Goal: Task Accomplishment & Management: Manage account settings

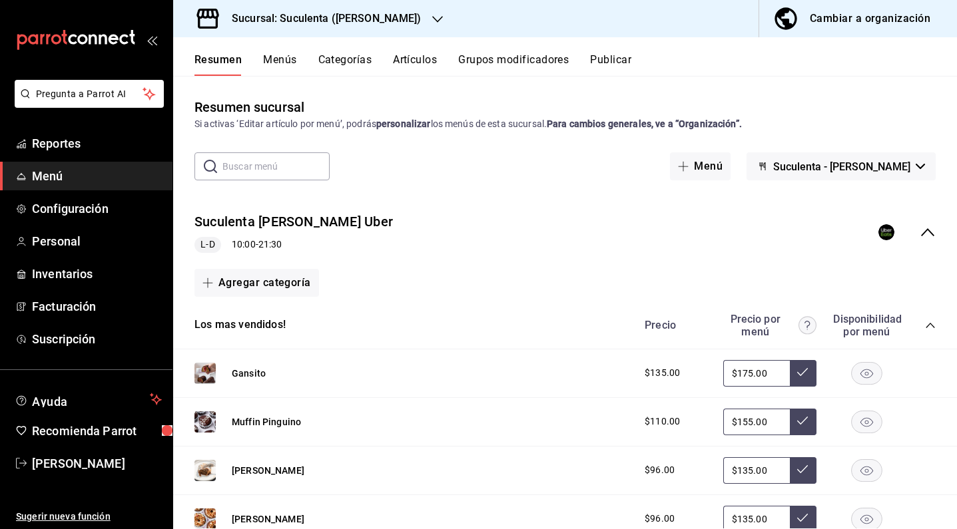
click at [282, 68] on button "Menús" at bounding box center [279, 64] width 33 height 23
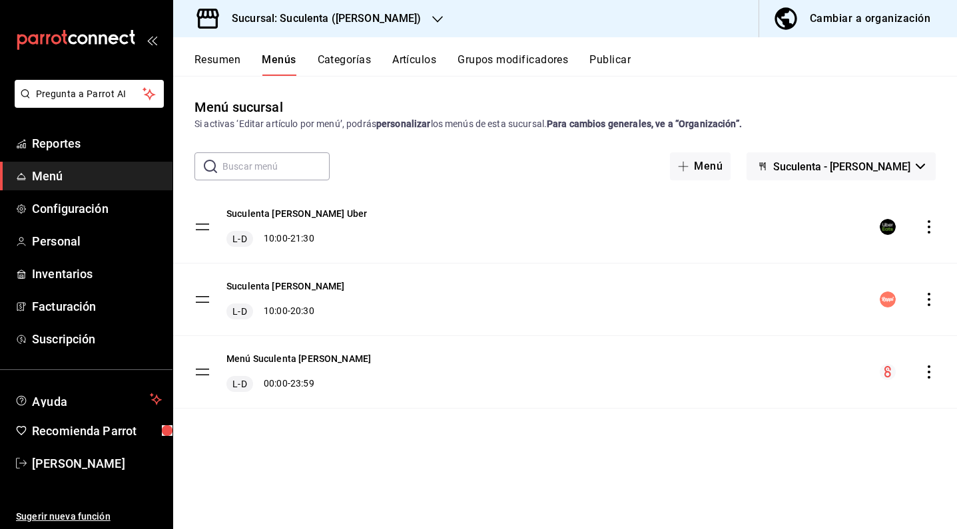
click at [931, 304] on icon "actions" at bounding box center [928, 299] width 13 height 13
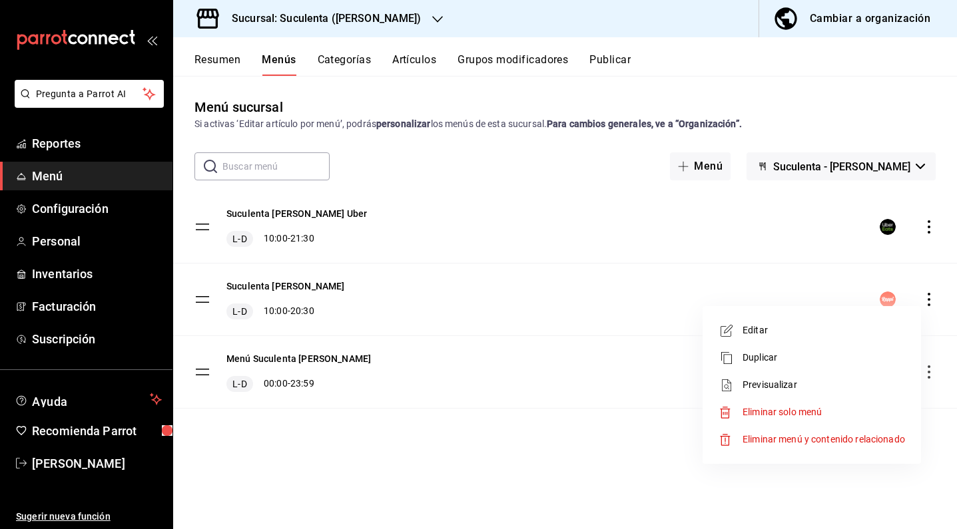
click at [754, 334] on span "Editar" at bounding box center [823, 331] width 162 height 14
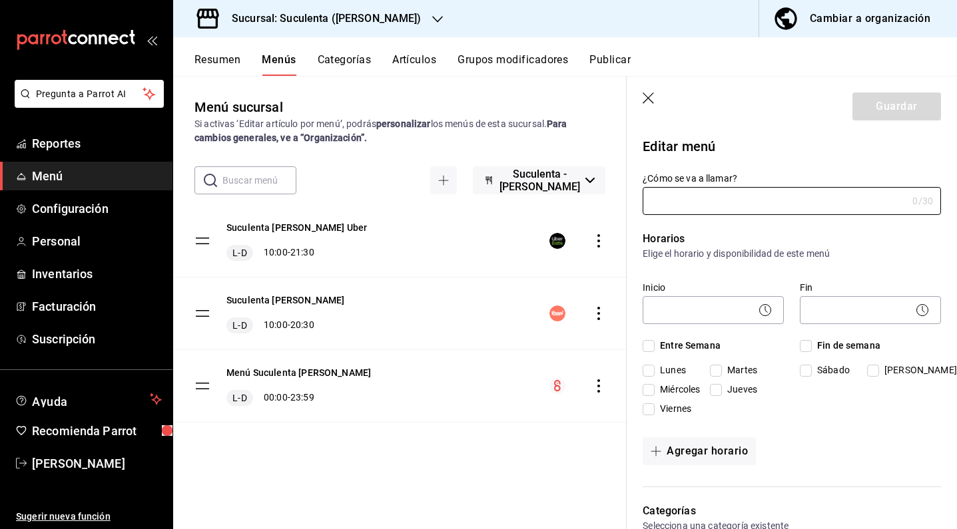
type input "Suculenta [PERSON_NAME]"
checkbox input "true"
type input "1738257656515"
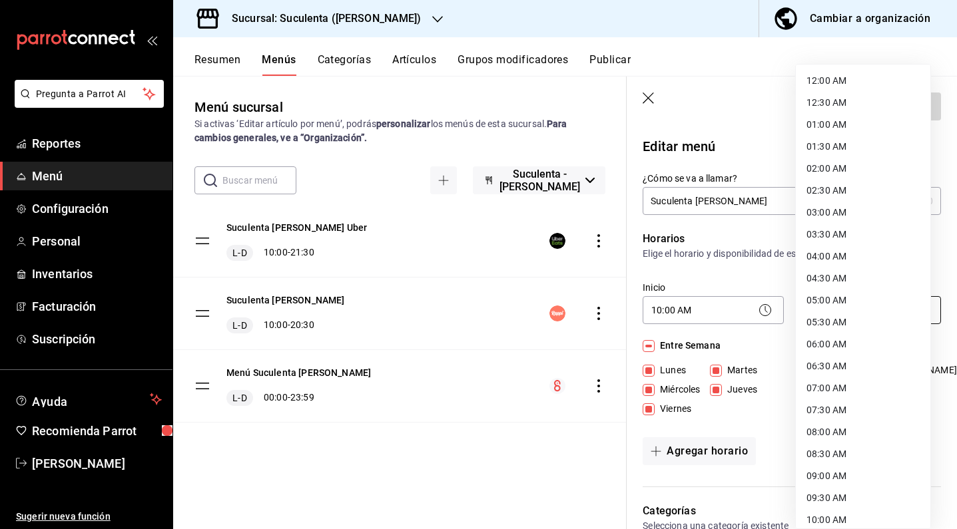
click at [843, 316] on body "Pregunta a Parrot AI Reportes Menú Configuración Personal Inventarios Facturaci…" at bounding box center [478, 264] width 957 height 529
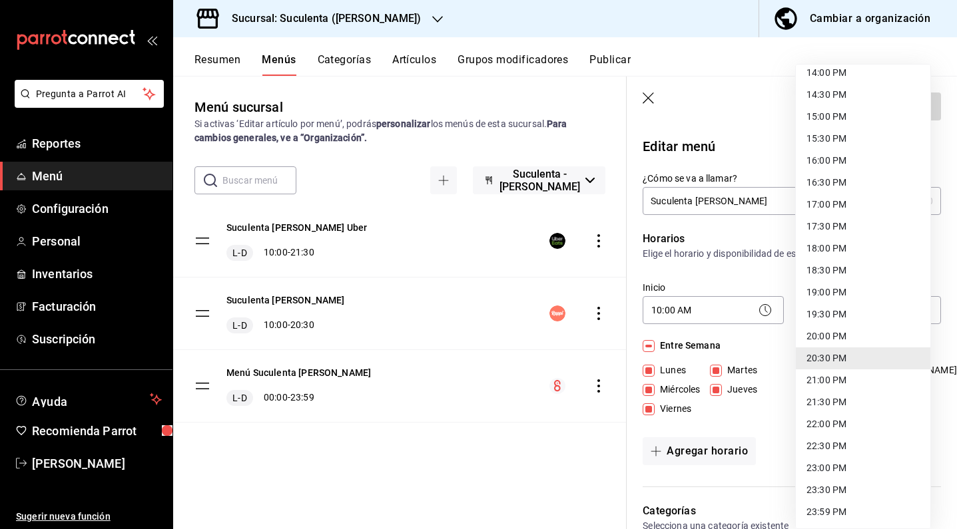
click at [842, 387] on li "21:00 PM" at bounding box center [863, 381] width 134 height 22
type input "21:00"
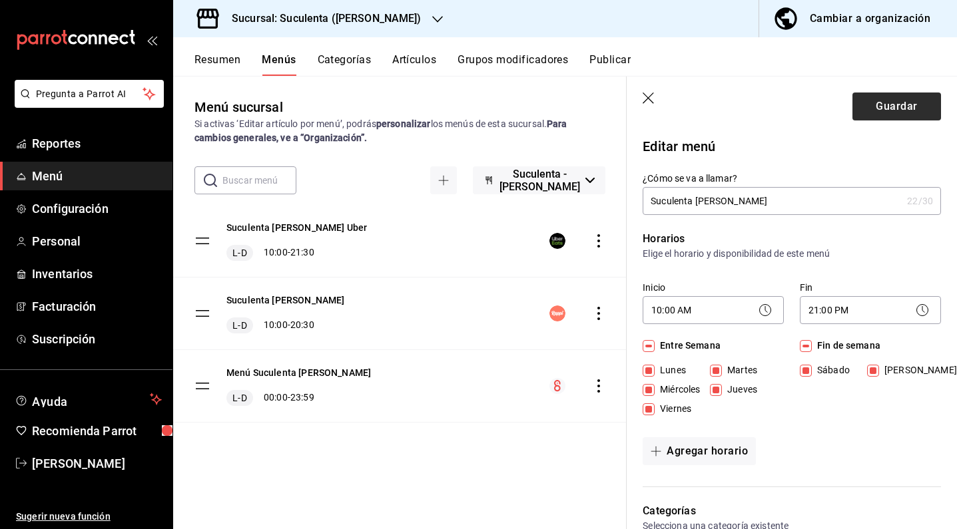
click at [881, 115] on button "Guardar" at bounding box center [896, 107] width 89 height 28
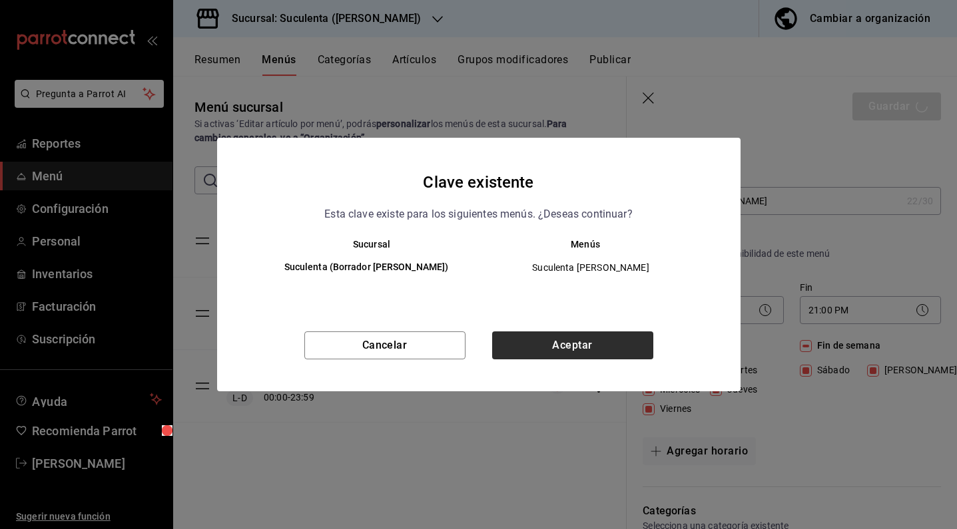
click at [611, 354] on button "Aceptar" at bounding box center [572, 346] width 161 height 28
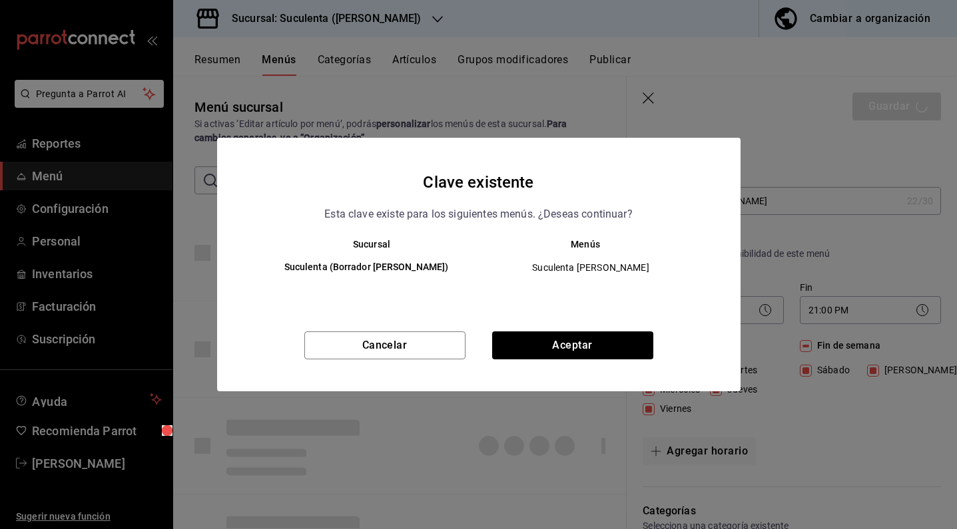
checkbox input "false"
type input "1758755007443"
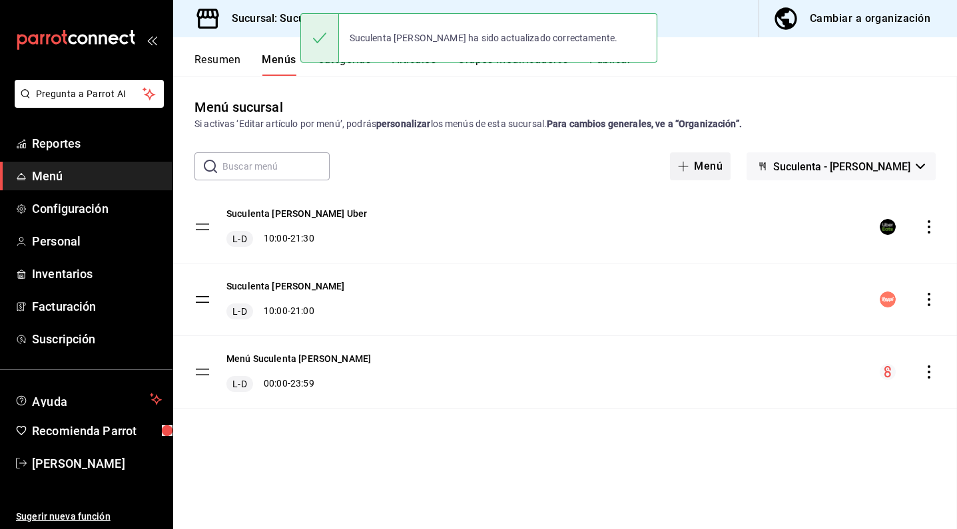
checkbox input "false"
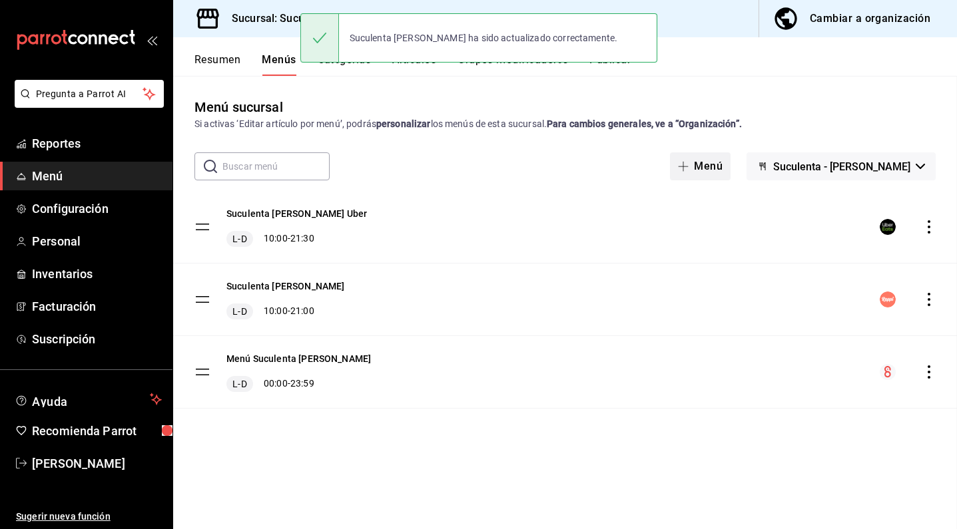
checkbox input "false"
click at [925, 225] on icon "actions" at bounding box center [928, 226] width 13 height 13
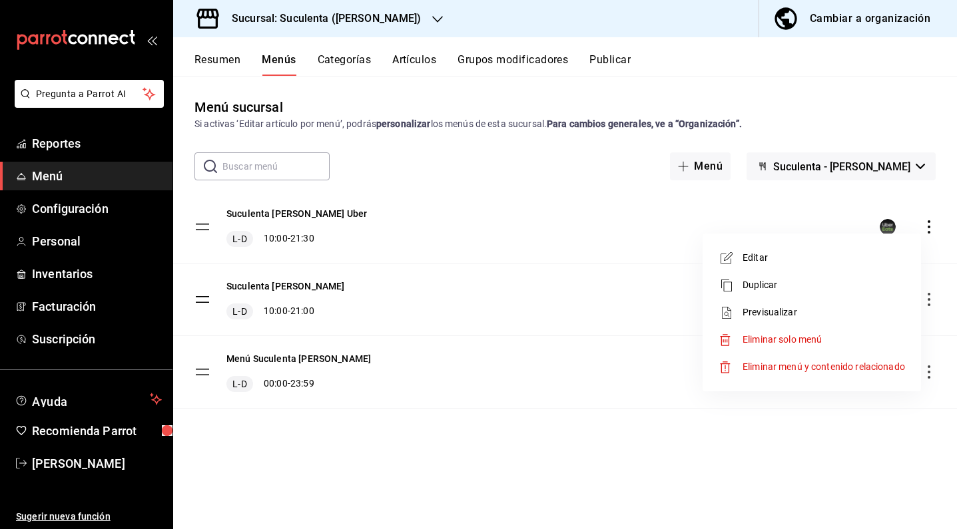
click at [827, 264] on span "Editar" at bounding box center [823, 258] width 162 height 14
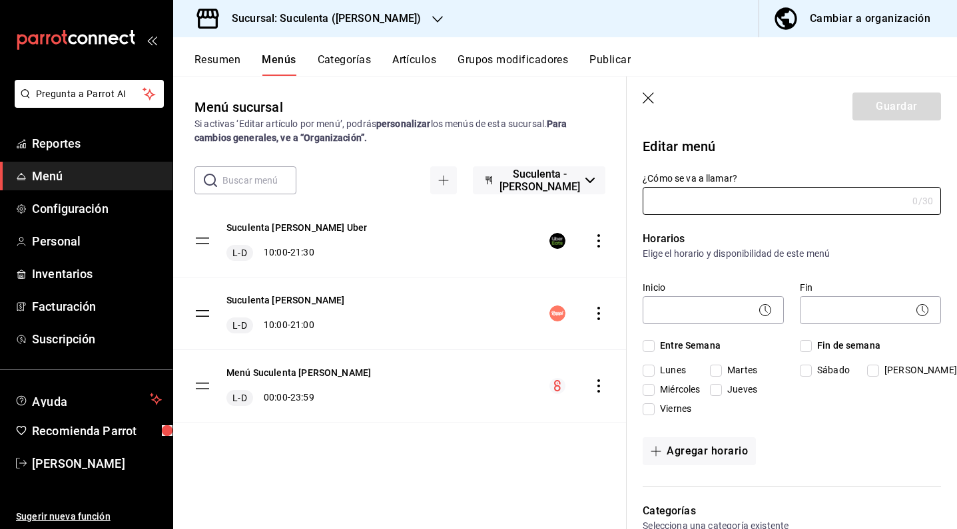
type input "Suculenta [PERSON_NAME] Uber"
checkbox input "true"
type input "1738259782246"
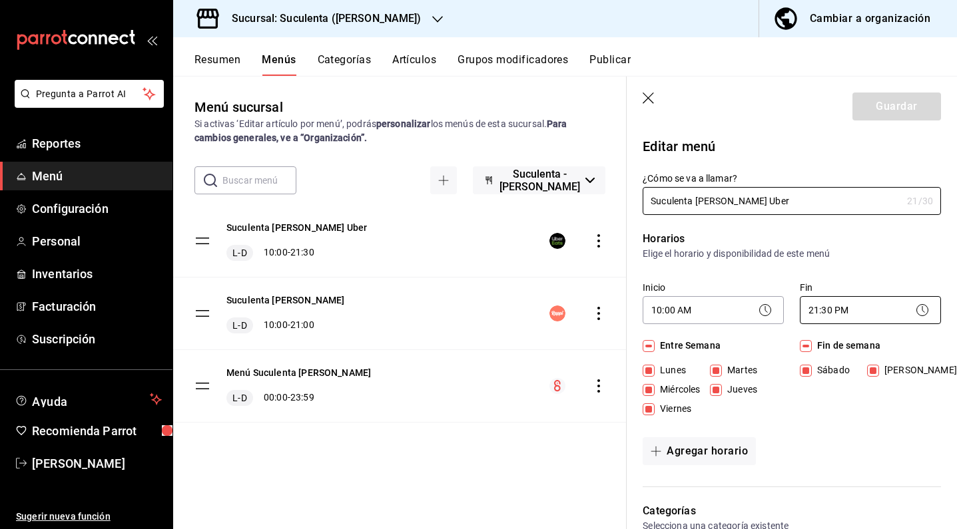
click at [822, 311] on body "Pregunta a Parrot AI Reportes Menú Configuración Personal Inventarios Facturaci…" at bounding box center [478, 264] width 957 height 529
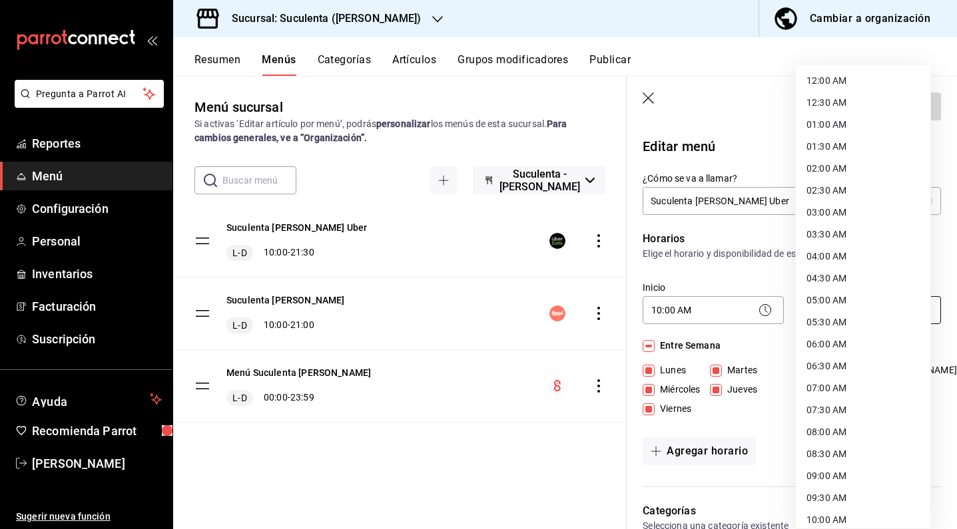
scroll to position [623, 0]
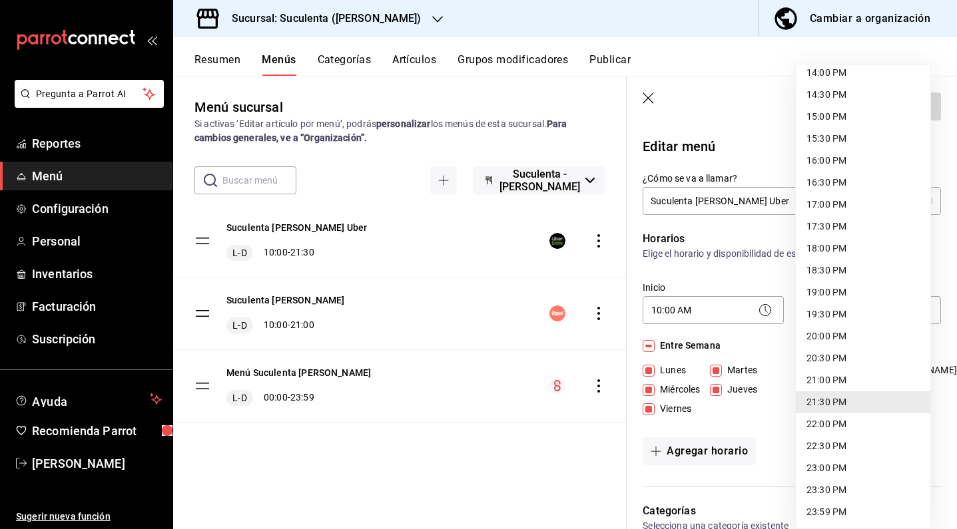
click at [828, 381] on li "21:00 PM" at bounding box center [863, 381] width 134 height 22
type input "21:00"
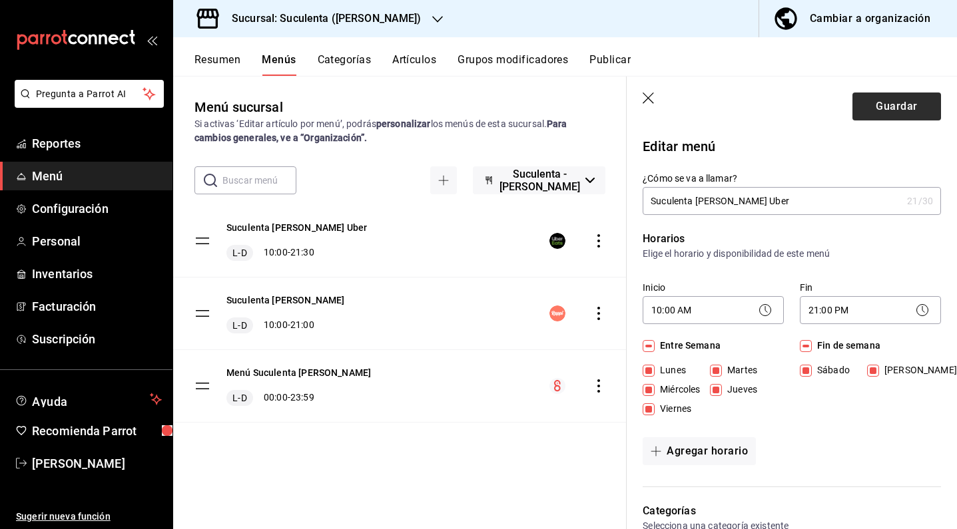
click at [881, 107] on button "Guardar" at bounding box center [896, 107] width 89 height 28
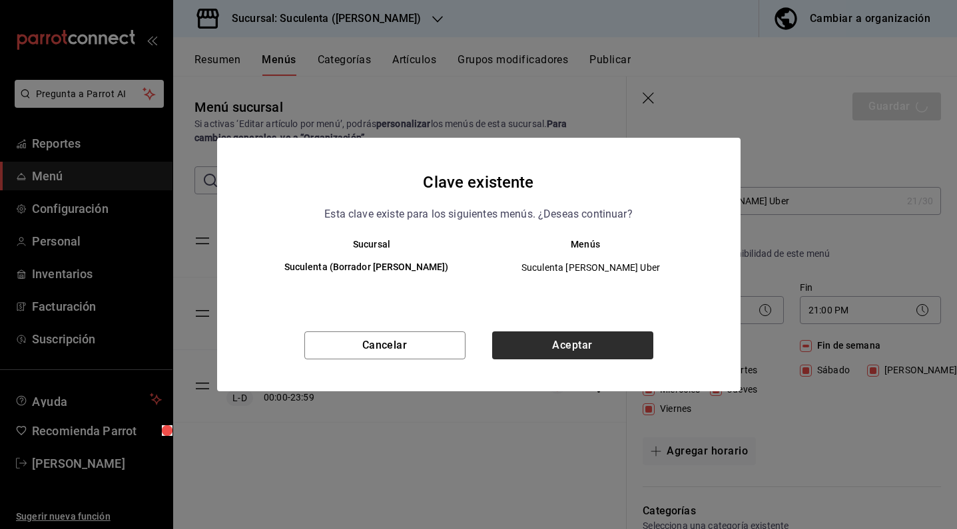
click at [603, 356] on button "Aceptar" at bounding box center [572, 346] width 161 height 28
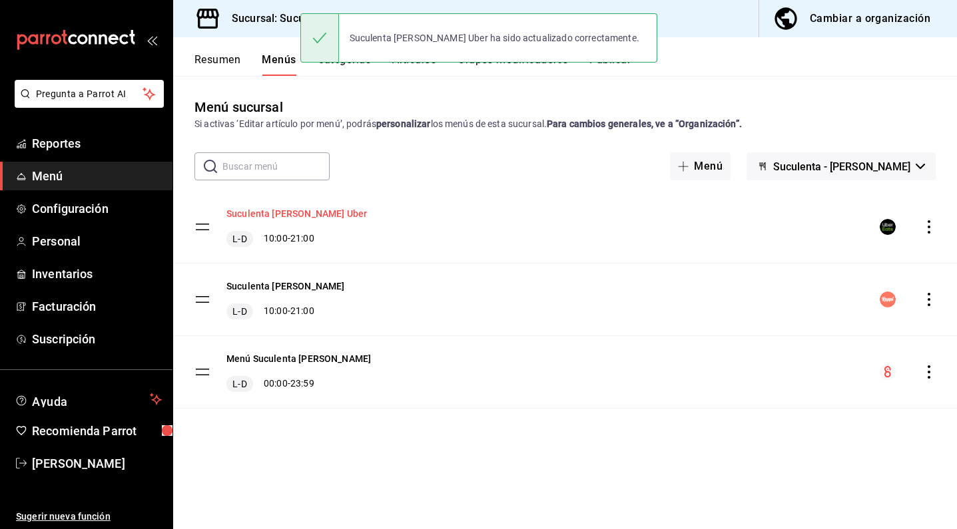
click at [303, 214] on button "Suculenta [PERSON_NAME] Uber" at bounding box center [296, 213] width 140 height 13
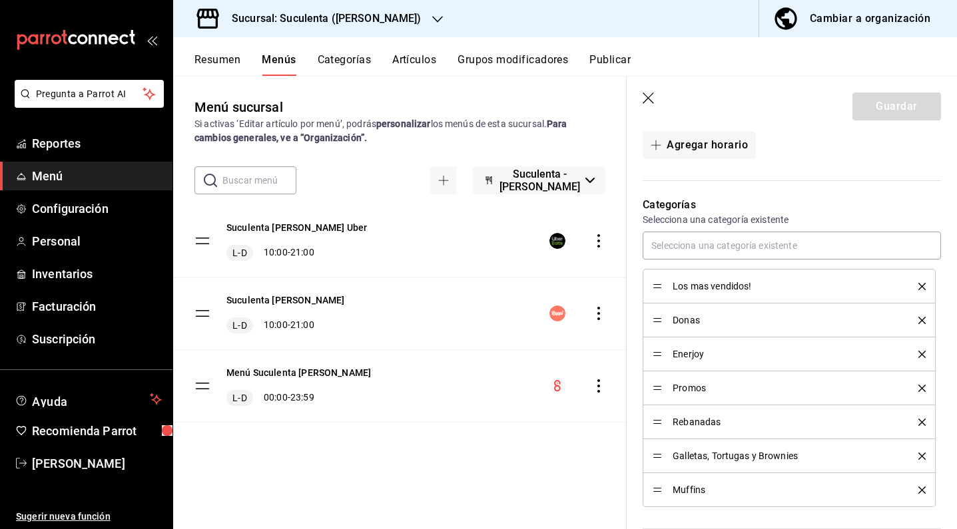
scroll to position [308, 0]
click at [525, 468] on div "Menú sucursal Si activas ‘Editar artículo por menú’, podrás personalizar los me…" at bounding box center [399, 312] width 453 height 431
click at [650, 100] on icon "button" at bounding box center [648, 99] width 13 height 13
checkbox input "false"
type input "1758755026391"
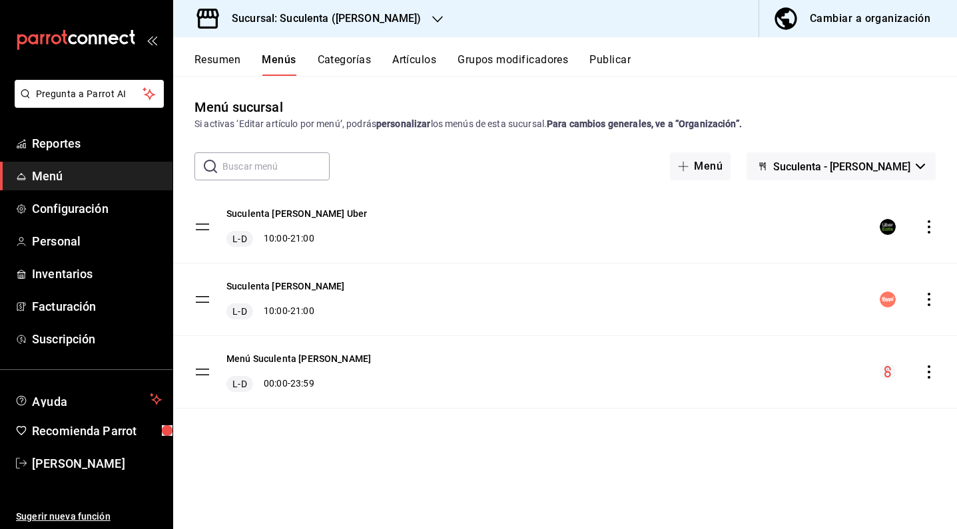
click at [331, 27] on div "Sucursal: Suculenta ([PERSON_NAME])" at bounding box center [316, 18] width 264 height 37
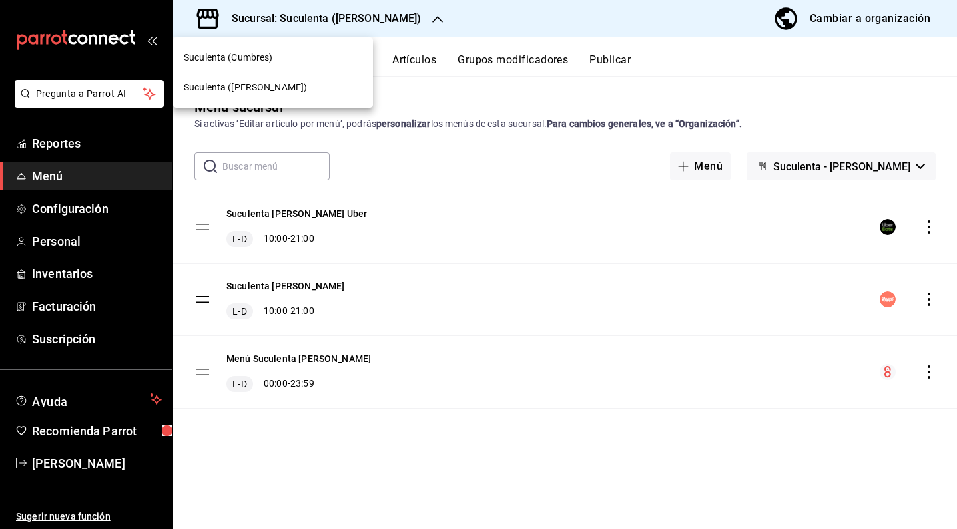
click at [273, 67] on div "Suculenta (Cumbres)" at bounding box center [273, 58] width 200 height 30
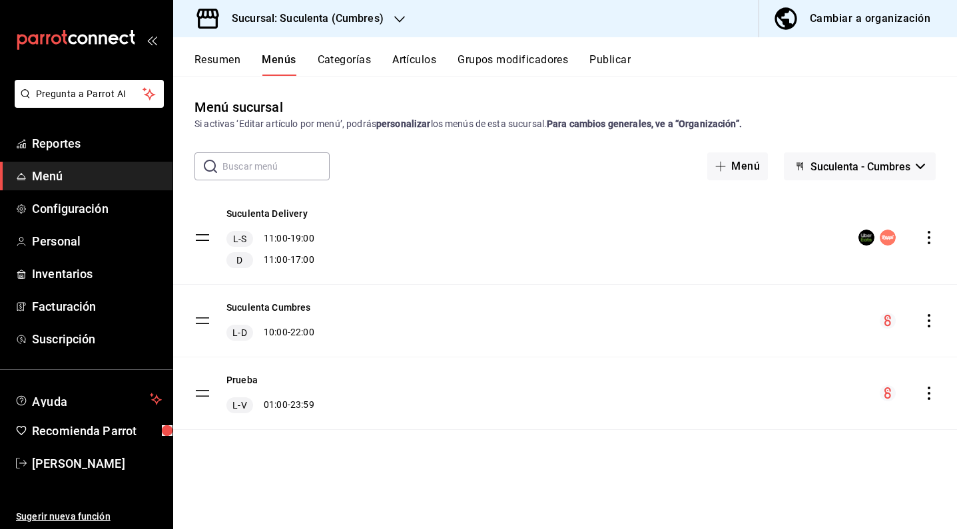
click at [928, 236] on icon "actions" at bounding box center [928, 237] width 13 height 13
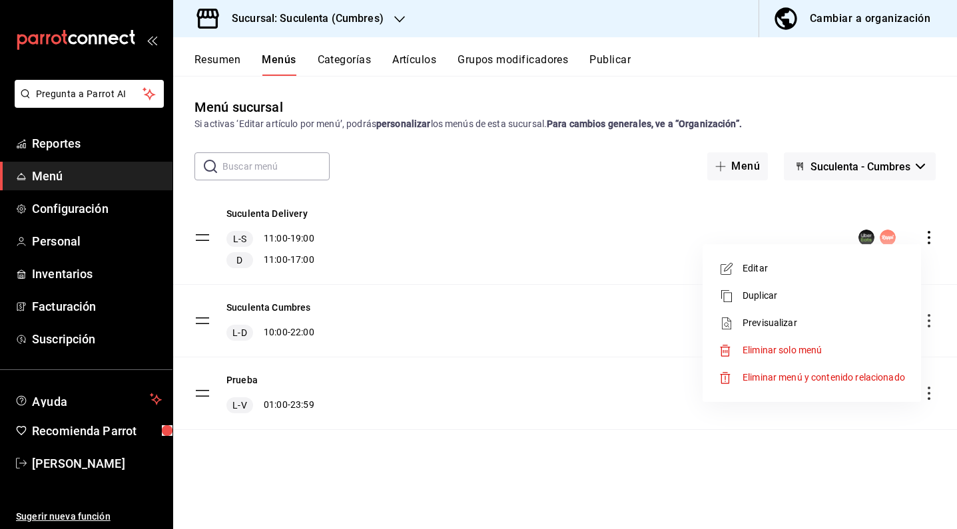
click at [883, 260] on li "Editar" at bounding box center [812, 268] width 208 height 27
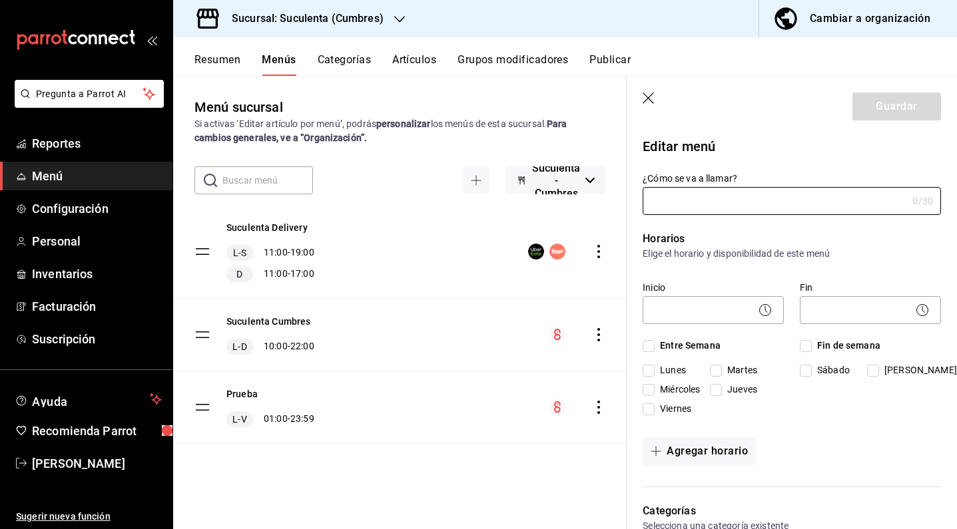
type input "Suculenta Delivery"
checkbox input "true"
type input "1757385172580"
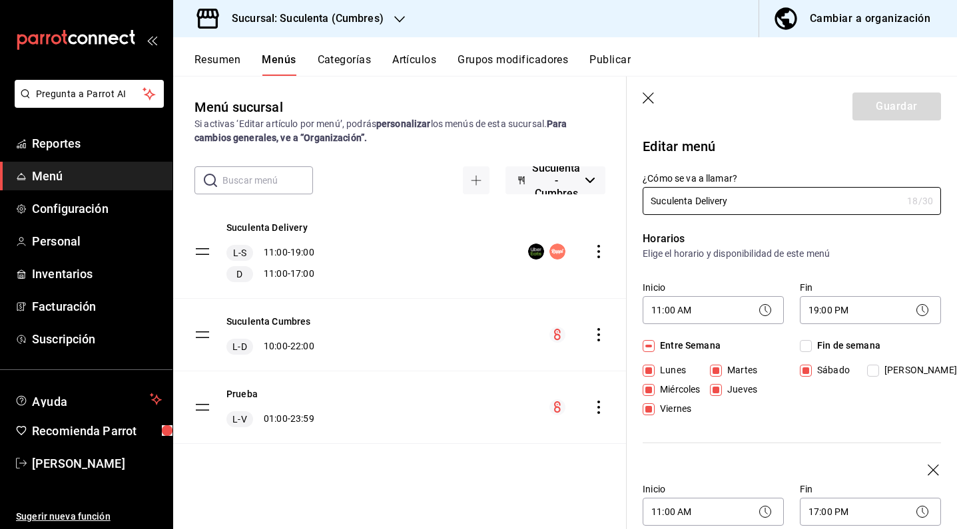
click at [650, 95] on icon "button" at bounding box center [648, 99] width 13 height 13
checkbox input "false"
type input "1758755080621"
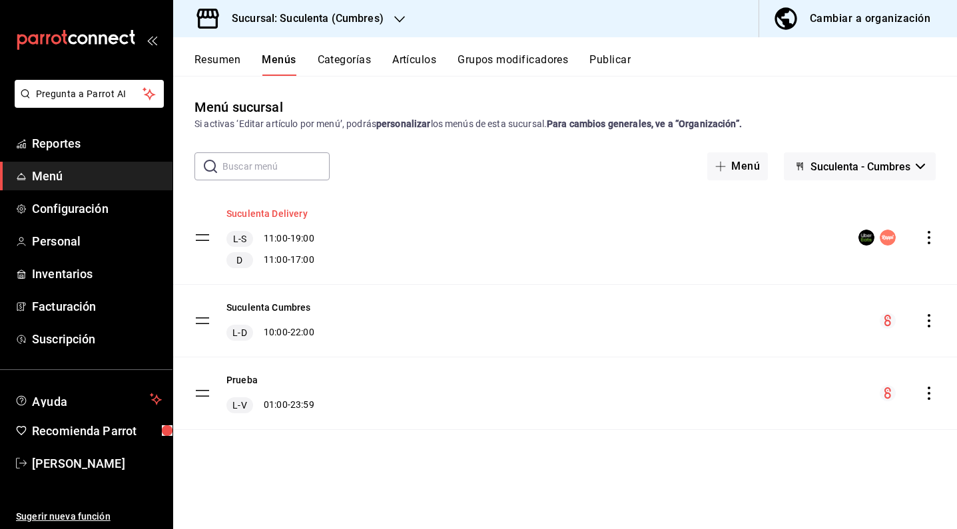
click at [294, 213] on button "Suculenta Delivery" at bounding box center [266, 213] width 81 height 13
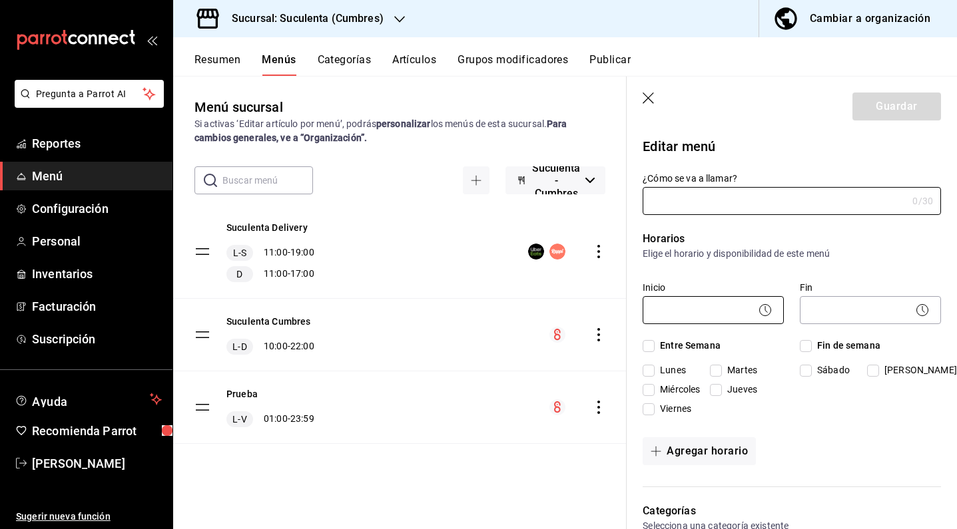
type input "Suculenta Delivery"
checkbox input "true"
type input "1757385172580"
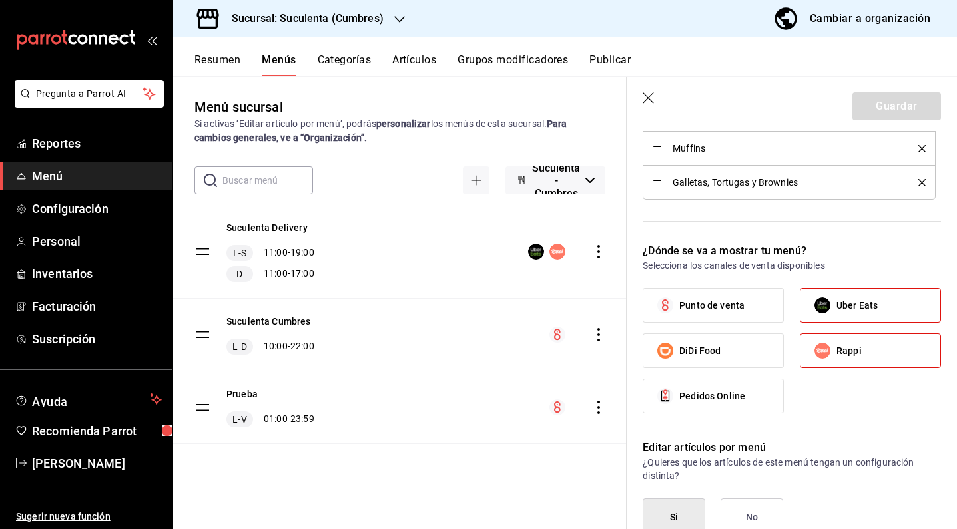
scroll to position [799, 0]
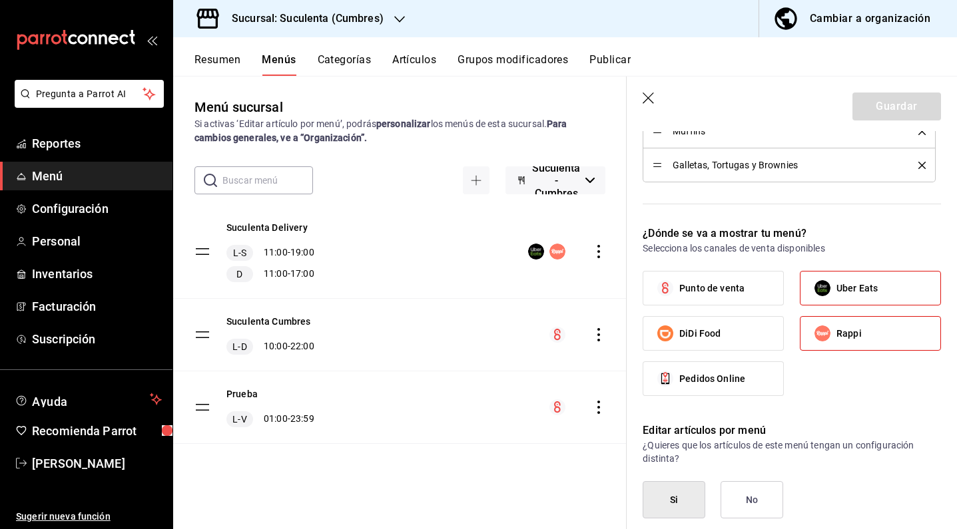
click at [529, 497] on div "Menú sucursal Si activas ‘Editar artículo por menú’, podrás personalizar los me…" at bounding box center [399, 312] width 453 height 431
click at [48, 396] on span "Ayuda" at bounding box center [88, 399] width 113 height 16
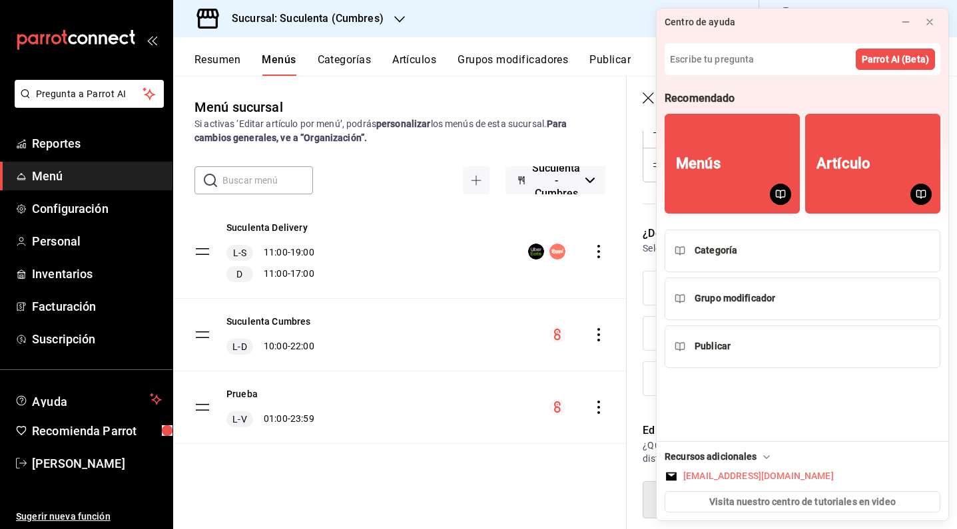
click at [746, 477] on div "[EMAIL_ADDRESS][DOMAIN_NAME]" at bounding box center [758, 476] width 150 height 14
click at [924, 20] on icon at bounding box center [929, 22] width 11 height 11
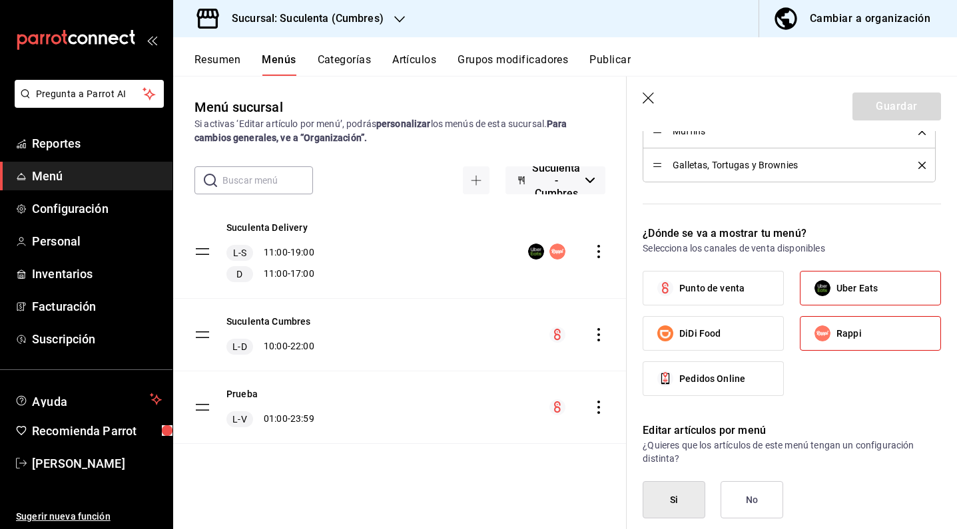
click at [473, 225] on div "Suculenta Delivery L-S 11:00 - 19:00 D 11:00 - 17:00" at bounding box center [399, 251] width 453 height 93
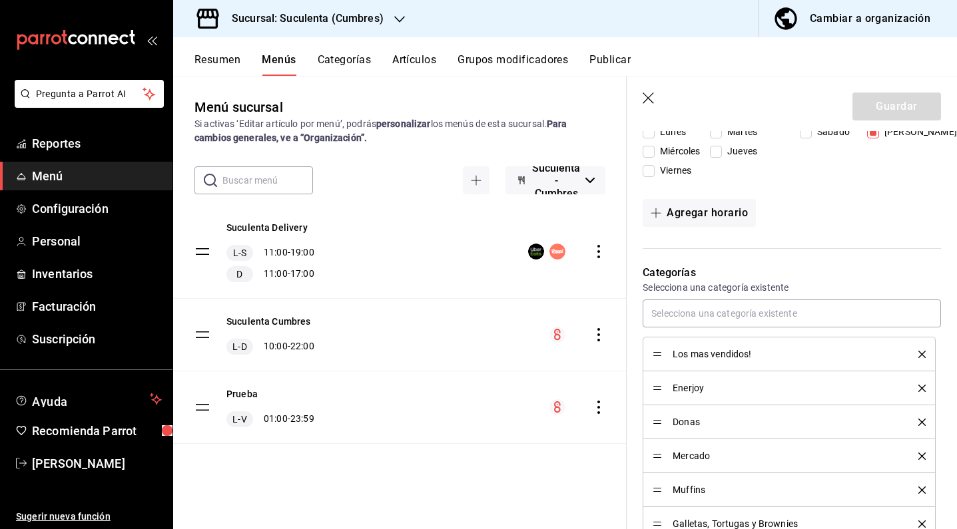
scroll to position [399, 0]
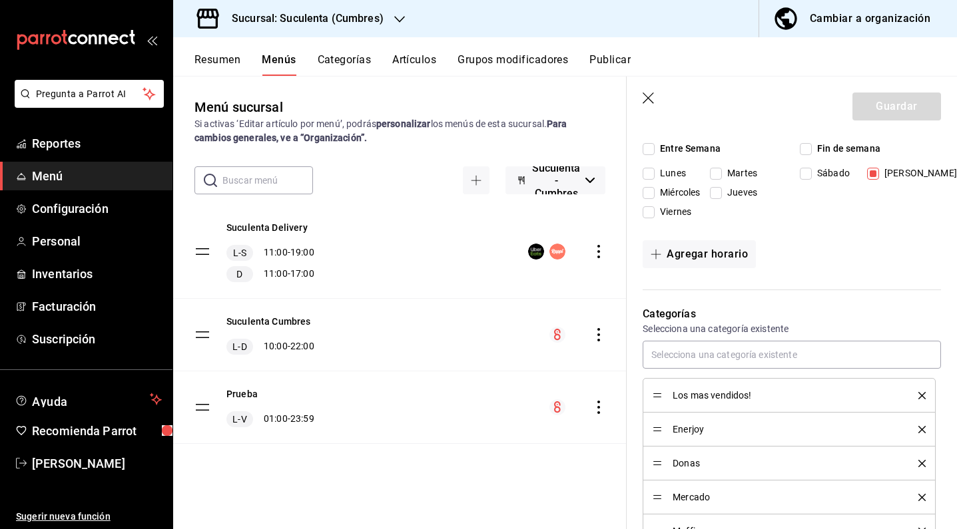
click at [447, 282] on div "Suculenta Delivery L-S 11:00 - 19:00 D 11:00 - 17:00" at bounding box center [399, 251] width 453 height 93
click at [644, 108] on header "Guardar" at bounding box center [791, 104] width 330 height 55
click at [639, 84] on header "Guardar" at bounding box center [791, 104] width 330 height 55
click at [644, 92] on header "Guardar" at bounding box center [791, 104] width 330 height 55
click at [648, 95] on icon "button" at bounding box center [648, 99] width 13 height 13
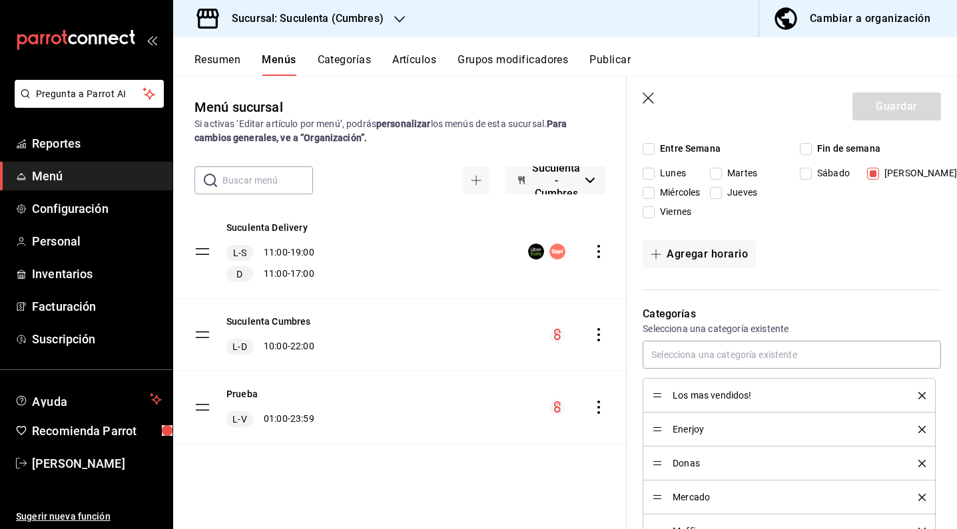
checkbox input "false"
type input "1758755381161"
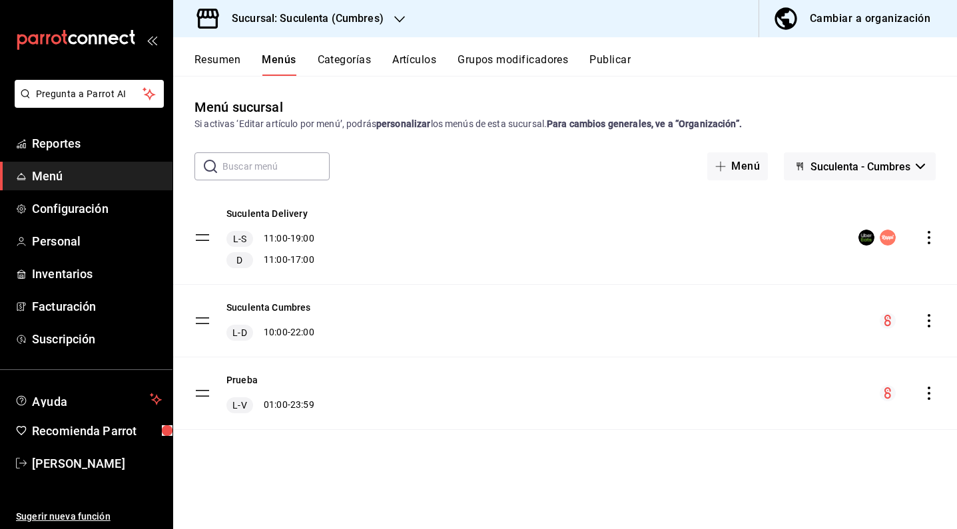
click at [425, 59] on button "Artículos" at bounding box center [414, 64] width 44 height 23
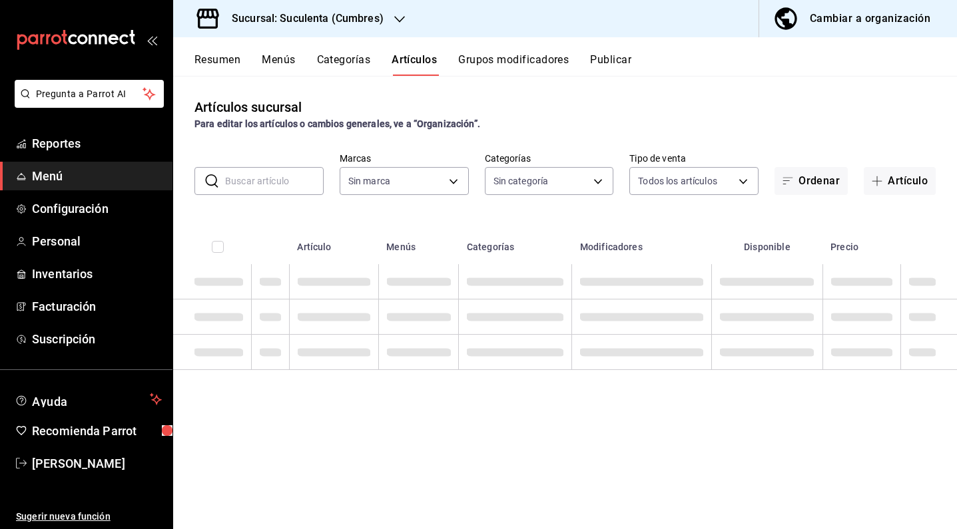
type input "4510f555-0ea6-44f3-b6dc-9ae792933627"
type input "415e61bb-9097-43cf-a32e-2ba87e3857b9,ec57dada-3e0d-4501-8307-f9d62c3b55ee,d2f8a…"
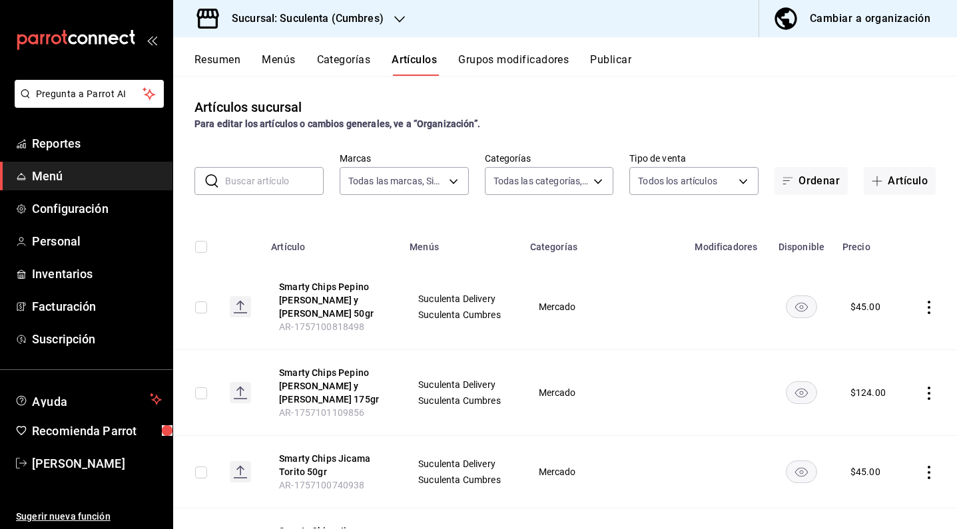
click at [266, 178] on input "text" at bounding box center [274, 181] width 99 height 27
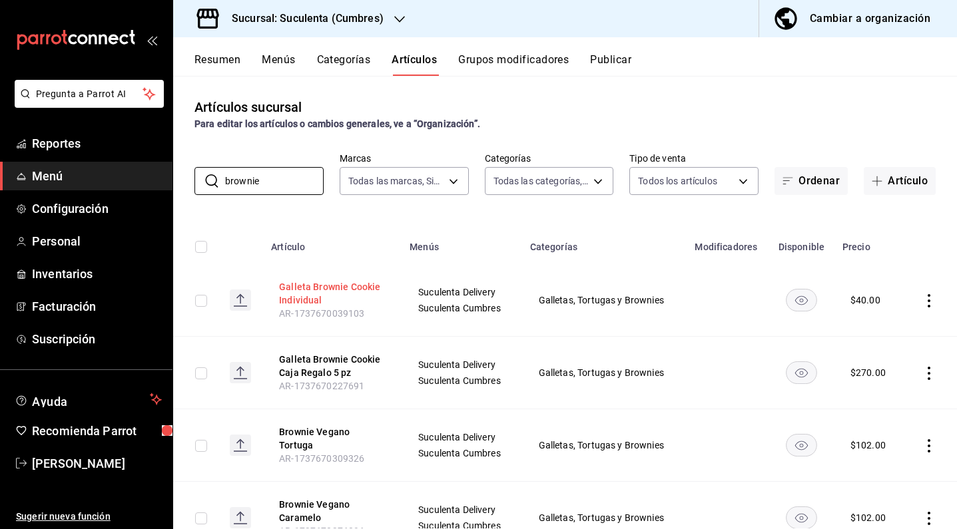
type input "brownie"
click at [306, 297] on button "Galleta Brownie Cookie Individual" at bounding box center [332, 293] width 107 height 27
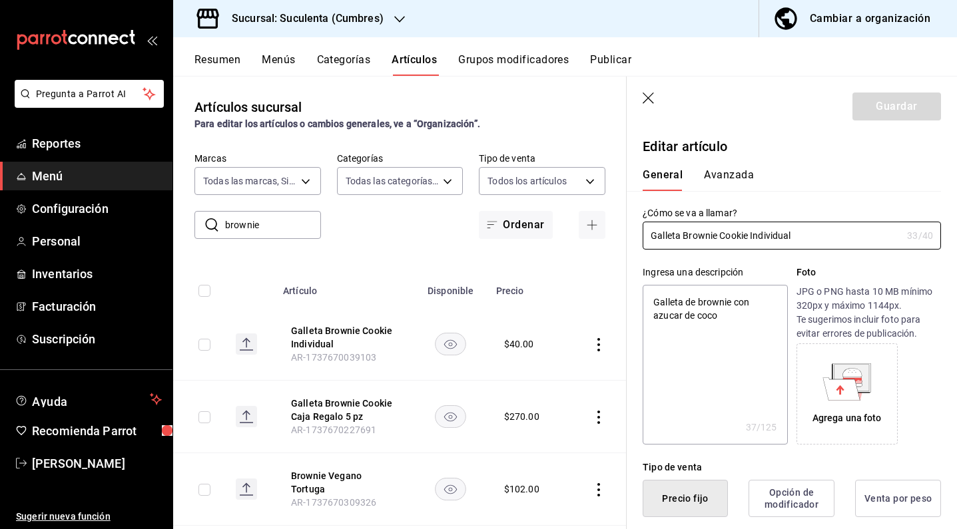
click at [844, 372] on icon at bounding box center [851, 372] width 19 height 9
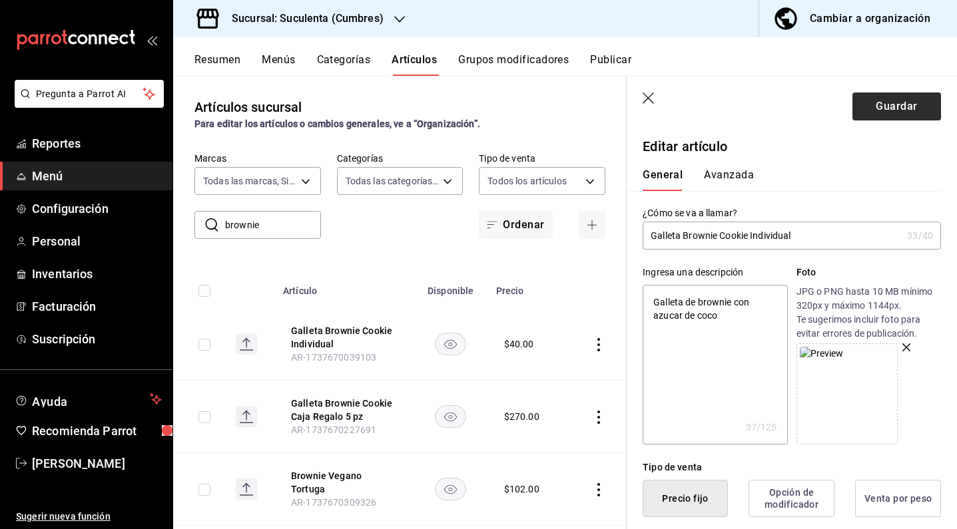
click at [885, 101] on button "Guardar" at bounding box center [896, 107] width 89 height 28
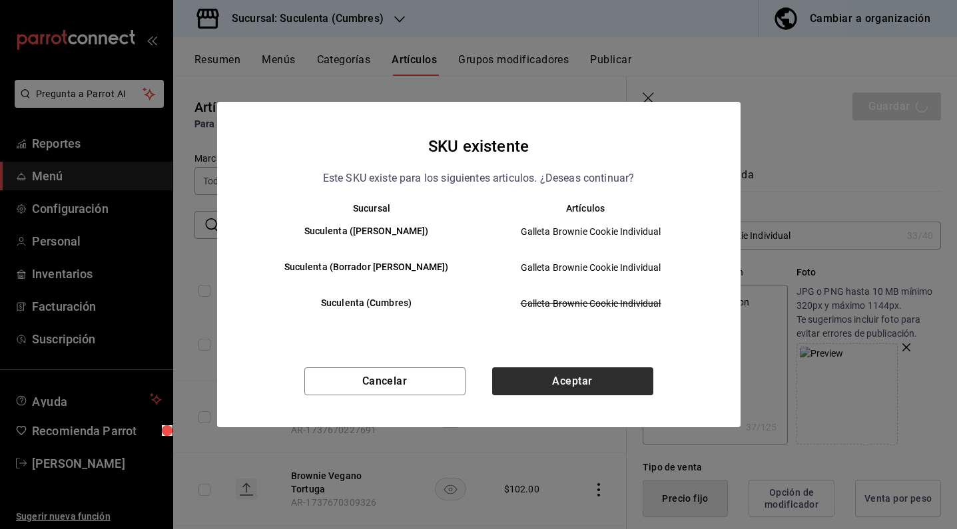
click at [575, 381] on button "Aceptar" at bounding box center [572, 382] width 161 height 28
type textarea "x"
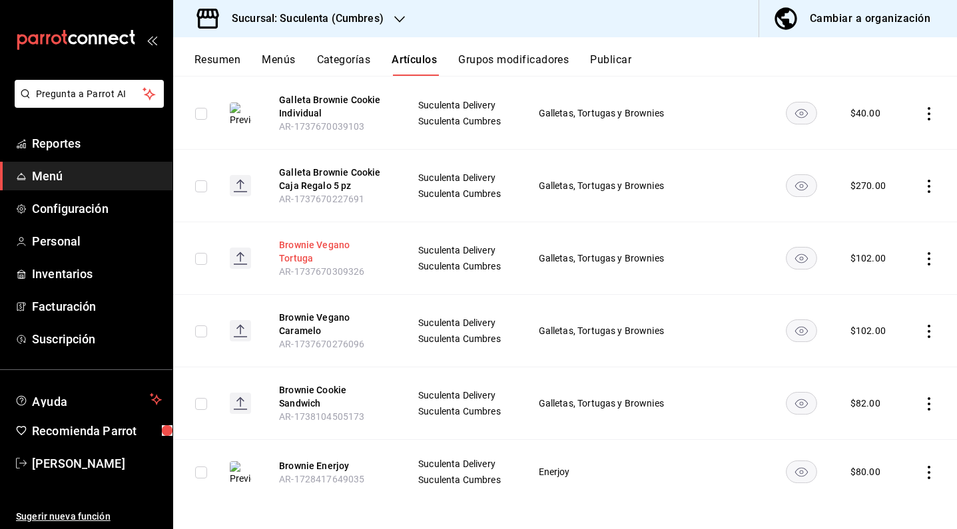
scroll to position [186, 0]
click at [350, 252] on button "Brownie Vegano Tortuga" at bounding box center [332, 252] width 107 height 27
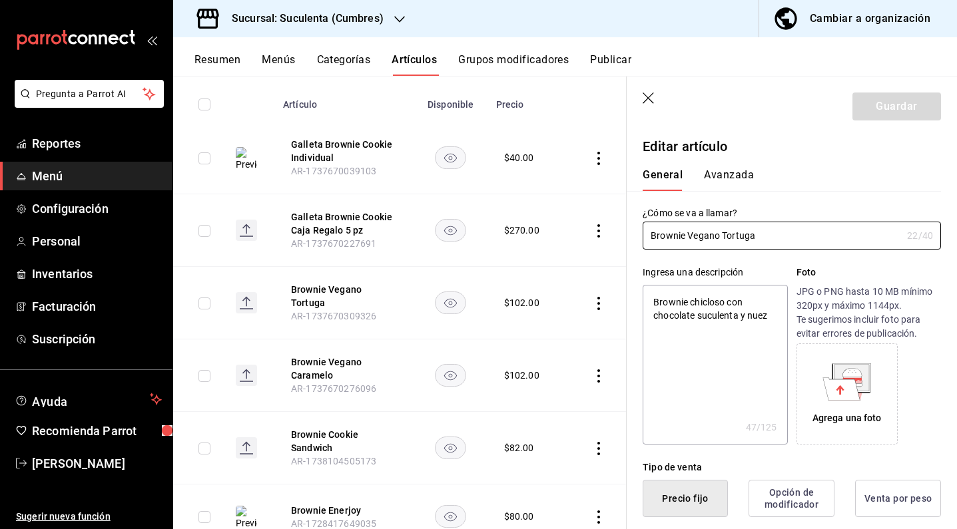
type textarea "x"
type input "$102.00"
click at [844, 399] on icon at bounding box center [841, 388] width 37 height 23
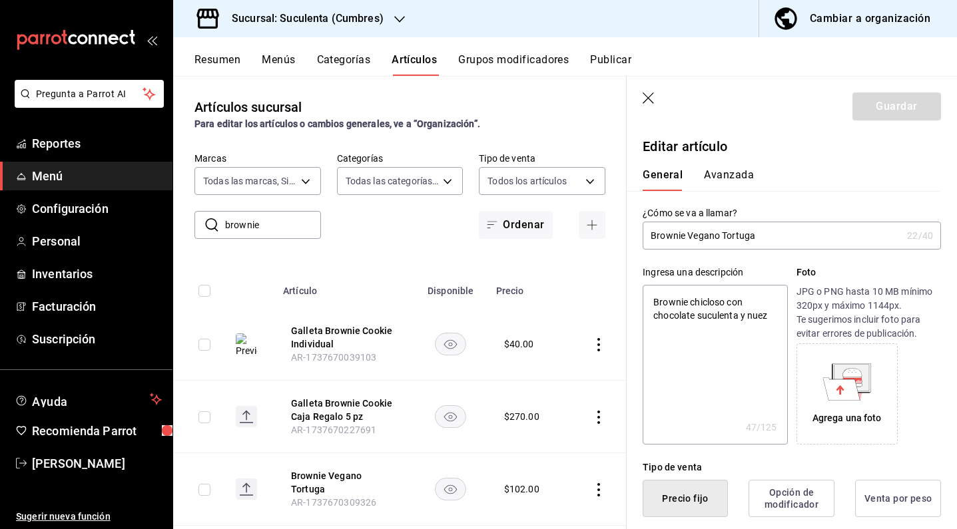
click at [650, 100] on icon "button" at bounding box center [647, 98] width 11 height 11
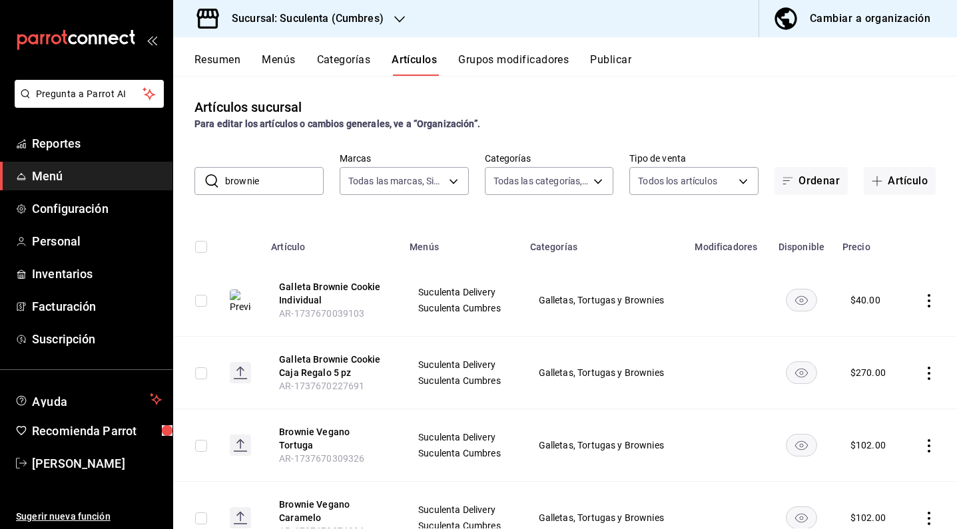
click at [844, 21] on div "Cambiar a organización" at bounding box center [870, 18] width 121 height 19
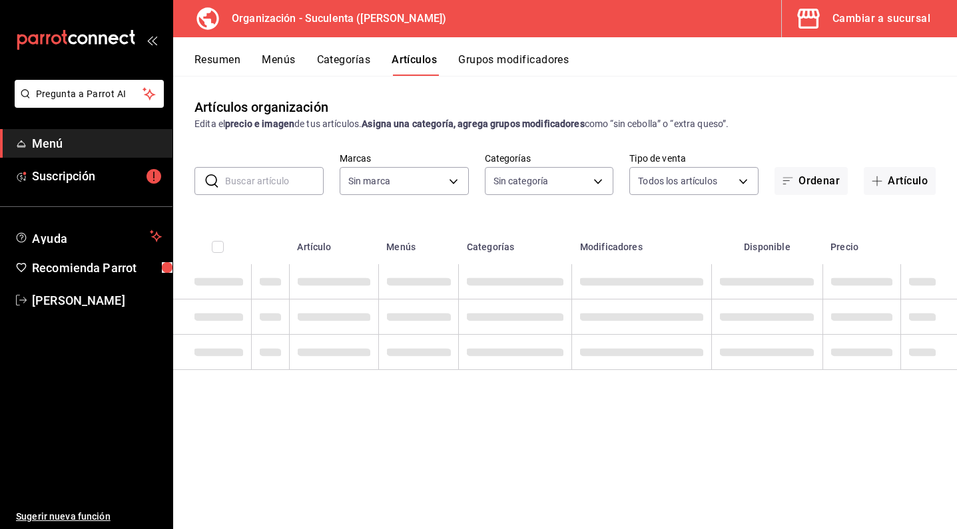
type input "2391ffbf-5547-4dae-9bb1-cf80ca1a8f9a,6a02cf59-6dd6-4911-86ed-f47cd55412ec,0b23f…"
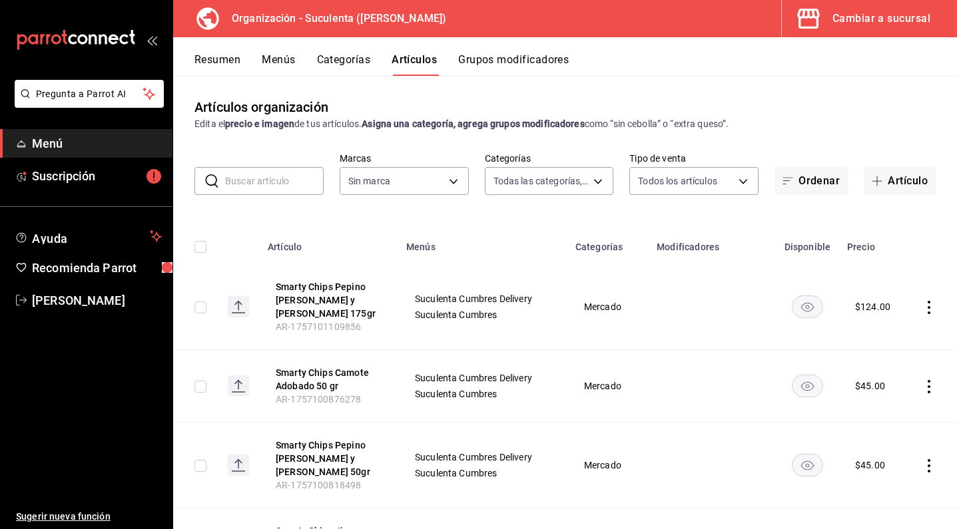
type input "99cc22aa-51d0-4332-b110-a0bdf5c77cea"
click at [276, 187] on input "text" at bounding box center [274, 181] width 99 height 27
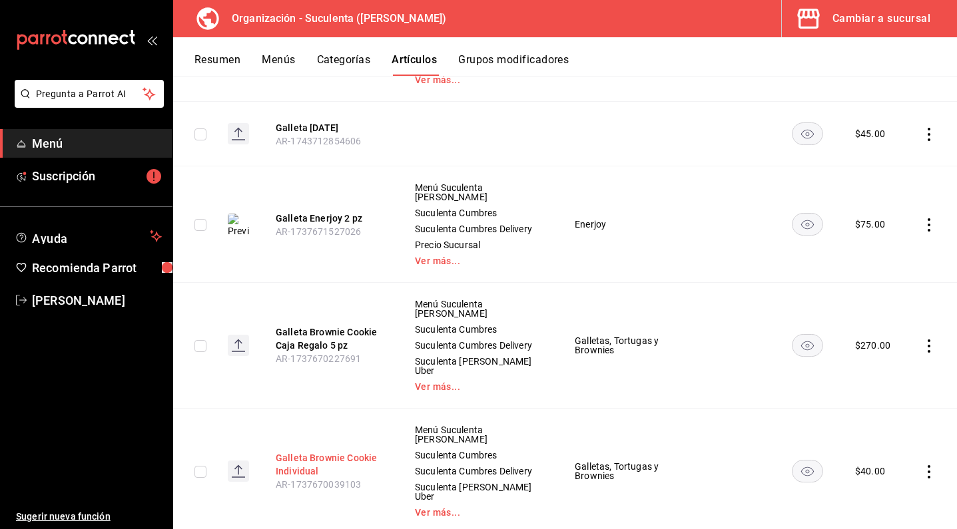
type input "galleta"
click at [307, 451] on button "Galleta Brownie Cookie Individual" at bounding box center [329, 464] width 107 height 27
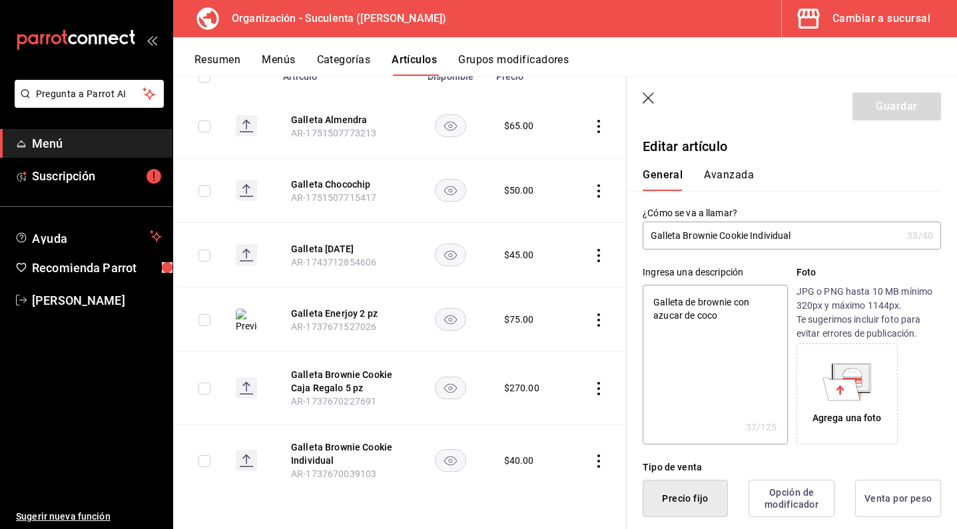
click at [840, 371] on icon at bounding box center [851, 377] width 35 height 27
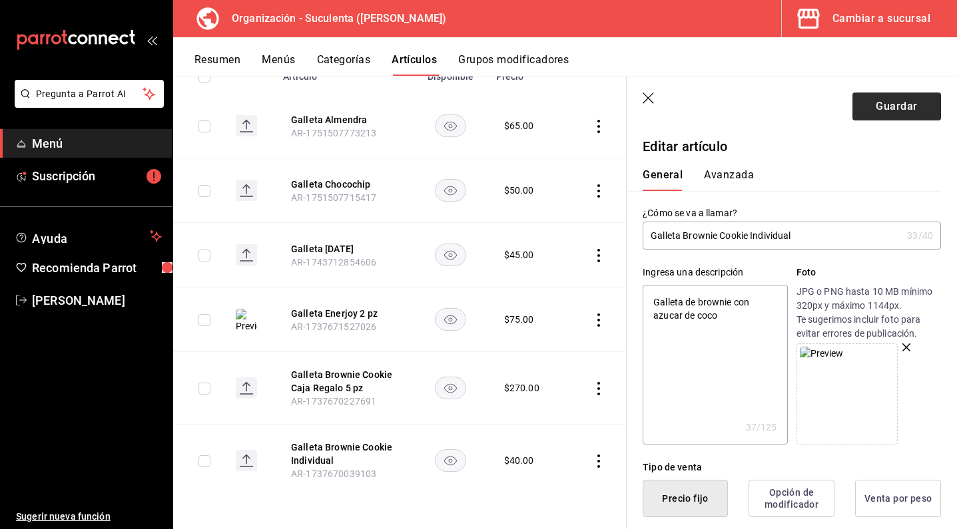
click at [868, 110] on button "Guardar" at bounding box center [896, 107] width 89 height 28
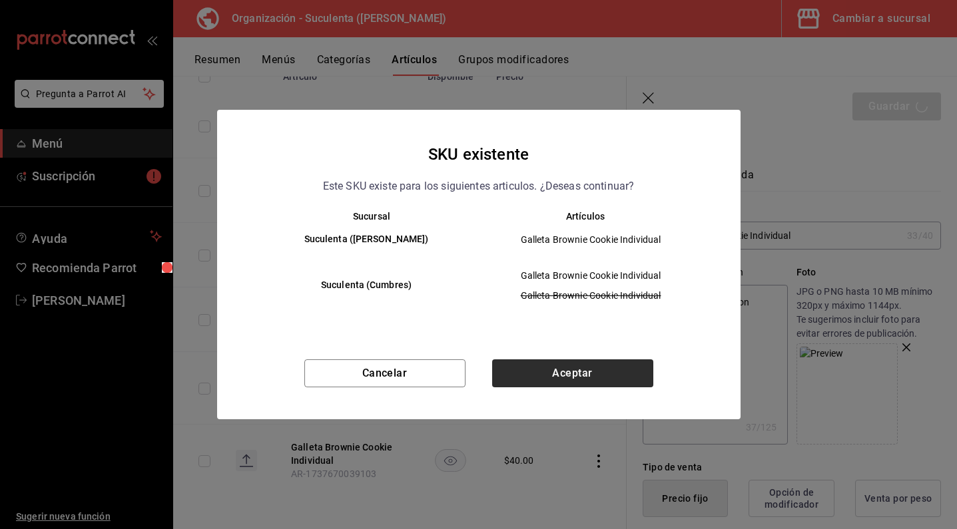
click at [603, 380] on button "Aceptar" at bounding box center [572, 374] width 161 height 28
type textarea "x"
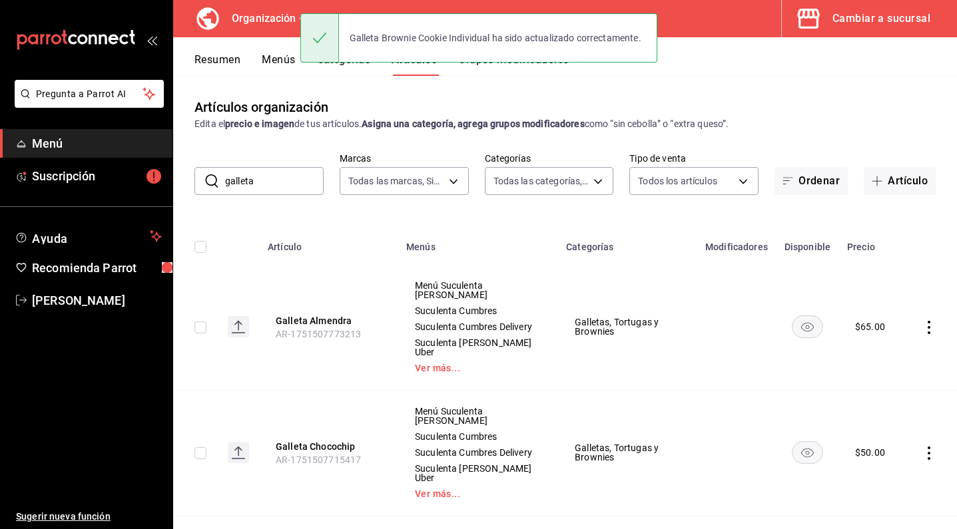
click at [286, 168] on input "galleta" at bounding box center [274, 181] width 99 height 27
click at [286, 179] on input "galleta" at bounding box center [274, 181] width 99 height 27
type input "brownie"
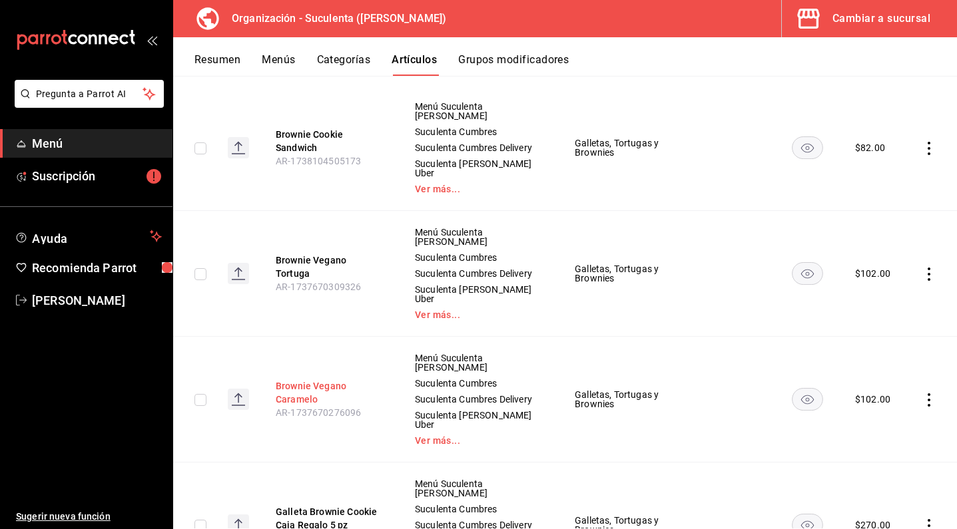
scroll to position [181, 0]
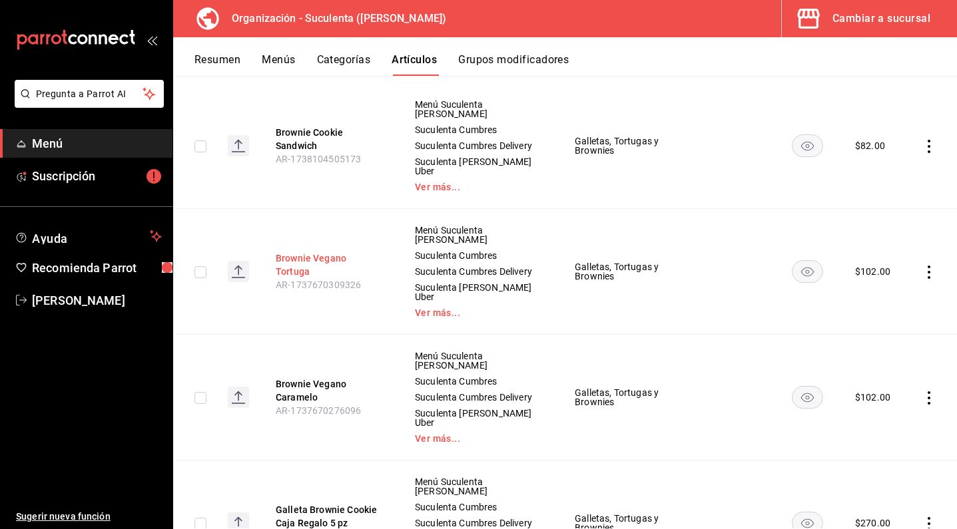
click at [320, 252] on button "Brownie Vegano Tortuga" at bounding box center [329, 265] width 107 height 27
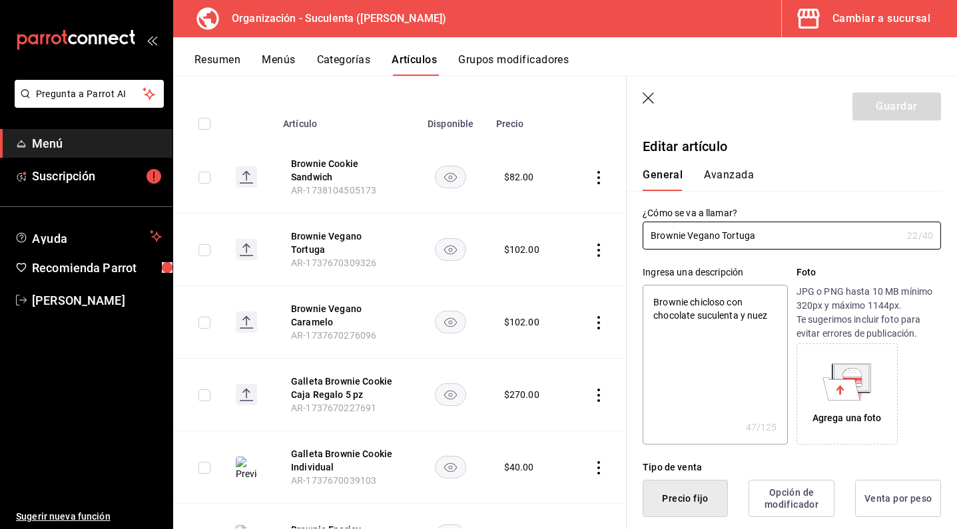
click at [849, 401] on div "Agrega una foto" at bounding box center [847, 394] width 95 height 95
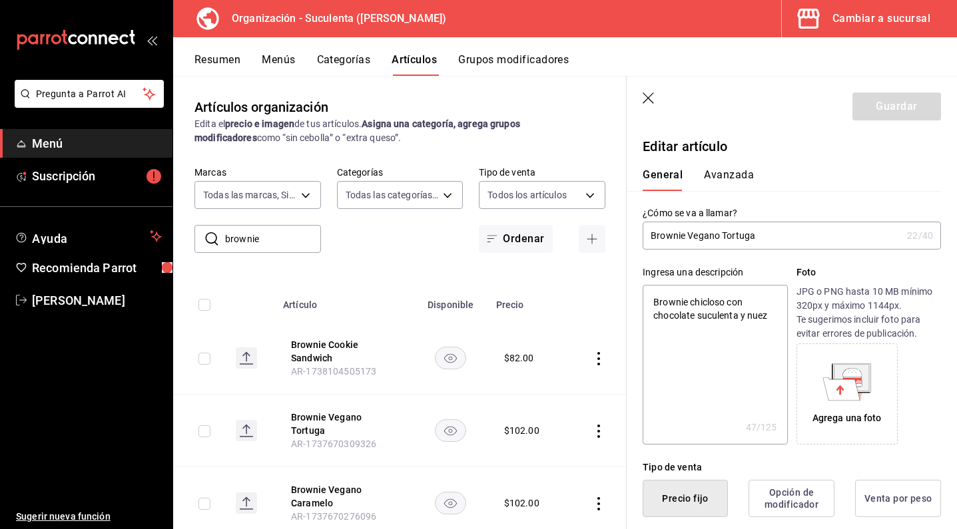
click at [841, 385] on icon at bounding box center [841, 388] width 37 height 23
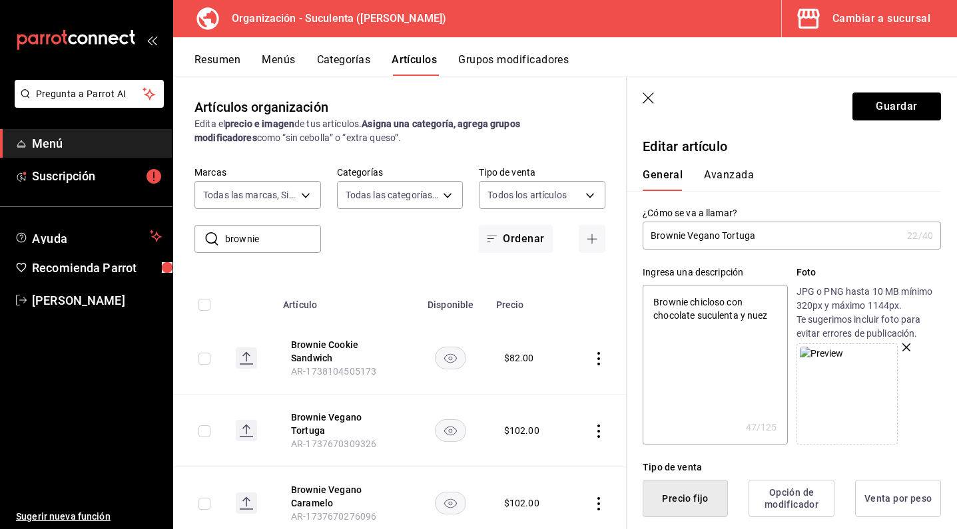
click at [888, 124] on header "Guardar" at bounding box center [791, 104] width 330 height 55
click at [887, 107] on button "Guardar" at bounding box center [896, 107] width 89 height 28
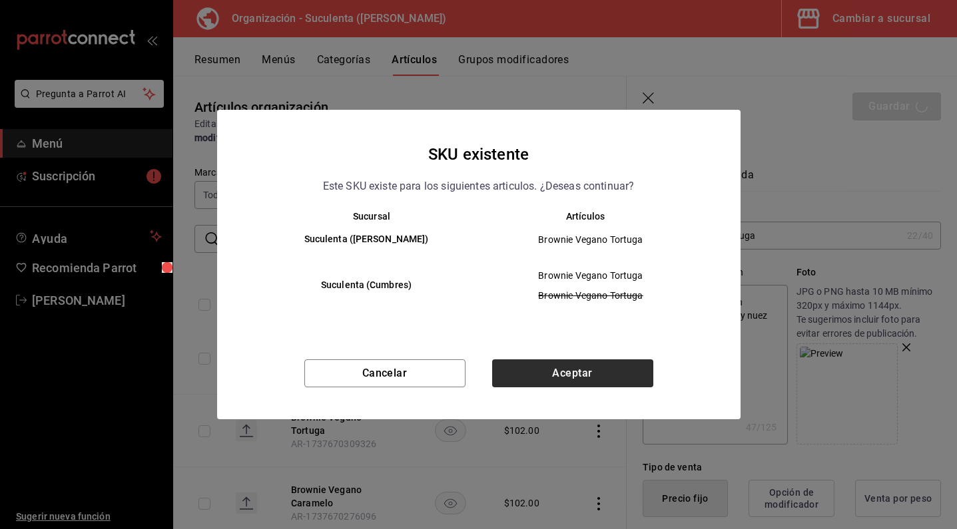
click at [583, 378] on button "Aceptar" at bounding box center [572, 374] width 161 height 28
type textarea "x"
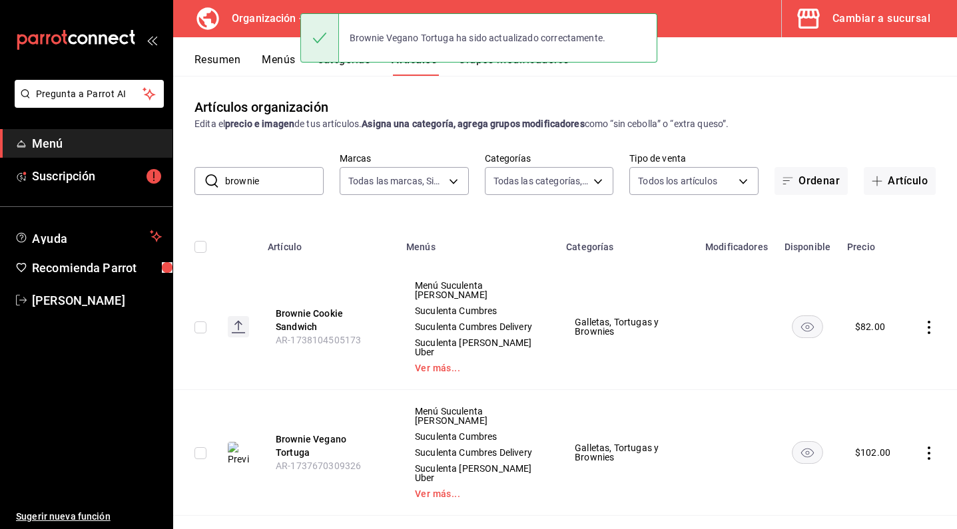
click at [409, 346] on td "Menú Suculenta [PERSON_NAME] Suculenta Cumbres Suculenta Cumbres Delivery Sucul…" at bounding box center [478, 327] width 160 height 126
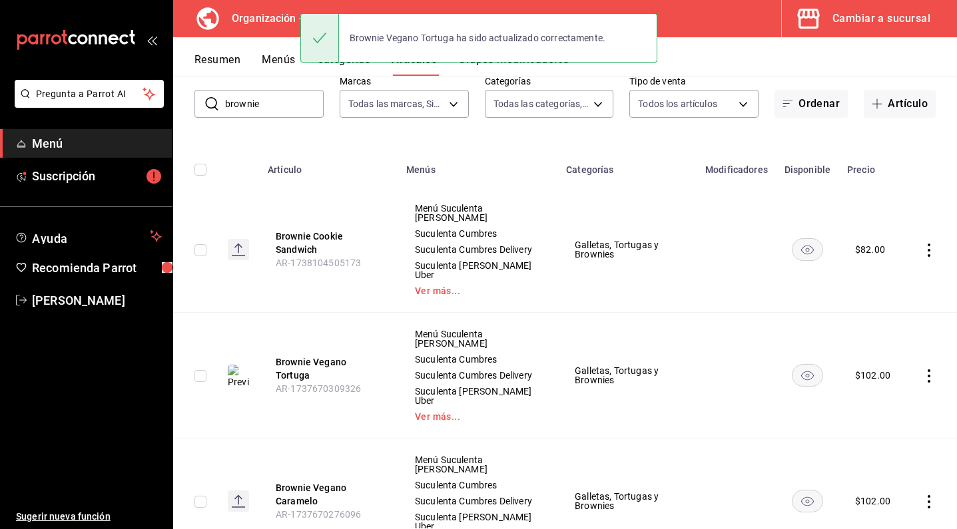
scroll to position [85, 0]
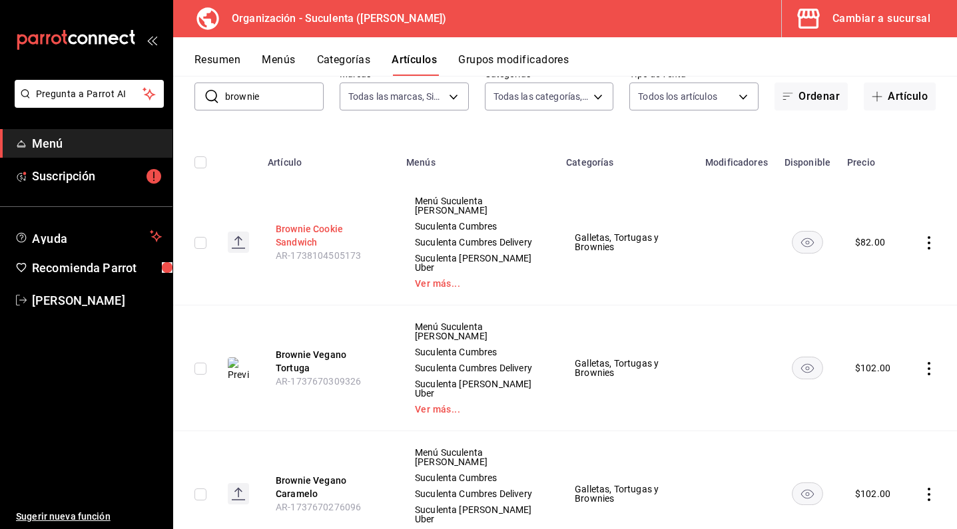
click at [310, 235] on button "Brownie Cookie Sandwich" at bounding box center [329, 235] width 107 height 27
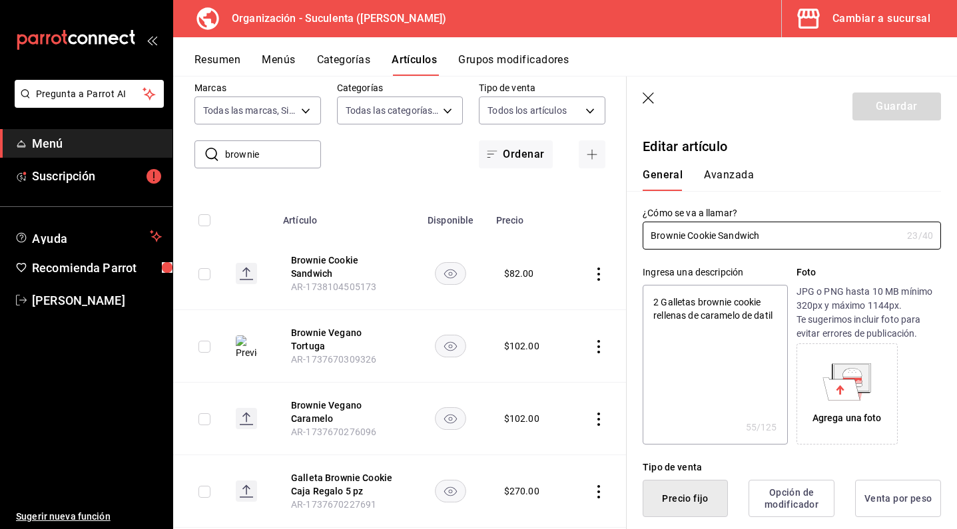
click at [848, 379] on g at bounding box center [847, 382] width 48 height 37
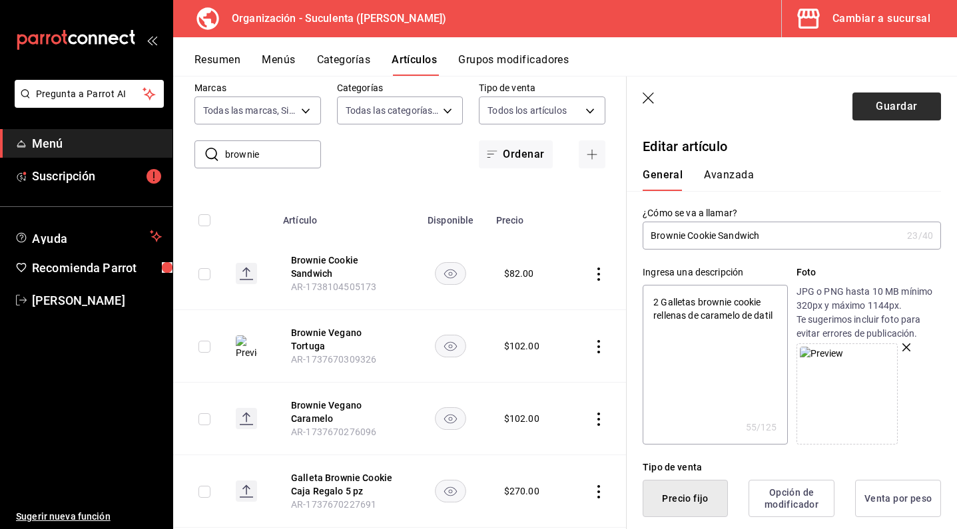
click at [874, 107] on button "Guardar" at bounding box center [896, 107] width 89 height 28
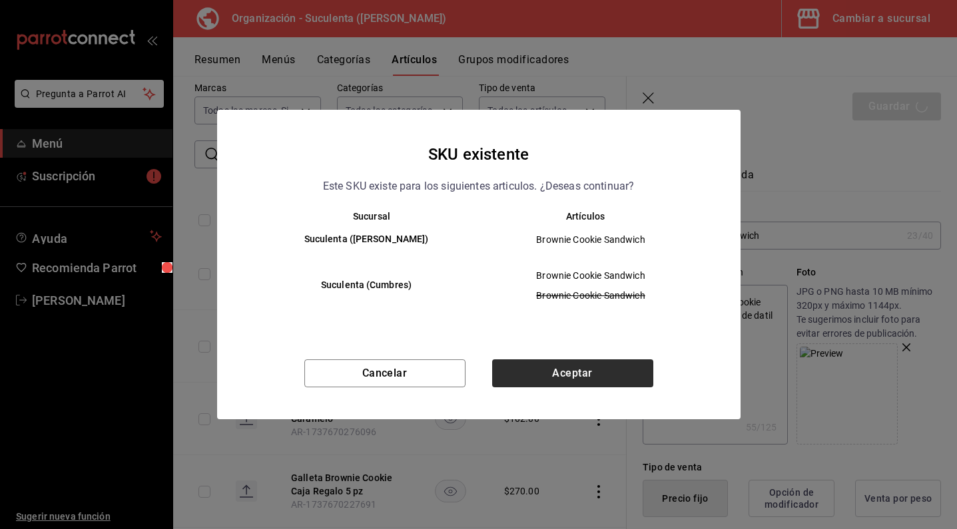
click at [599, 375] on button "Aceptar" at bounding box center [572, 374] width 161 height 28
type textarea "x"
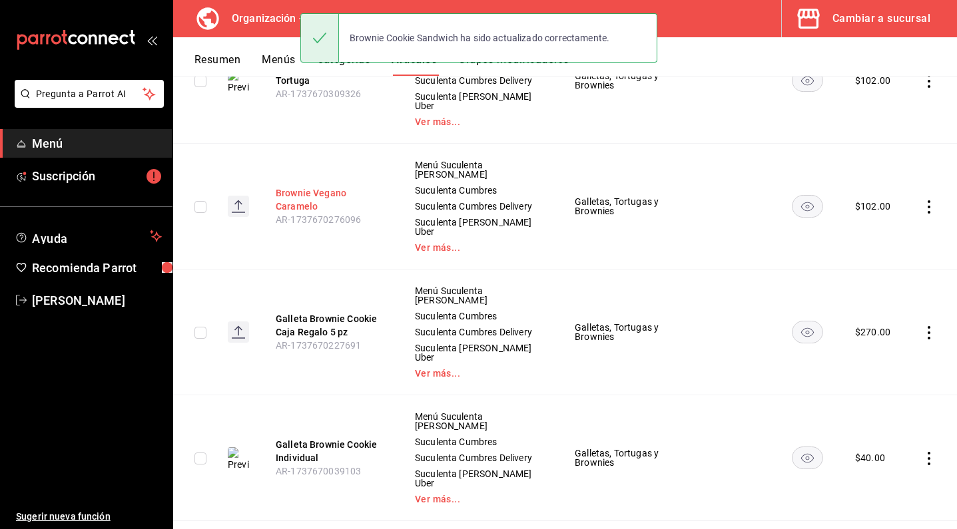
click at [296, 186] on button "Brownie Vegano Caramelo" at bounding box center [329, 199] width 107 height 27
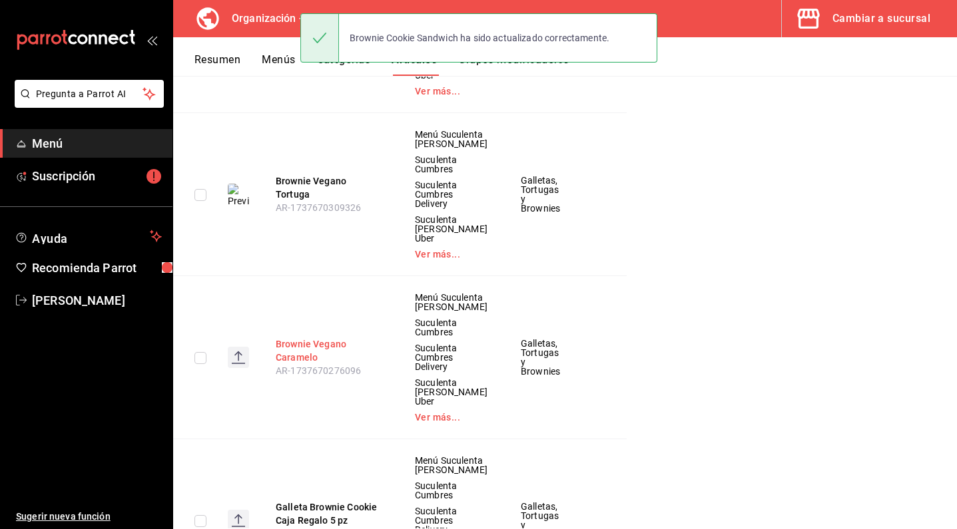
scroll to position [186, 0]
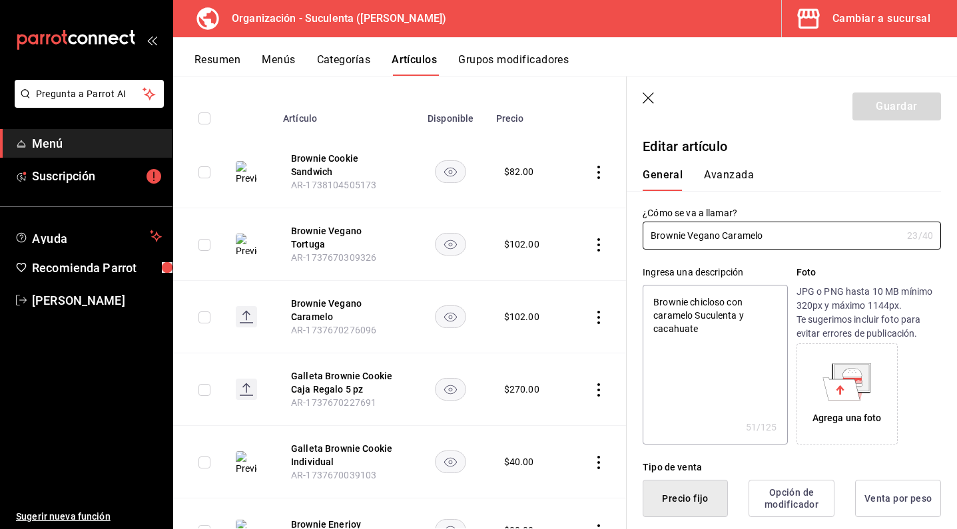
type textarea "x"
type input "$102.00"
click at [823, 378] on icon at bounding box center [841, 388] width 37 height 23
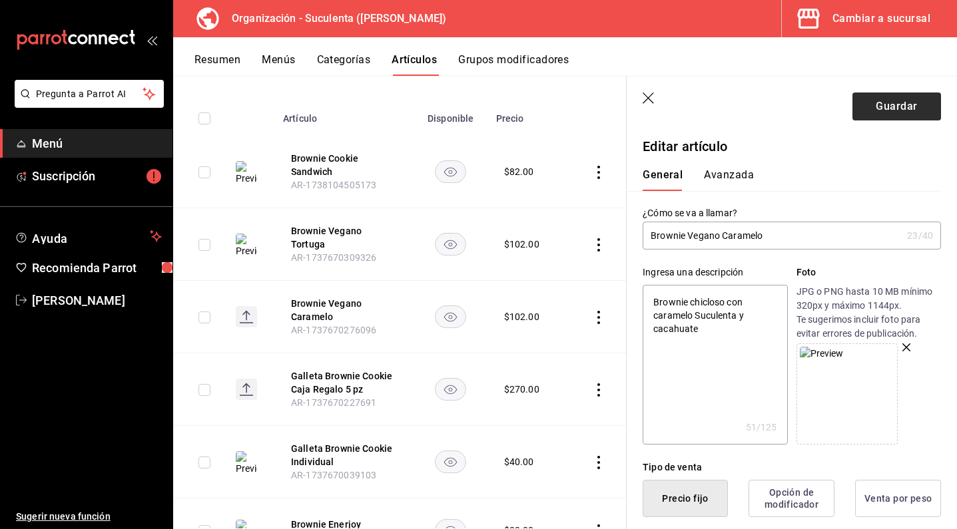
click at [874, 101] on button "Guardar" at bounding box center [896, 107] width 89 height 28
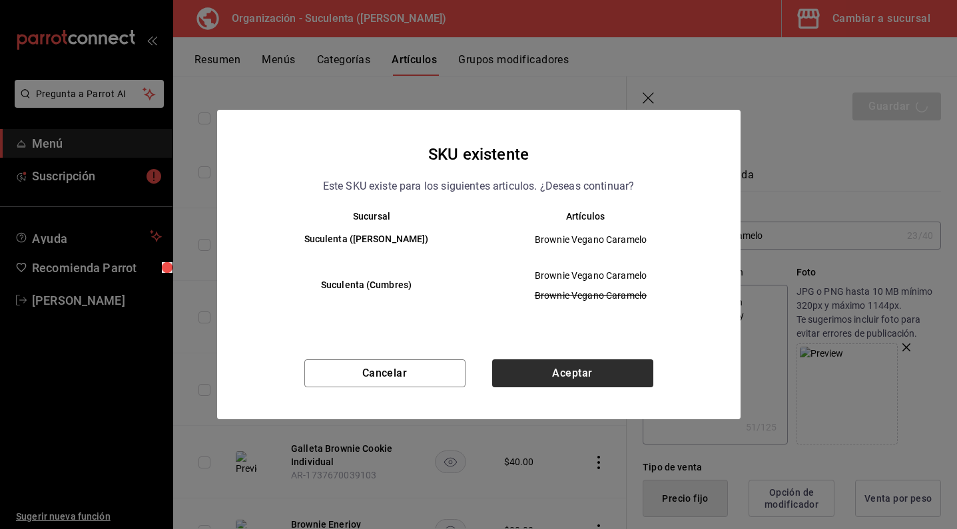
click at [580, 375] on button "Aceptar" at bounding box center [572, 374] width 161 height 28
type textarea "x"
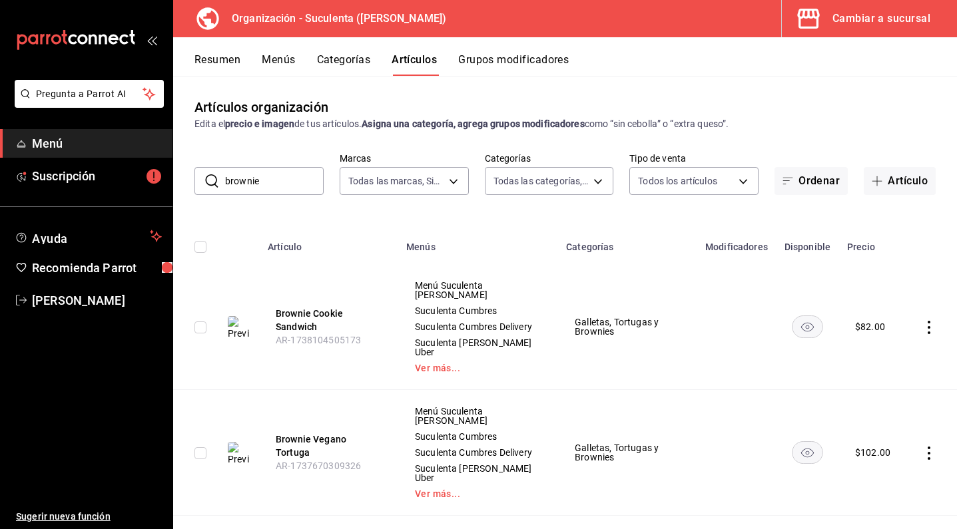
scroll to position [-1, 0]
click at [256, 180] on input "brownie" at bounding box center [274, 181] width 99 height 27
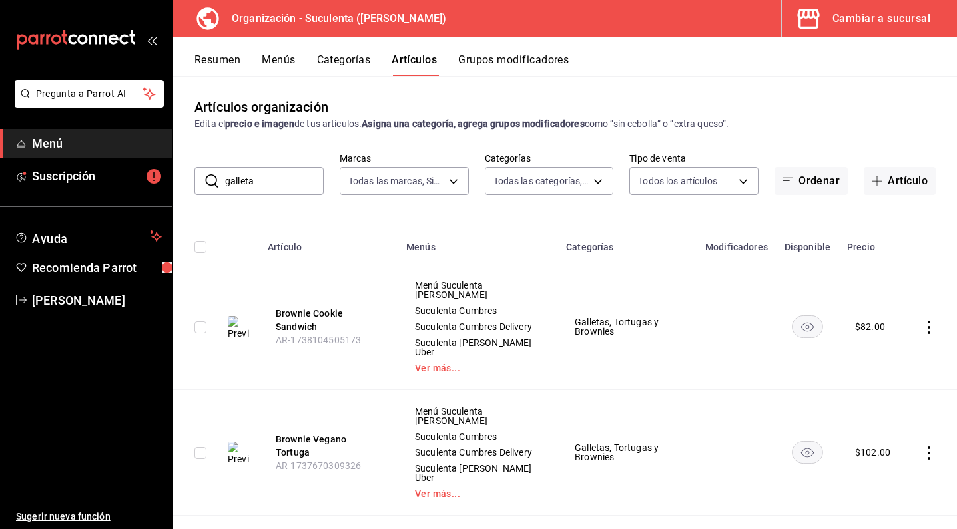
type input "galleta"
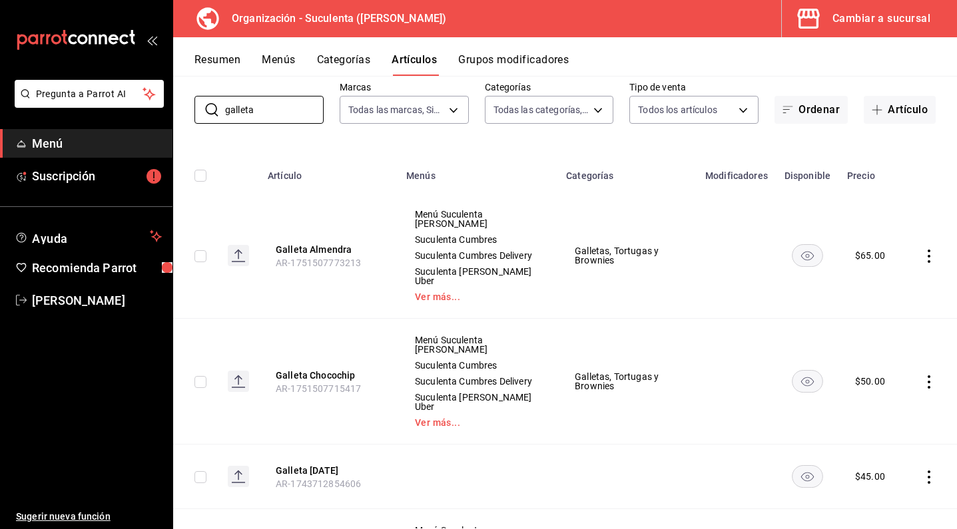
scroll to position [77, 0]
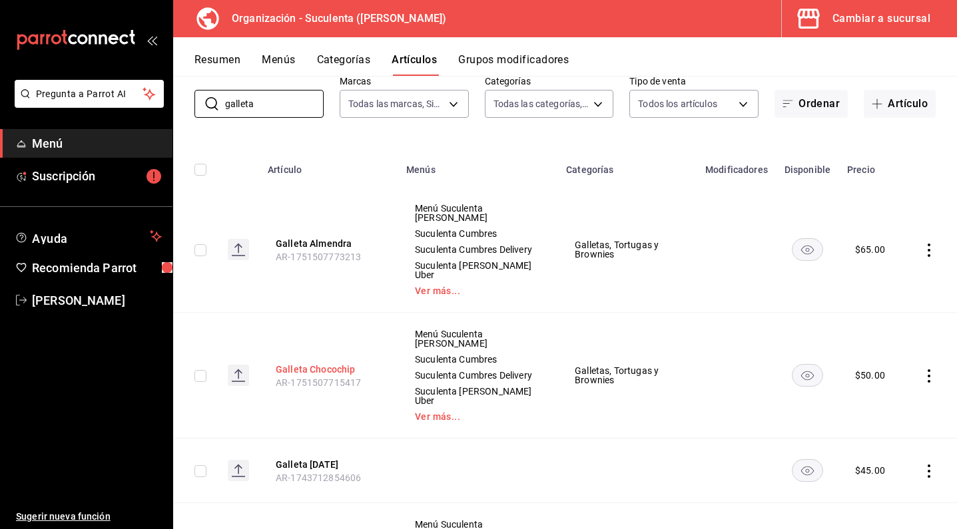
click at [327, 363] on button "Galleta Chocochip" at bounding box center [329, 369] width 107 height 13
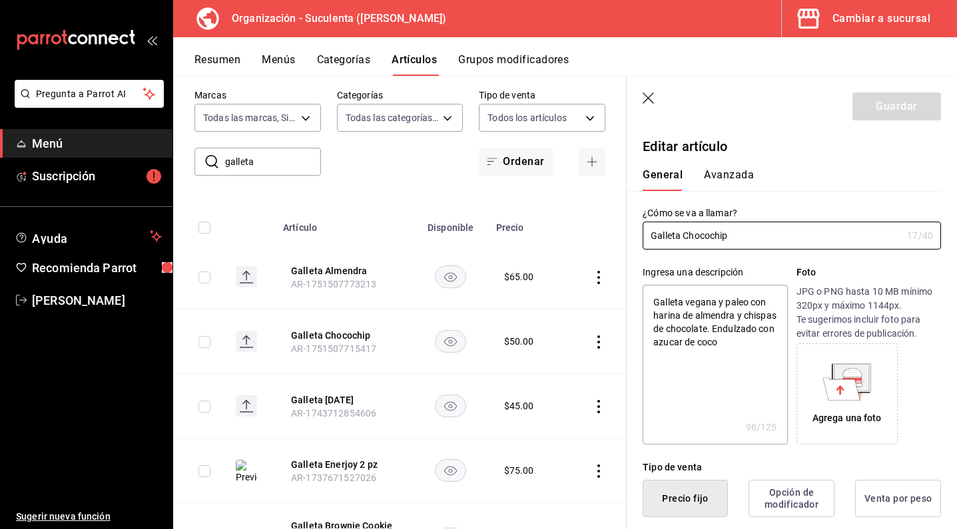
type textarea "x"
type input "$50.00"
click at [822, 376] on icon at bounding box center [846, 382] width 49 height 37
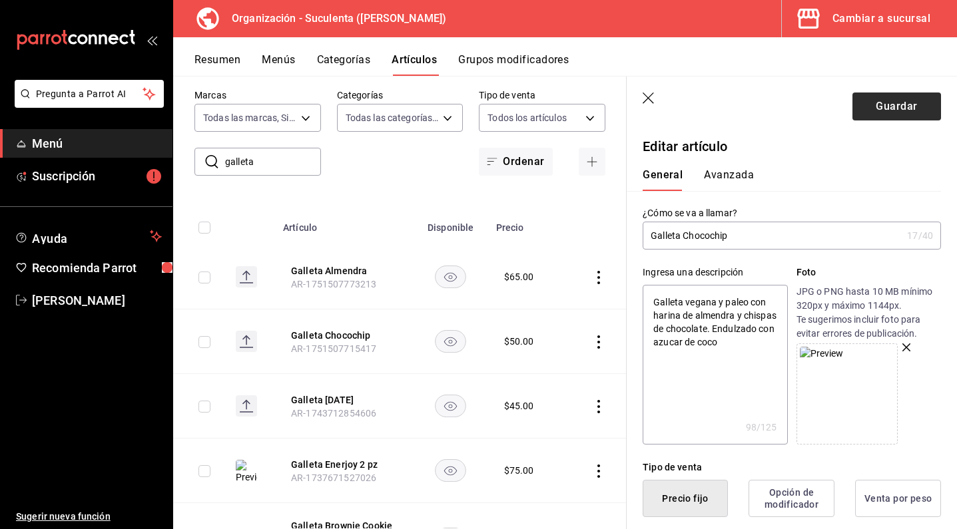
click at [866, 114] on button "Guardar" at bounding box center [896, 107] width 89 height 28
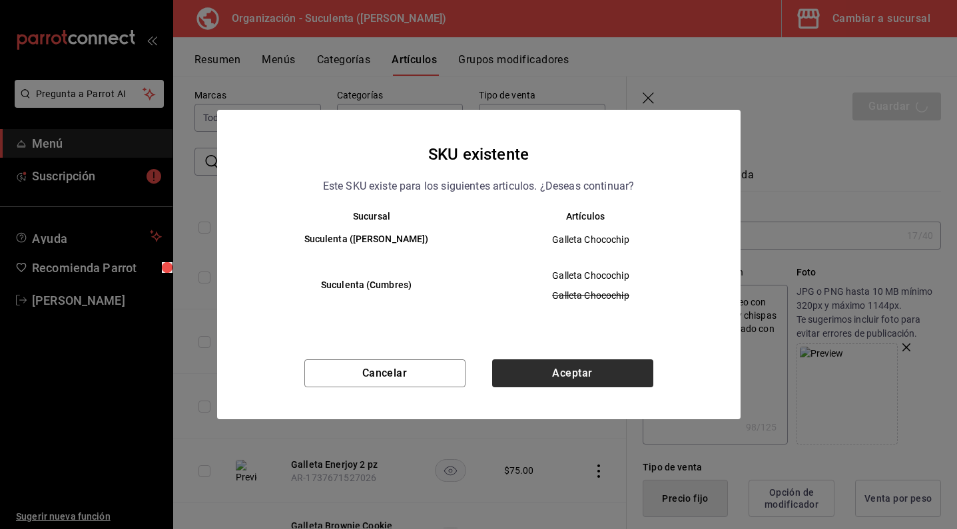
click at [589, 376] on button "Aceptar" at bounding box center [572, 374] width 161 height 28
type textarea "x"
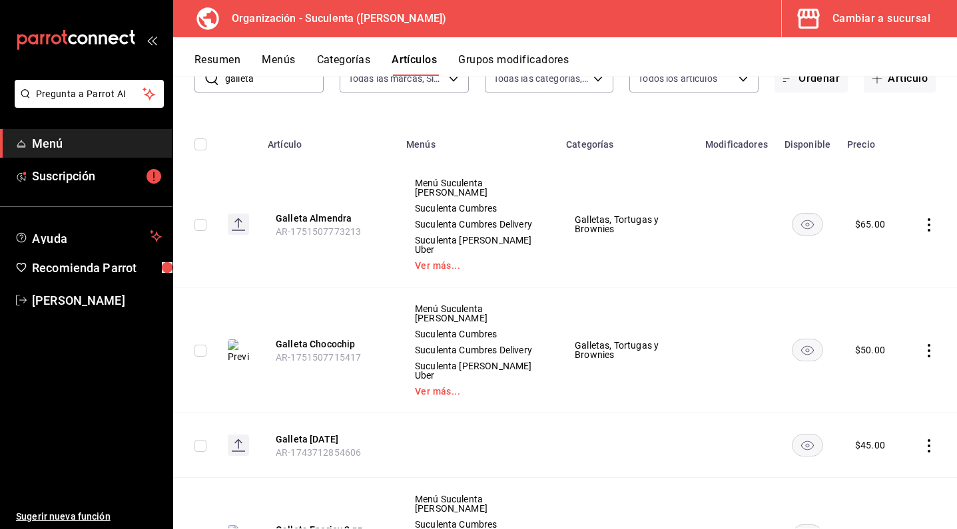
scroll to position [121, 0]
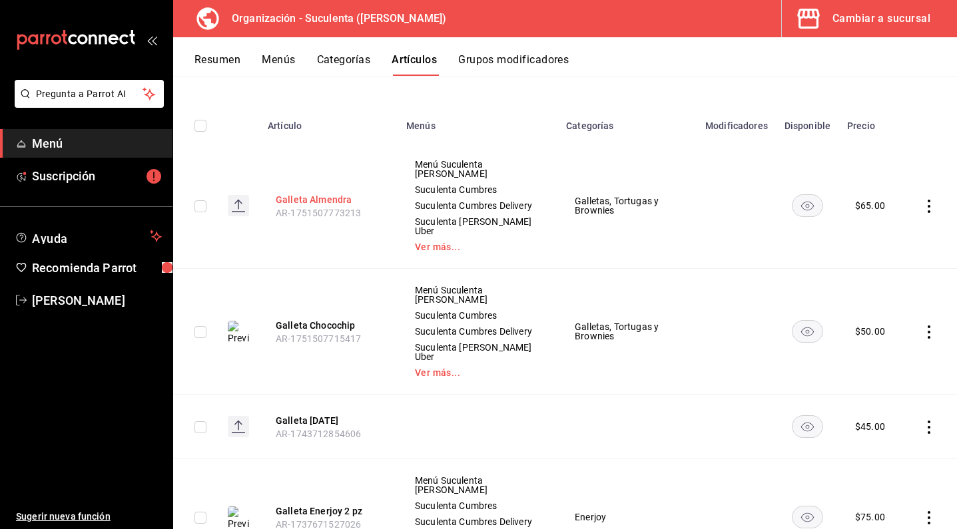
click at [322, 199] on button "Galleta Almendra" at bounding box center [329, 199] width 107 height 13
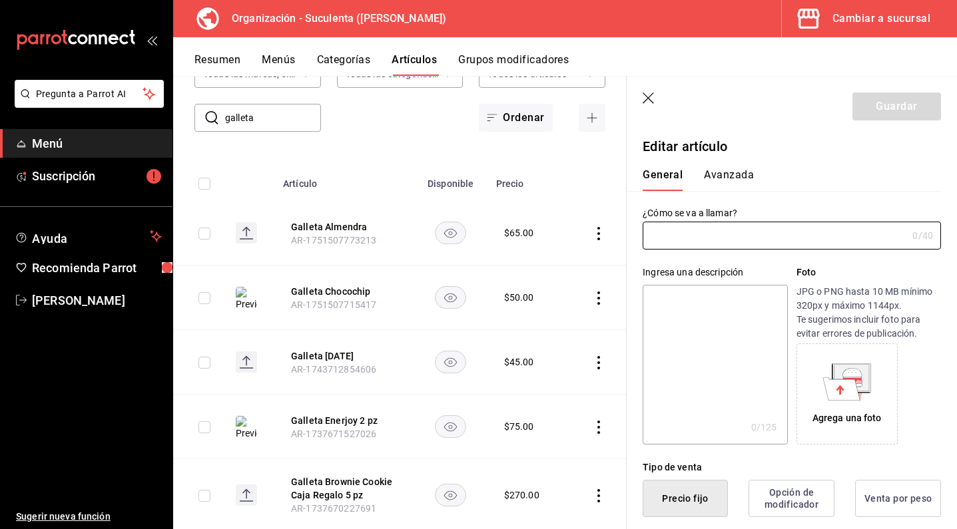
type input "Galleta Almendra"
type textarea "Galleta paleo y vegana con [PERSON_NAME]."
type textarea "x"
type input "$65.00"
type input "AR-1751507773213"
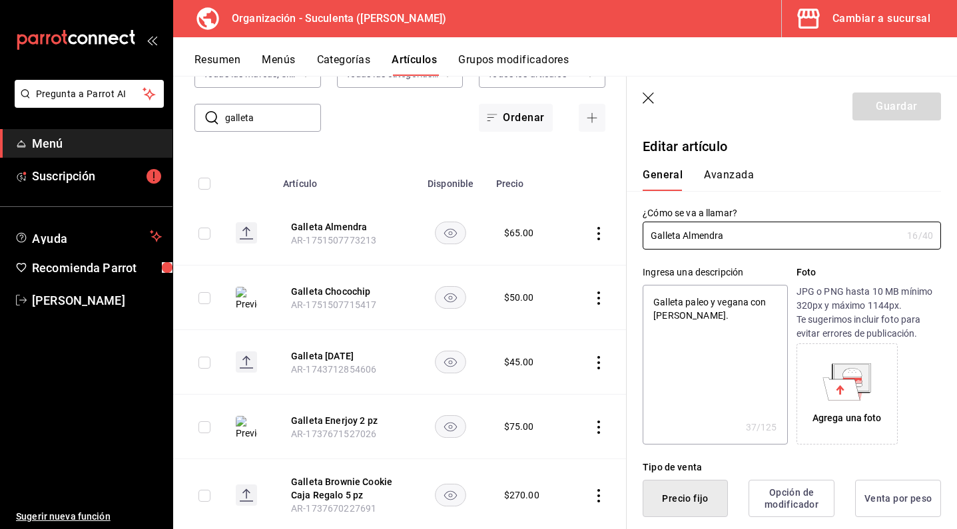
click at [868, 383] on div "Agrega una foto" at bounding box center [847, 394] width 95 height 95
click at [816, 391] on div "Agrega una foto" at bounding box center [847, 394] width 95 height 95
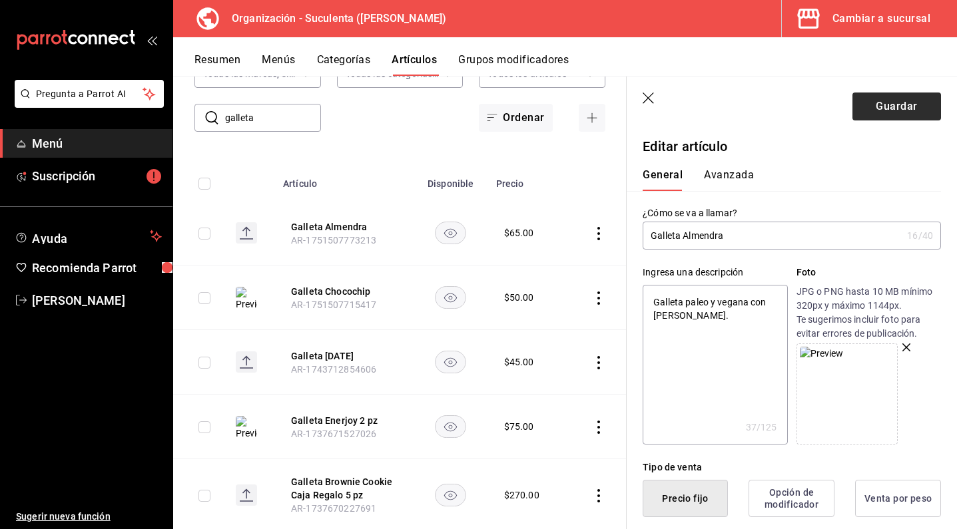
click at [874, 110] on button "Guardar" at bounding box center [896, 107] width 89 height 28
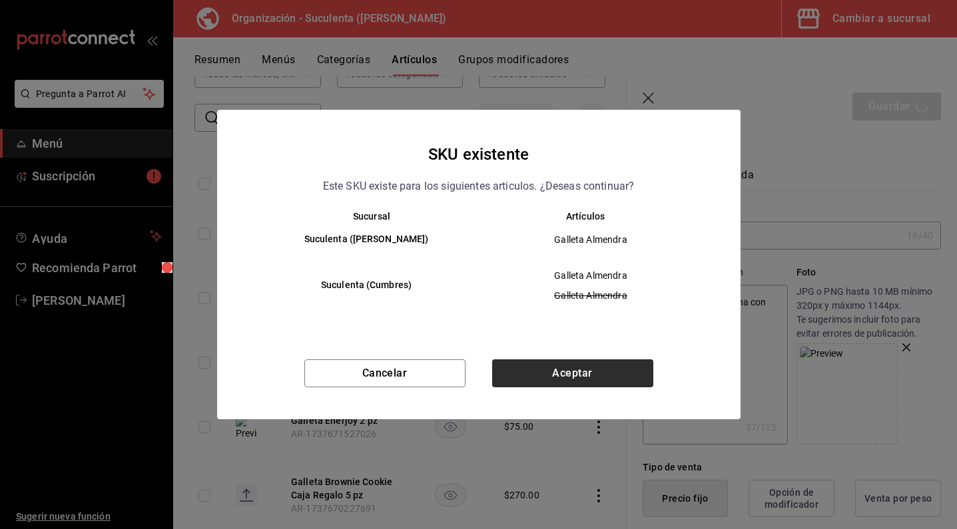
click at [580, 384] on button "Aceptar" at bounding box center [572, 374] width 161 height 28
type textarea "x"
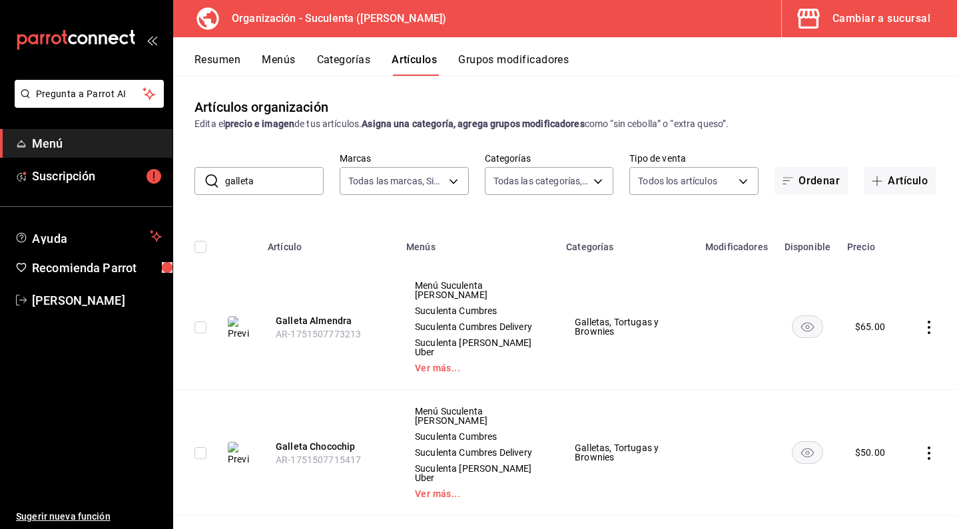
click at [266, 188] on input "galleta" at bounding box center [274, 181] width 99 height 27
type input "amare"
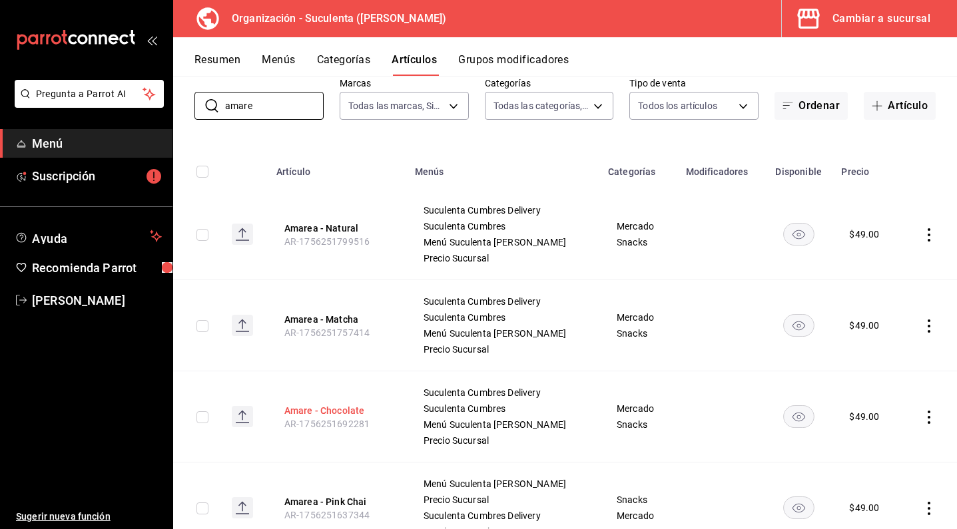
click at [336, 409] on button "Amare - Chocolate" at bounding box center [337, 410] width 107 height 13
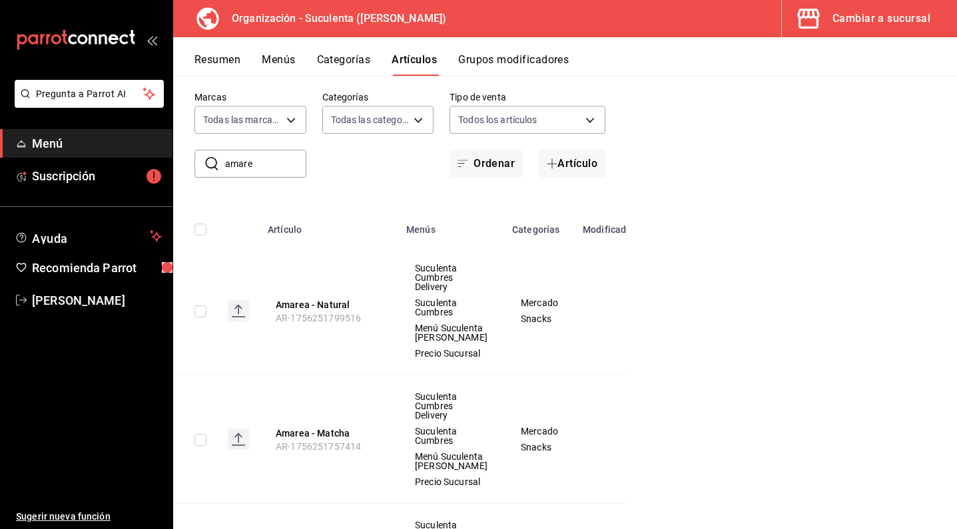
scroll to position [25, 0]
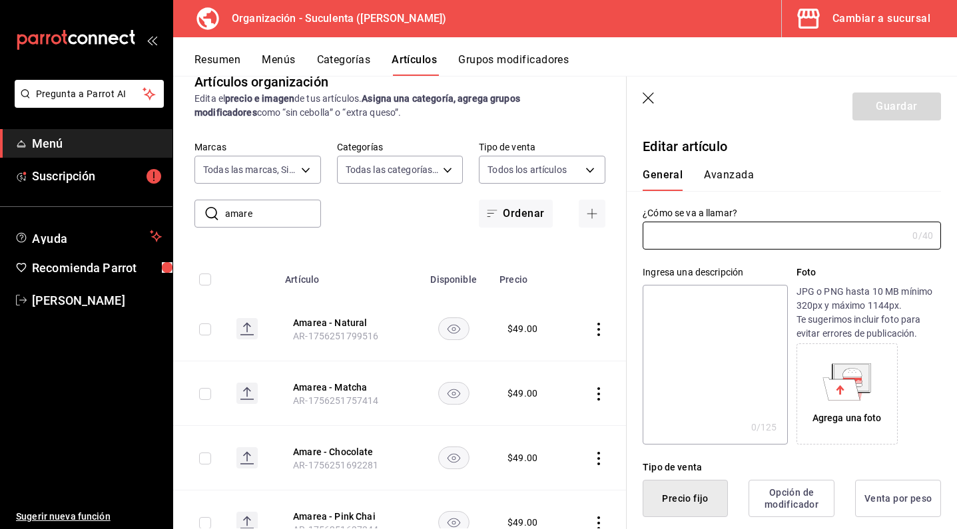
type input "Amare - Chocolate"
type textarea "Obleas sabor chocolate"
type textarea "x"
type input "AR-1756251692281"
type textarea "x"
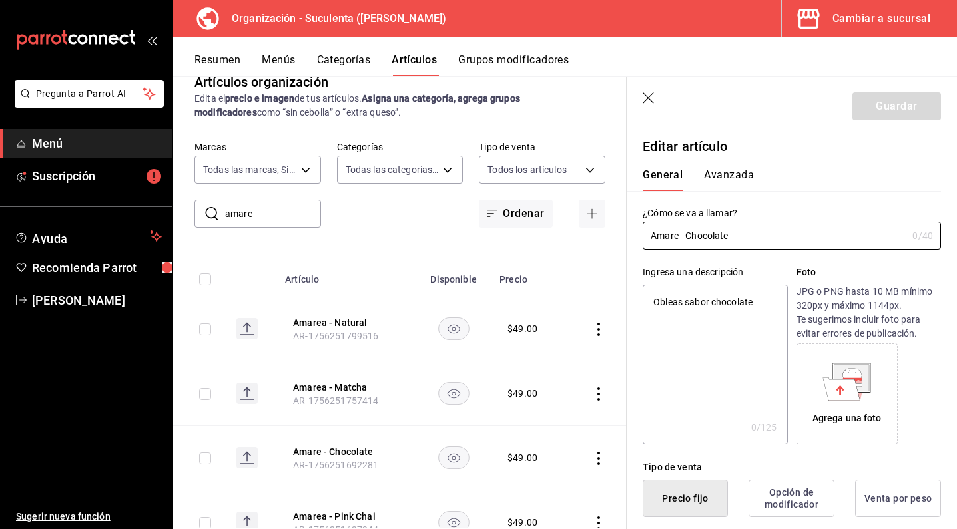
type input "$49.00"
click at [679, 242] on input "Amare - Chocolate" at bounding box center [771, 235] width 259 height 27
click at [677, 234] on input "Amare - Chocolate" at bounding box center [771, 235] width 259 height 27
type input "Amarea - Chocolate"
type textarea "x"
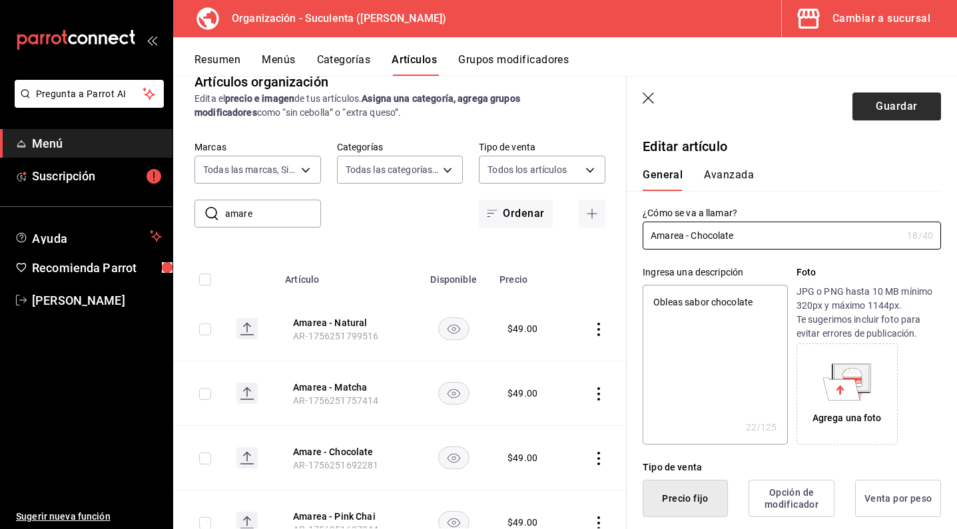
type input "Amarea - Chocolate"
click at [856, 105] on button "Guardar" at bounding box center [896, 107] width 89 height 28
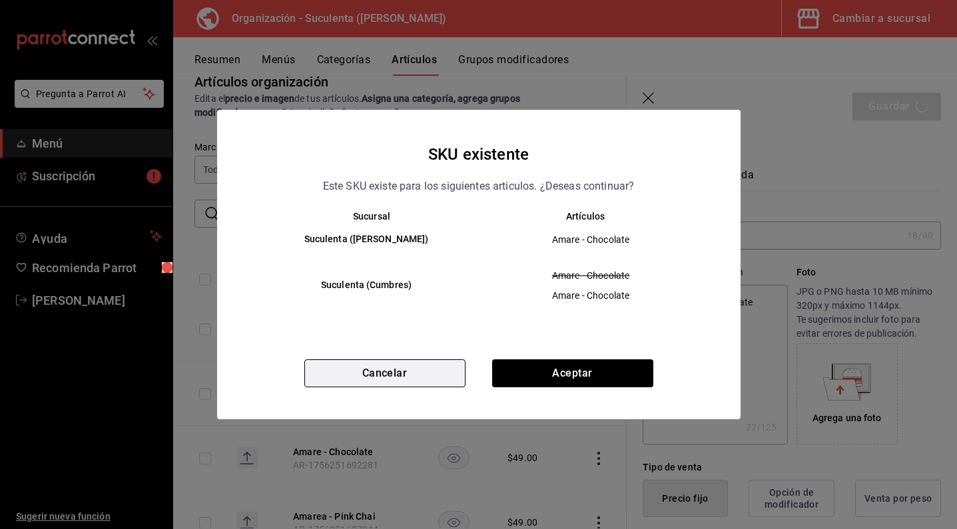
click at [423, 372] on button "Cancelar" at bounding box center [384, 374] width 161 height 28
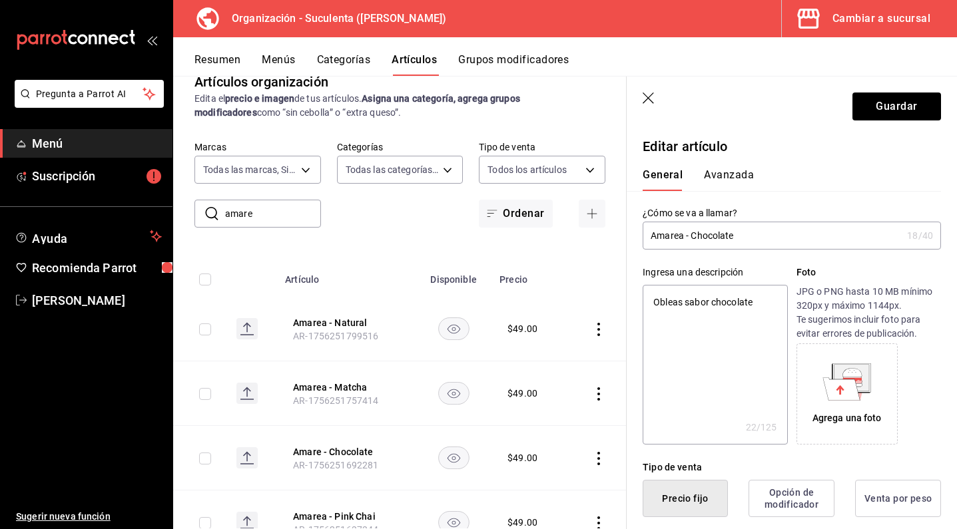
click at [822, 383] on icon at bounding box center [846, 382] width 49 height 37
type textarea "x"
click at [750, 234] on input "Amarea - Chocolate" at bounding box center [771, 235] width 259 height 27
type input "Amarea - Chocolat"
type textarea "x"
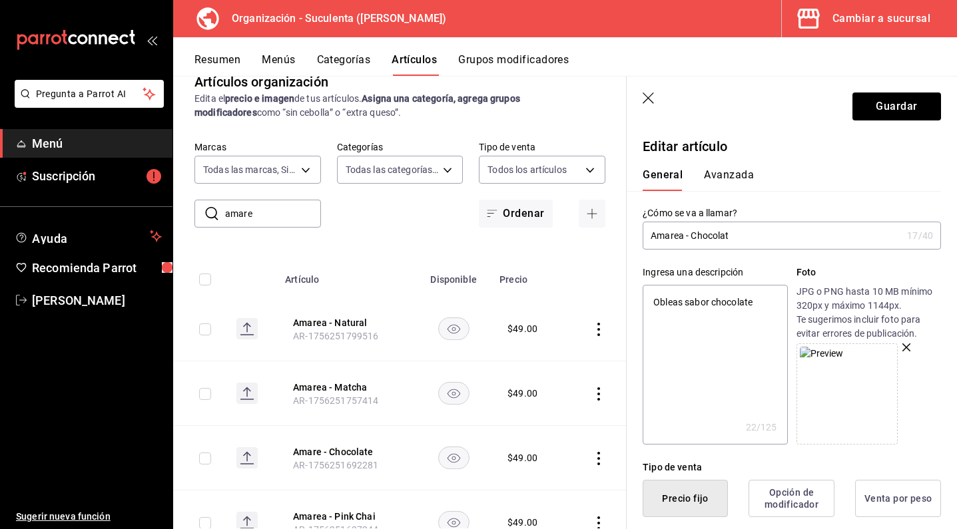
type input "Amarea - Chocola"
type textarea "x"
type input "Amarea - Chocol"
type textarea "x"
type input "Amarea - Choco"
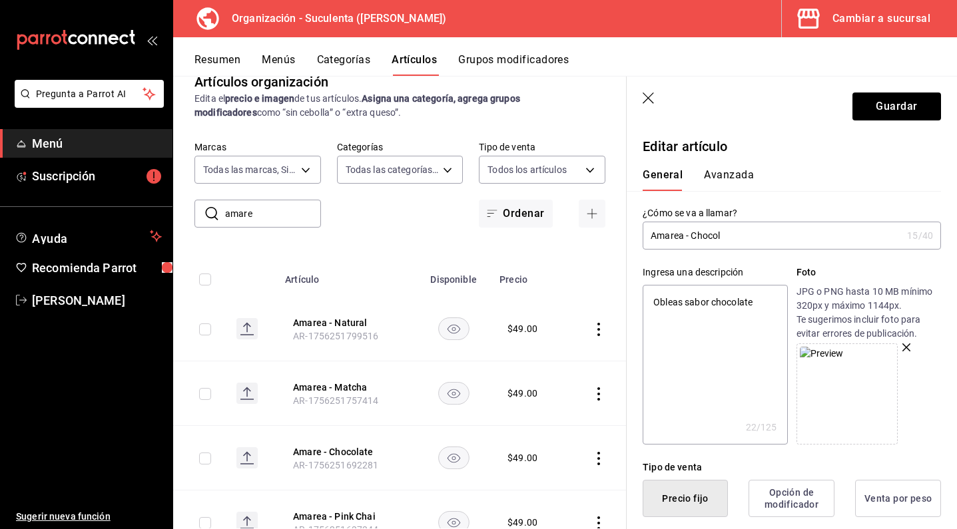
type textarea "x"
type input "Amarea - Choc"
type textarea "x"
type input "Amarea - Cho"
type textarea "x"
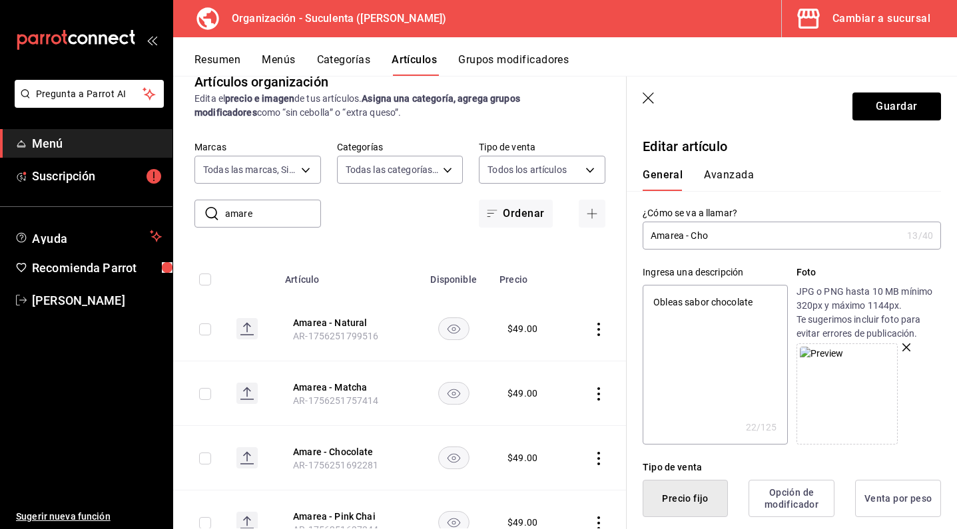
type input "Amarea - Ch"
type textarea "x"
type input "Amarea - C"
type textarea "x"
type input "Amarea - Ca"
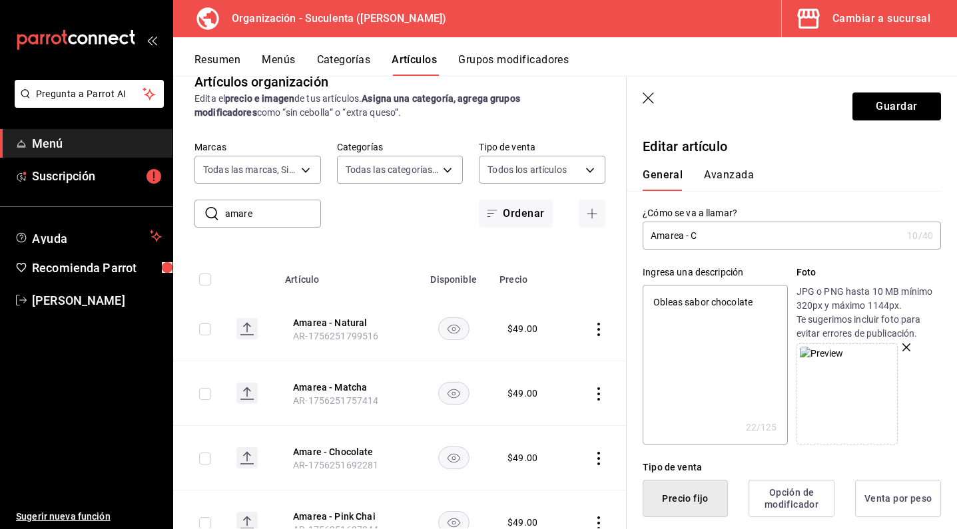
type textarea "x"
type input "Amarea - Cac"
type textarea "x"
type input "Amarea - Caca"
type textarea "x"
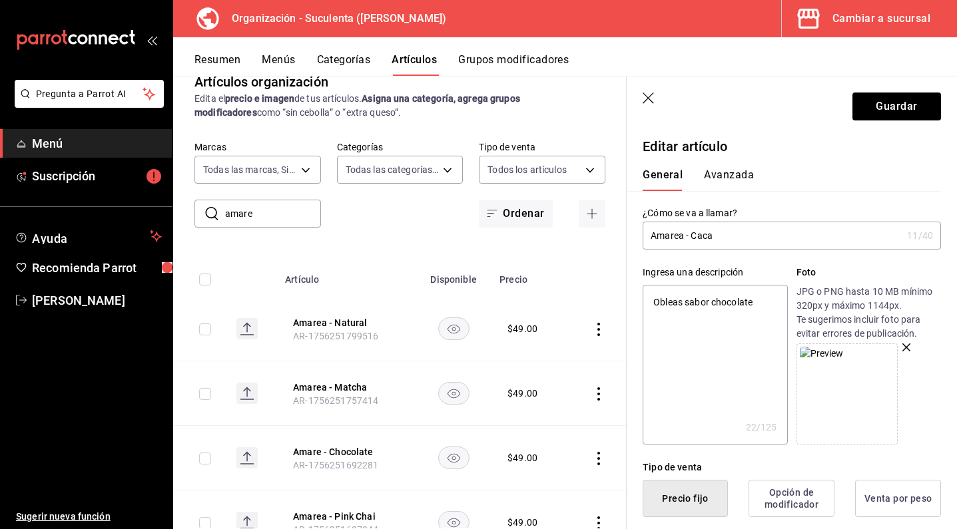
type input "Amarea - Cacao"
type textarea "x"
type input "Amarea - Cacao"
type textarea "x"
click at [765, 305] on textarea "Obleas sabor chocolate" at bounding box center [714, 365] width 144 height 160
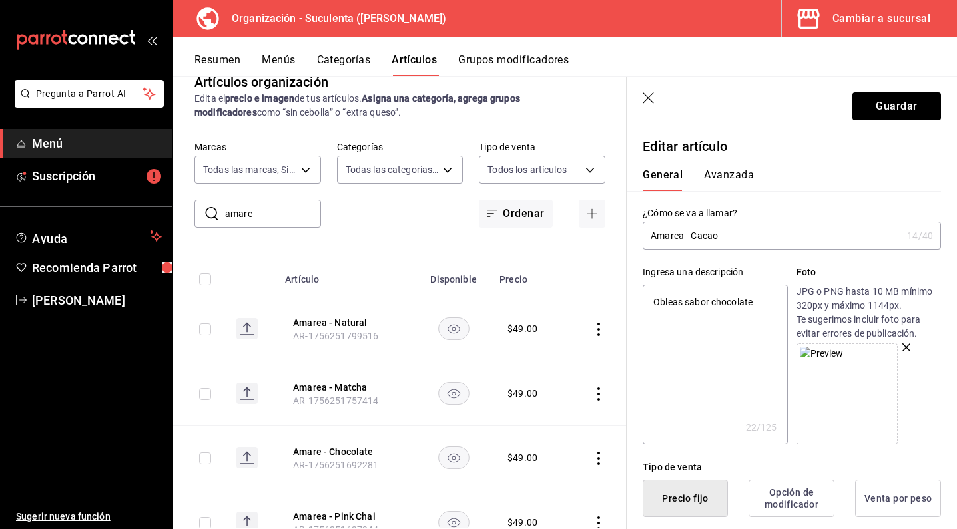
type textarea "Obleas sabor chocolat"
type textarea "x"
type textarea "Obleas sabor chocola"
type textarea "x"
type textarea "Obleas sabor chocol"
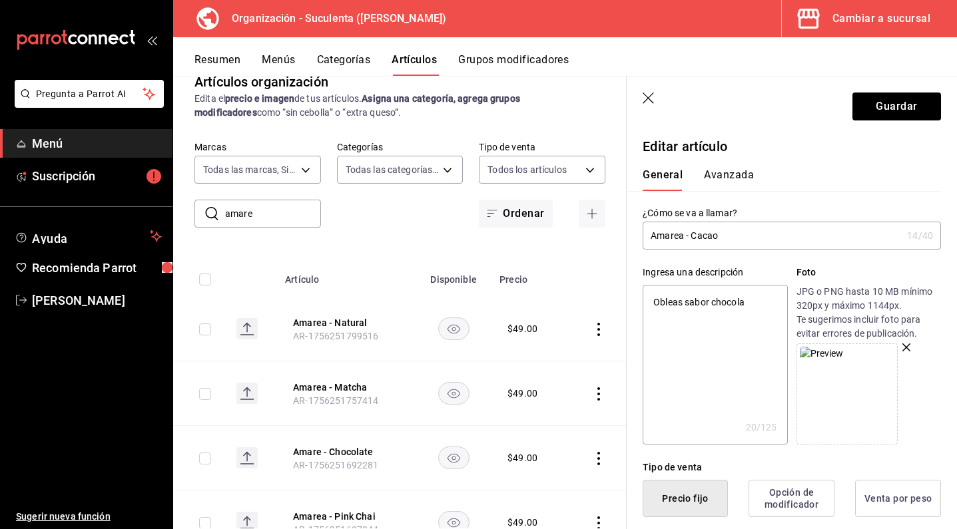
type textarea "x"
type textarea "Obleas sabor choco"
type textarea "x"
type textarea "Obleas sabor choc"
type textarea "x"
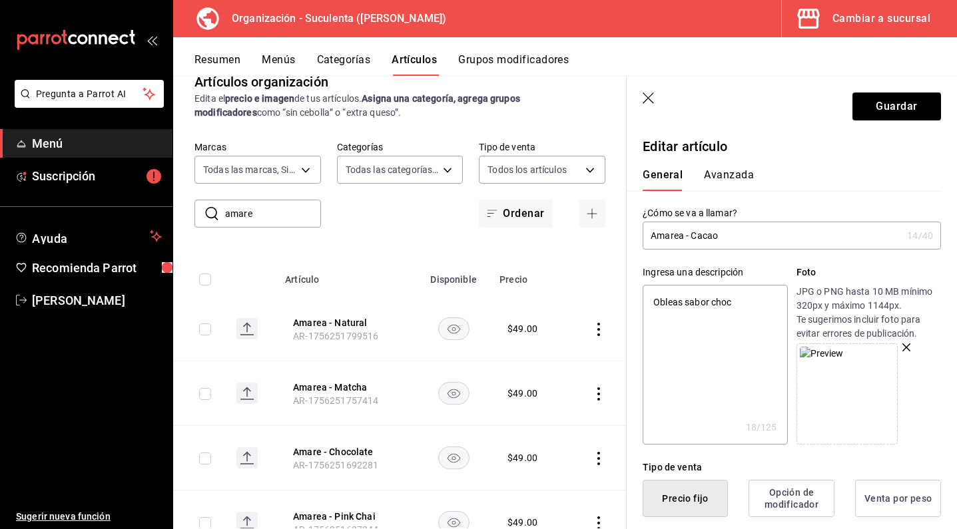
type textarea "Obleas sabor cho"
type textarea "x"
type textarea "Obleas sabor ch"
type textarea "x"
type textarea "Obleas sabor c"
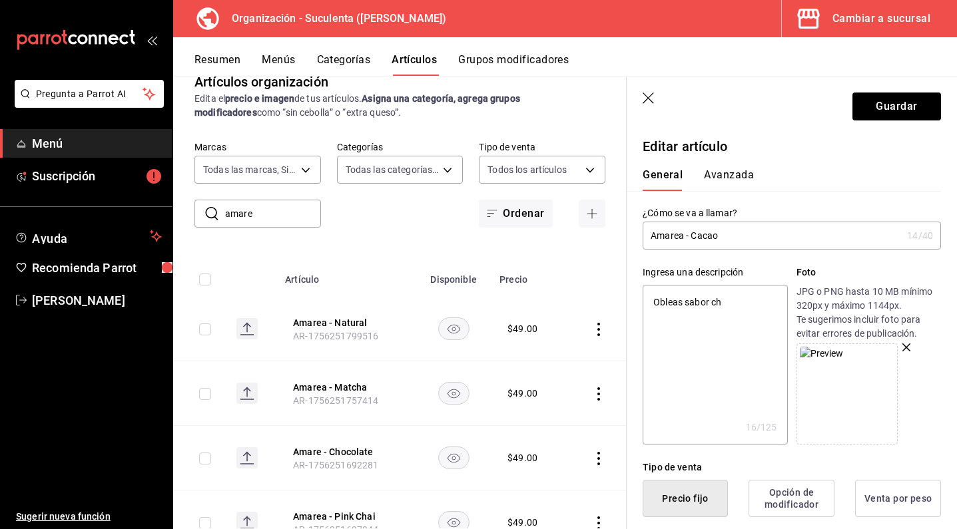
type textarea "x"
type textarea "Obleas sabor ca"
type textarea "x"
type textarea "Obleas sabor cac"
type textarea "x"
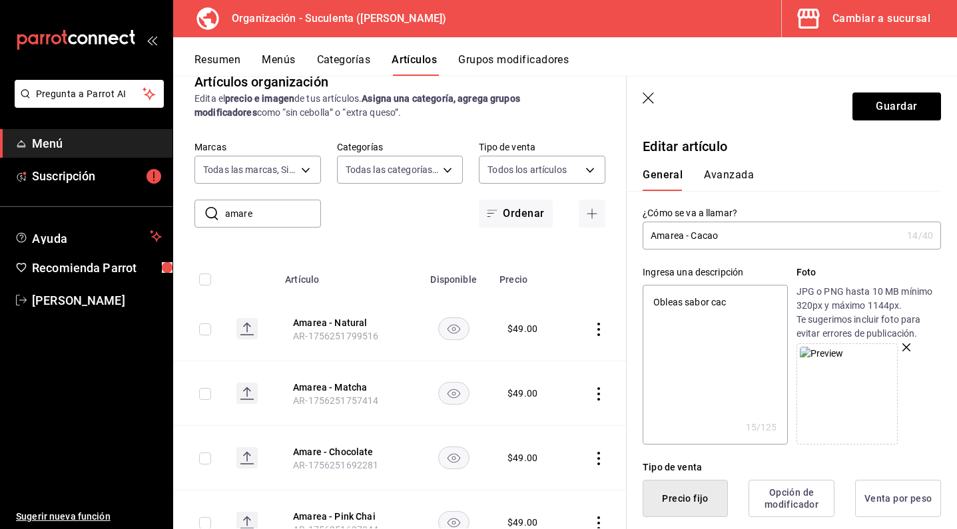
type textarea "Obleas sabor caca"
type textarea "x"
type textarea "Obleas sabor cacao"
type textarea "x"
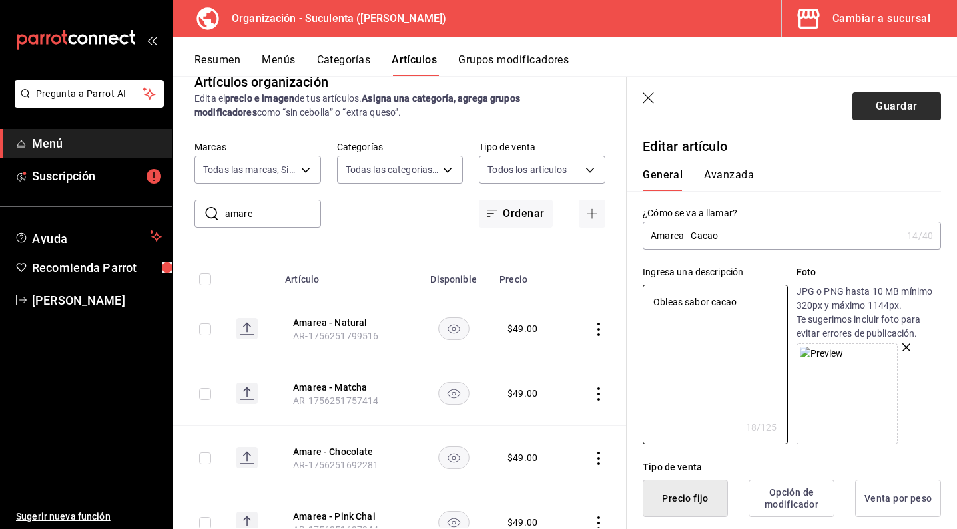
type textarea "Obleas sabor cacao"
click at [853, 112] on button "Guardar" at bounding box center [896, 107] width 89 height 28
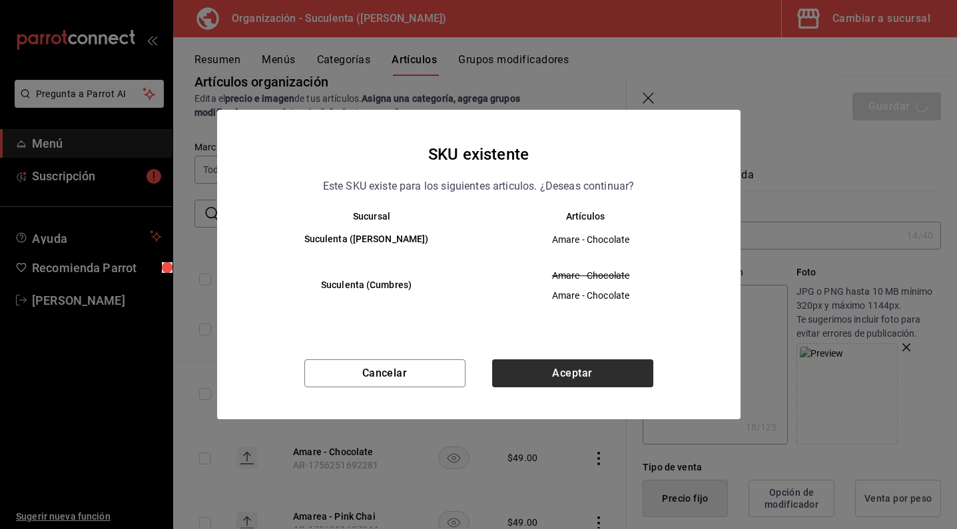
click at [558, 377] on button "Aceptar" at bounding box center [572, 374] width 161 height 28
type textarea "x"
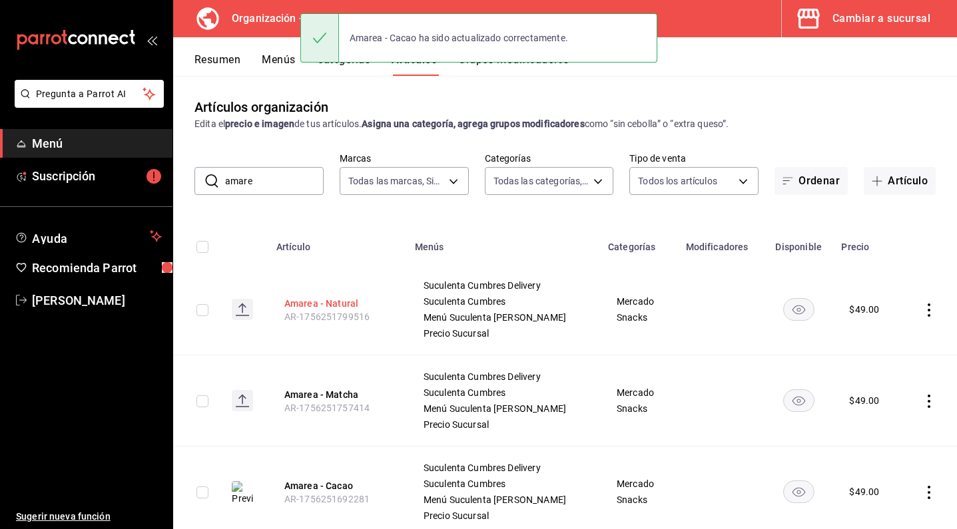
click at [320, 306] on button "Amarea - Natural" at bounding box center [337, 303] width 107 height 13
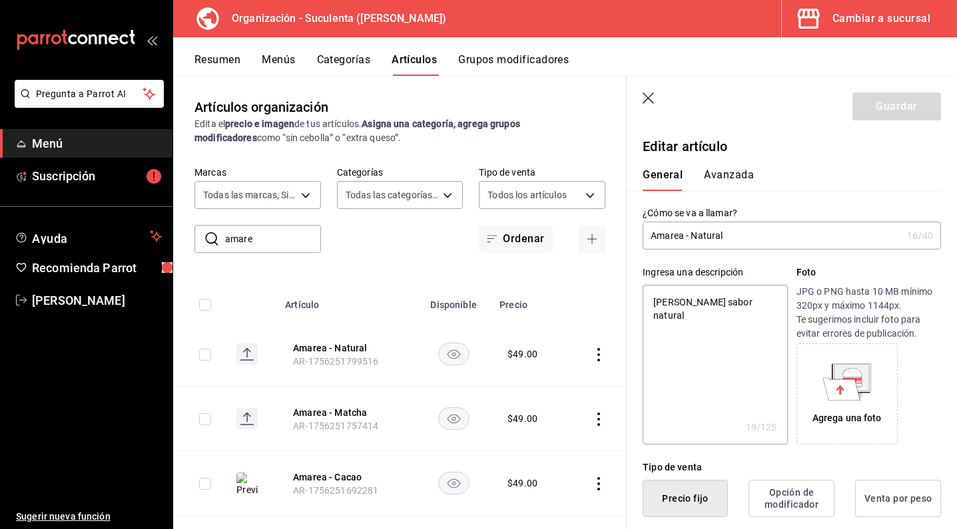
click at [861, 401] on div "Agrega una foto" at bounding box center [847, 394] width 95 height 95
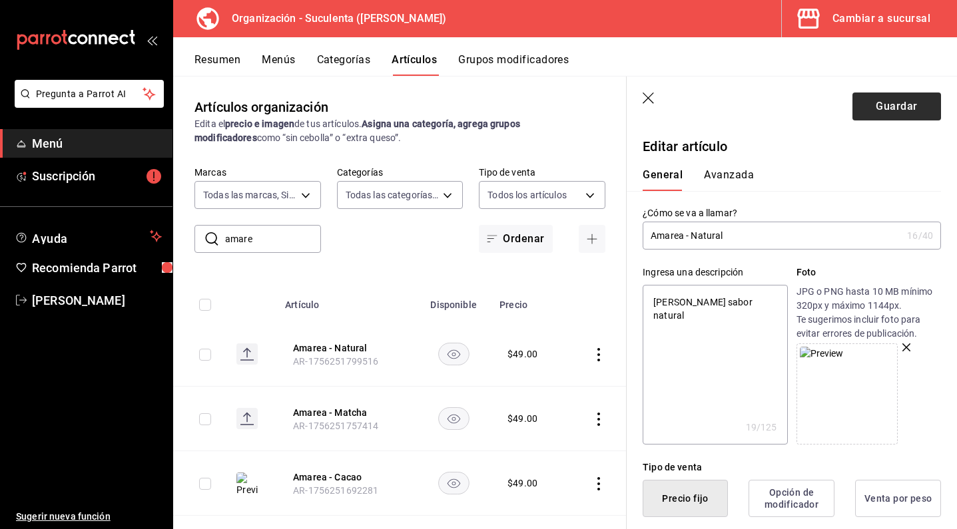
click at [875, 111] on button "Guardar" at bounding box center [896, 107] width 89 height 28
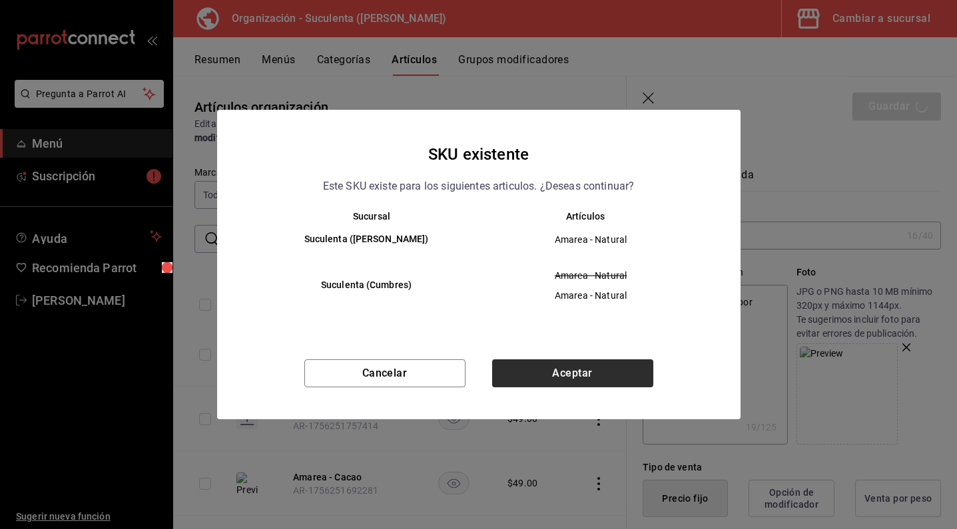
click at [573, 382] on button "Aceptar" at bounding box center [572, 374] width 161 height 28
type textarea "x"
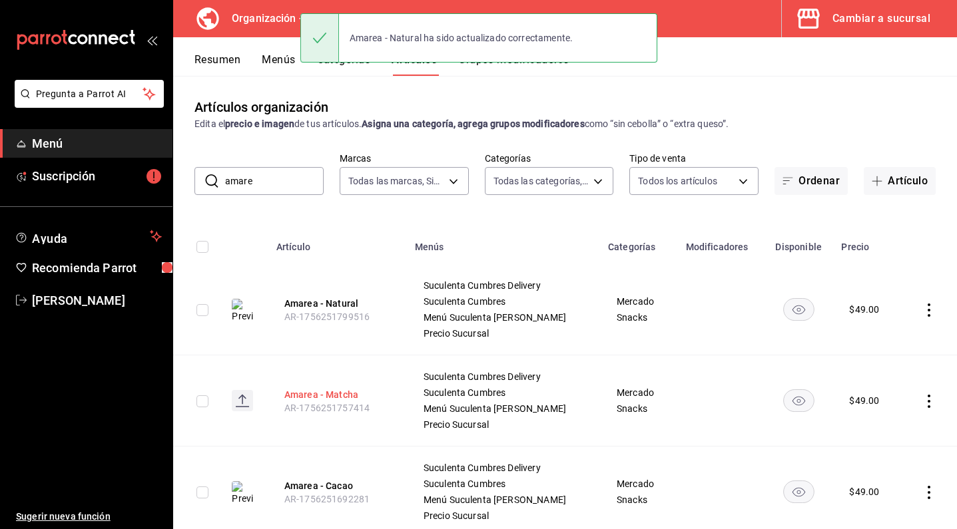
click at [348, 398] on button "Amarea - Matcha" at bounding box center [337, 394] width 107 height 13
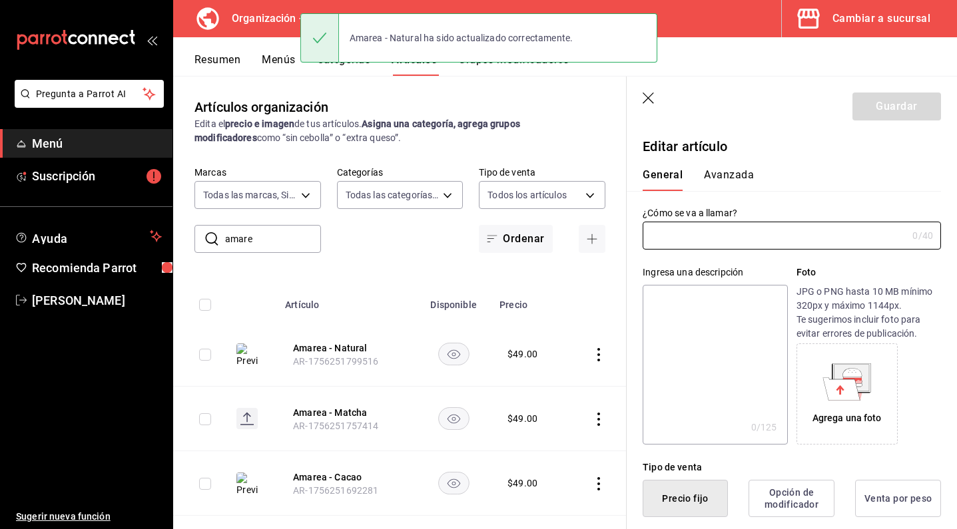
type input "Amarea - Matcha"
type textarea "[PERSON_NAME] sabor matcha"
type textarea "x"
type input "AR-1756251757414"
type textarea "x"
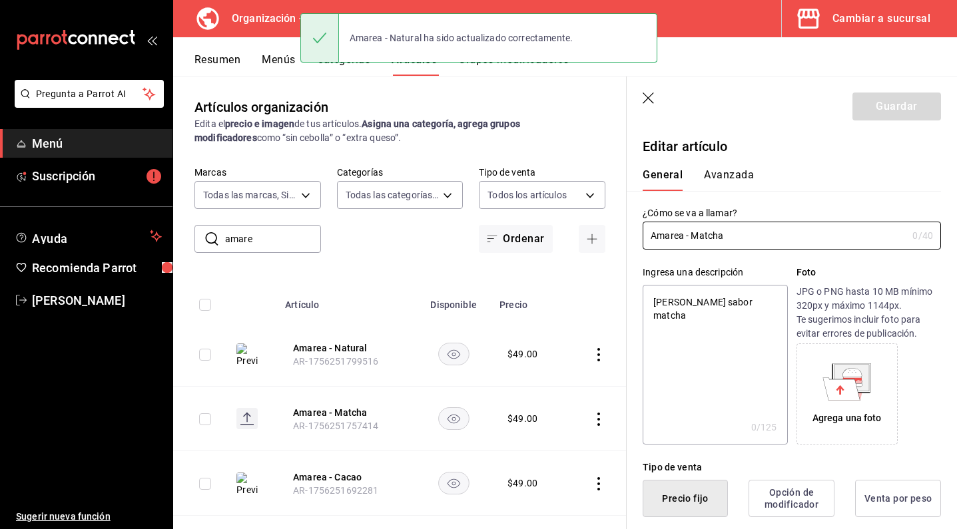
type input "$49.00"
click at [842, 376] on icon at bounding box center [851, 372] width 19 height 9
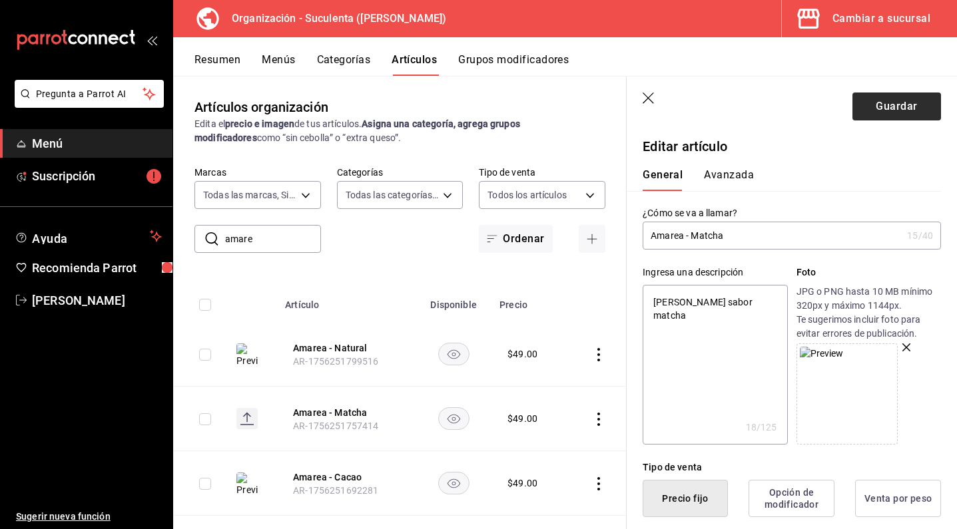
click at [877, 103] on button "Guardar" at bounding box center [896, 107] width 89 height 28
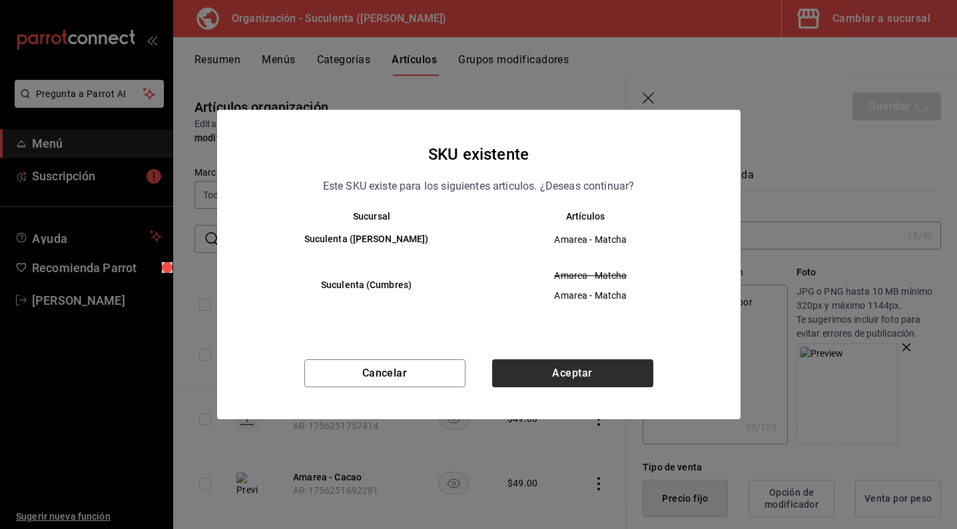
click at [593, 381] on button "Aceptar" at bounding box center [572, 374] width 161 height 28
type textarea "x"
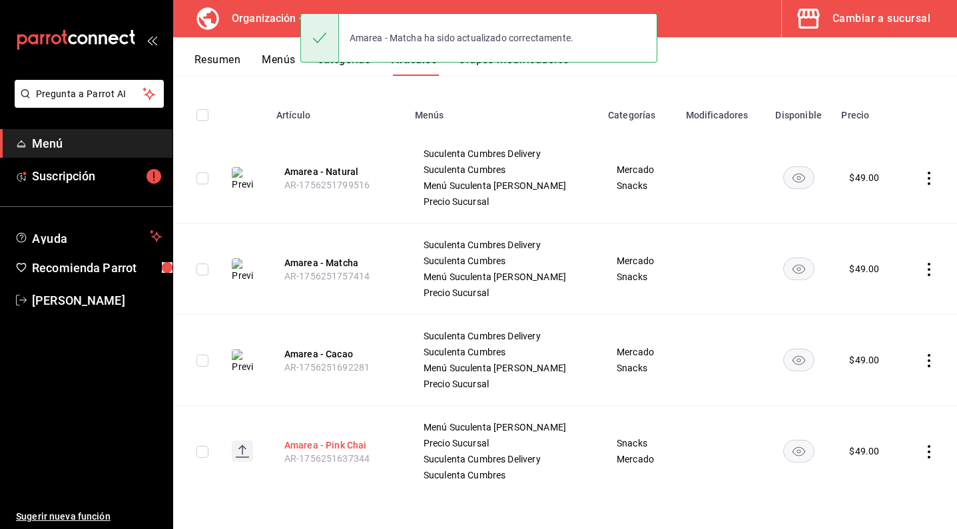
click at [335, 449] on button "Amarea - Pink Chai" at bounding box center [337, 445] width 107 height 13
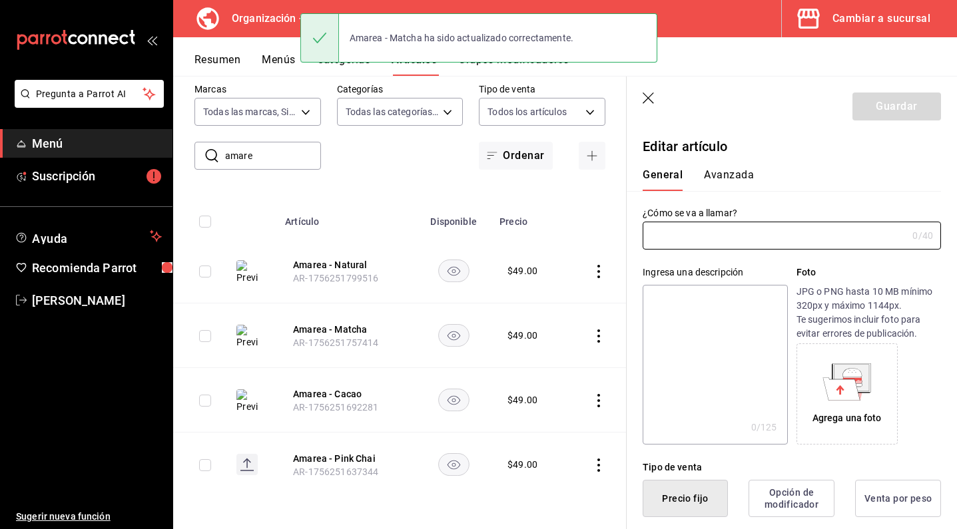
type input "Amarea - Pink Chai"
type textarea "Obleas sabor pink chai"
type textarea "x"
type input "$49.00"
type input "AR-1756251637344"
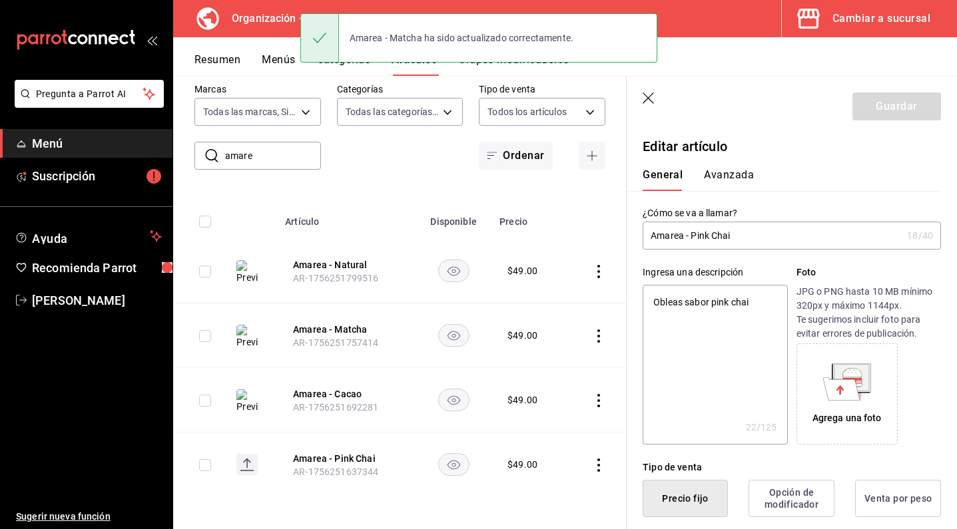
click at [860, 375] on icon at bounding box center [851, 377] width 35 height 27
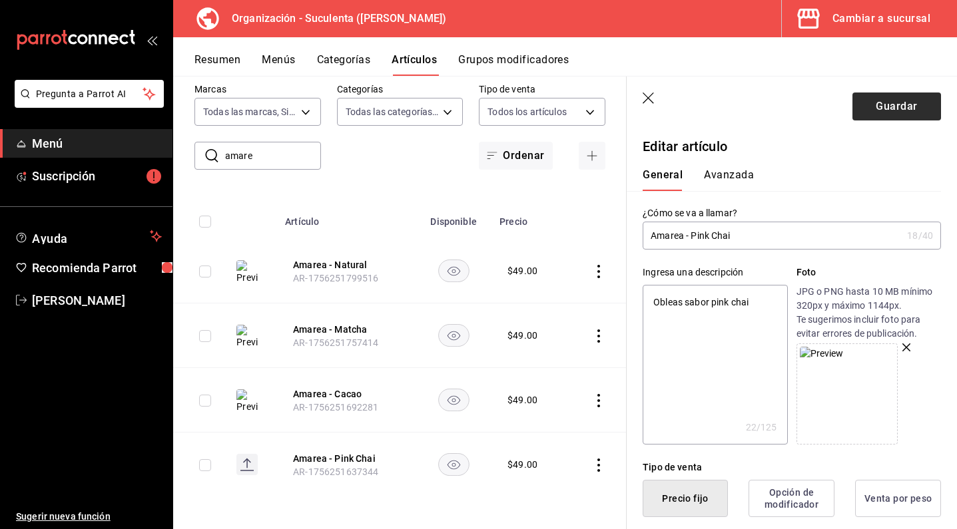
click at [883, 100] on button "Guardar" at bounding box center [896, 107] width 89 height 28
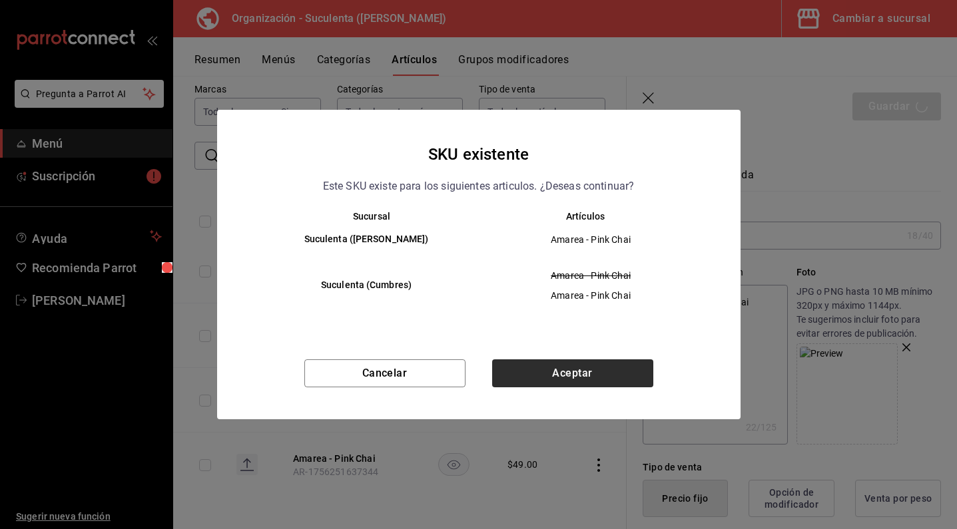
click at [601, 366] on button "Aceptar" at bounding box center [572, 374] width 161 height 28
type textarea "x"
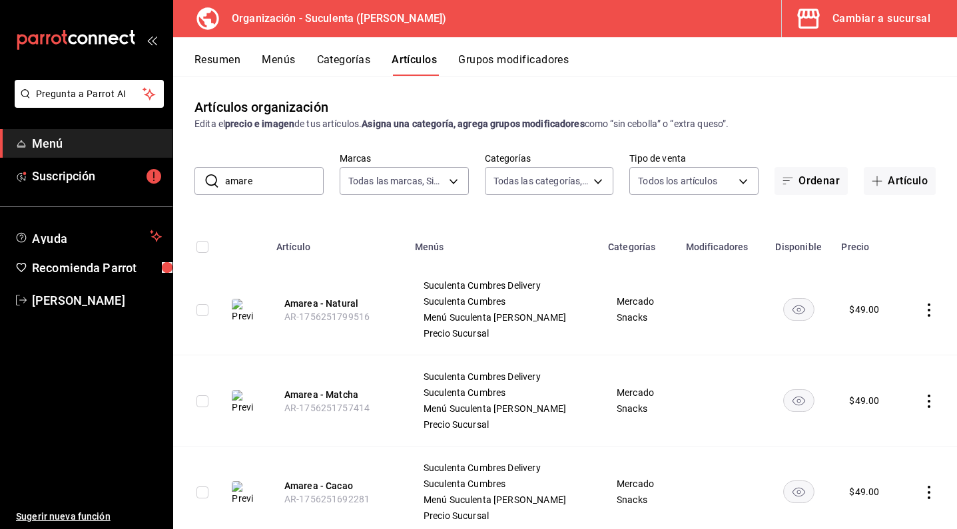
click at [240, 191] on input "amare" at bounding box center [274, 181] width 99 height 27
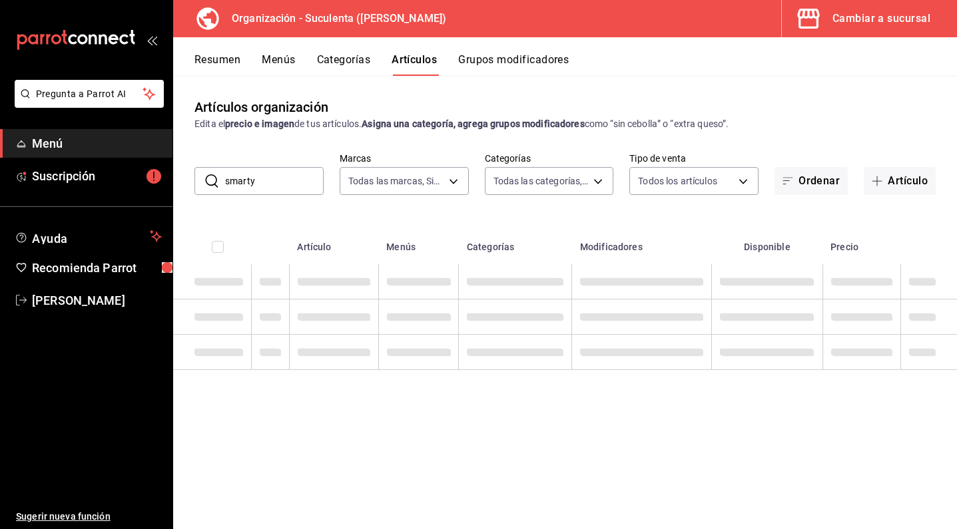
type input "smarty"
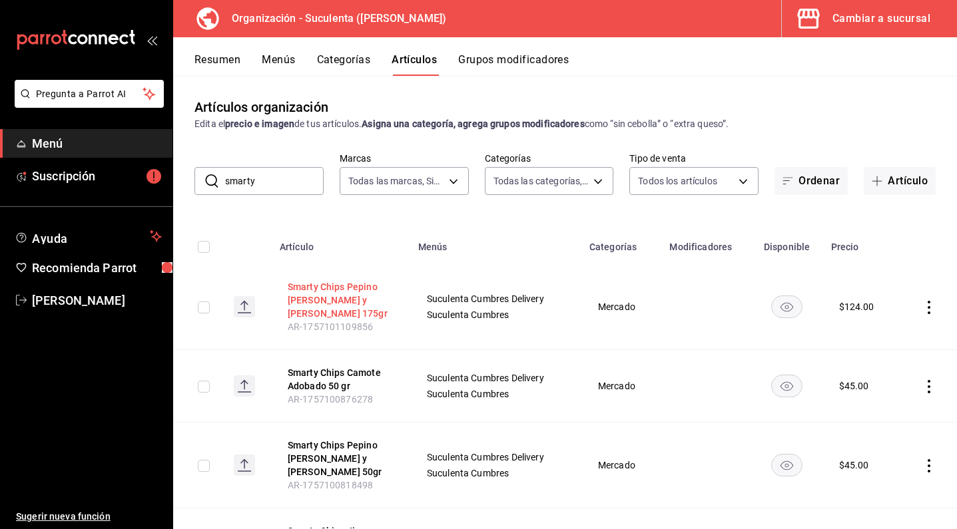
click at [352, 298] on button "Smarty Chips Pepino [PERSON_NAME] y [PERSON_NAME] 175gr" at bounding box center [341, 300] width 107 height 40
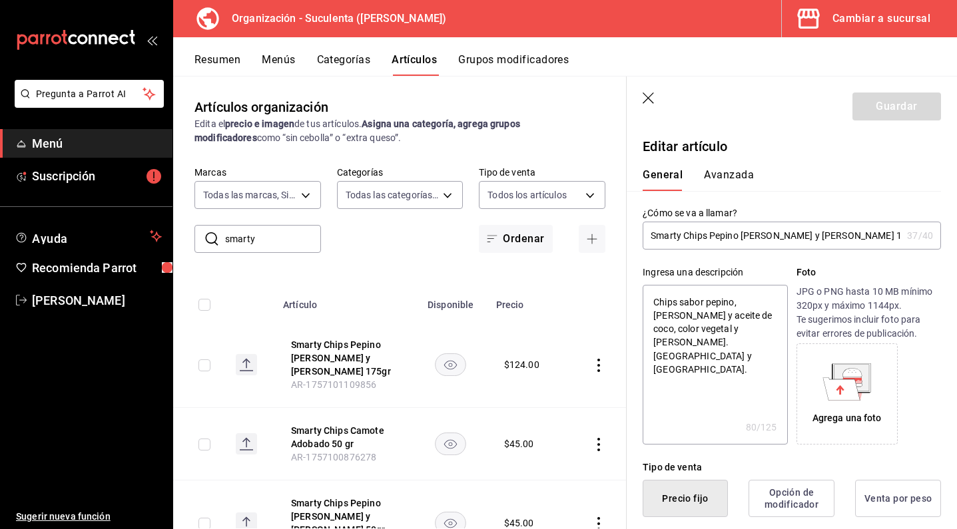
click at [823, 372] on icon at bounding box center [846, 382] width 49 height 37
click at [848, 393] on icon at bounding box center [841, 388] width 37 height 23
click at [840, 385] on icon at bounding box center [841, 388] width 37 height 23
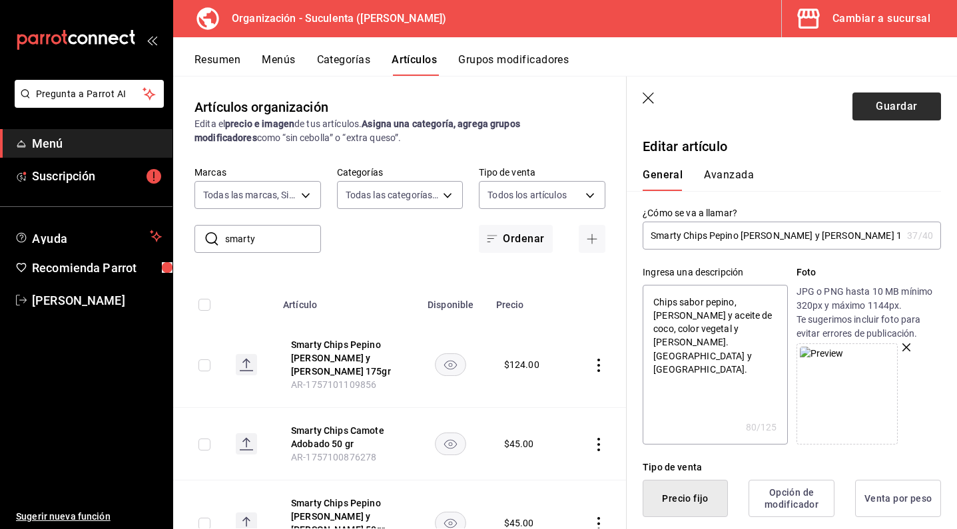
click at [866, 115] on button "Guardar" at bounding box center [896, 107] width 89 height 28
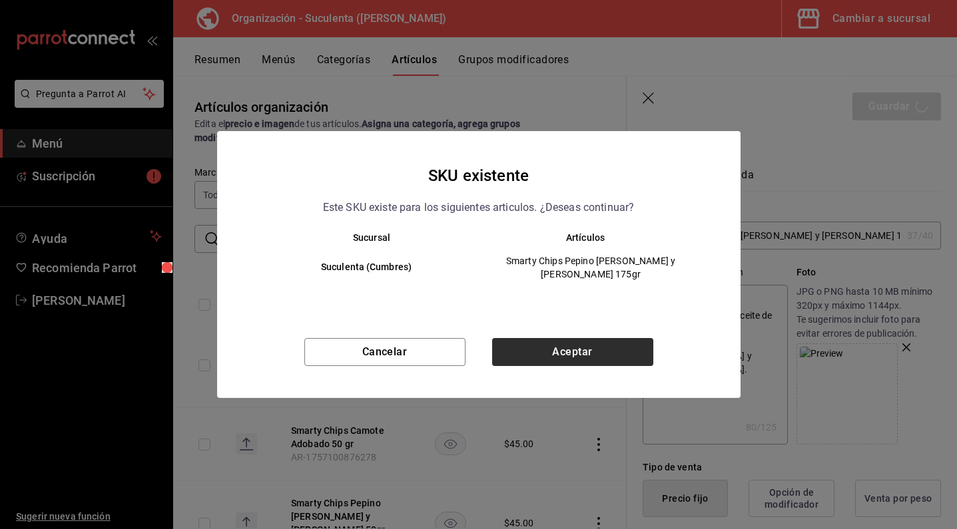
click at [593, 331] on div "SKU existente Este SKU existe para los siguientes articulos. ¿Deseas continuar?…" at bounding box center [478, 264] width 523 height 267
click at [580, 353] on button "Aceptar" at bounding box center [572, 352] width 161 height 28
type textarea "x"
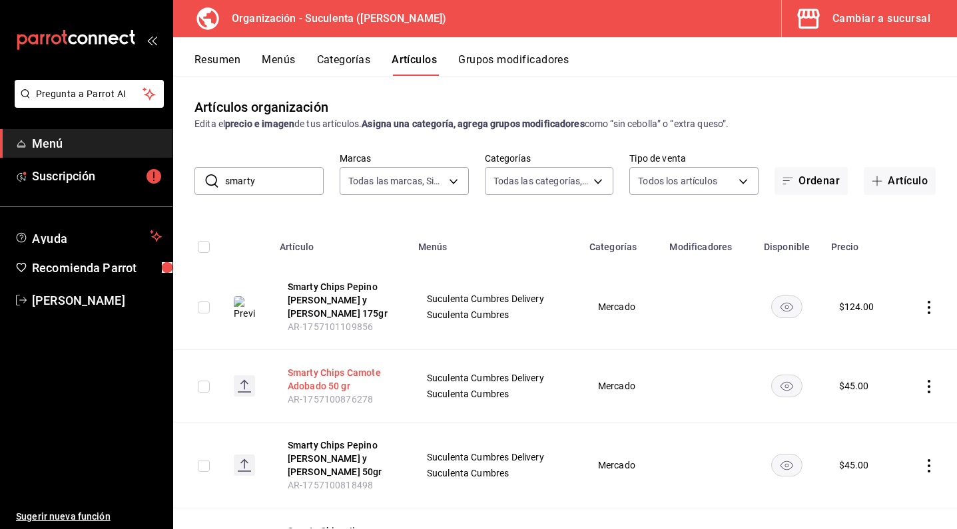
click at [320, 372] on button "Smarty Chips Camote Adobado 50 gr" at bounding box center [341, 379] width 107 height 27
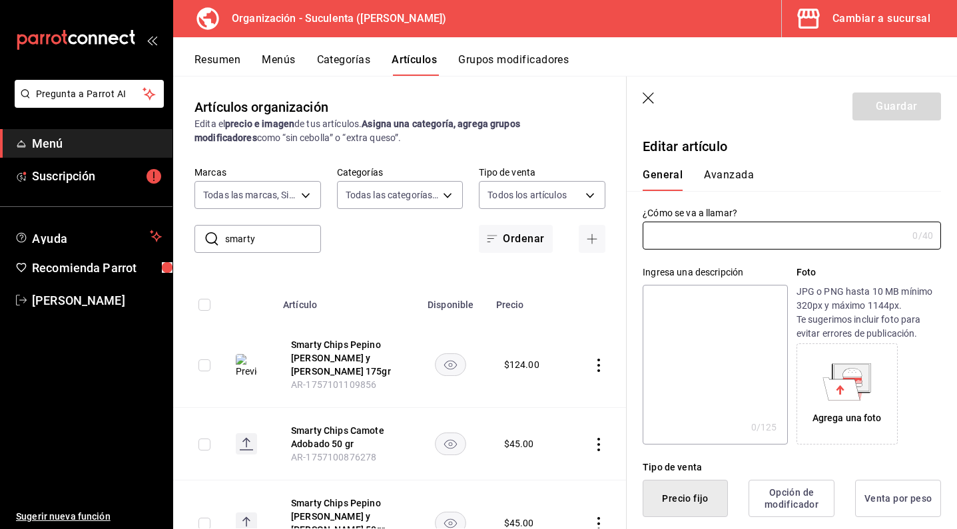
type input "Smarty Chips Camote Adobado 50 gr"
type textarea "Camote deshidratado y [PERSON_NAME] en horno de [PERSON_NAME], azonado con acei…"
type textarea "x"
type input "$45.00"
type input "AR-1757100876278"
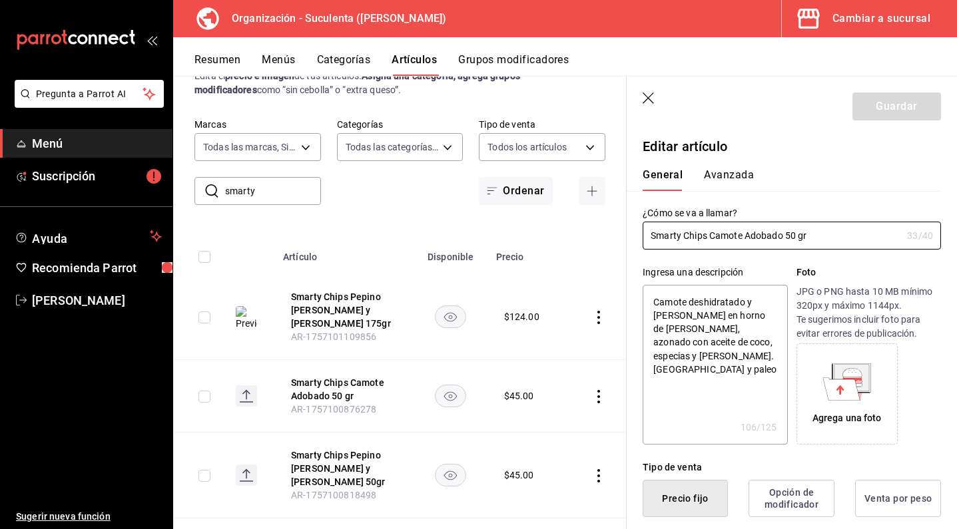
scroll to position [73, 0]
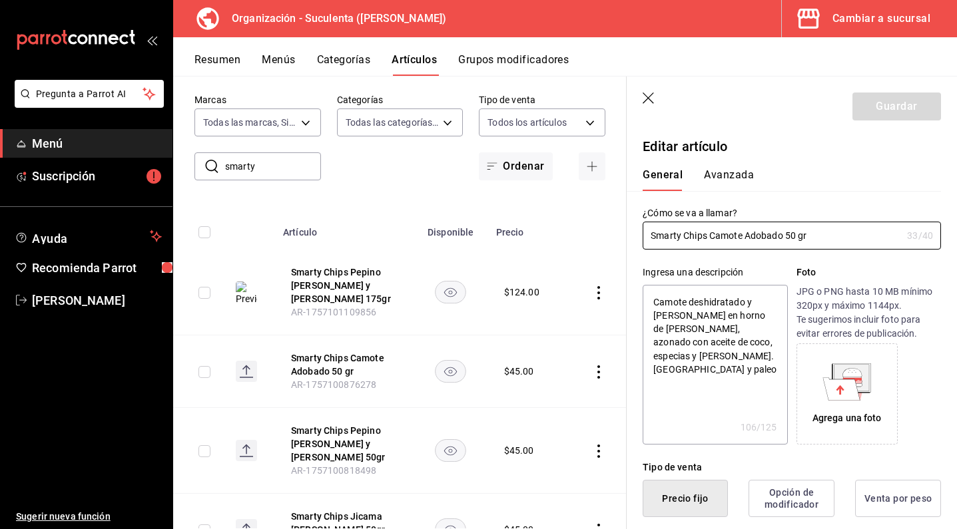
click at [837, 396] on icon at bounding box center [841, 388] width 37 height 23
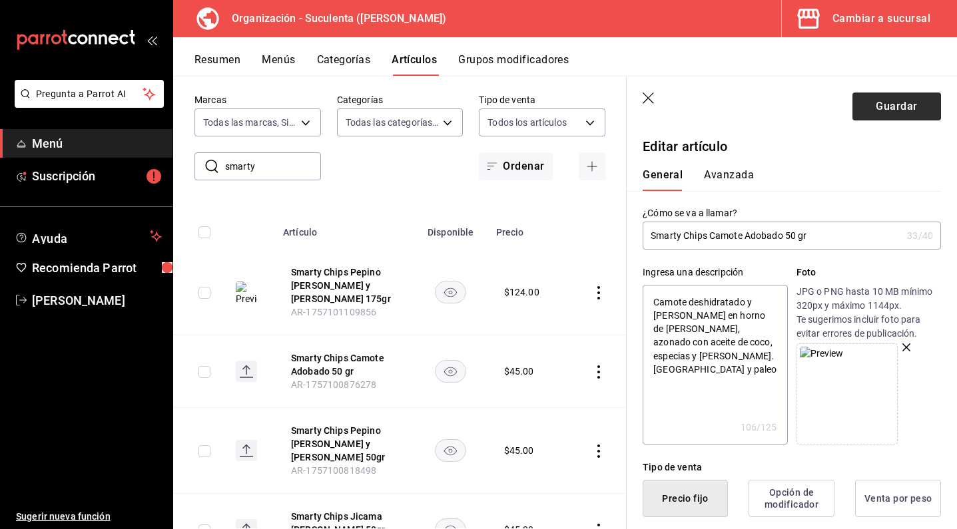
click at [879, 110] on button "Guardar" at bounding box center [896, 107] width 89 height 28
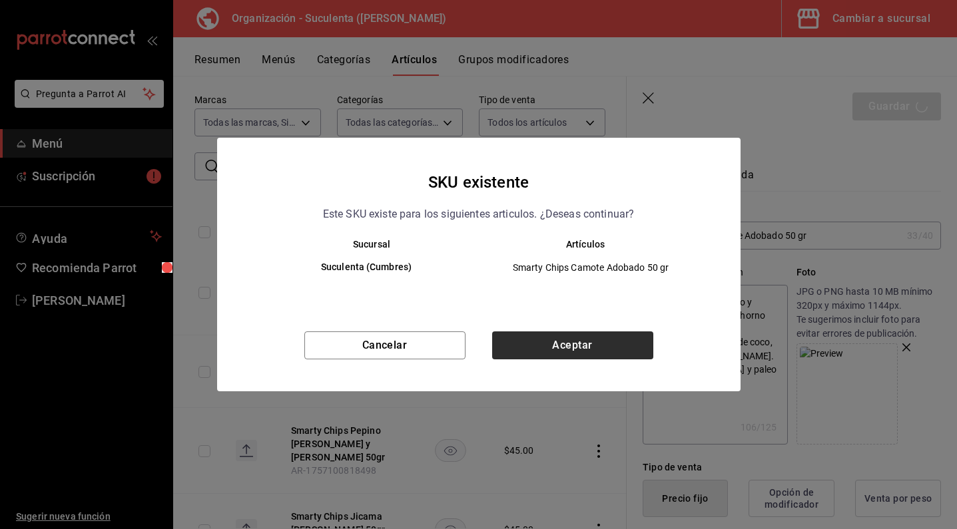
click at [623, 349] on button "Aceptar" at bounding box center [572, 346] width 161 height 28
type textarea "x"
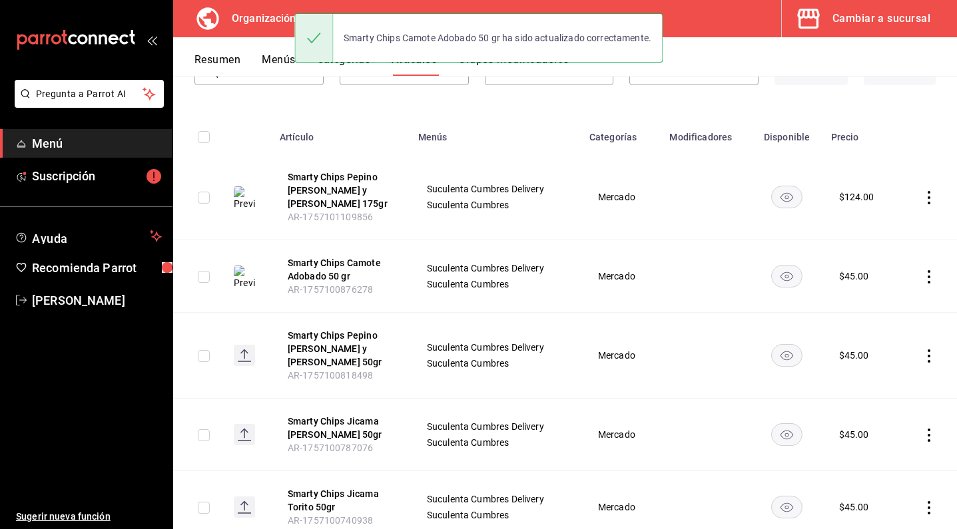
scroll to position [130, 0]
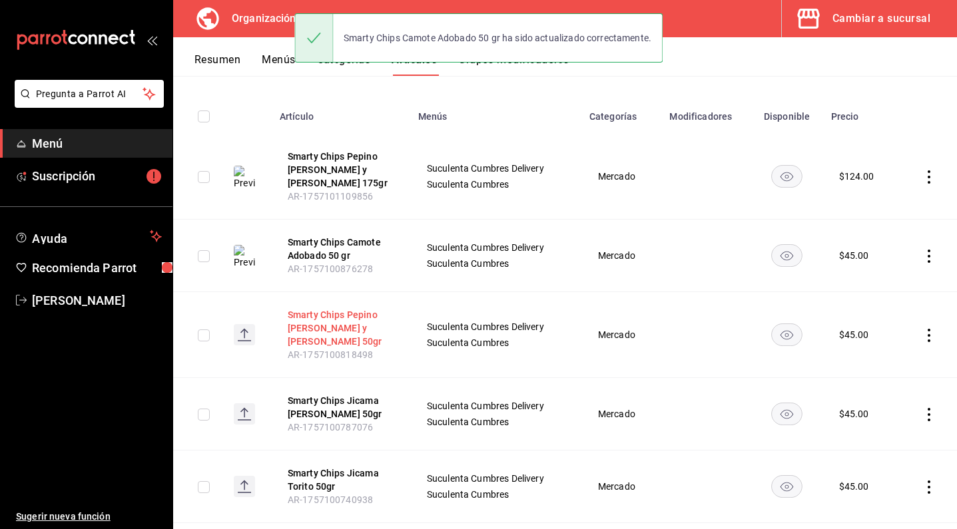
click at [340, 312] on button "Smarty Chips Pepino [PERSON_NAME] y [PERSON_NAME] 50gr" at bounding box center [341, 328] width 107 height 40
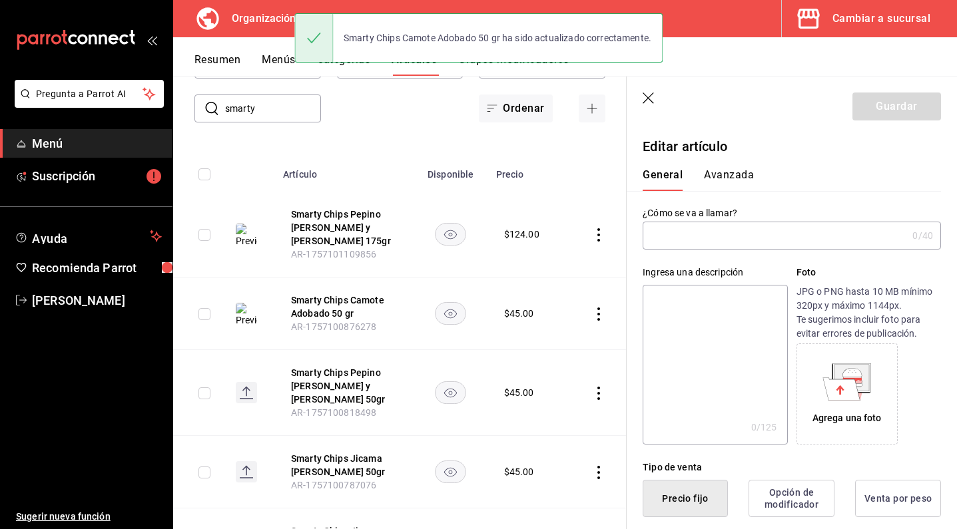
type input "Smarty Chips Pepino [PERSON_NAME] y [PERSON_NAME] 50gr"
type textarea "Chips sabor pepino, aceite de coco, color vegetal y [PERSON_NAME]. [GEOGRAPHIC_…"
type textarea "x"
type input "AR-1757100818498"
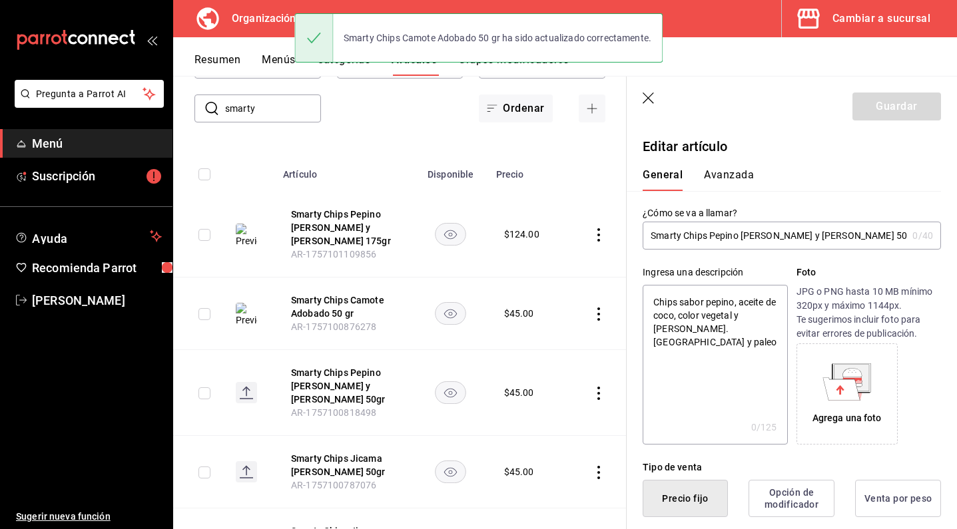
type textarea "x"
type input "$45.00"
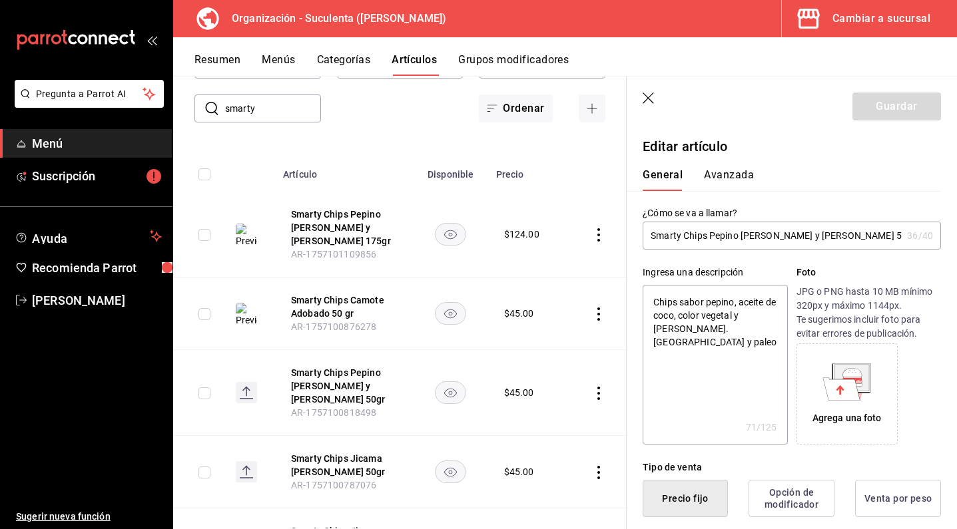
click at [836, 387] on icon at bounding box center [840, 389] width 8 height 9
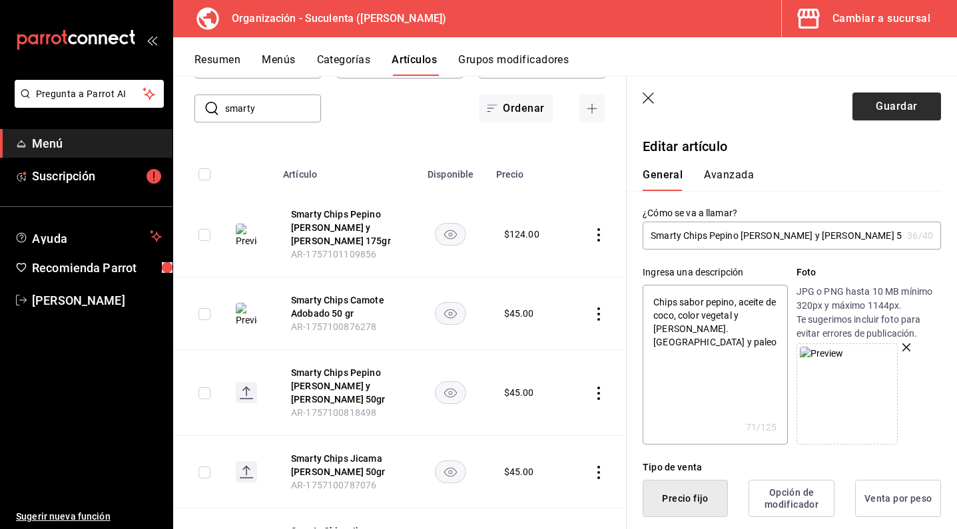
click at [876, 103] on button "Guardar" at bounding box center [896, 107] width 89 height 28
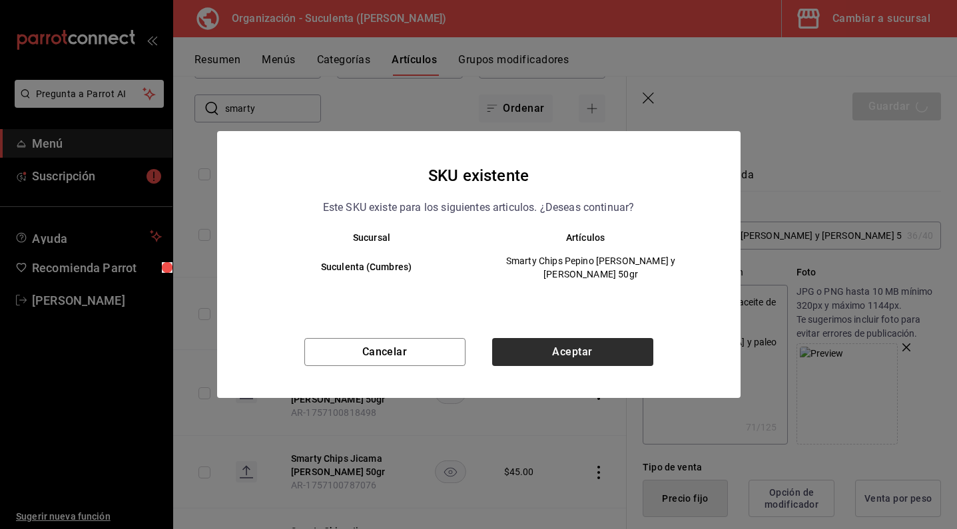
click at [569, 344] on button "Aceptar" at bounding box center [572, 352] width 161 height 28
type textarea "x"
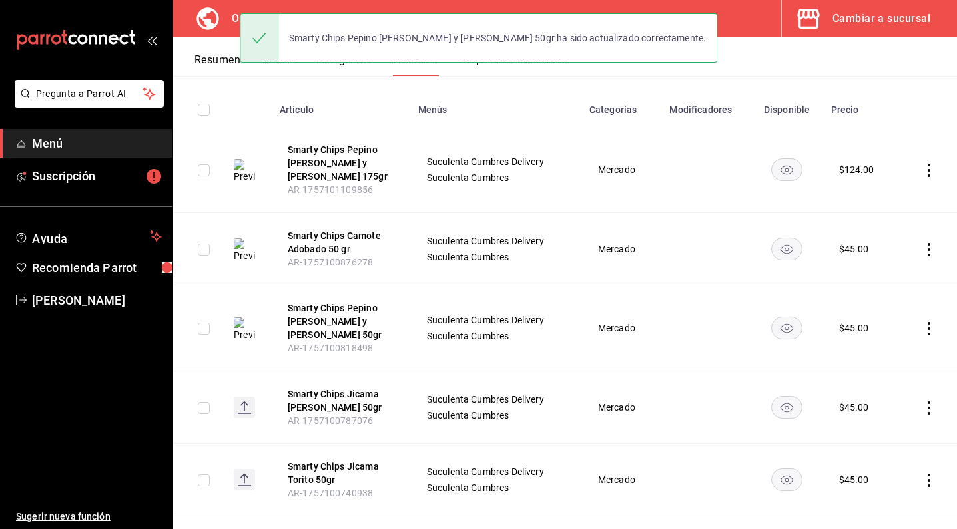
scroll to position [142, 0]
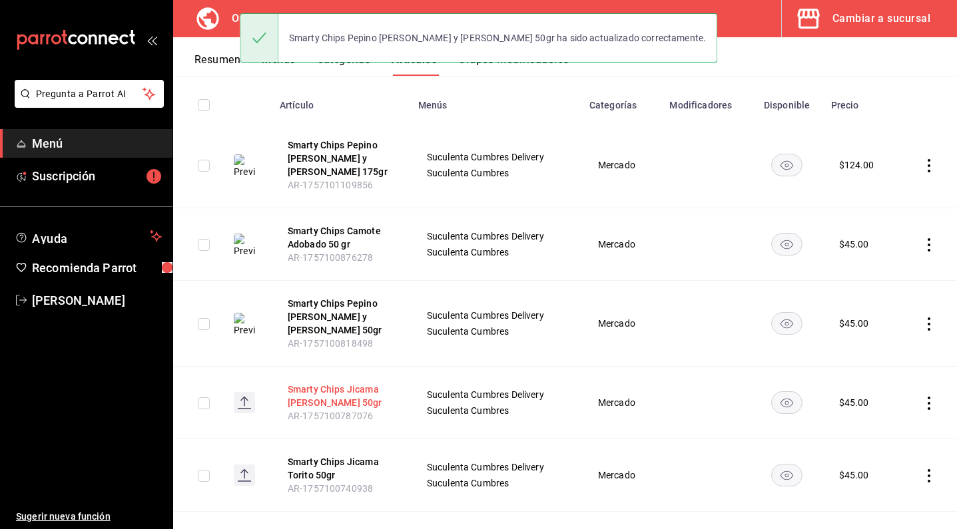
click at [305, 383] on button "Smarty Chips Jicama [PERSON_NAME] 50gr" at bounding box center [341, 396] width 107 height 27
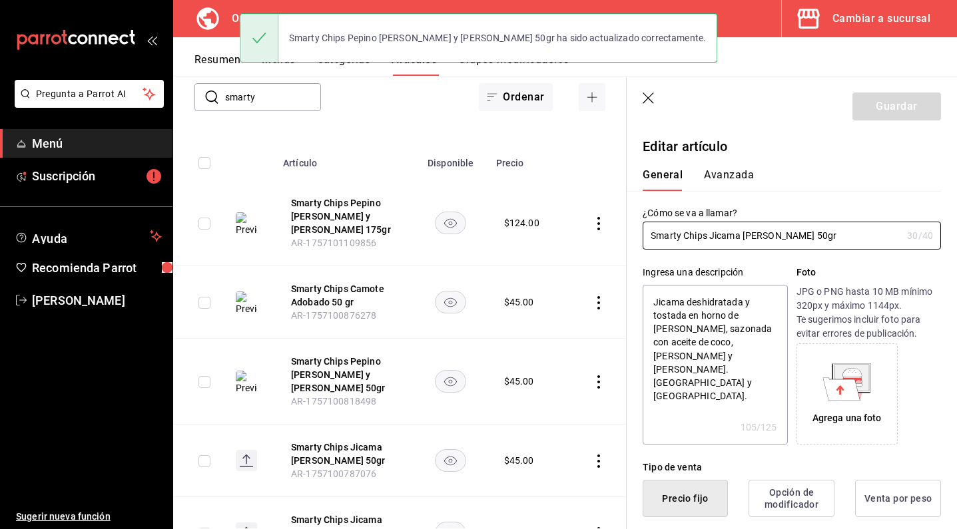
type textarea "x"
type input "$45.00"
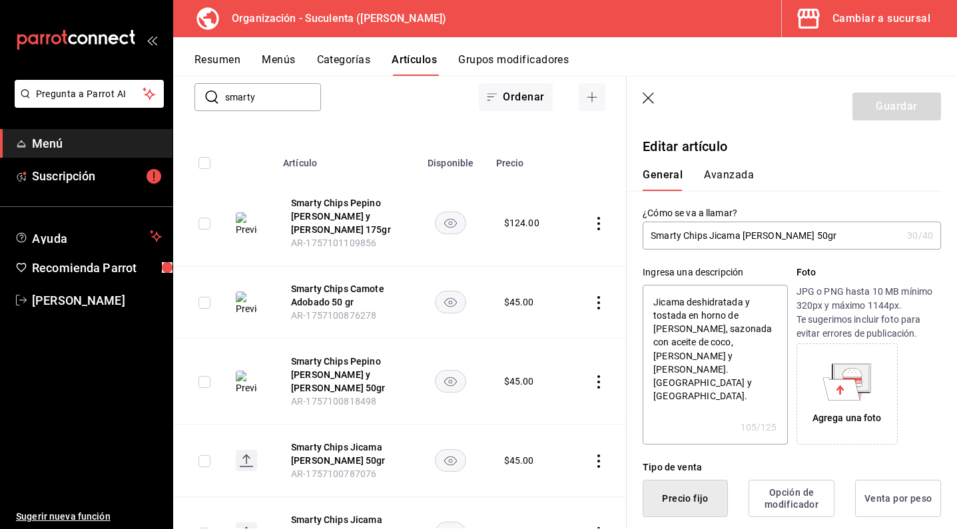
click at [834, 379] on icon at bounding box center [851, 377] width 35 height 27
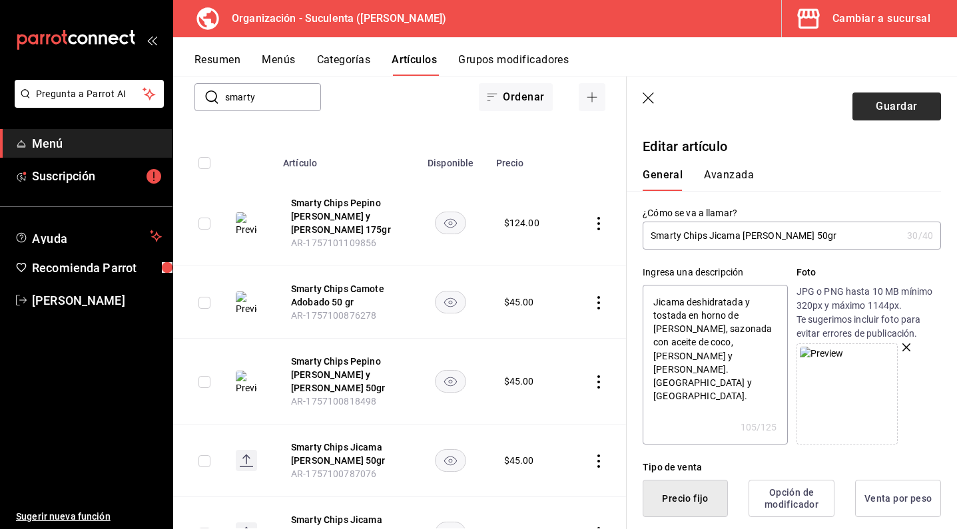
click at [879, 109] on button "Guardar" at bounding box center [896, 107] width 89 height 28
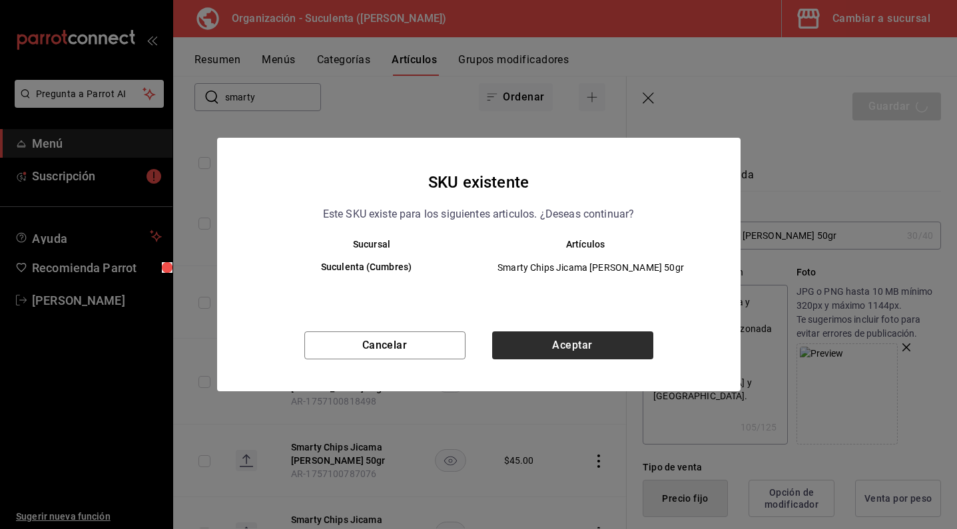
click at [585, 356] on button "Aceptar" at bounding box center [572, 346] width 161 height 28
type textarea "x"
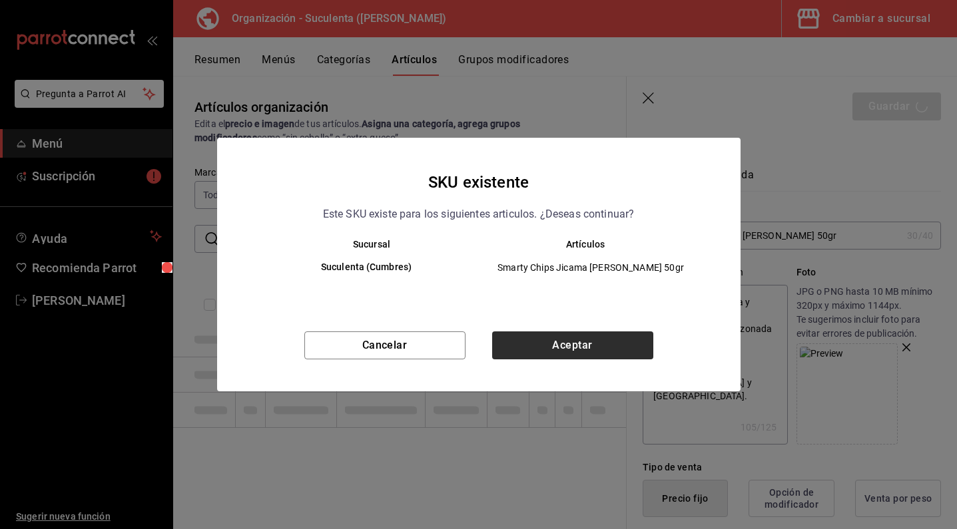
type textarea "x"
type input "AR-1758756944854"
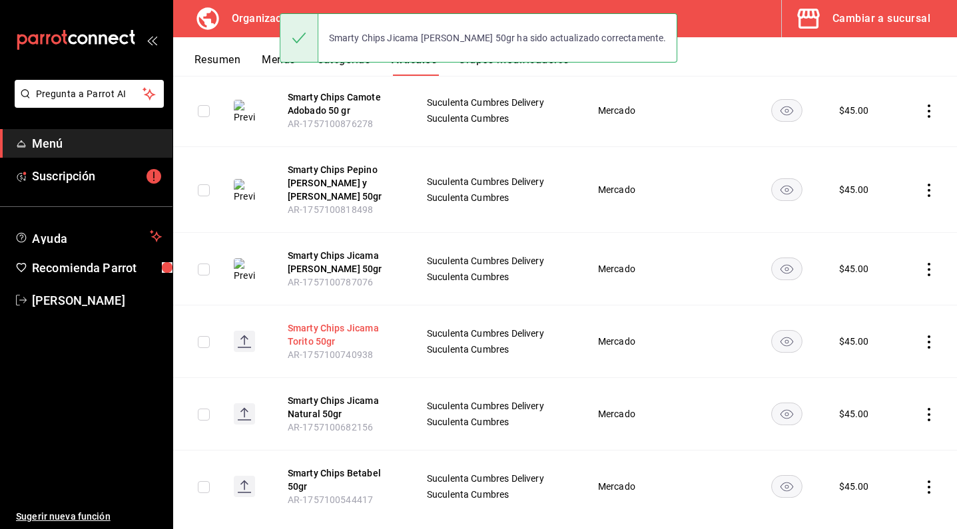
scroll to position [275, 0]
click at [330, 322] on button "Smarty Chips Jicama Torito 50gr" at bounding box center [341, 335] width 107 height 27
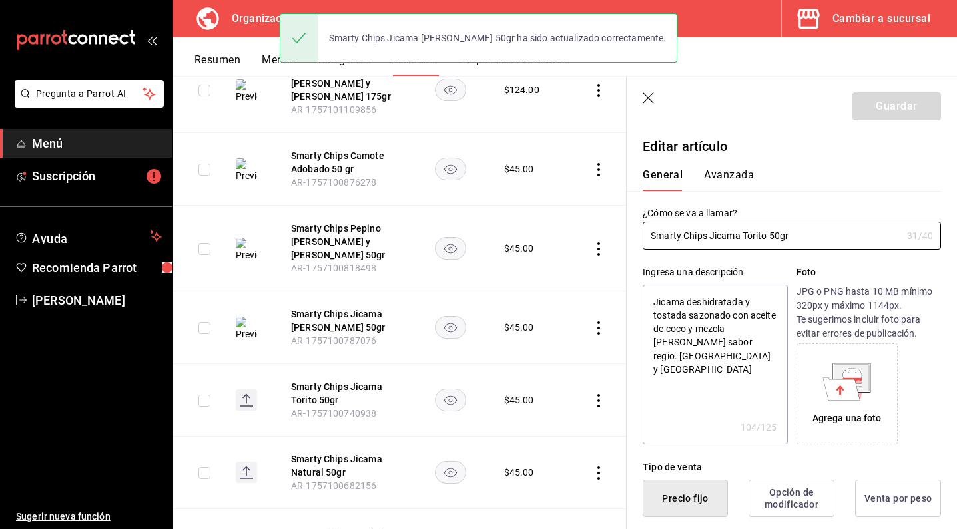
type textarea "x"
type input "$45.00"
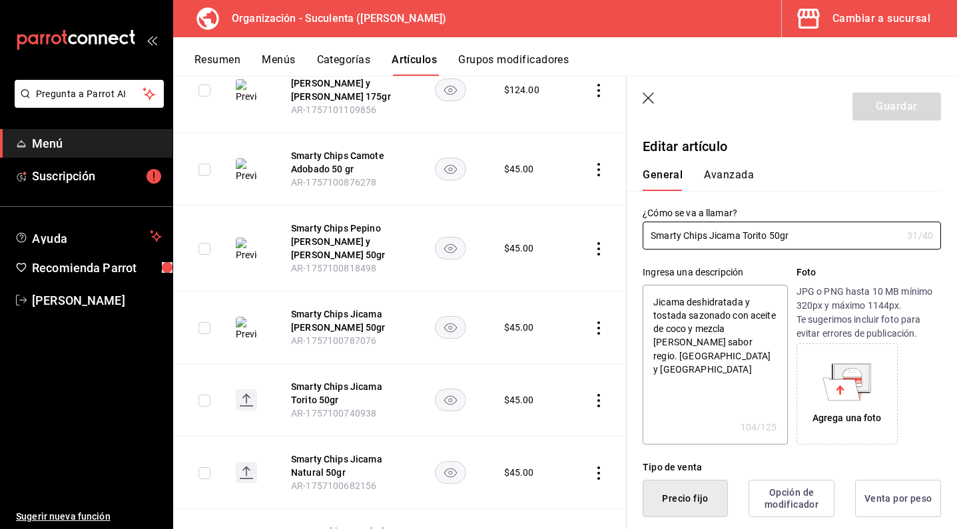
click at [891, 367] on div "Agrega una foto" at bounding box center [846, 394] width 101 height 101
click at [835, 379] on icon at bounding box center [841, 388] width 37 height 23
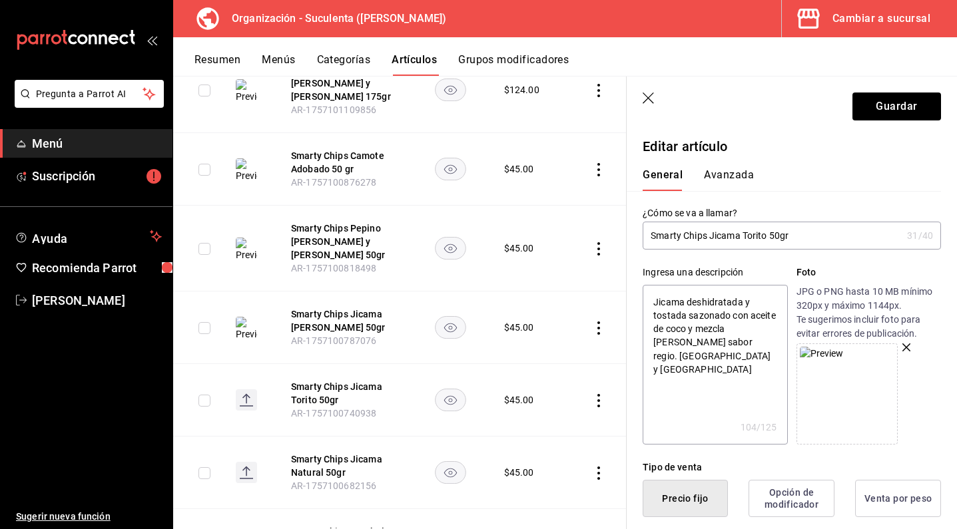
click at [904, 346] on icon "button" at bounding box center [906, 348] width 8 height 8
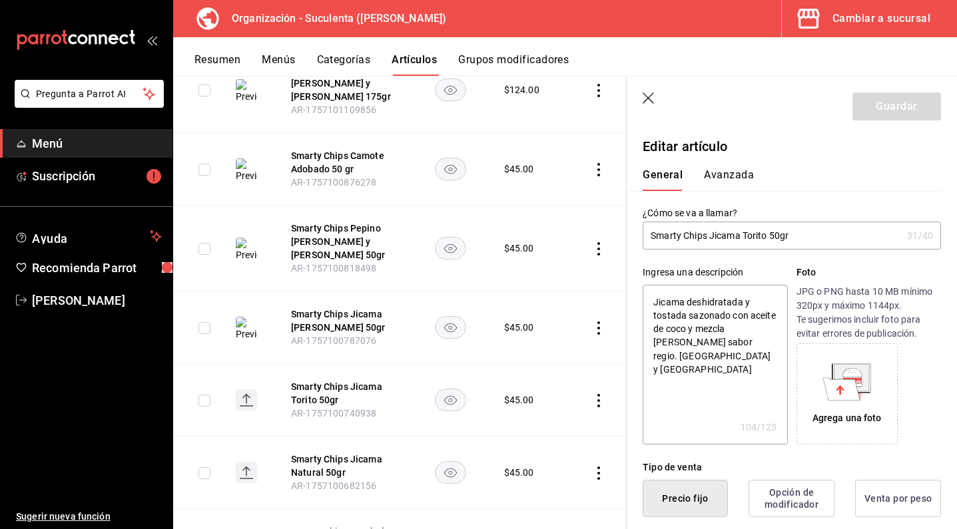
click at [836, 387] on icon at bounding box center [840, 389] width 8 height 9
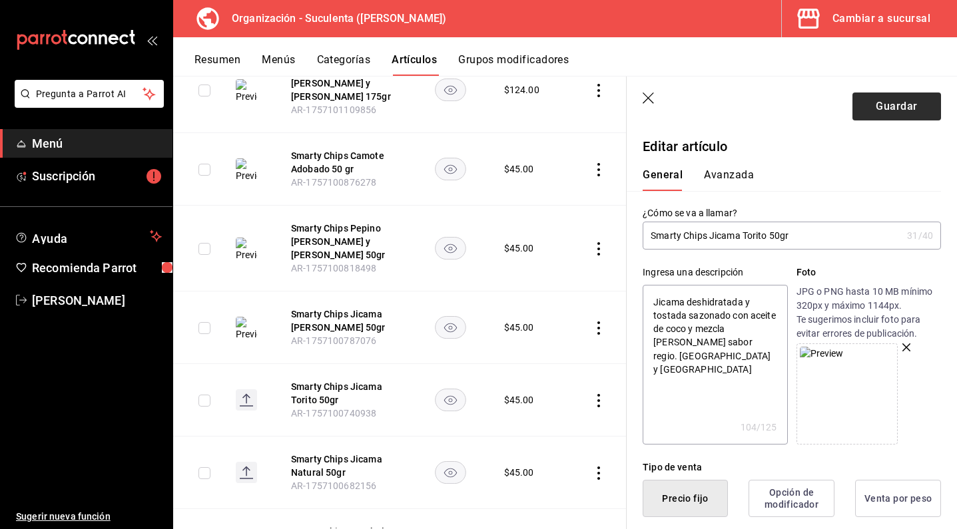
click at [893, 113] on button "Guardar" at bounding box center [896, 107] width 89 height 28
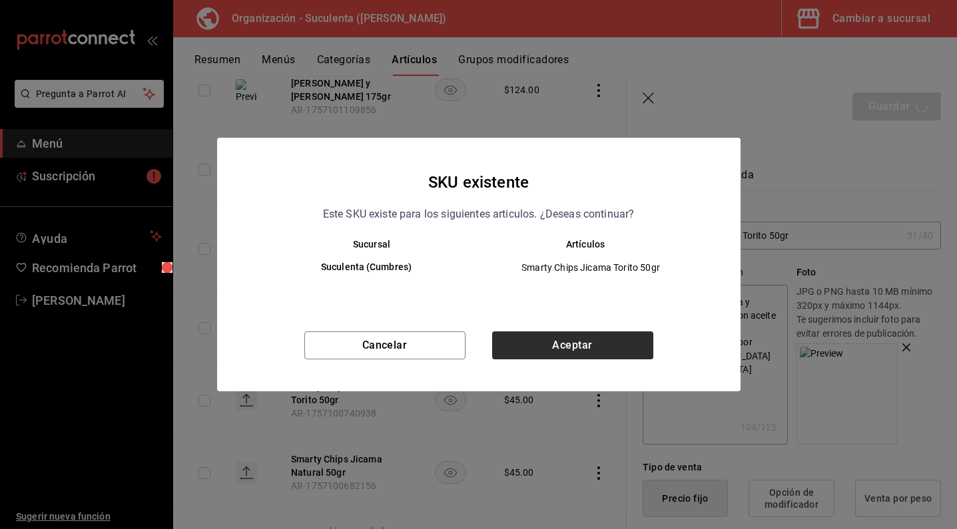
click at [611, 351] on button "Aceptar" at bounding box center [572, 346] width 161 height 28
type textarea "x"
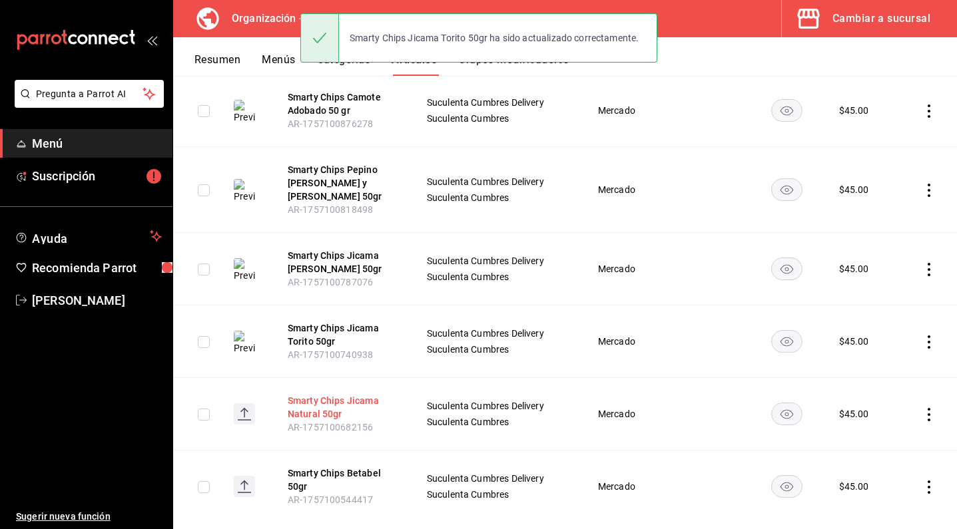
scroll to position [275, 0]
click at [321, 395] on button "Smarty Chips Jicama Natural 50gr" at bounding box center [341, 408] width 107 height 27
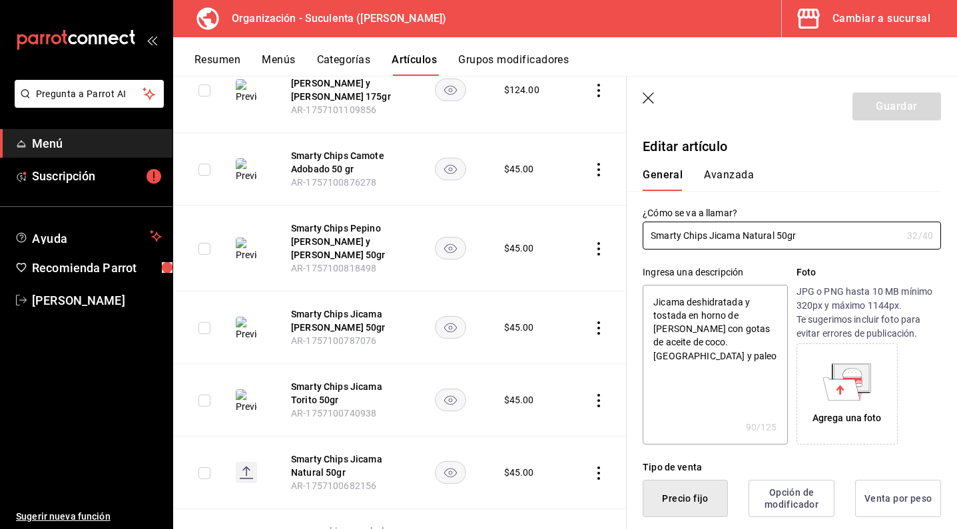
type textarea "x"
type input "$45.00"
click at [828, 391] on icon at bounding box center [841, 388] width 37 height 23
click at [844, 377] on icon at bounding box center [851, 372] width 19 height 9
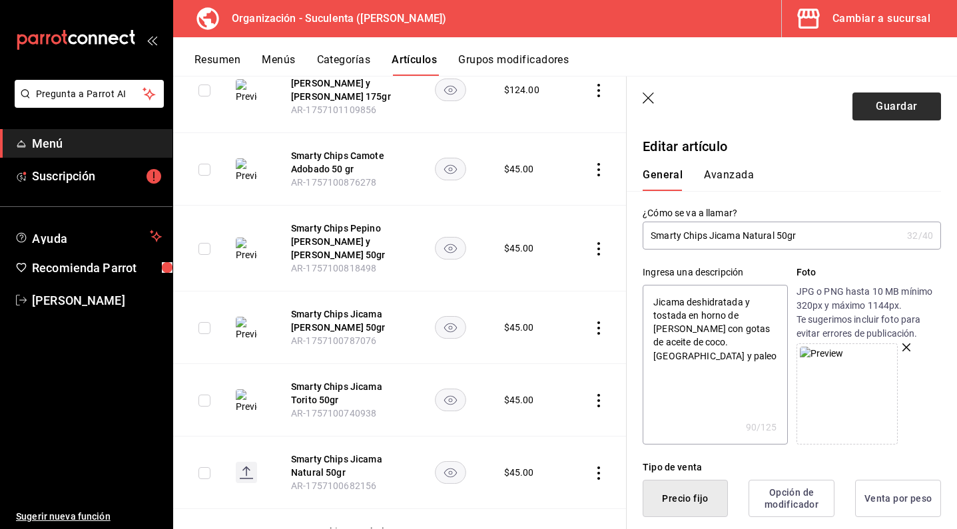
click at [881, 103] on button "Guardar" at bounding box center [896, 107] width 89 height 28
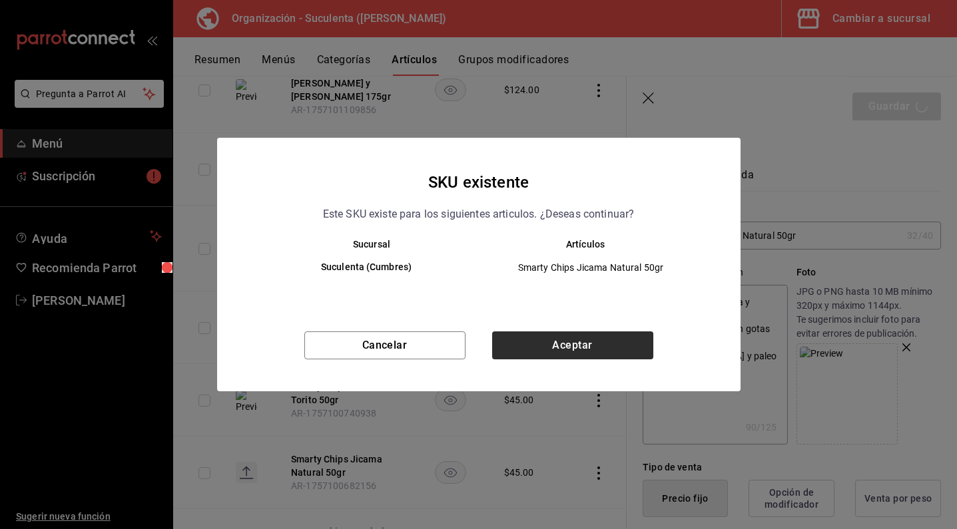
click at [523, 347] on button "Aceptar" at bounding box center [572, 346] width 161 height 28
type textarea "x"
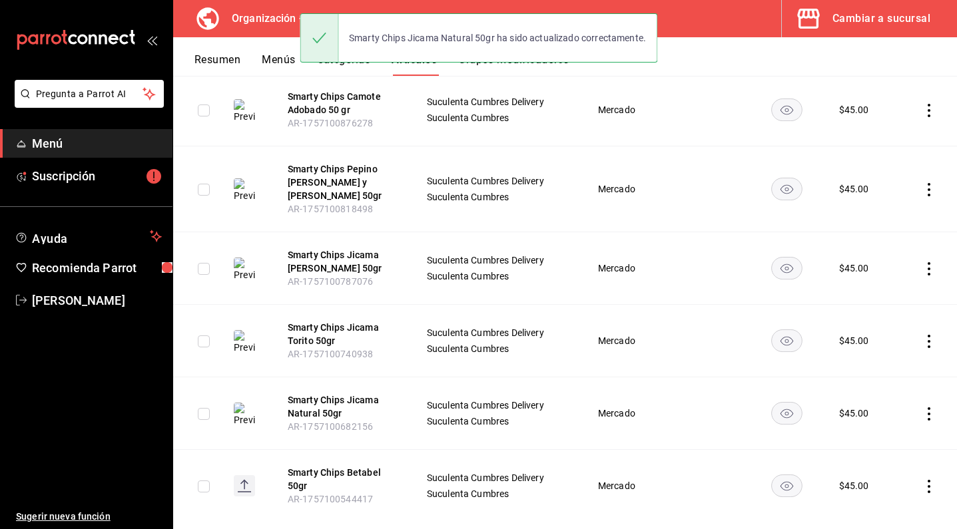
scroll to position [275, 0]
click at [318, 322] on button "Smarty Chips Jicama Torito 50gr" at bounding box center [341, 335] width 107 height 27
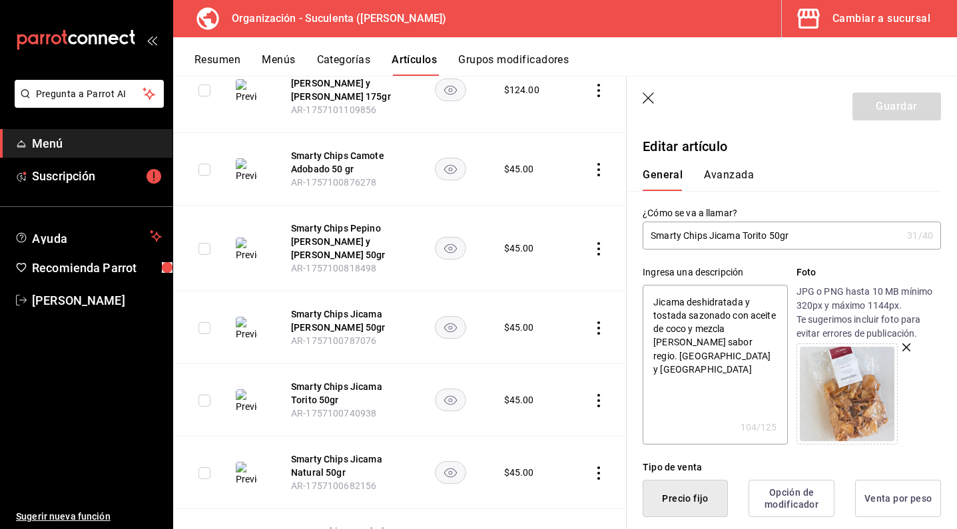
click at [900, 352] on div at bounding box center [868, 394] width 144 height 101
click at [902, 348] on icon "button" at bounding box center [906, 348] width 8 height 8
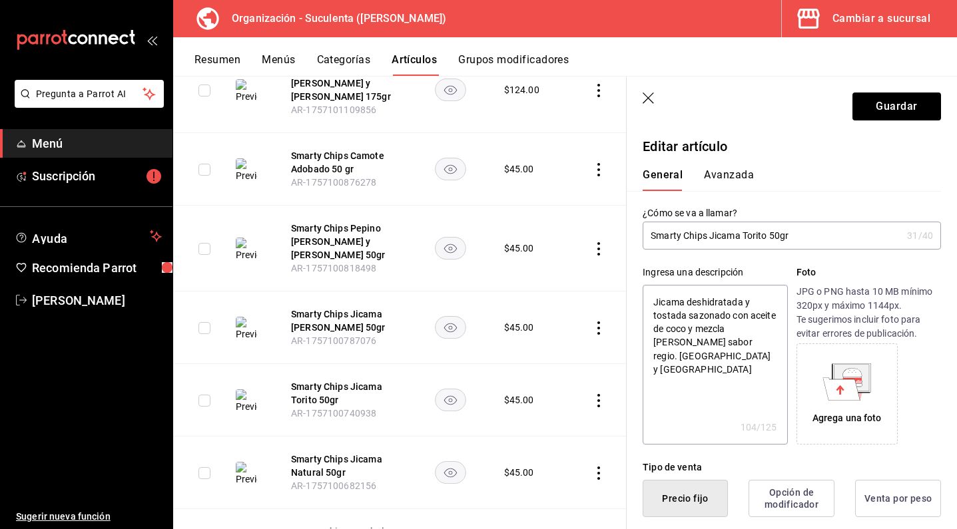
click at [840, 390] on icon at bounding box center [841, 388] width 37 height 23
click at [886, 100] on button "Guardar" at bounding box center [896, 107] width 89 height 28
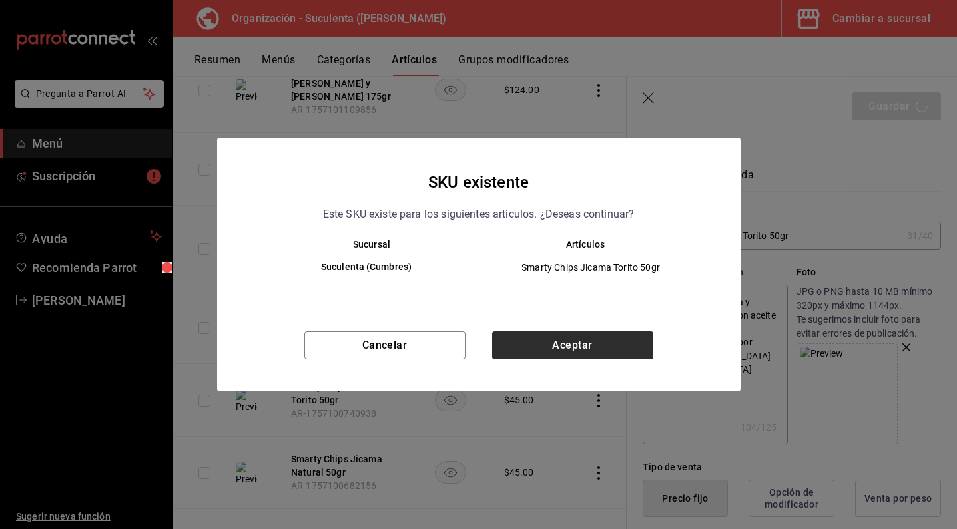
click at [608, 342] on button "Aceptar" at bounding box center [572, 346] width 161 height 28
type textarea "x"
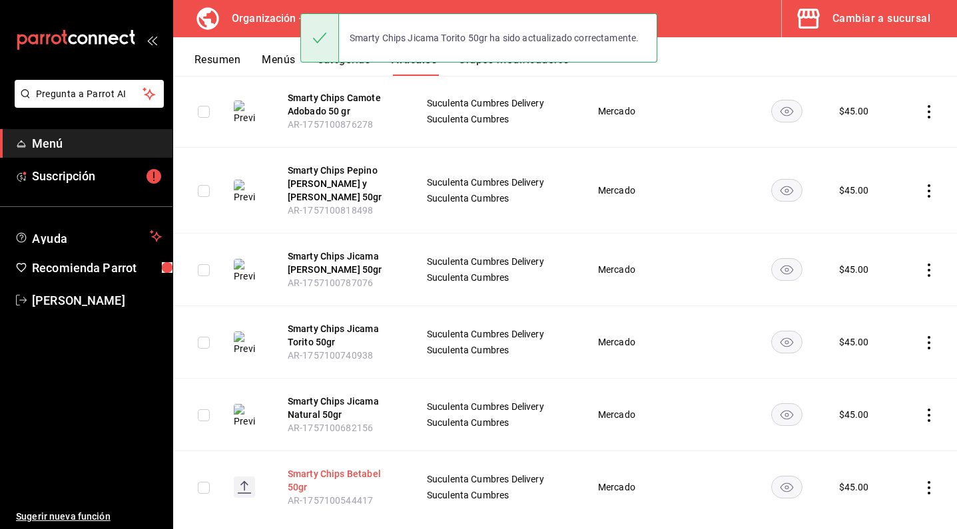
click at [320, 467] on button "Smarty Chips Betabel 50gr" at bounding box center [341, 480] width 107 height 27
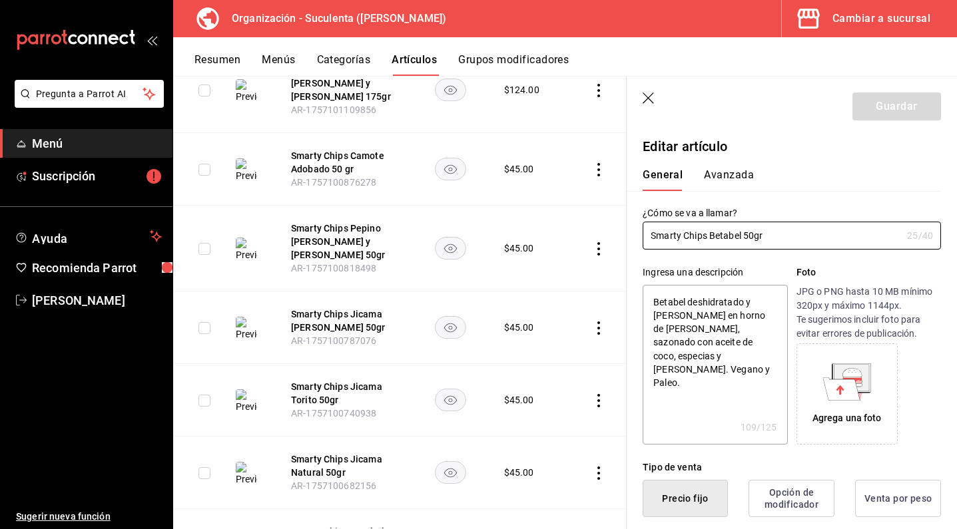
click at [862, 381] on icon at bounding box center [851, 377] width 35 height 27
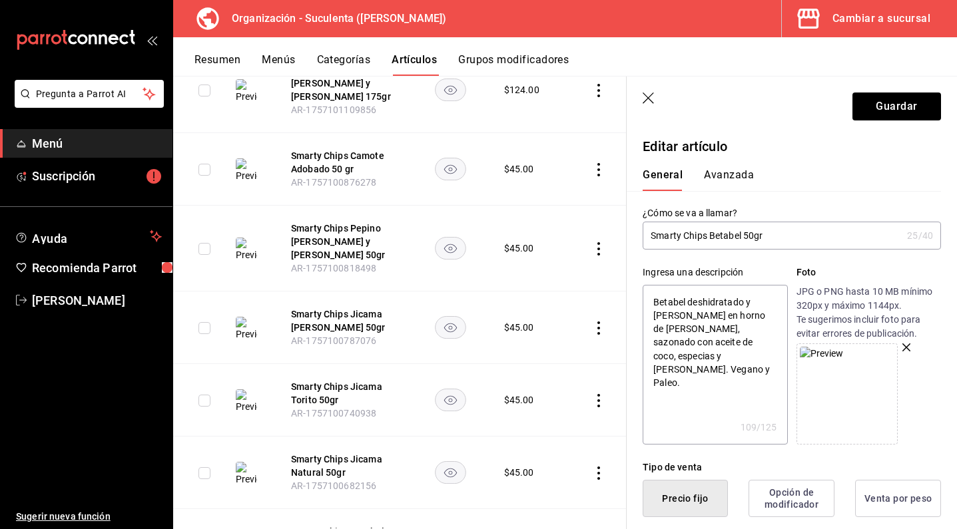
click at [902, 347] on icon "button" at bounding box center [906, 348] width 8 height 8
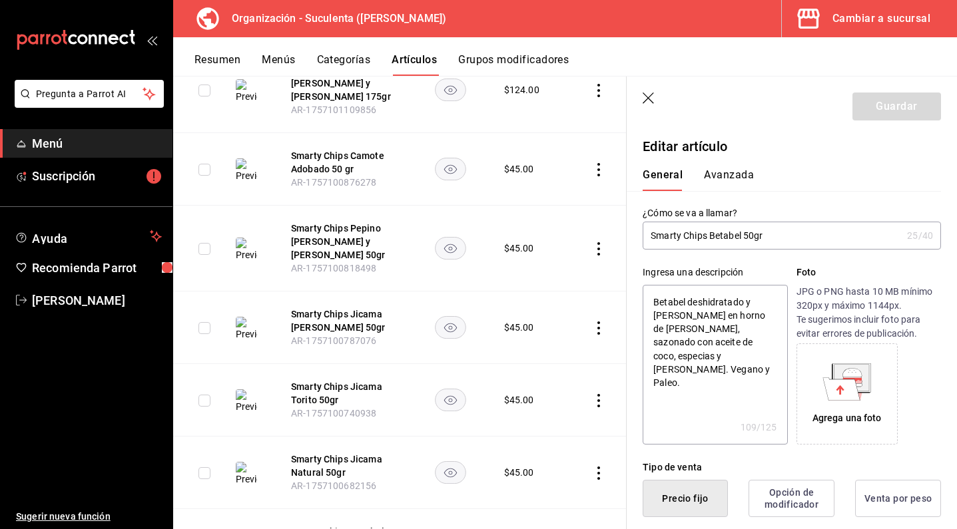
click at [846, 389] on icon at bounding box center [841, 388] width 37 height 23
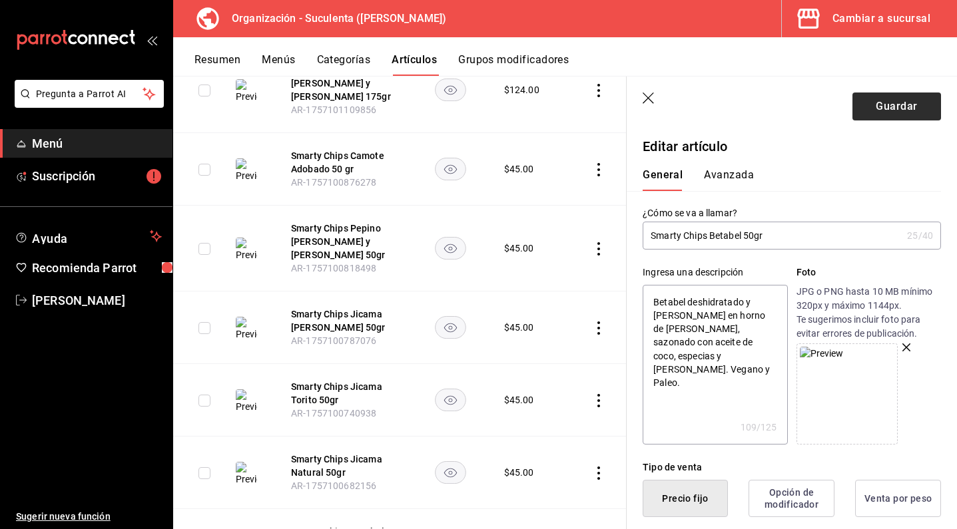
click at [874, 99] on button "Guardar" at bounding box center [896, 107] width 89 height 28
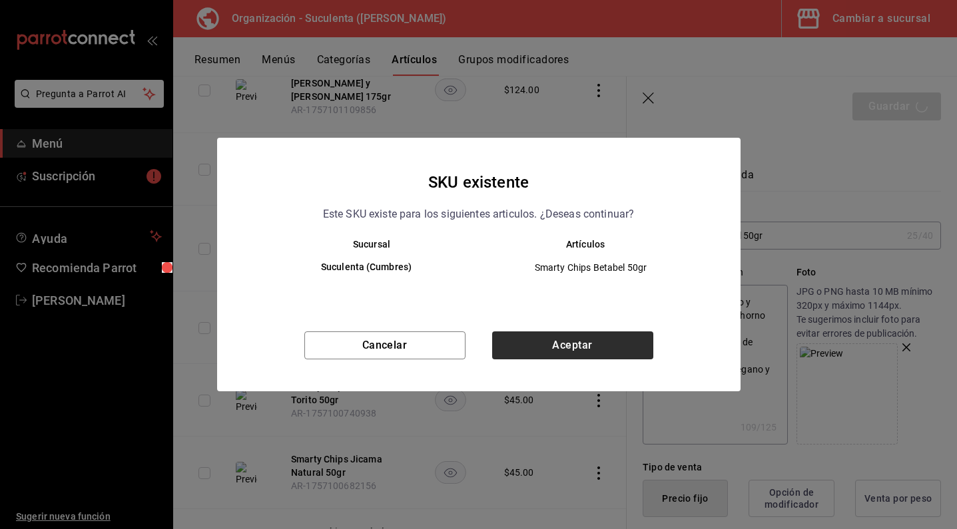
click at [561, 349] on button "Aceptar" at bounding box center [572, 346] width 161 height 28
type textarea "x"
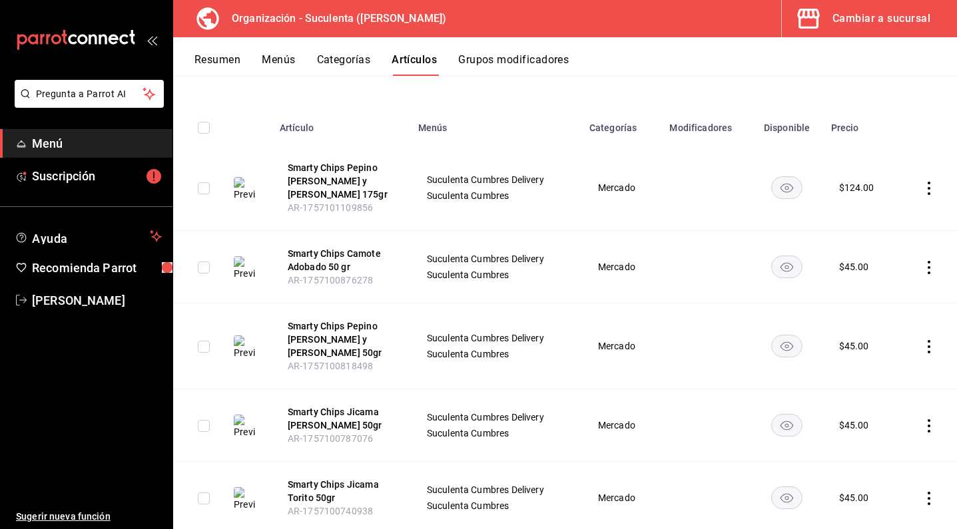
scroll to position [92, 0]
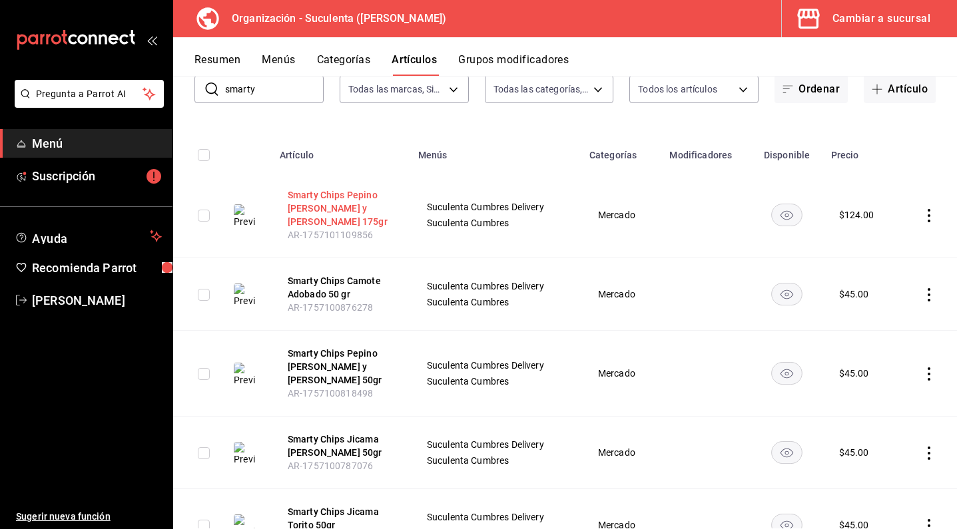
click at [342, 202] on button "Smarty Chips Pepino [PERSON_NAME] y [PERSON_NAME] 175gr" at bounding box center [341, 208] width 107 height 40
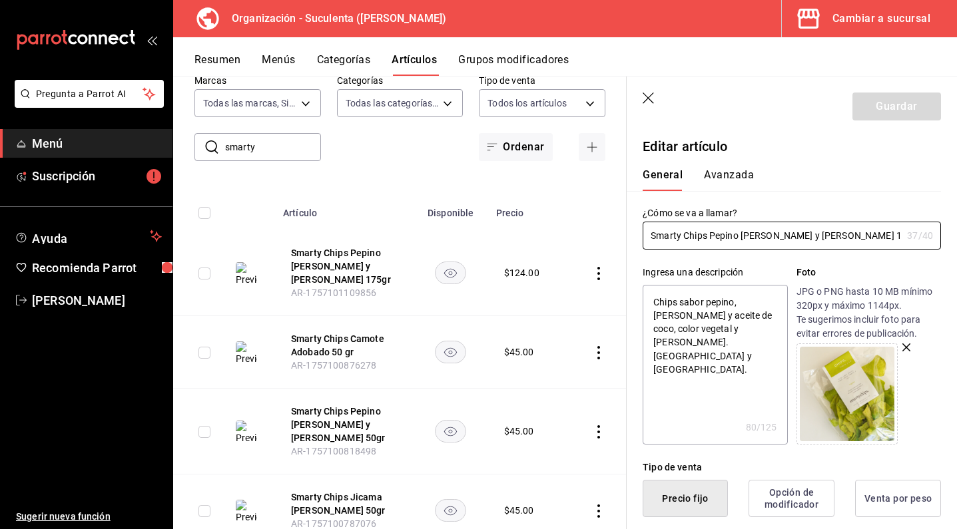
click at [646, 93] on icon "button" at bounding box center [648, 99] width 13 height 13
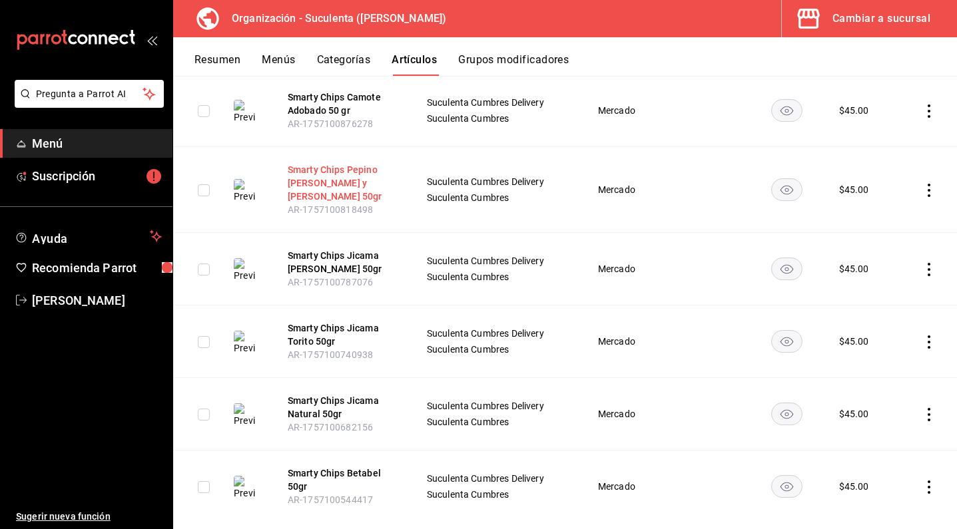
scroll to position [275, 0]
click at [314, 467] on button "Smarty Chips Betabel 50gr" at bounding box center [341, 480] width 107 height 27
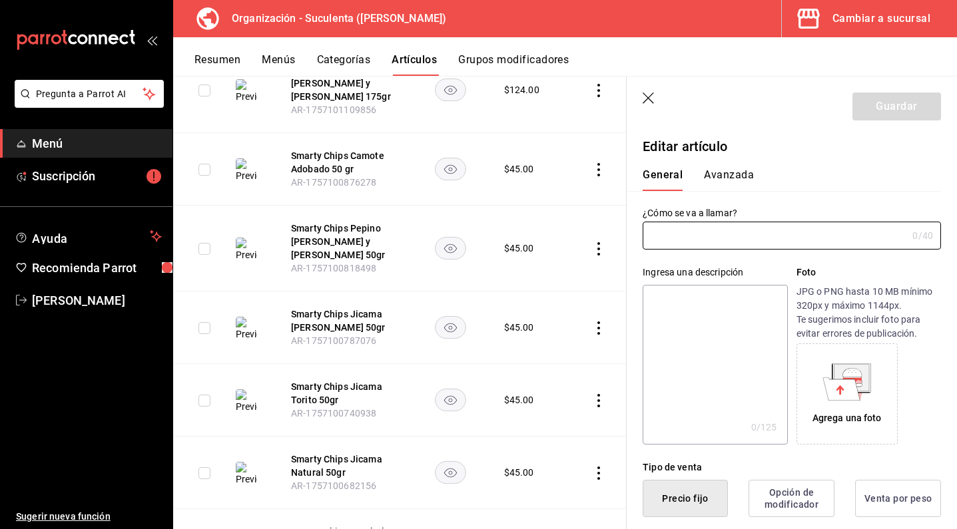
type input "Smarty Chips Betabel 50gr"
type textarea "Betabel deshidratado y [PERSON_NAME] en horno de [PERSON_NAME], sazonado con ac…"
type textarea "x"
type input "$45.00"
type input "AR-1757100544417"
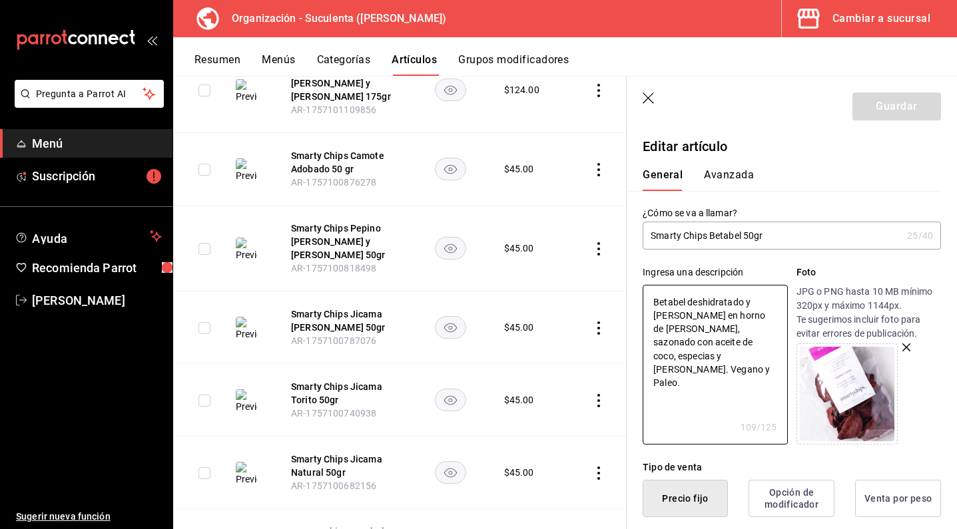
drag, startPoint x: 727, startPoint y: 358, endPoint x: 627, endPoint y: 300, distance: 115.4
click at [627, 300] on div "Ingresa una descripción Betabel deshidratado y [PERSON_NAME] en horno de [PERSO…" at bounding box center [783, 347] width 314 height 195
type textarea "x"
click at [650, 98] on icon "button" at bounding box center [648, 99] width 13 height 13
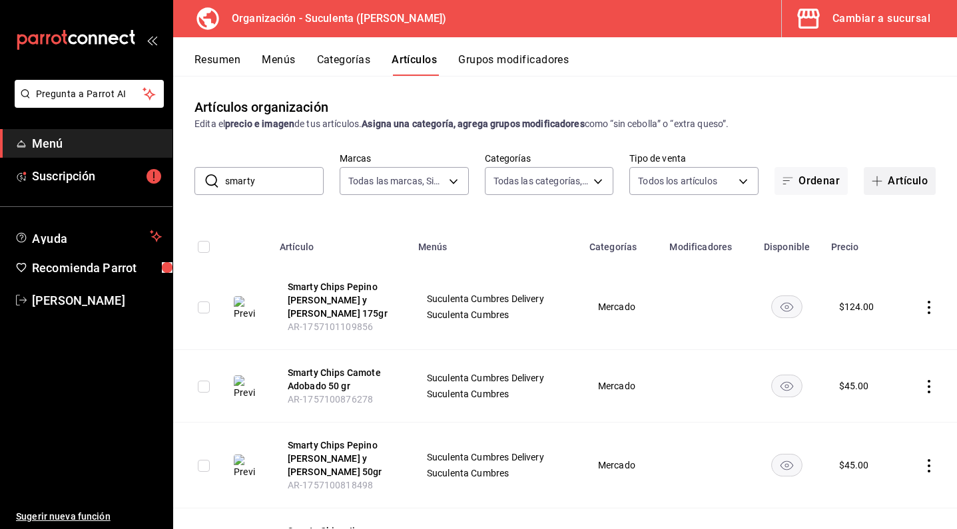
click at [893, 179] on button "Artículo" at bounding box center [900, 181] width 72 height 28
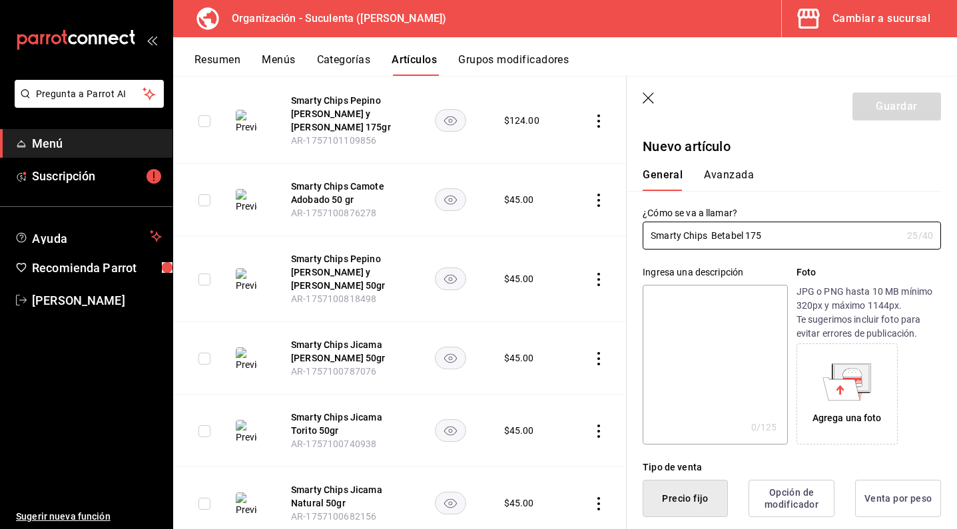
scroll to position [245, 0]
type input "Smarty Chips Betabel 175 gr"
click at [701, 326] on textarea at bounding box center [714, 365] width 144 height 160
paste textarea "Betabel deshidratado y [PERSON_NAME] en horno de [PERSON_NAME], sazonado con ac…"
type textarea "Betabel deshidratado y [PERSON_NAME] en horno de [PERSON_NAME], sazonado con ac…"
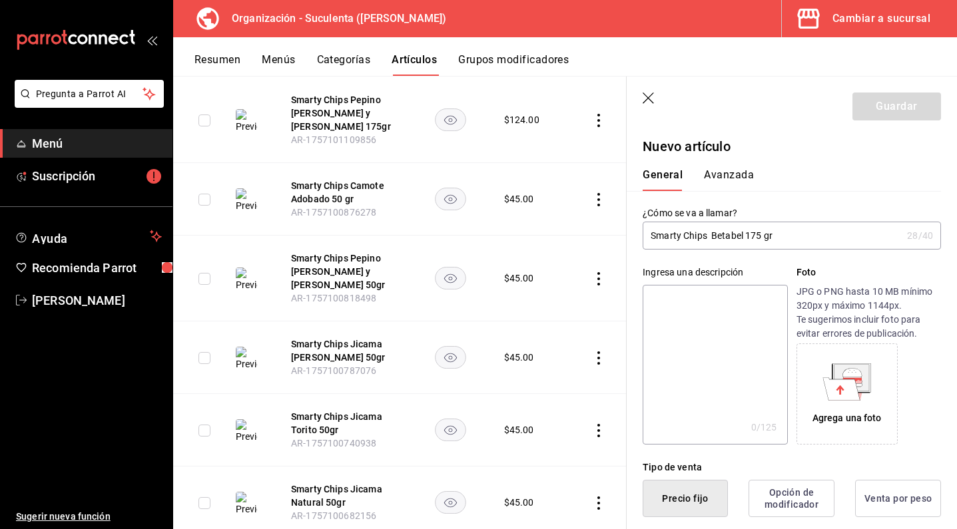
type textarea "x"
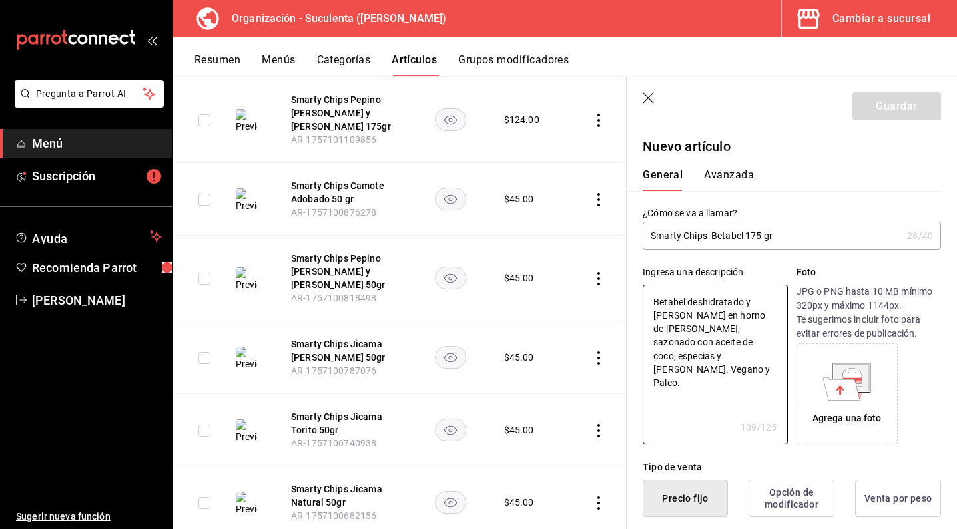
type textarea "Betabel deshidratado y [PERSON_NAME] en horno de [PERSON_NAME], sazonado con ac…"
click at [827, 386] on icon at bounding box center [841, 388] width 37 height 23
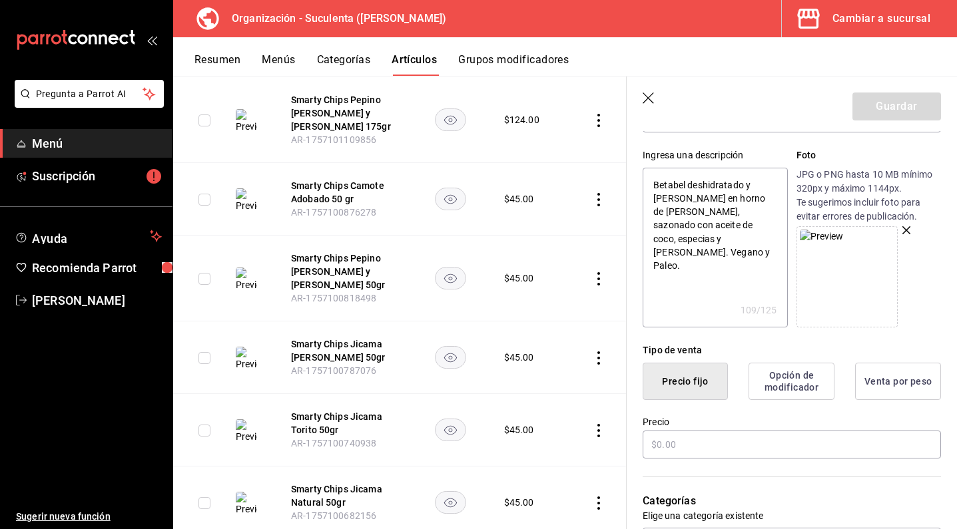
scroll to position [151, 0]
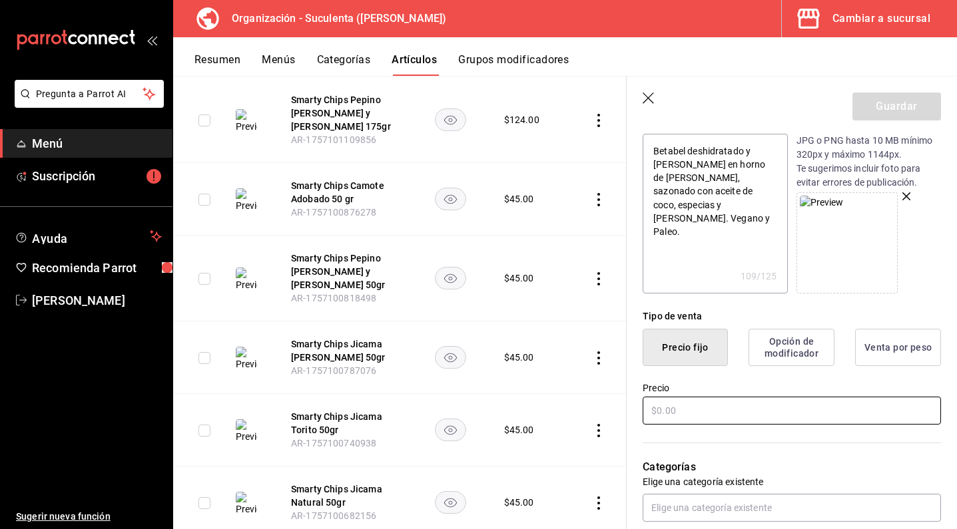
click at [701, 405] on input "text" at bounding box center [791, 411] width 298 height 28
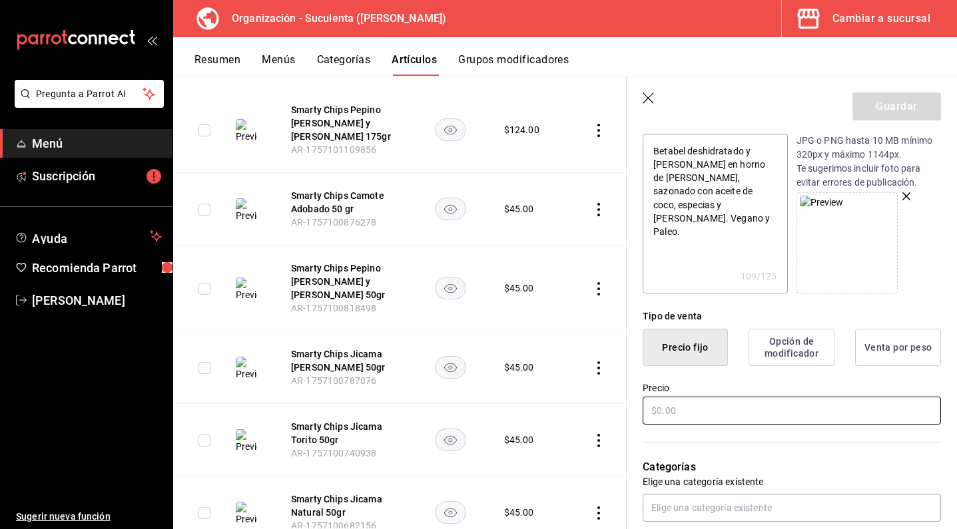
scroll to position [233, 0]
type textarea "x"
type input "$1.00"
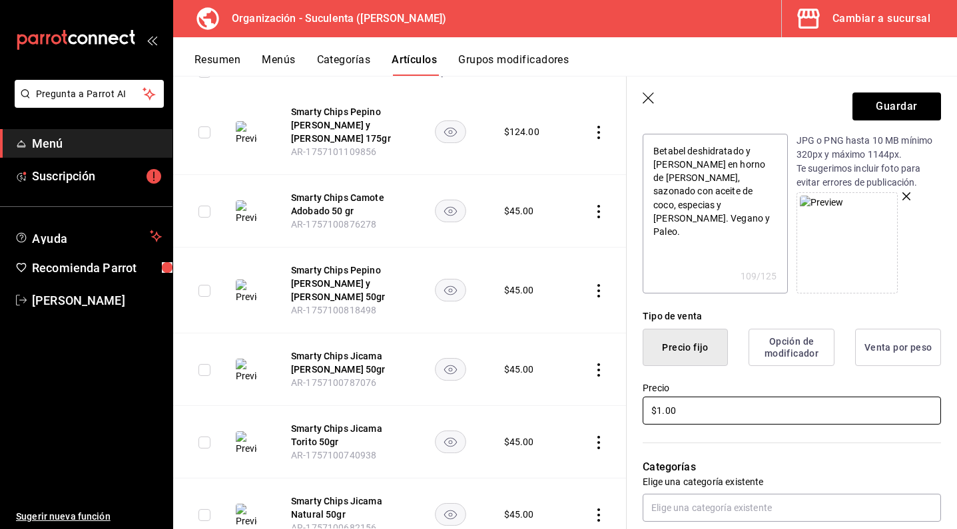
type textarea "x"
type input "$12.00"
type textarea "x"
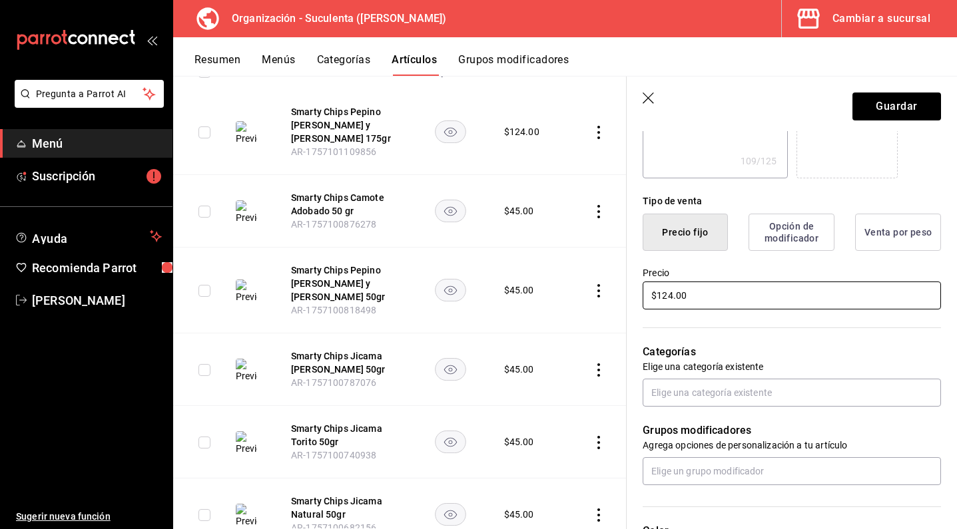
scroll to position [267, 0]
type input "$124.00"
click at [668, 393] on input "text" at bounding box center [791, 392] width 298 height 28
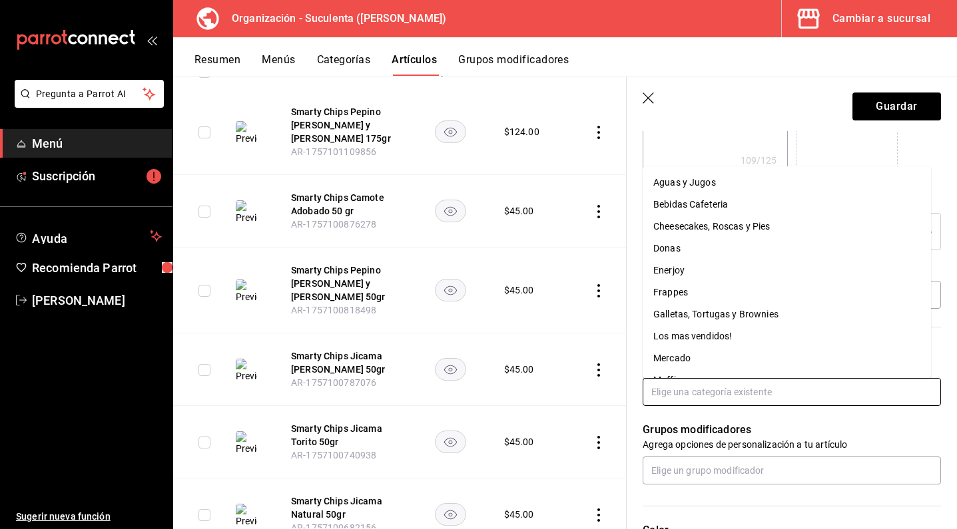
click at [676, 360] on li "Mercado" at bounding box center [786, 359] width 288 height 22
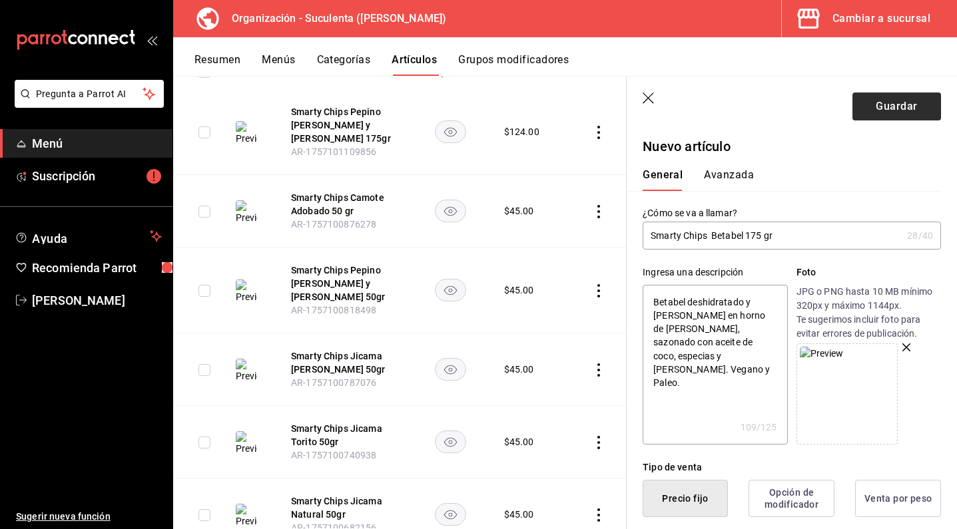
scroll to position [0, 0]
click at [874, 105] on button "Guardar" at bounding box center [896, 107] width 89 height 28
type textarea "x"
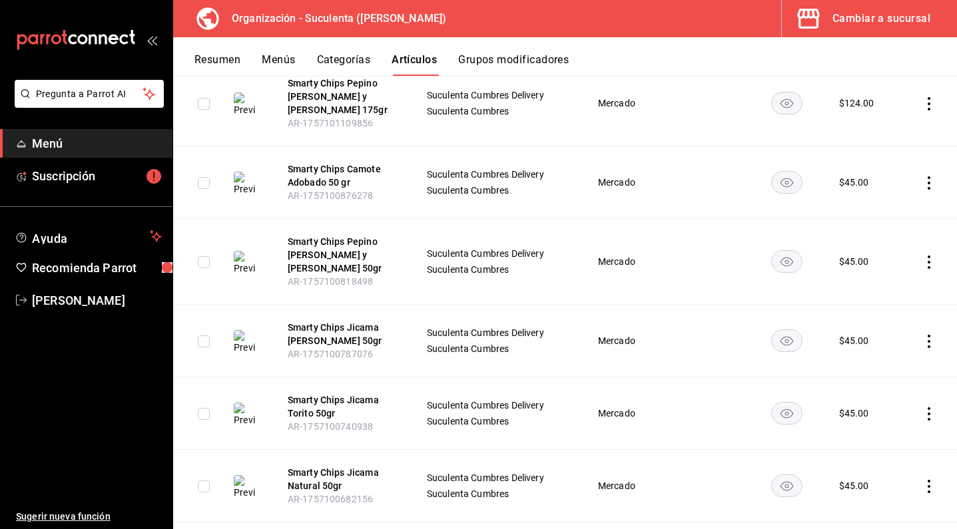
scroll to position [280, 0]
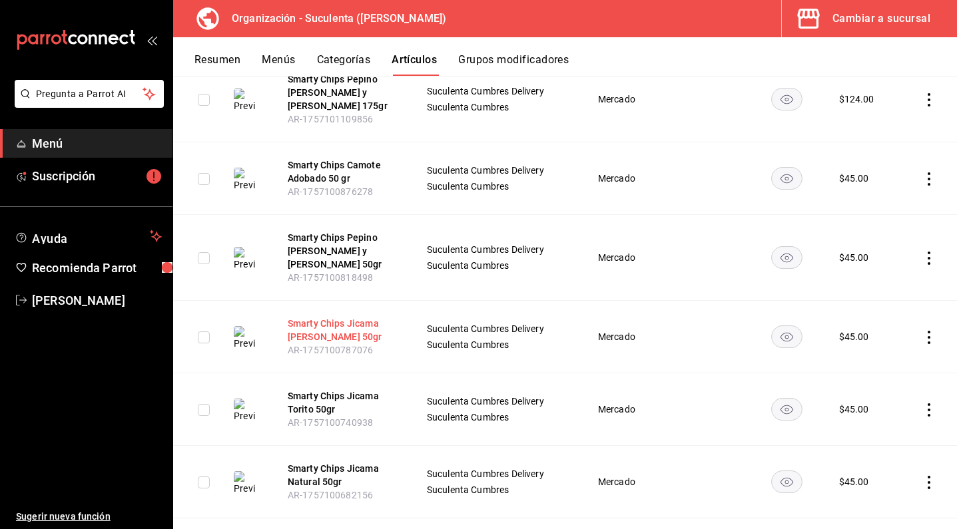
click at [319, 317] on button "Smarty Chips Jicama [PERSON_NAME] 50gr" at bounding box center [341, 330] width 107 height 27
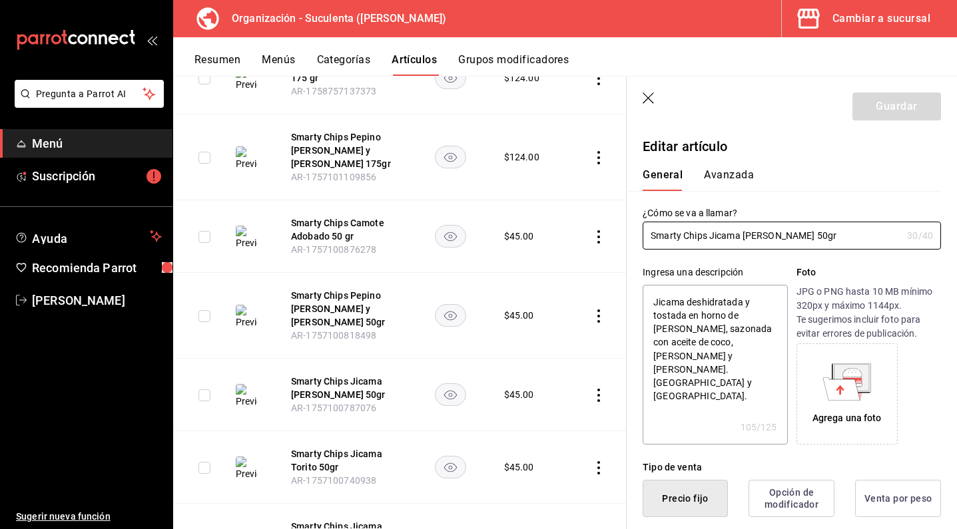
type textarea "x"
type input "$45.00"
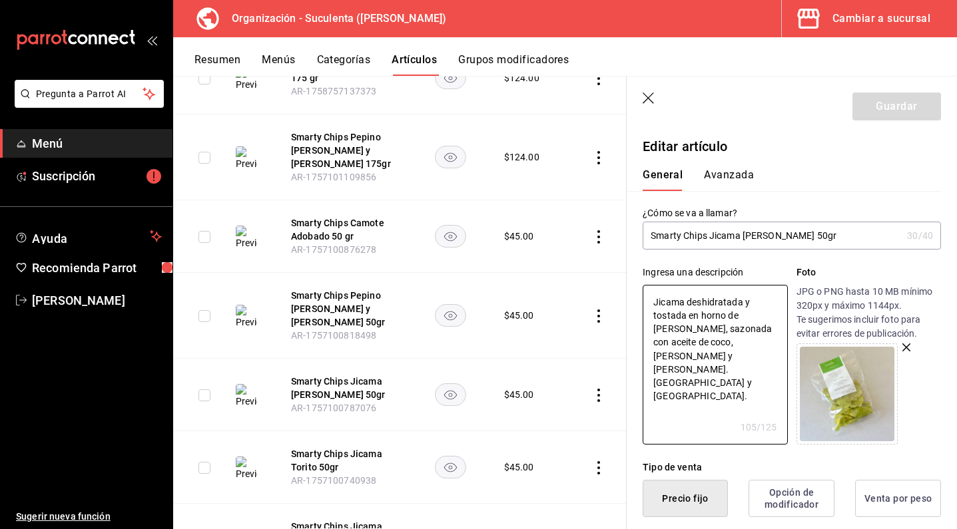
drag, startPoint x: 713, startPoint y: 364, endPoint x: 609, endPoint y: 300, distance: 122.9
click at [609, 300] on main "Artículos organización Edita el precio e imagen de tus artículos. Asigna una ca…" at bounding box center [565, 302] width 784 height 453
type textarea "x"
click at [651, 96] on icon "button" at bounding box center [648, 99] width 13 height 13
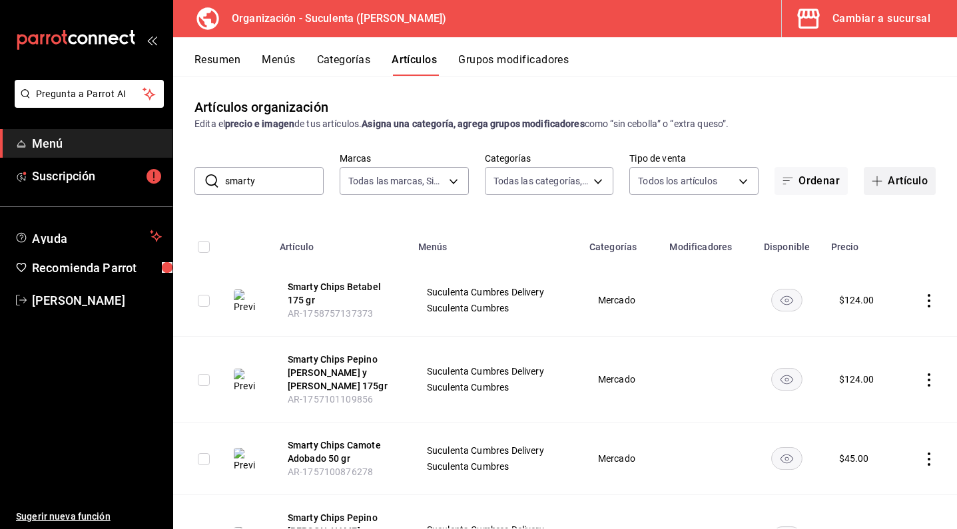
click at [893, 187] on button "Artículo" at bounding box center [900, 181] width 72 height 28
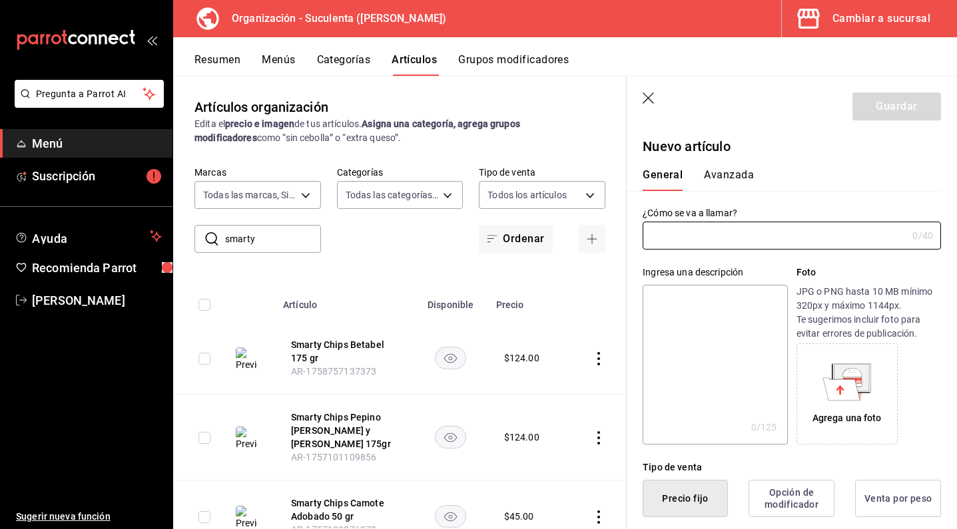
type input "AR-1758757206172"
click at [680, 240] on input "text" at bounding box center [774, 235] width 264 height 27
type input "Smarty Chips Jicama [PERSON_NAME] 175 gr"
click at [687, 302] on textarea at bounding box center [714, 365] width 144 height 160
paste textarea "Jicama deshidratada y tostada en horno de [PERSON_NAME], sazonada con aceite de…"
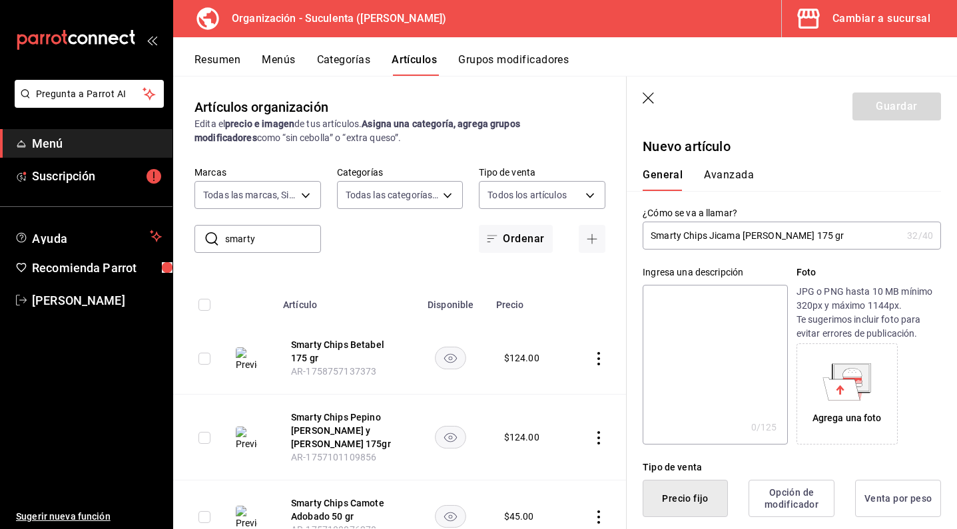
type textarea "Jicama deshidratada y tostada en horno de [PERSON_NAME], sazonada con aceite de…"
type textarea "x"
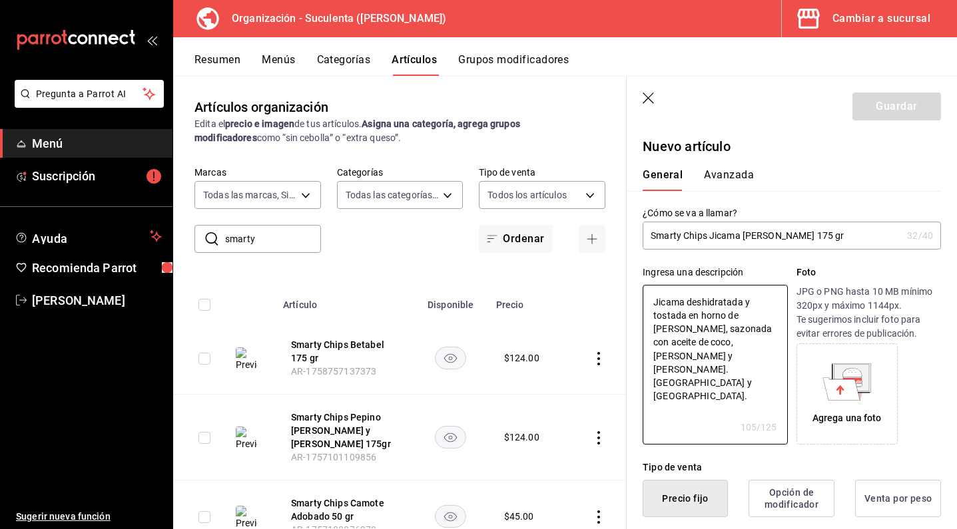
type textarea "Jicama deshidratada y tostada en horno de [PERSON_NAME], sazonada con aceite de…"
click at [822, 374] on icon at bounding box center [846, 382] width 49 height 37
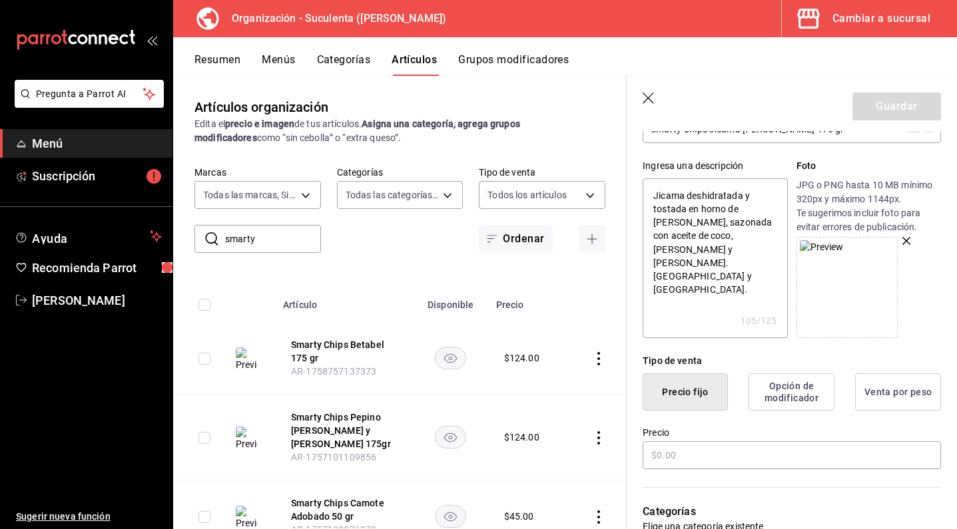
scroll to position [132, 0]
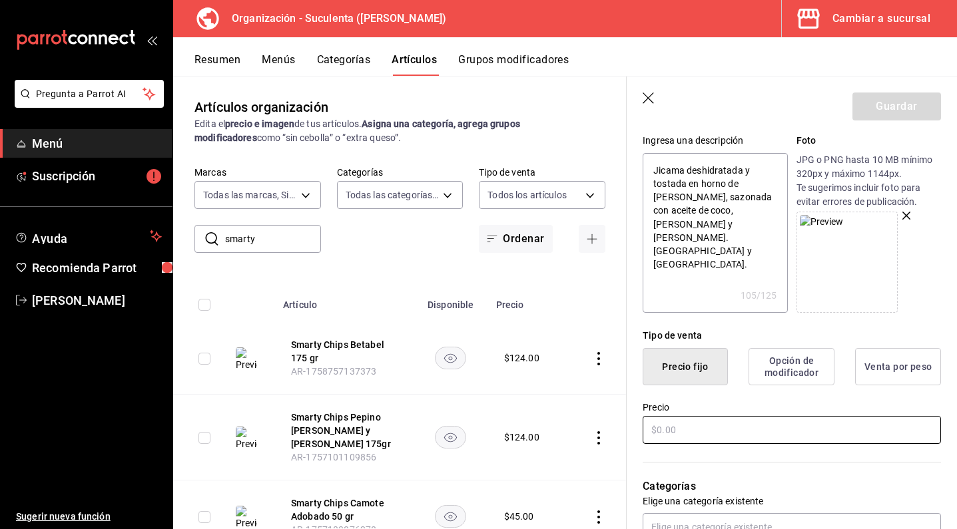
click at [702, 440] on input "text" at bounding box center [791, 430] width 298 height 28
type textarea "x"
type input "$1.00"
type textarea "x"
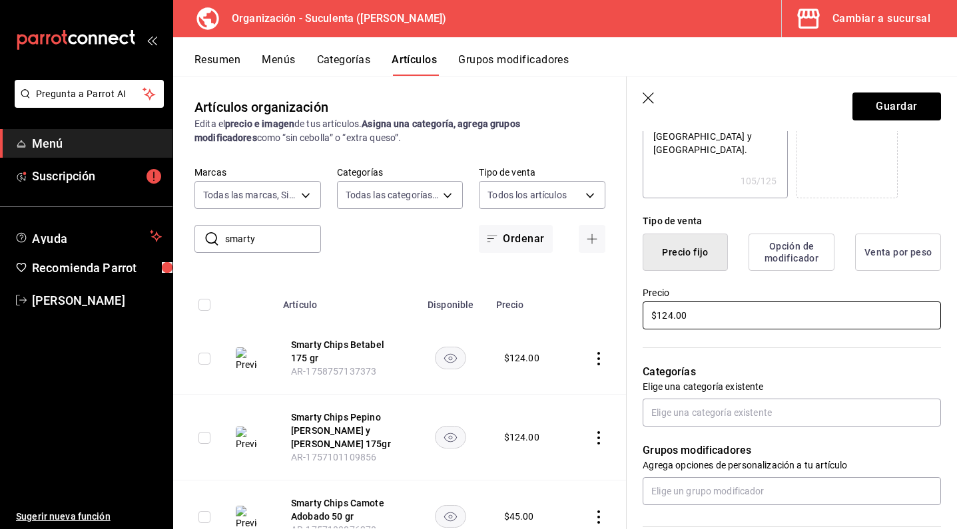
scroll to position [272, 0]
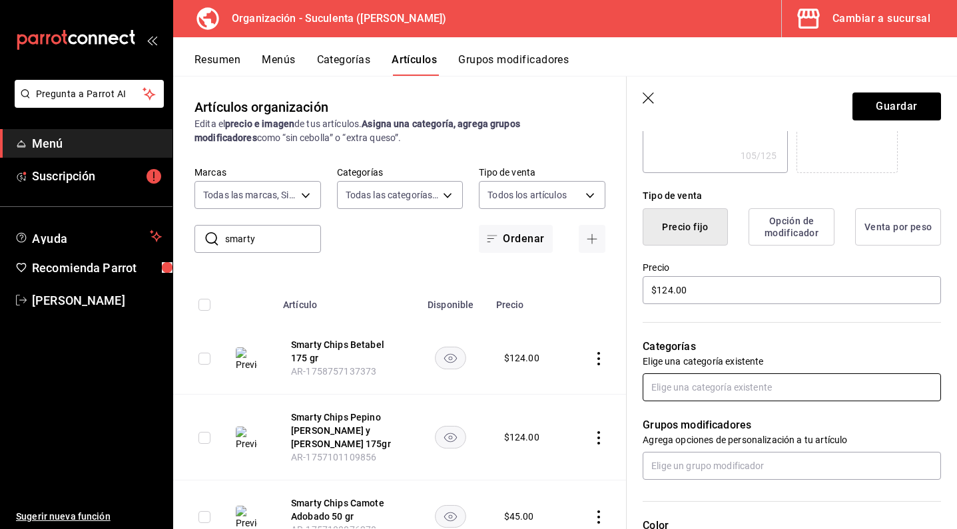
click at [714, 389] on input "text" at bounding box center [791, 388] width 298 height 28
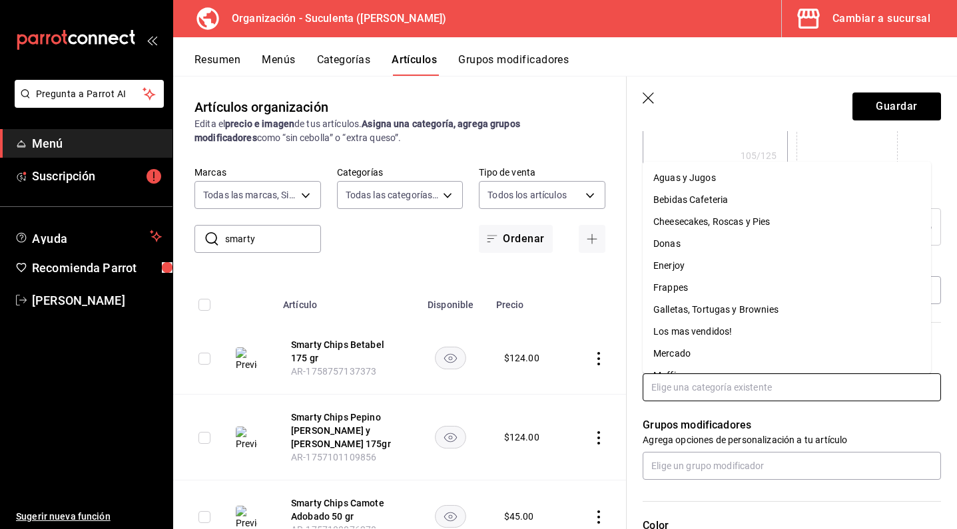
click at [706, 356] on li "Mercado" at bounding box center [786, 354] width 288 height 22
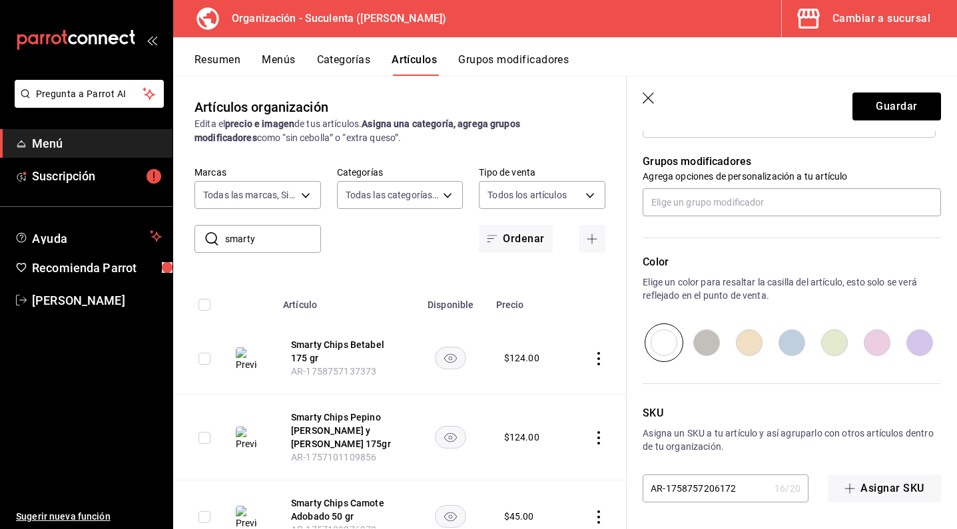
scroll to position [579, 0]
click at [900, 115] on button "Guardar" at bounding box center [896, 107] width 89 height 28
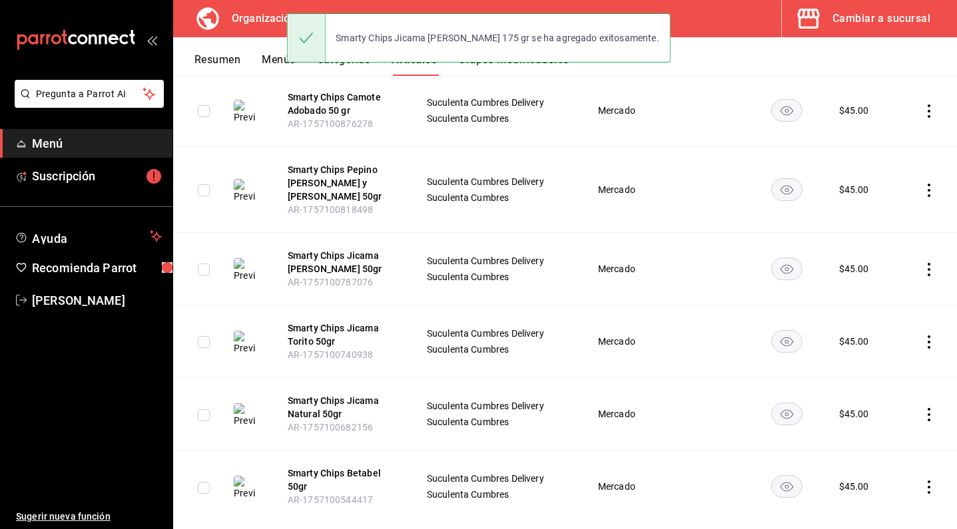
scroll to position [420, 0]
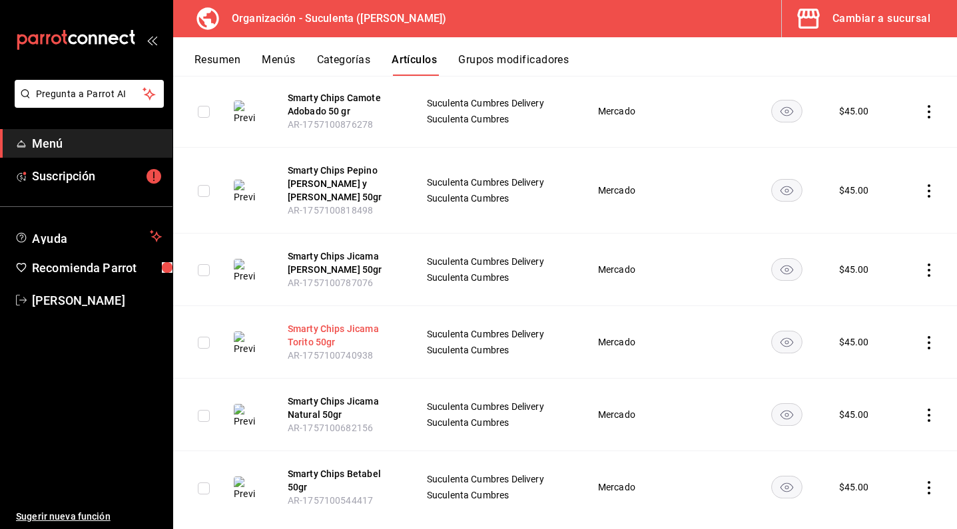
click at [336, 322] on button "Smarty Chips Jicama Torito 50gr" at bounding box center [341, 335] width 107 height 27
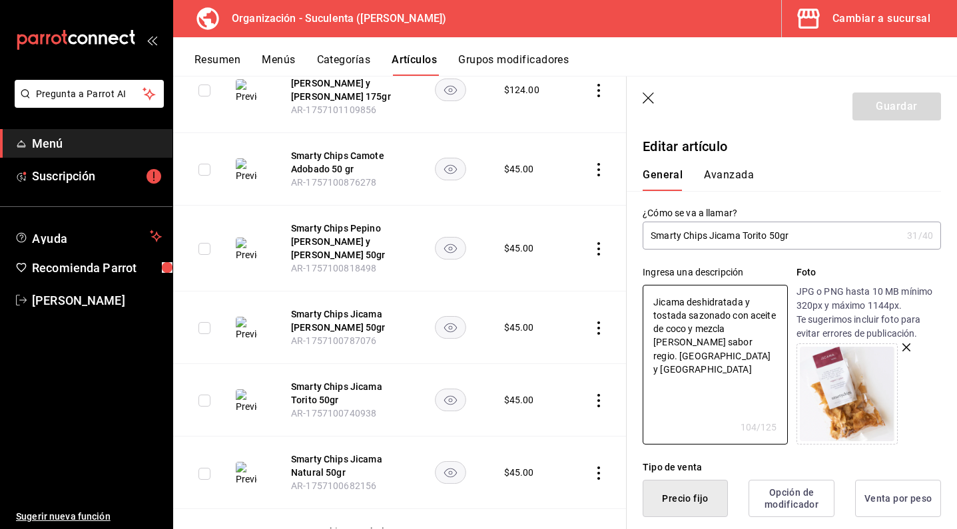
drag, startPoint x: 701, startPoint y: 354, endPoint x: 643, endPoint y: 282, distance: 92.3
click at [643, 282] on div "Ingresa una descripción Jicama deshidratada y tostada sazonado con aceite de co…" at bounding box center [714, 355] width 144 height 179
click at [646, 96] on icon "button" at bounding box center [647, 98] width 11 height 11
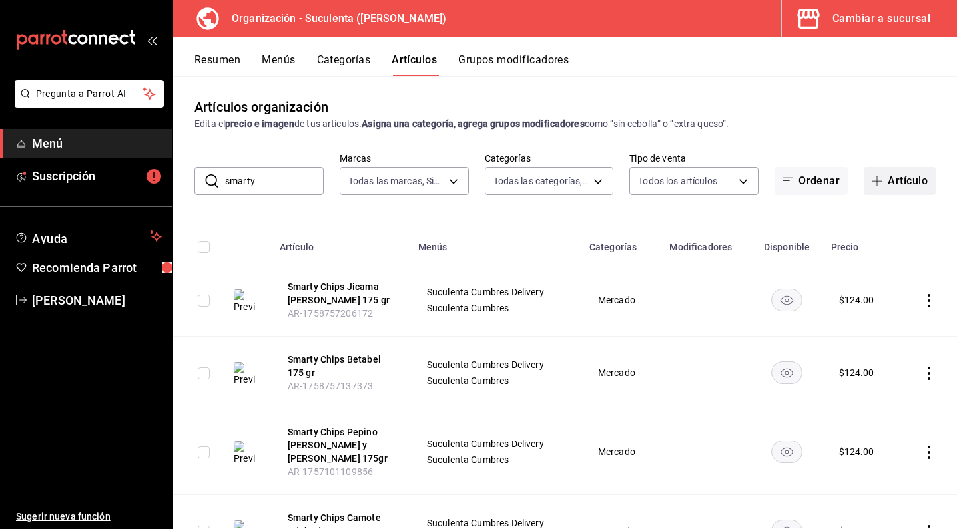
click at [870, 188] on button "Artículo" at bounding box center [900, 181] width 72 height 28
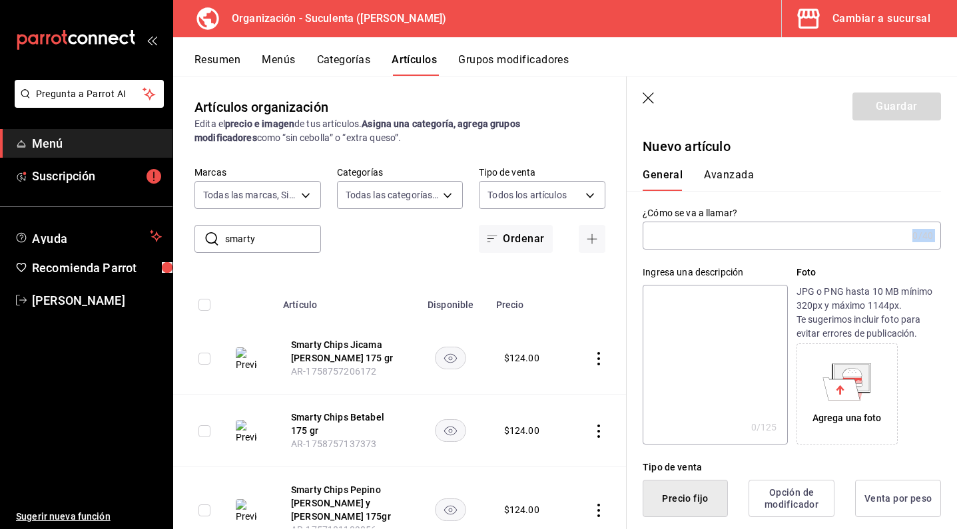
click at [689, 240] on input "text" at bounding box center [774, 235] width 264 height 27
paste textarea "Jicama deshidratada y tostada sazonado con aceite de coco y mezcla [PERSON_NAME…"
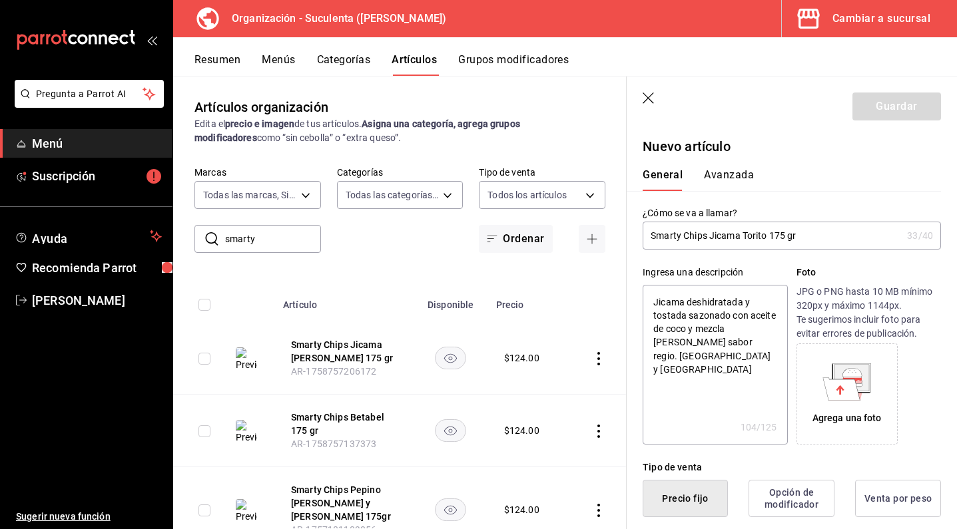
click at [841, 393] on icon at bounding box center [841, 388] width 37 height 23
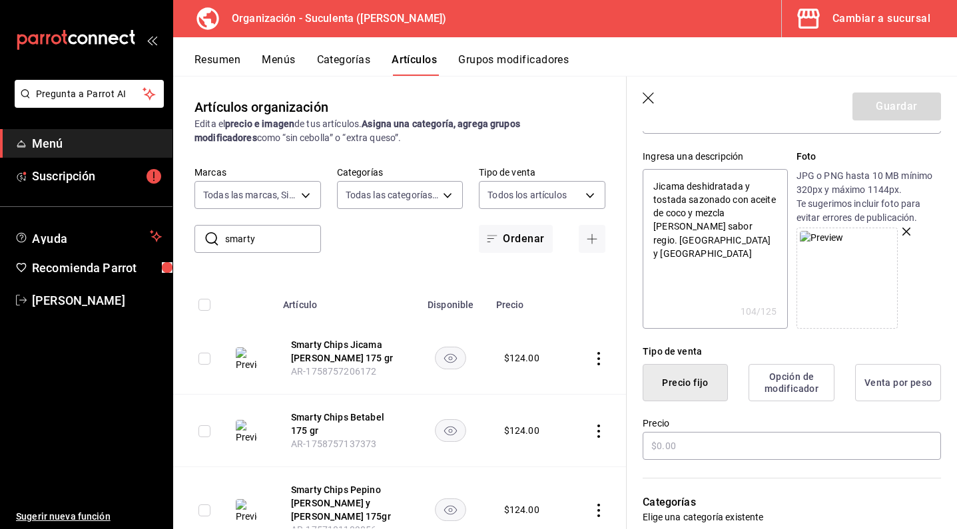
scroll to position [132, 0]
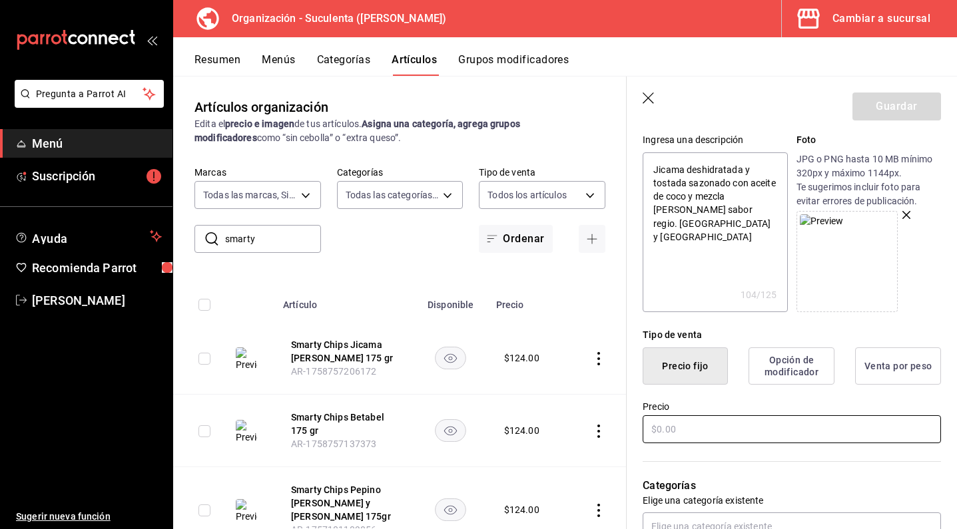
click at [680, 429] on input "text" at bounding box center [791, 429] width 298 height 28
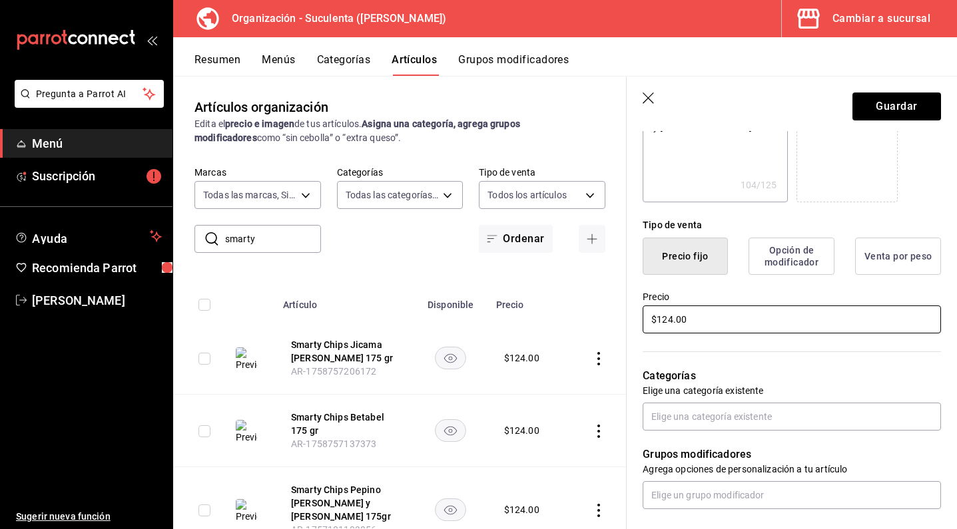
scroll to position [252, 0]
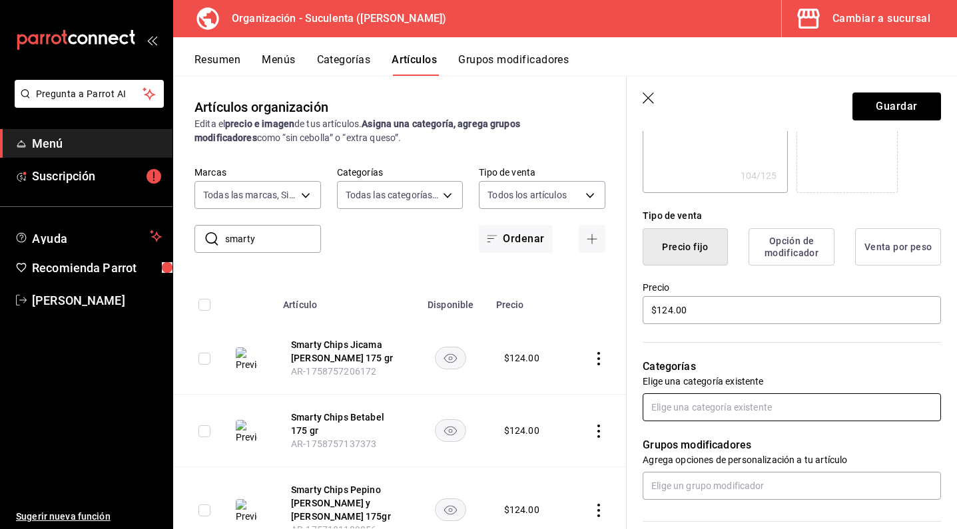
click at [710, 407] on input "text" at bounding box center [791, 407] width 298 height 28
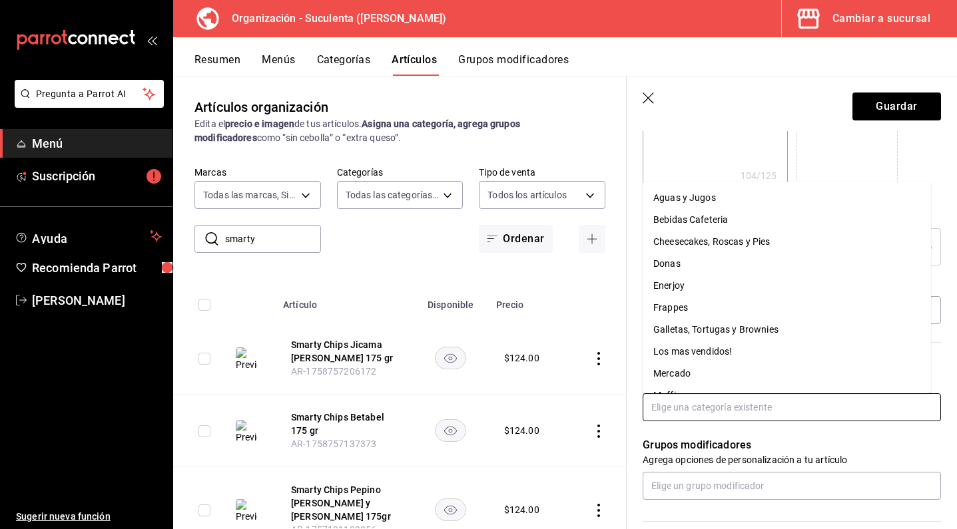
click at [680, 367] on li "Mercado" at bounding box center [786, 374] width 288 height 22
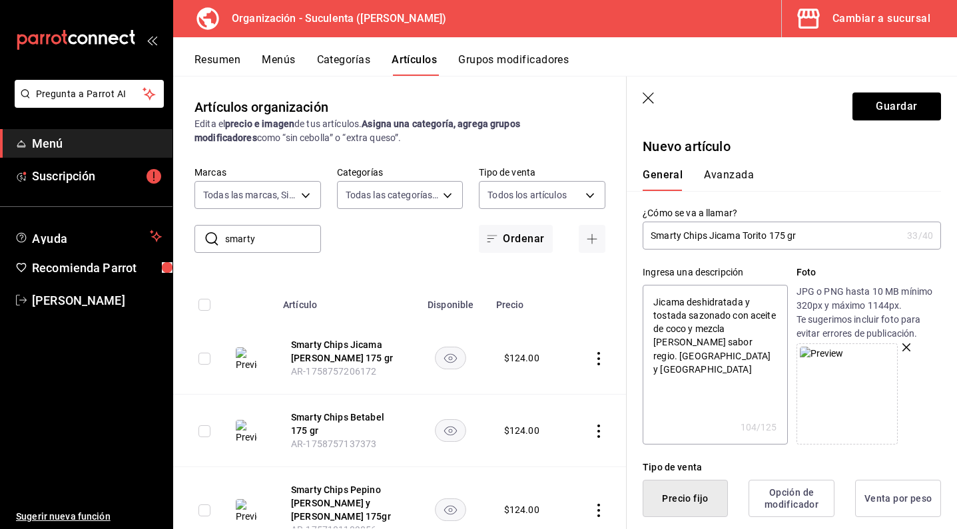
scroll to position [0, 0]
click at [874, 99] on button "Guardar" at bounding box center [896, 107] width 89 height 28
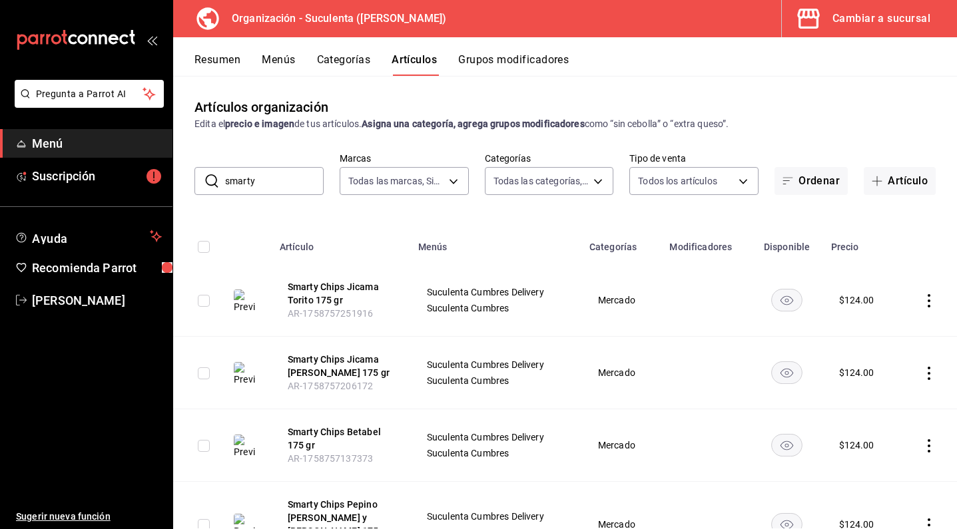
click at [265, 58] on button "Menús" at bounding box center [278, 64] width 33 height 23
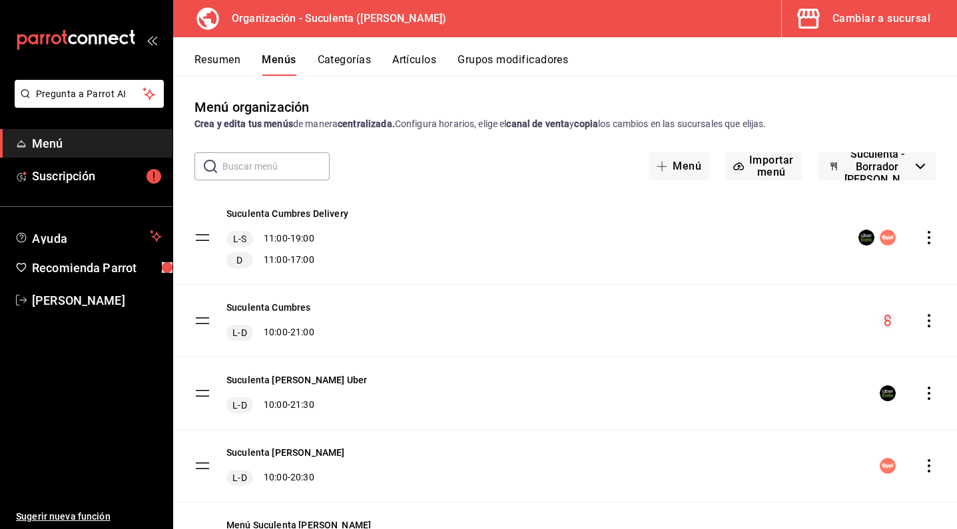
click at [911, 243] on div "menu-maker-table" at bounding box center [896, 238] width 77 height 16
click at [922, 242] on icon "actions" at bounding box center [928, 237] width 13 height 13
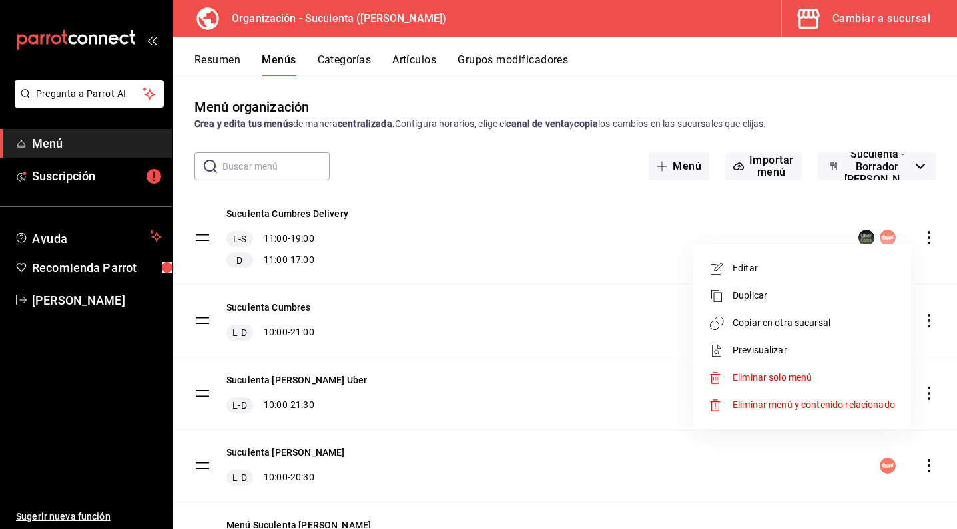
click at [844, 328] on span "Copiar en otra sucursal" at bounding box center [813, 323] width 162 height 14
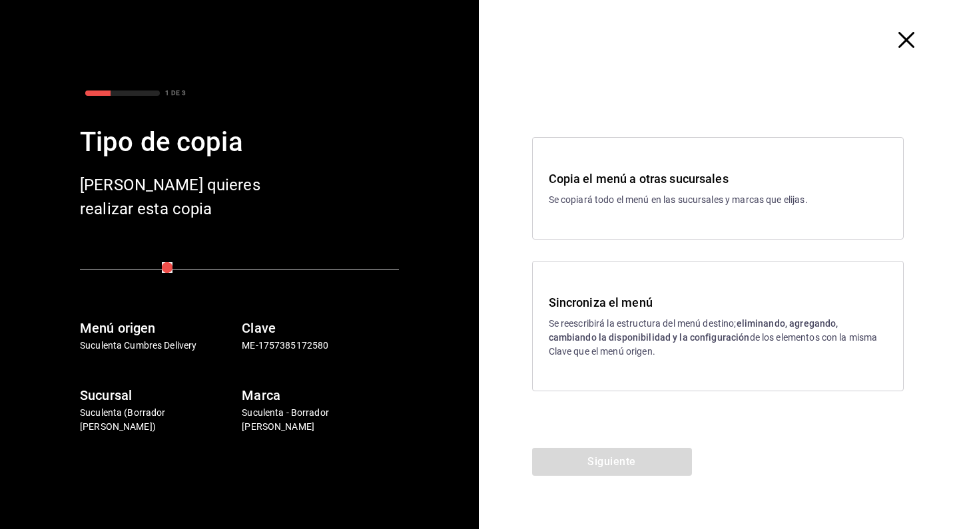
click at [605, 328] on p "Se reescribirá la estructura del menú destino; eliminando, agregando, cambiando…" at bounding box center [718, 338] width 339 height 42
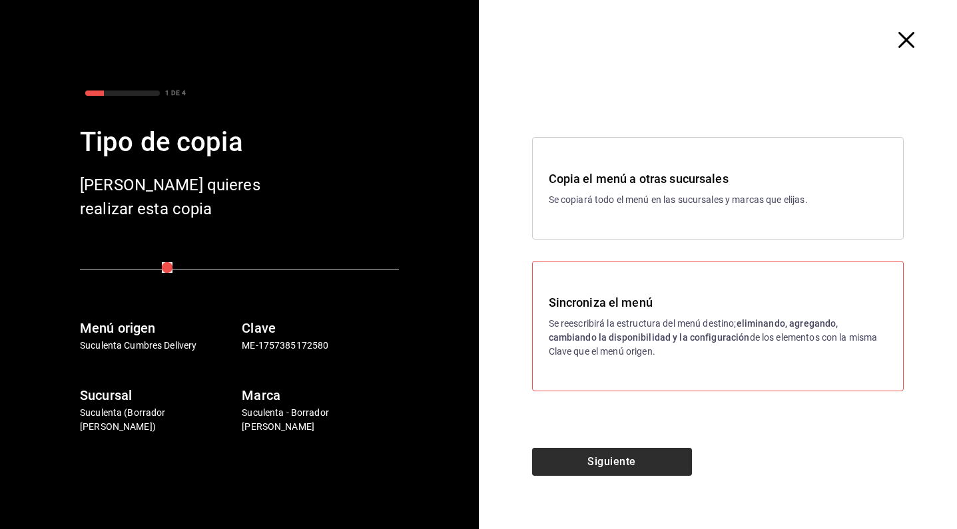
click at [614, 457] on button "Siguiente" at bounding box center [612, 462] width 160 height 28
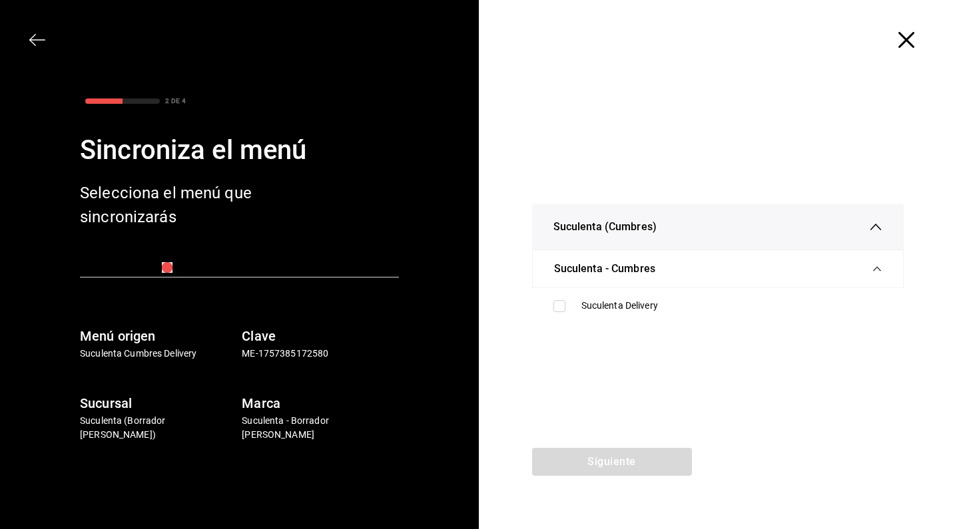
click at [601, 293] on ul "Suculenta Delivery" at bounding box center [718, 305] width 372 height 35
click at [601, 300] on div "Suculenta Delivery" at bounding box center [732, 306] width 302 height 14
click at [609, 464] on button "Siguiente" at bounding box center [612, 462] width 160 height 28
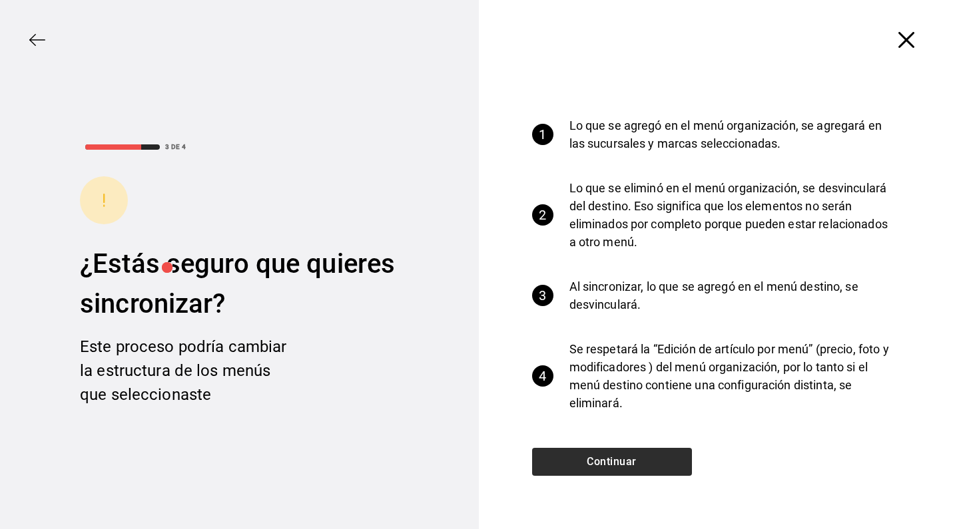
click at [609, 464] on button "Continuar" at bounding box center [612, 462] width 160 height 28
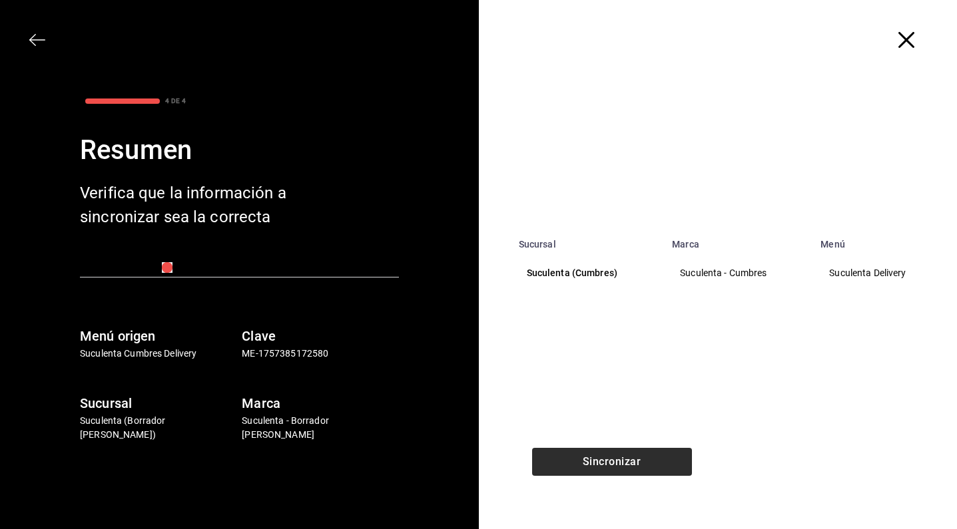
click at [609, 464] on button "Sincronizar" at bounding box center [612, 462] width 160 height 28
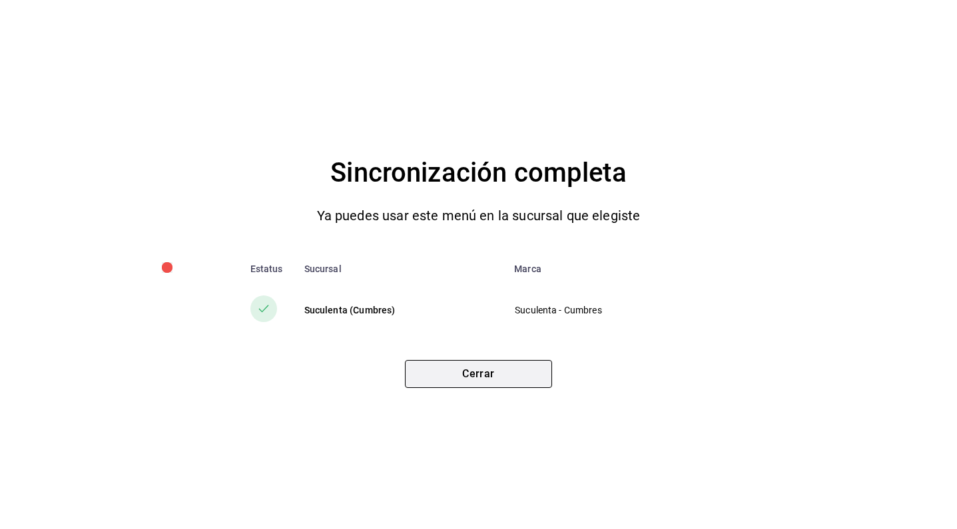
click at [516, 381] on button "Cerrar" at bounding box center [478, 374] width 147 height 28
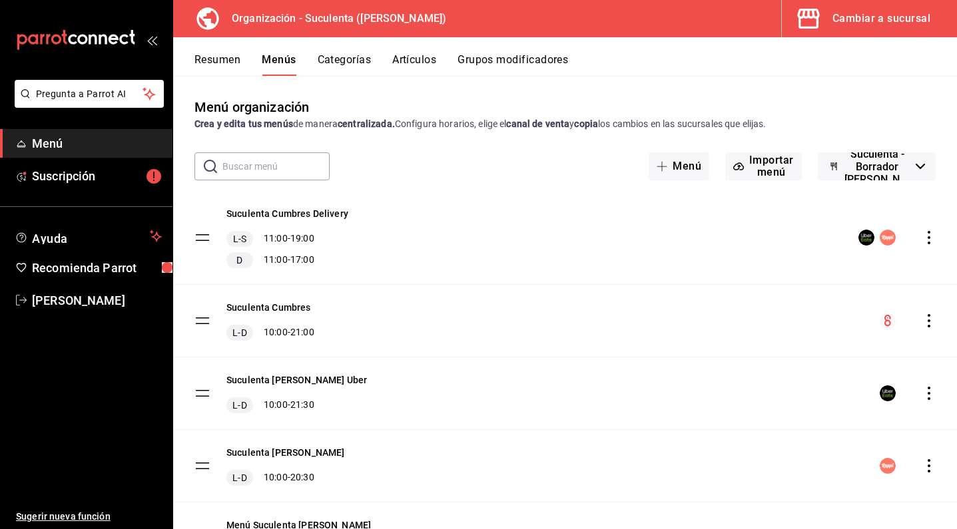
click at [922, 322] on icon "actions" at bounding box center [928, 320] width 13 height 13
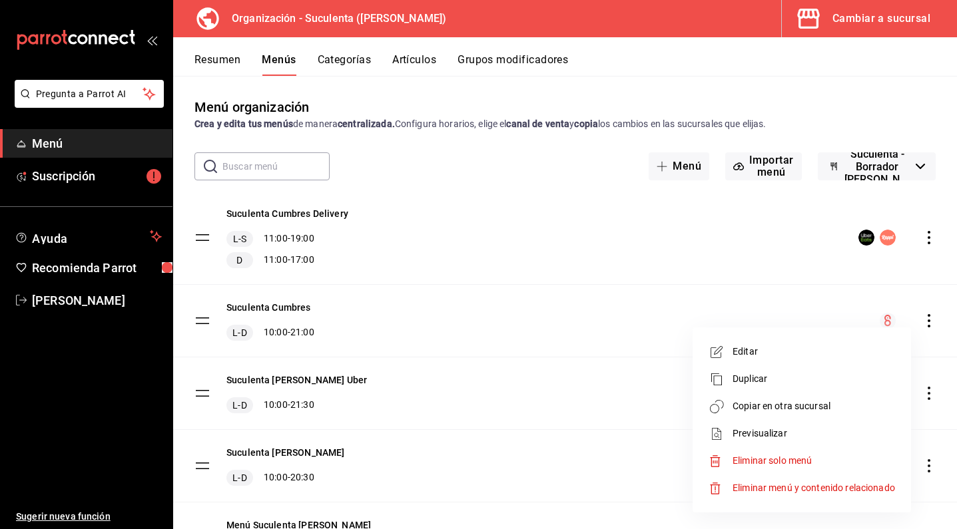
click at [800, 398] on li "Copiar en otra sucursal" at bounding box center [802, 406] width 208 height 27
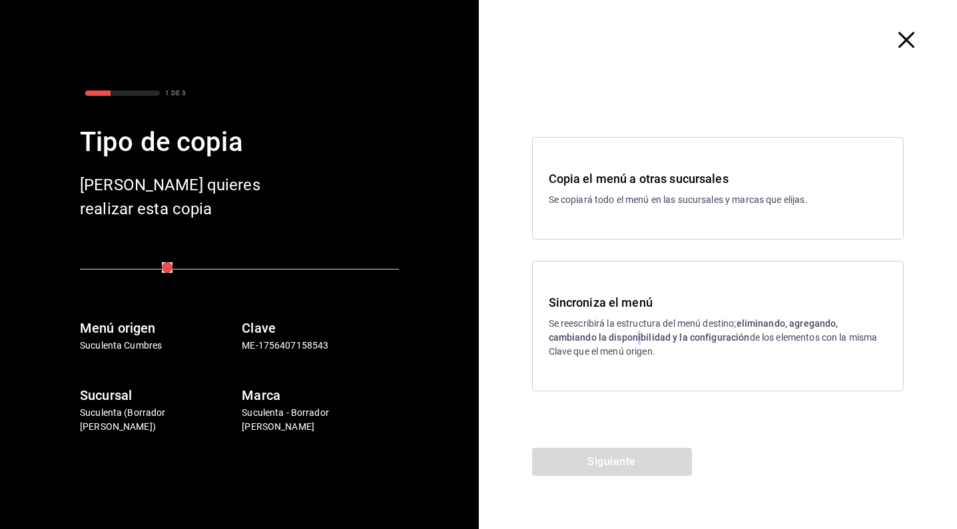
click at [638, 333] on strong "eliminando, agregando, cambiando la disponibilidad y la configuración" at bounding box center [694, 330] width 290 height 25
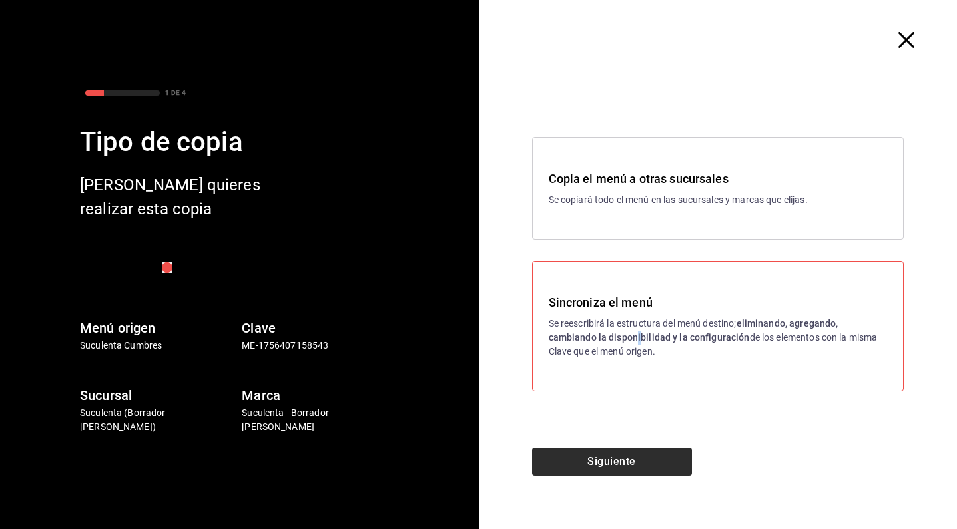
click at [605, 455] on button "Siguiente" at bounding box center [612, 462] width 160 height 28
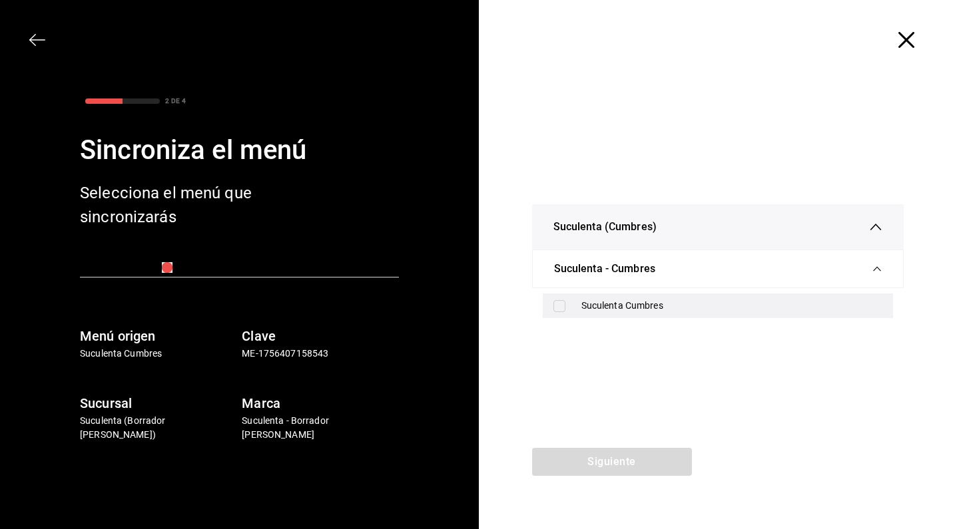
click at [587, 304] on div "Suculenta Cumbres" at bounding box center [732, 306] width 302 height 14
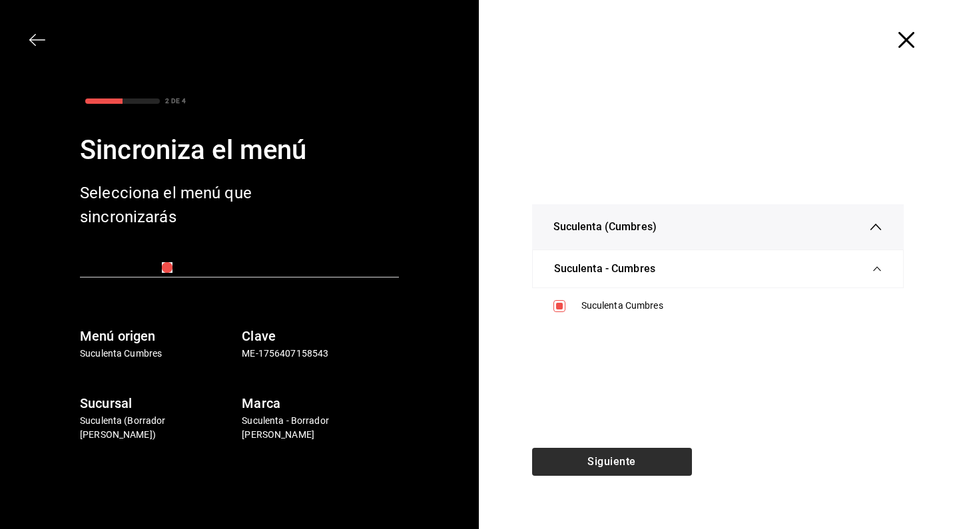
click at [595, 473] on button "Siguiente" at bounding box center [612, 462] width 160 height 28
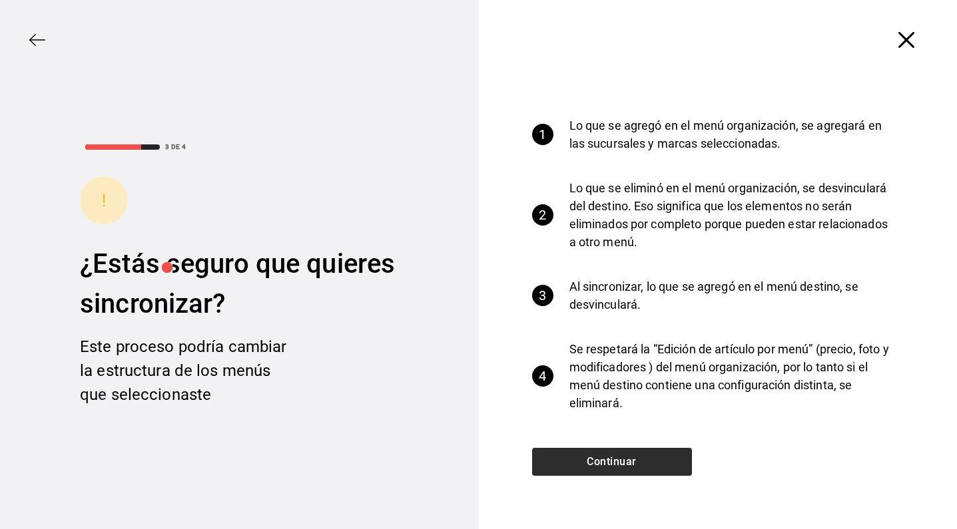
click at [597, 463] on button "Continuar" at bounding box center [612, 462] width 160 height 28
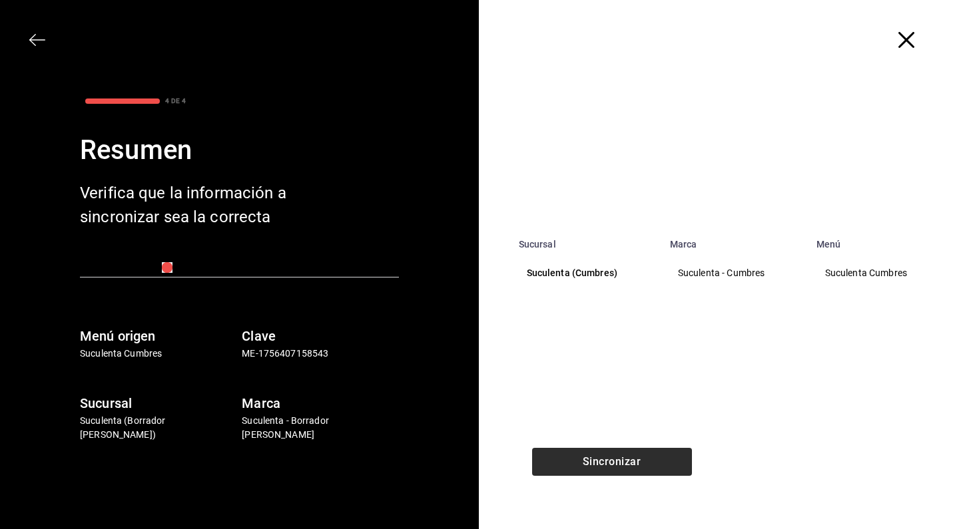
click at [597, 463] on button "Sincronizar" at bounding box center [612, 462] width 160 height 28
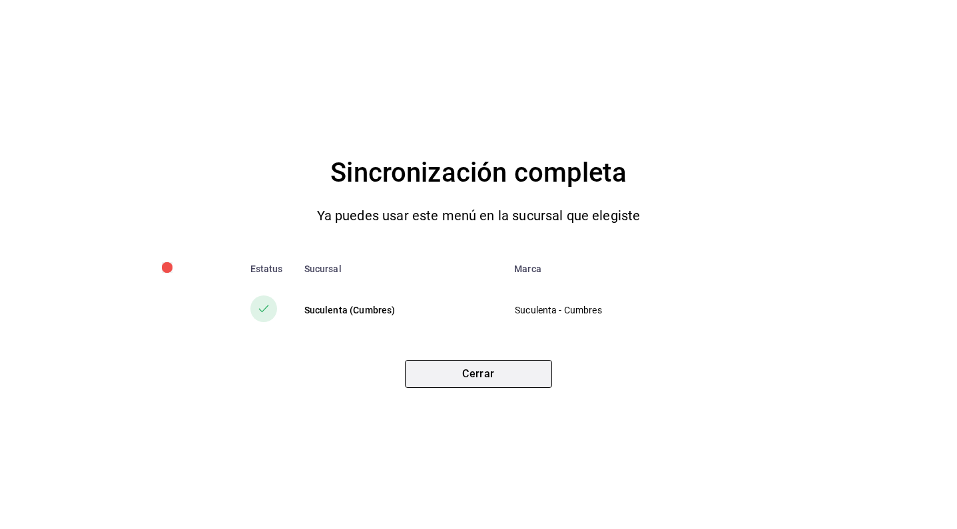
click at [522, 380] on button "Cerrar" at bounding box center [478, 374] width 147 height 28
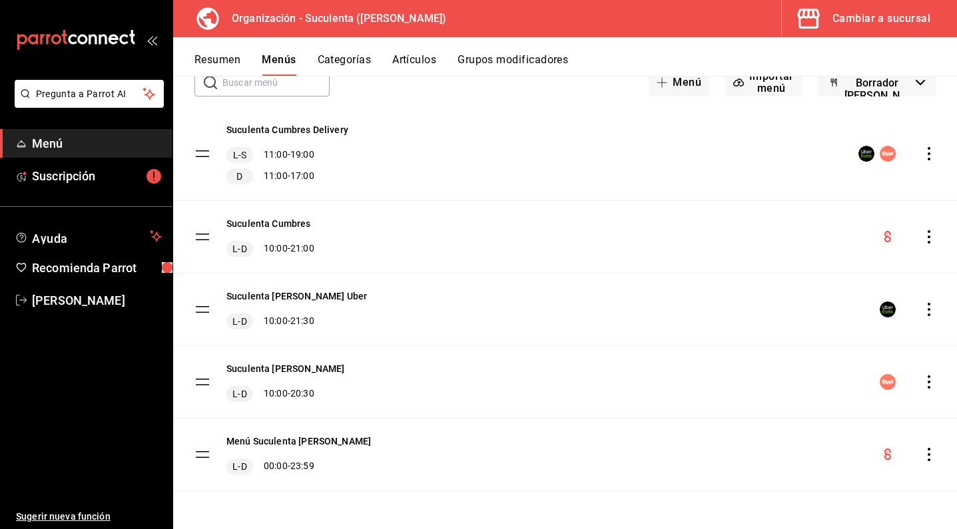
scroll to position [84, 0]
click at [915, 392] on div "Suculenta [PERSON_NAME] [PERSON_NAME] 10:00 - 20:30" at bounding box center [565, 382] width 784 height 72
click at [922, 378] on icon "actions" at bounding box center [928, 381] width 13 height 13
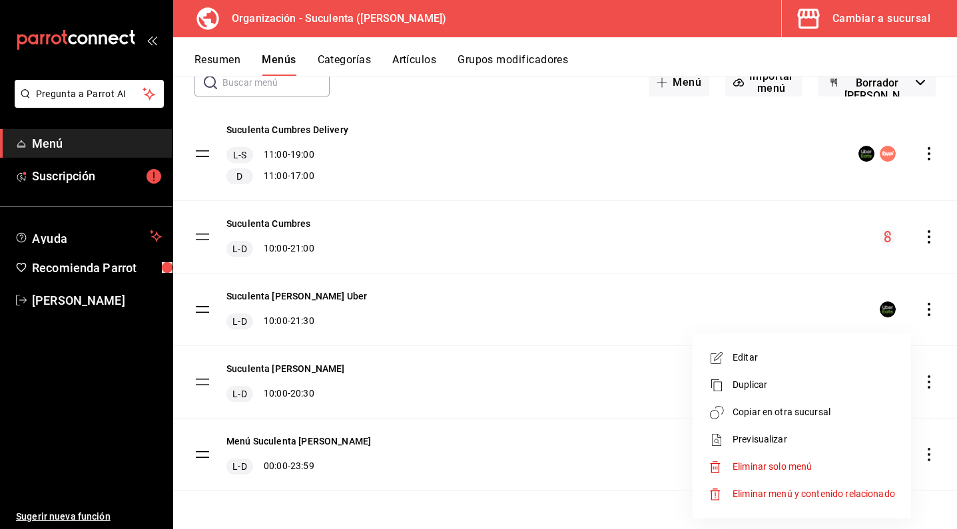
click at [807, 407] on span "Copiar en otra sucursal" at bounding box center [813, 412] width 162 height 14
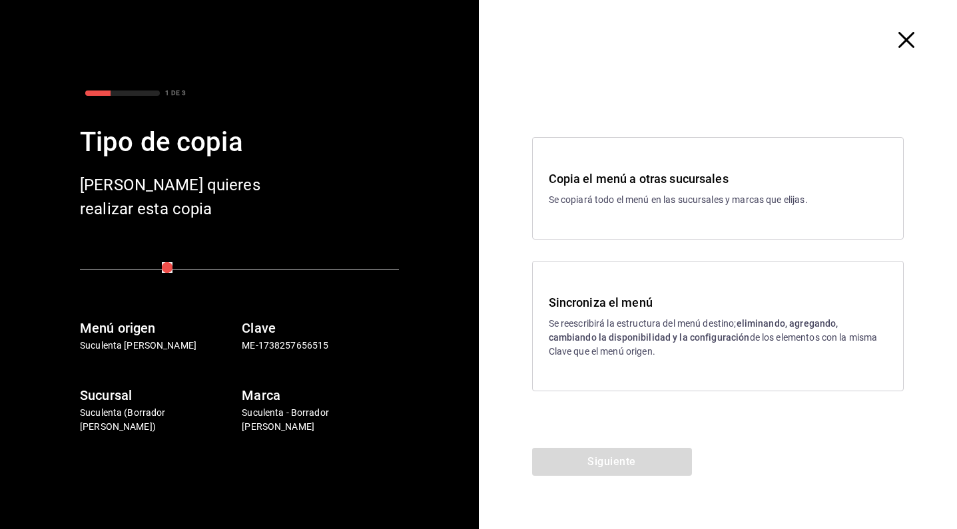
click at [596, 354] on p "Se reescribirá la estructura del menú destino; eliminando, agregando, cambiando…" at bounding box center [718, 338] width 339 height 42
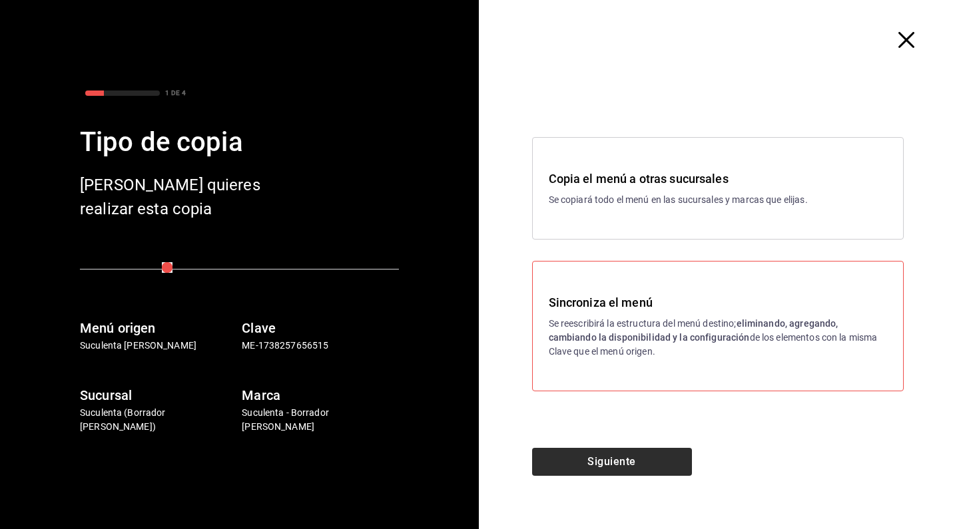
click at [587, 459] on button "Siguiente" at bounding box center [612, 462] width 160 height 28
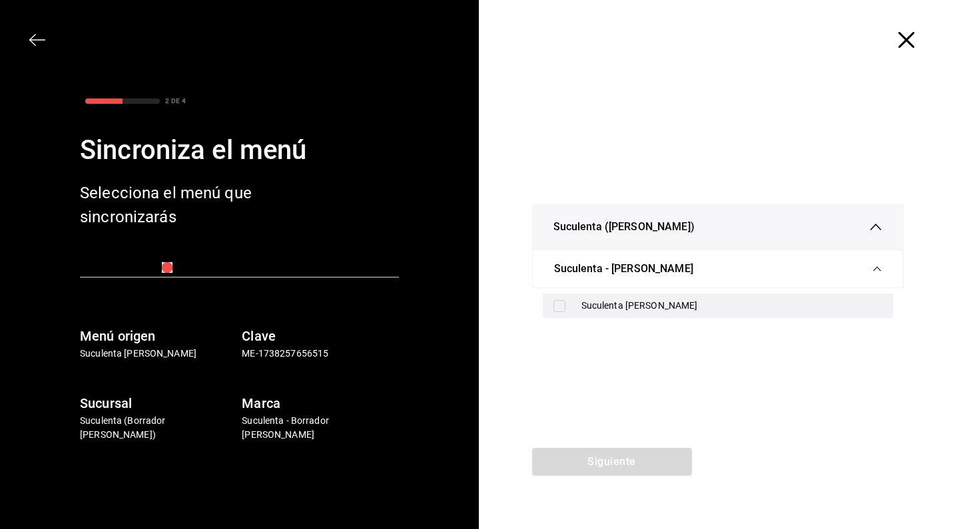
click at [577, 304] on div "Suculenta [PERSON_NAME]" at bounding box center [718, 306] width 351 height 25
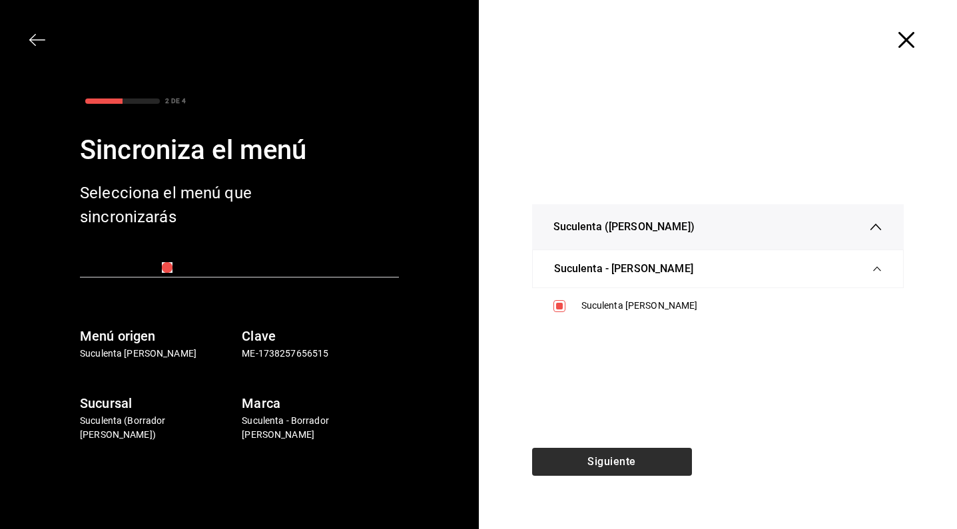
click at [594, 469] on button "Siguiente" at bounding box center [612, 462] width 160 height 28
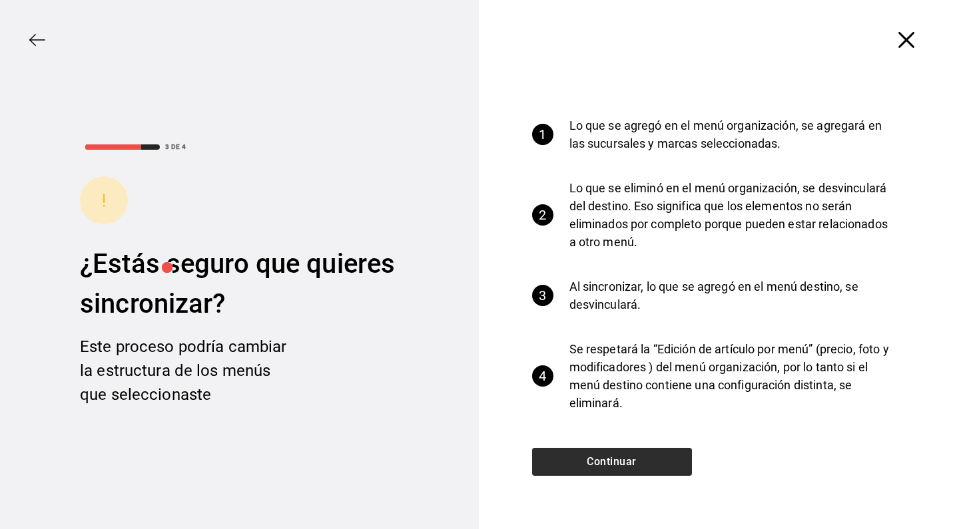
click at [606, 454] on button "Continuar" at bounding box center [612, 462] width 160 height 28
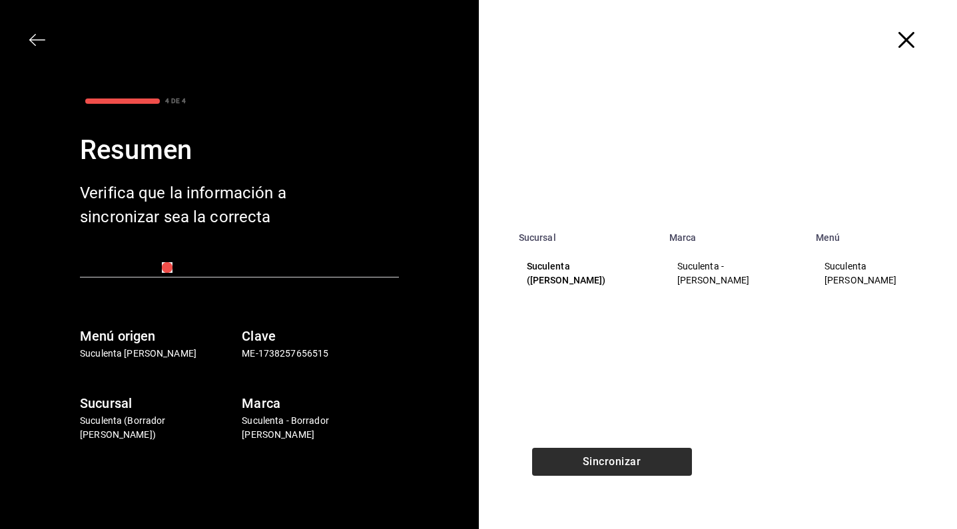
click at [606, 454] on button "Sincronizar" at bounding box center [612, 462] width 160 height 28
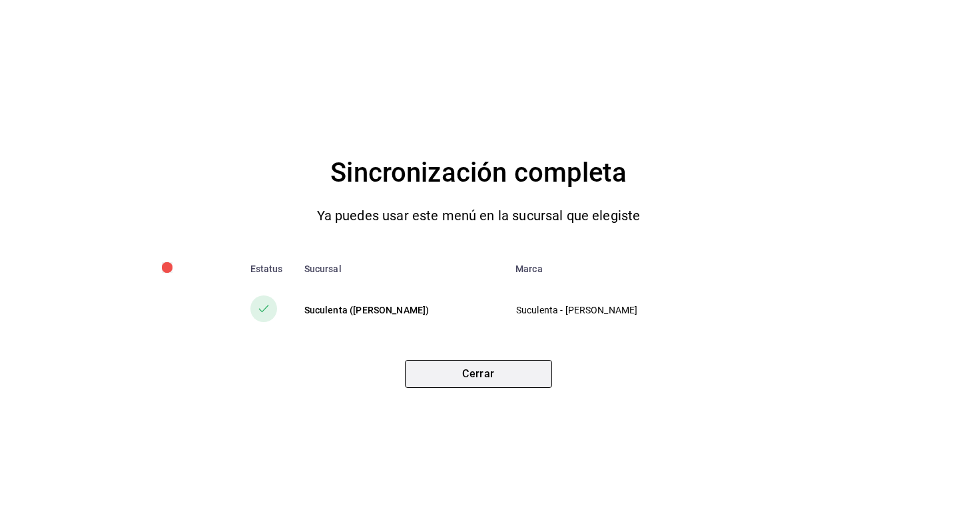
click at [489, 366] on button "Cerrar" at bounding box center [478, 374] width 147 height 28
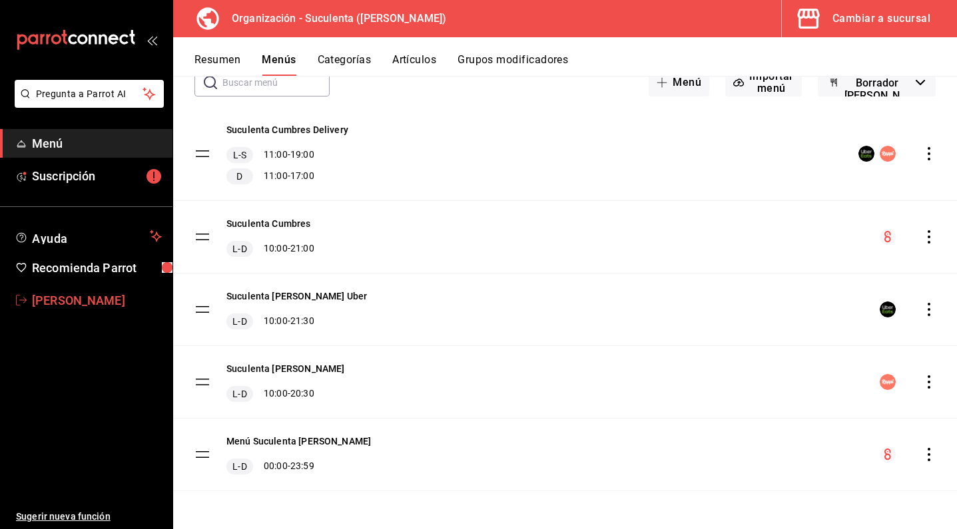
scroll to position [0, 0]
click at [107, 172] on span "Suscripción" at bounding box center [97, 176] width 130 height 18
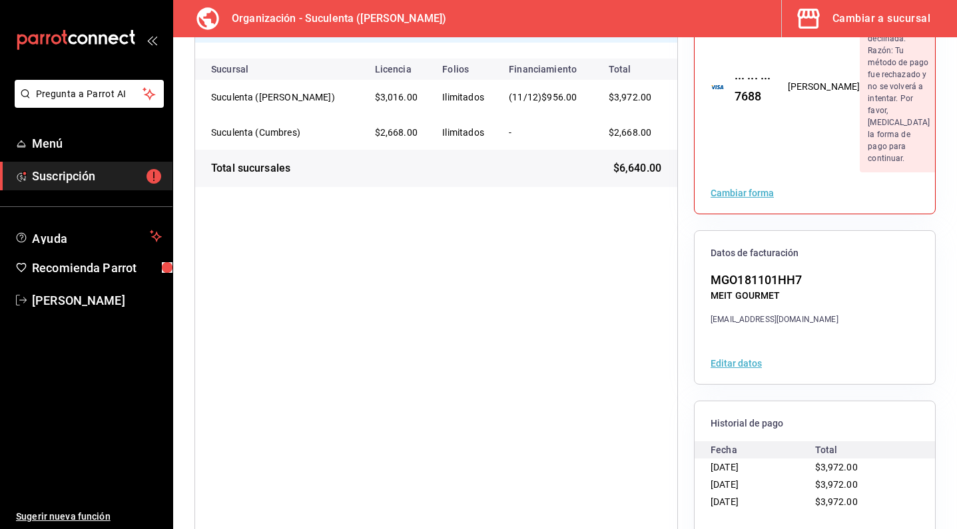
scroll to position [152, 0]
click at [744, 529] on button "Ver historial" at bounding box center [736, 535] width 52 height 9
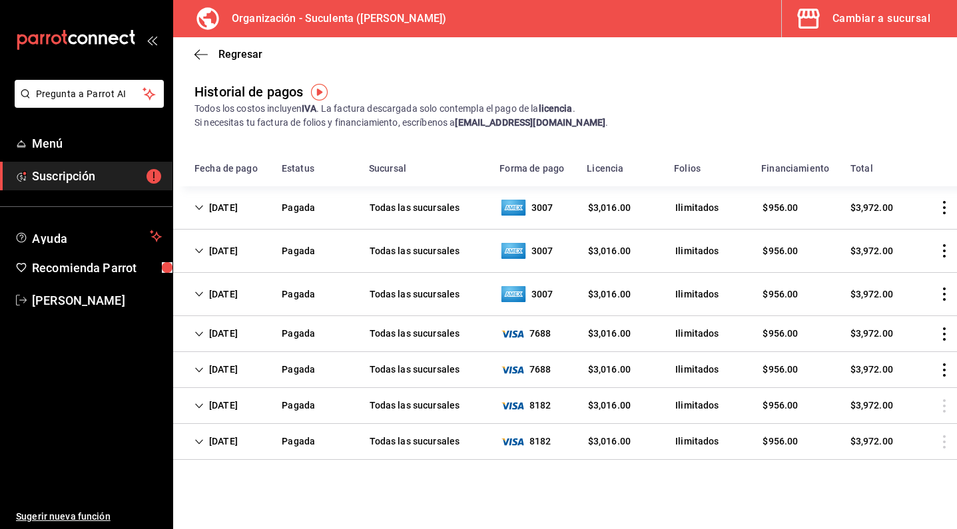
click at [860, 23] on div "Cambiar a sucursal" at bounding box center [881, 18] width 98 height 19
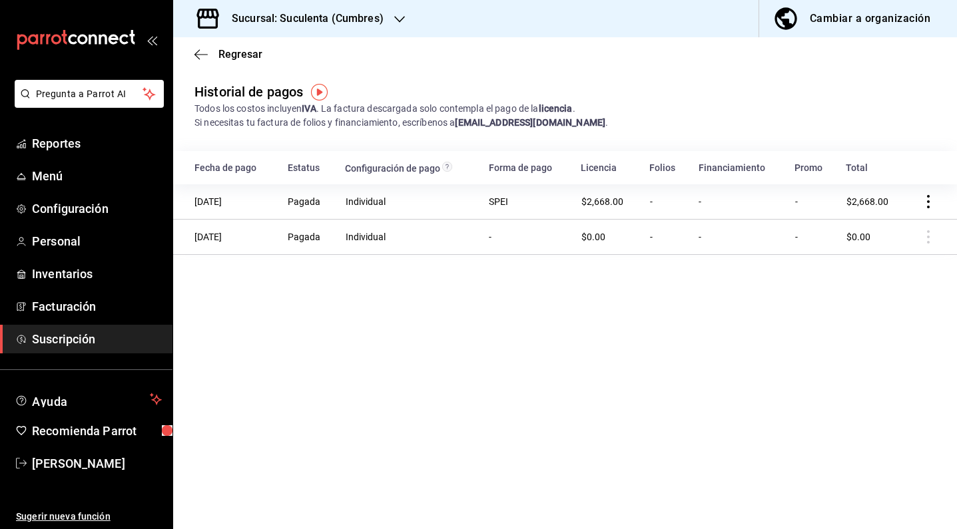
click at [121, 341] on span "Suscripción" at bounding box center [97, 339] width 130 height 18
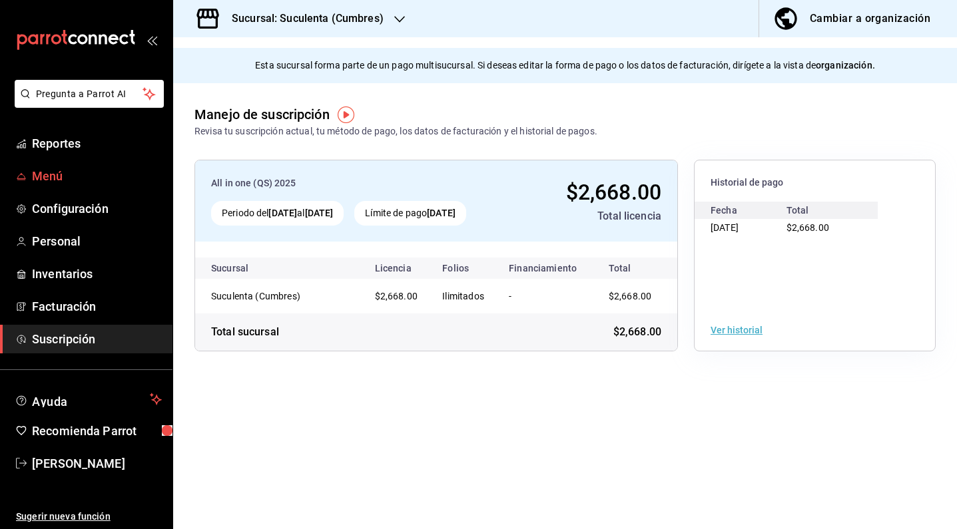
click at [63, 181] on span "Menú" at bounding box center [97, 176] width 130 height 18
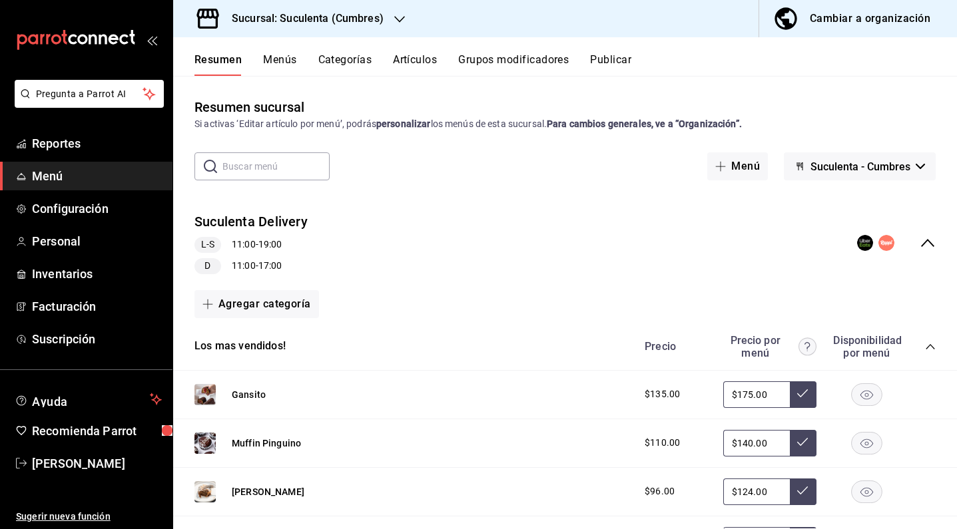
click at [874, 25] on div "Cambiar a organización" at bounding box center [870, 18] width 121 height 19
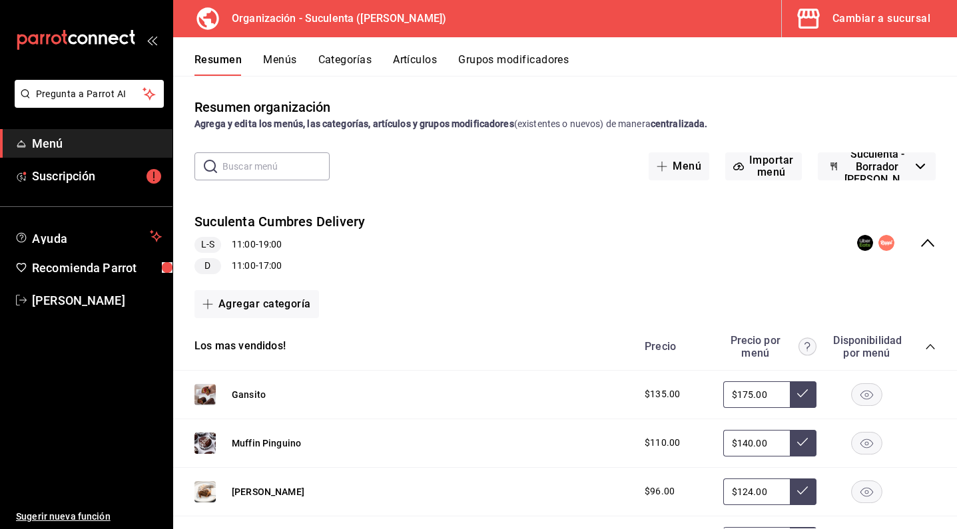
click at [274, 64] on button "Menús" at bounding box center [279, 64] width 33 height 23
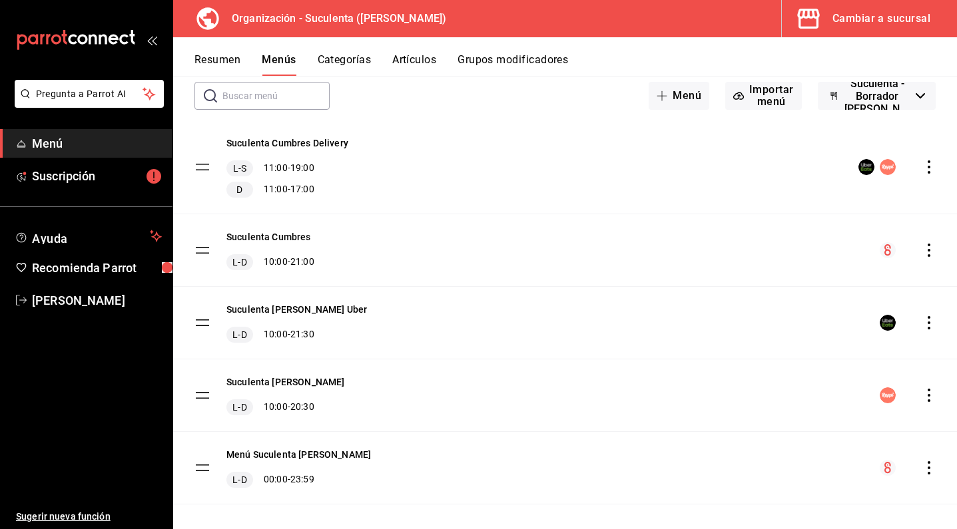
scroll to position [79, 0]
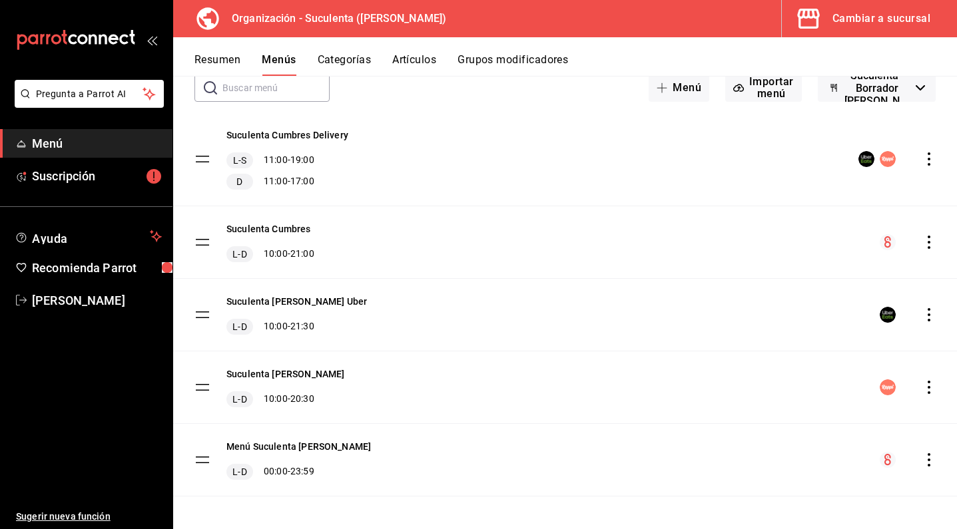
click at [909, 319] on div "menu-maker-table" at bounding box center [907, 315] width 56 height 16
click at [922, 313] on icon "actions" at bounding box center [928, 314] width 13 height 13
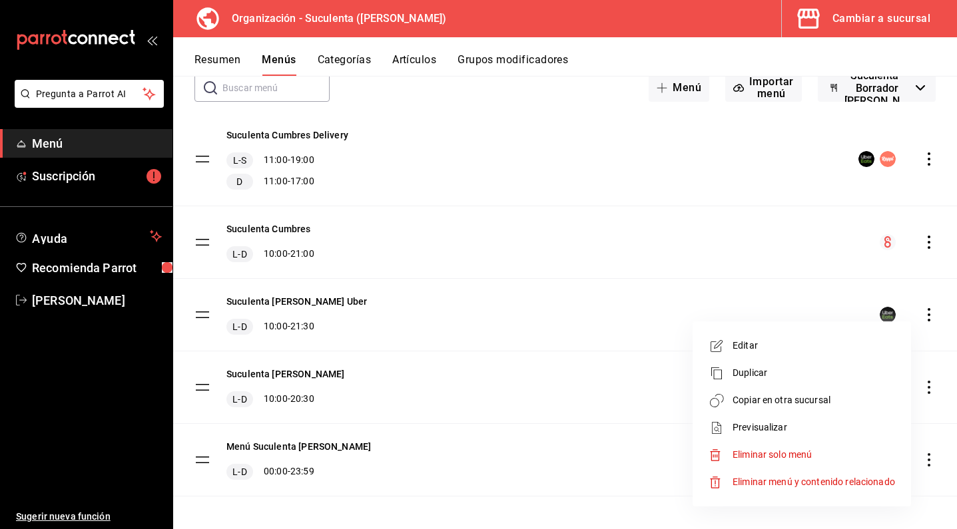
click at [737, 345] on span "Editar" at bounding box center [813, 346] width 162 height 14
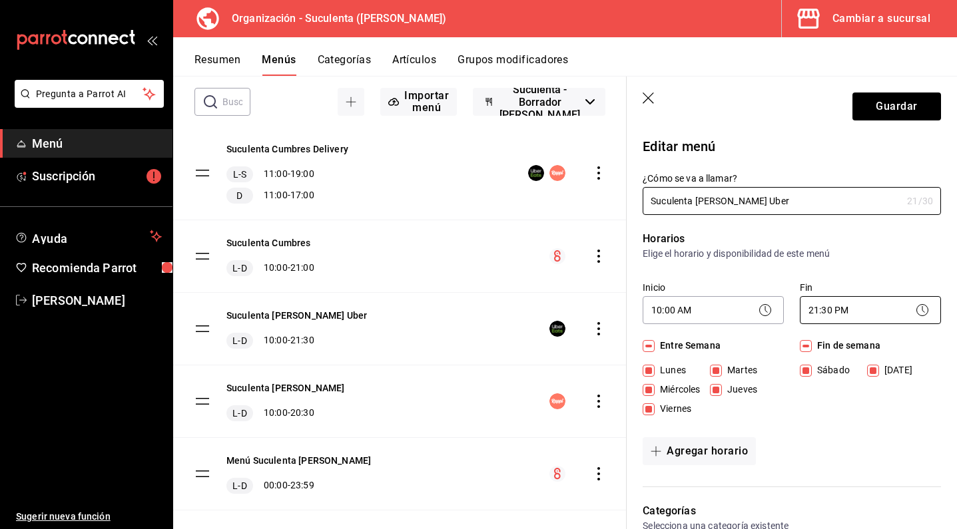
click at [829, 311] on body "Pregunta a Parrot AI Menú Suscripción Ayuda Recomienda Parrot Daniel Ochoa Suge…" at bounding box center [478, 264] width 957 height 529
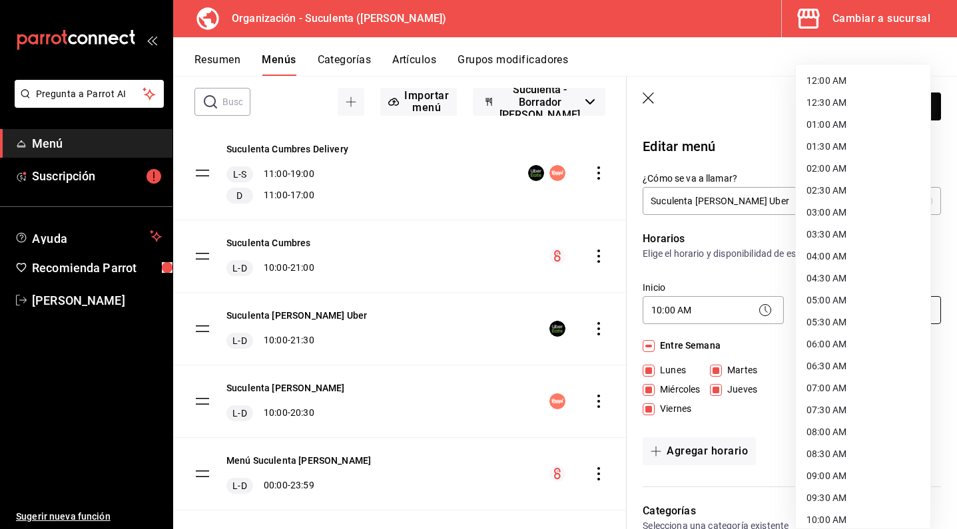
scroll to position [623, 0]
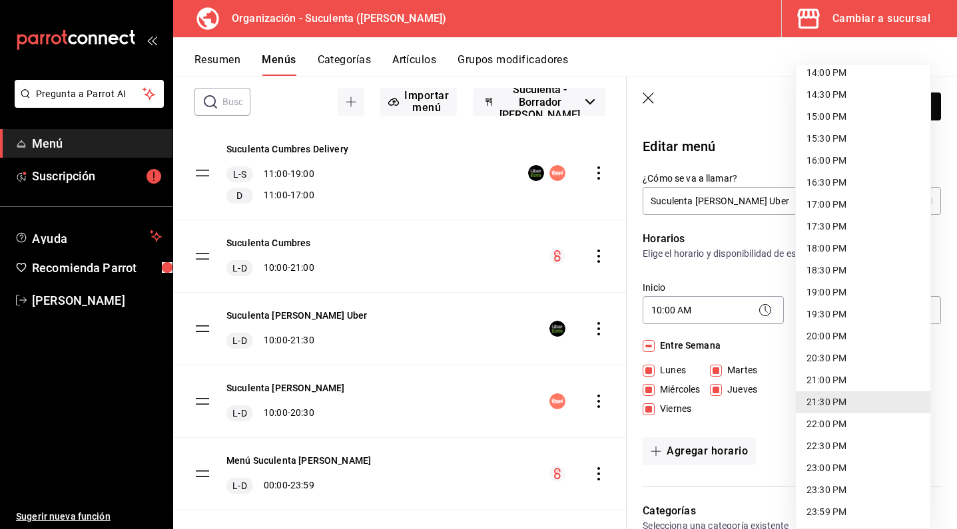
click at [836, 382] on li "21:00 PM" at bounding box center [863, 381] width 134 height 22
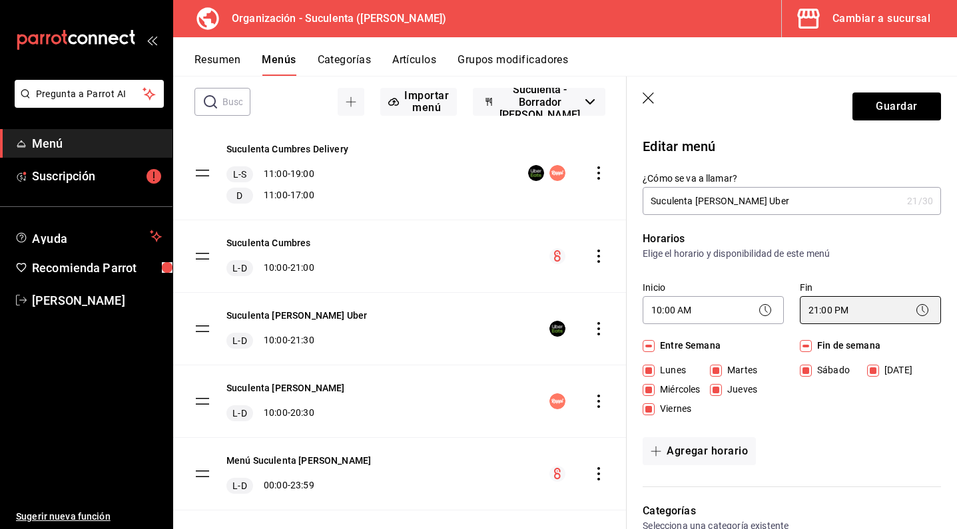
type input "21:00"
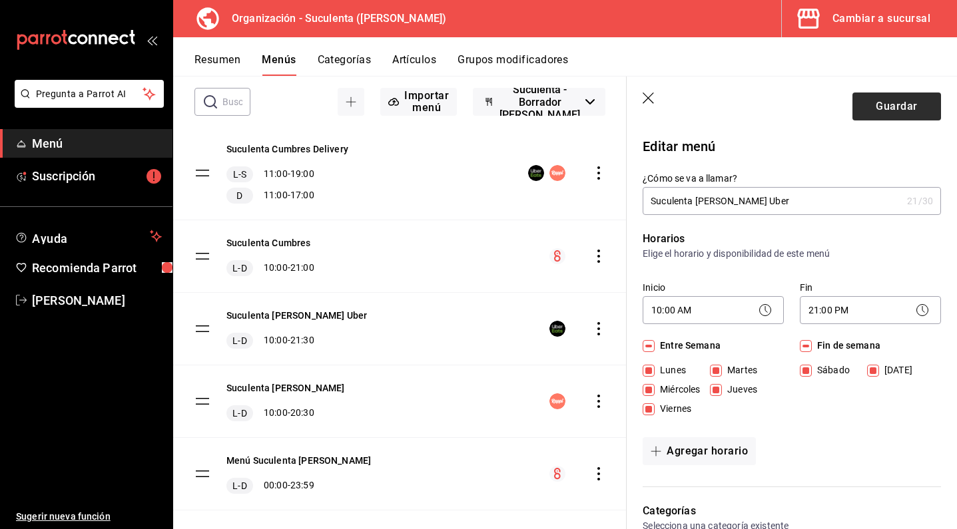
click at [875, 106] on button "Guardar" at bounding box center [896, 107] width 89 height 28
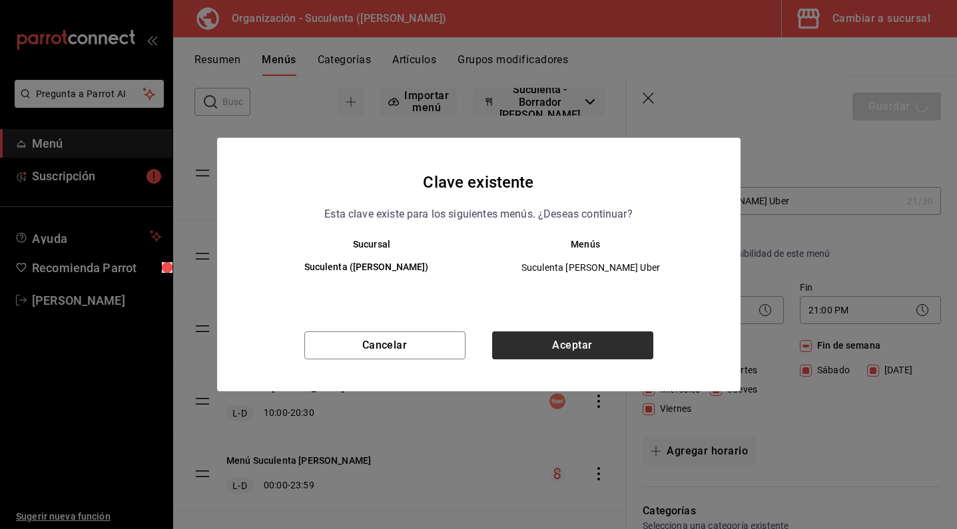
click at [607, 332] on button "Aceptar" at bounding box center [572, 346] width 161 height 28
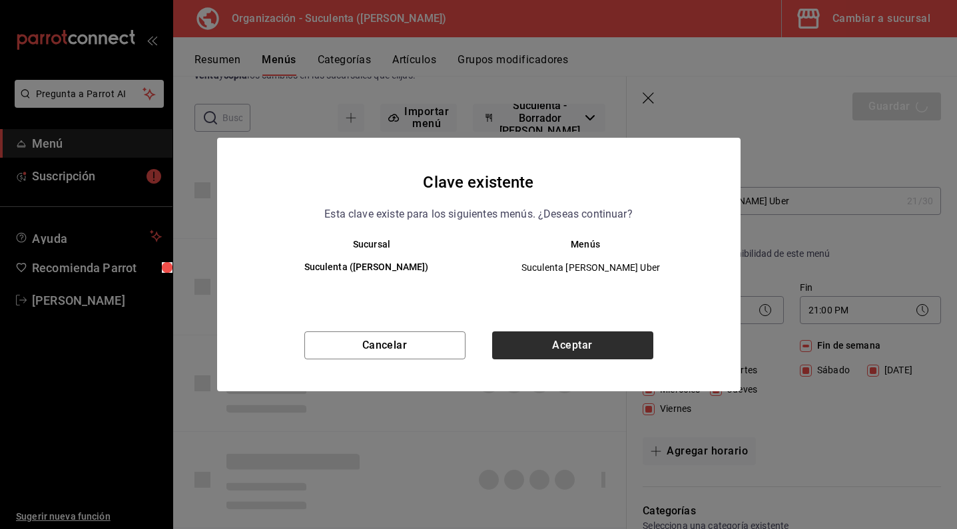
checkbox input "false"
type input "1758757572880"
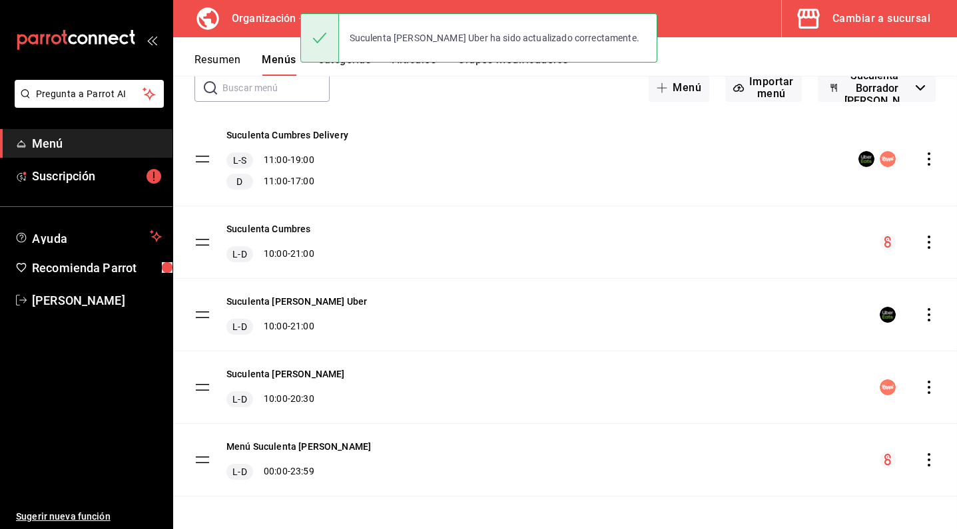
scroll to position [63, 0]
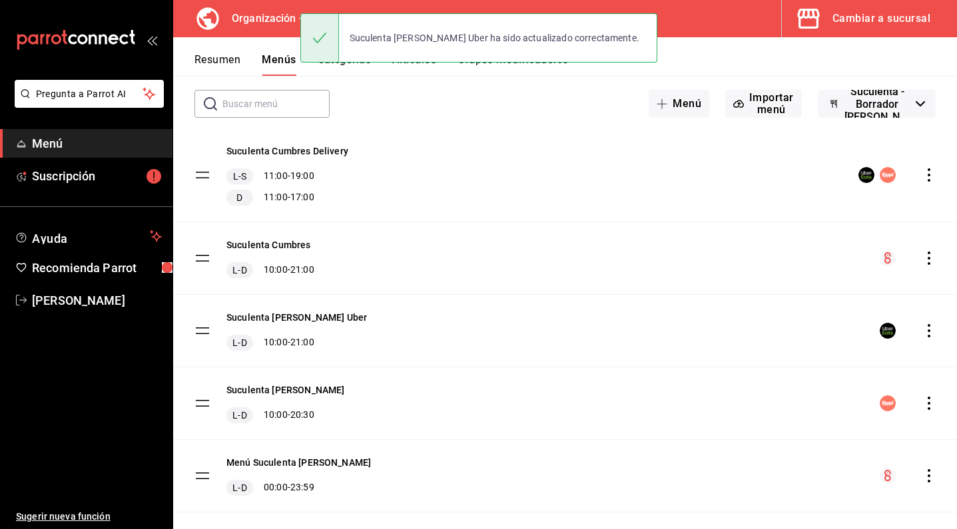
checkbox input "false"
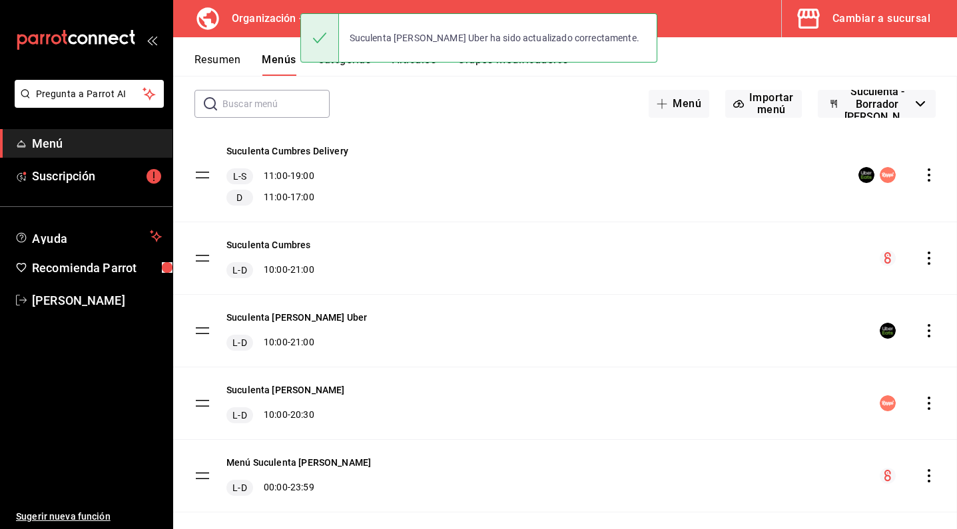
checkbox input "false"
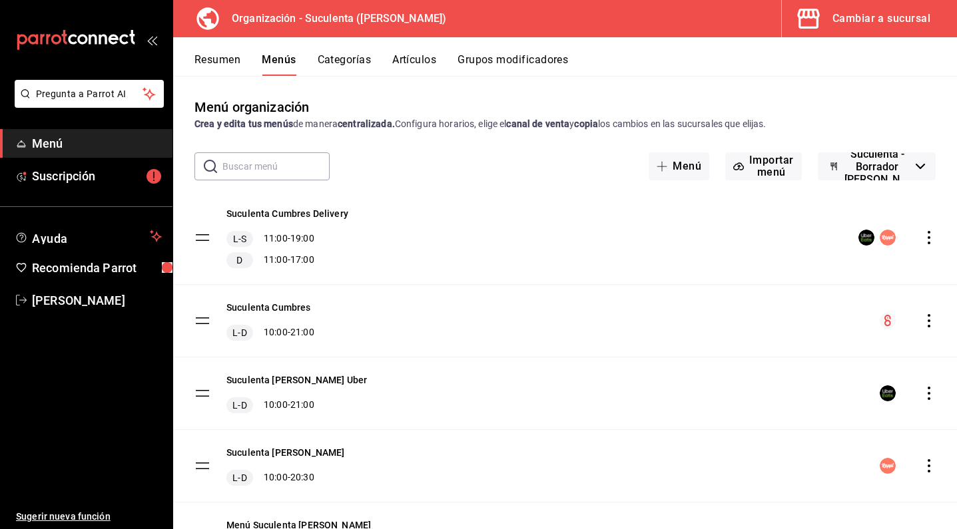
scroll to position [0, 0]
click at [217, 63] on button "Resumen" at bounding box center [217, 64] width 46 height 23
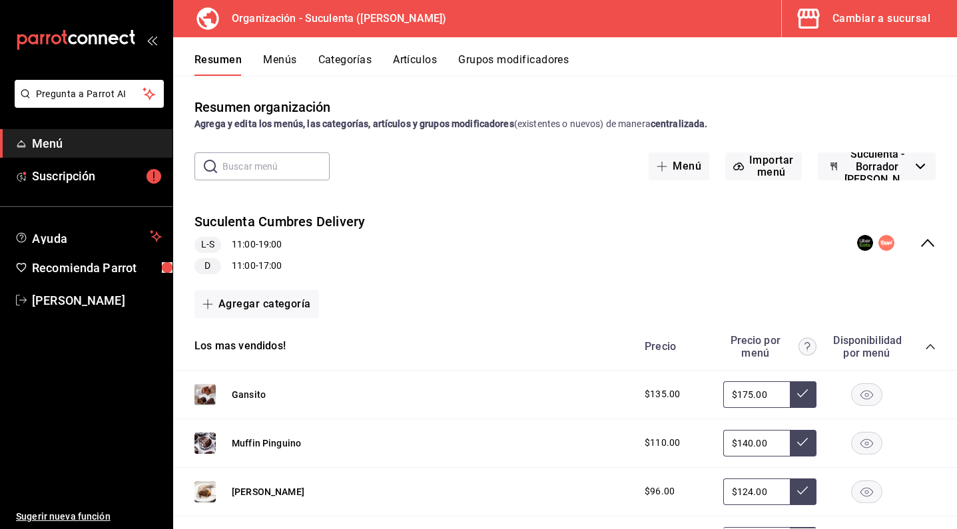
click at [276, 67] on button "Menús" at bounding box center [279, 64] width 33 height 23
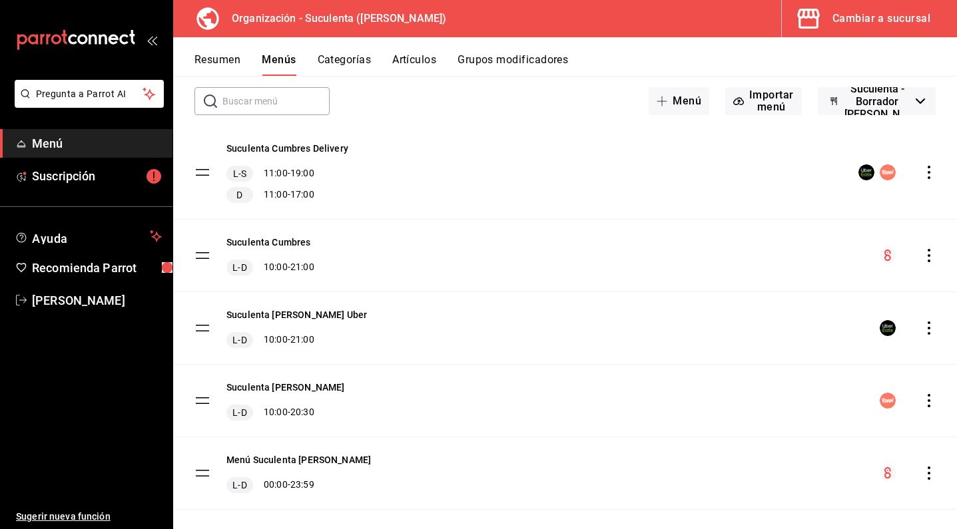
scroll to position [78, 0]
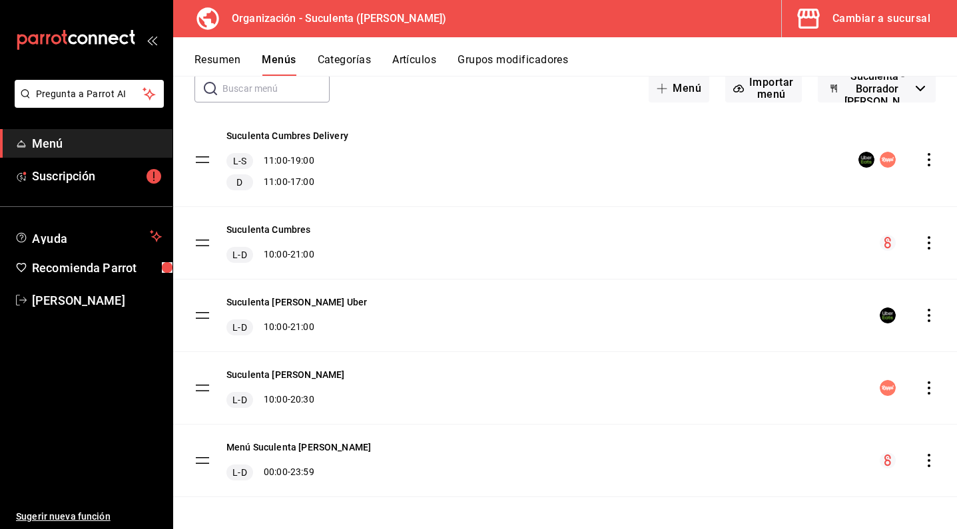
click at [922, 314] on icon "actions" at bounding box center [928, 315] width 13 height 13
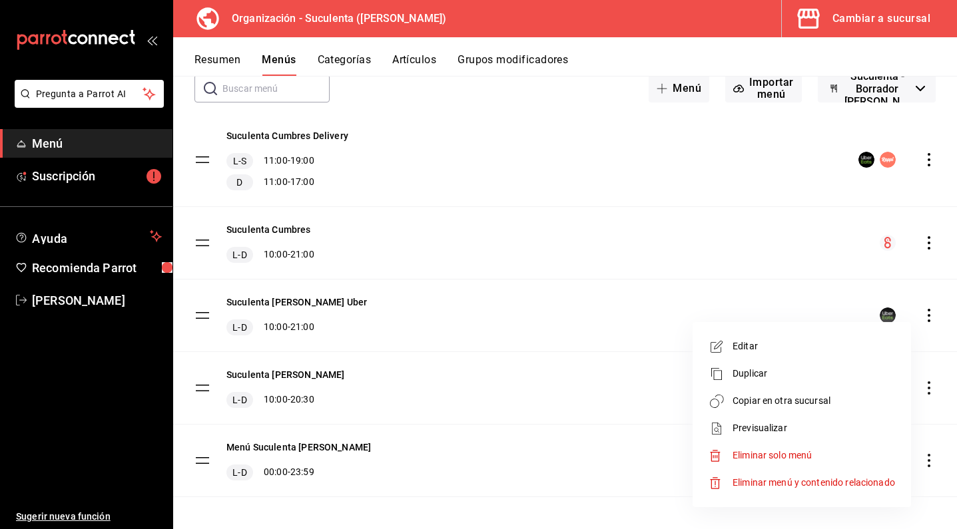
click at [791, 403] on span "Copiar en otra sucursal" at bounding box center [813, 401] width 162 height 14
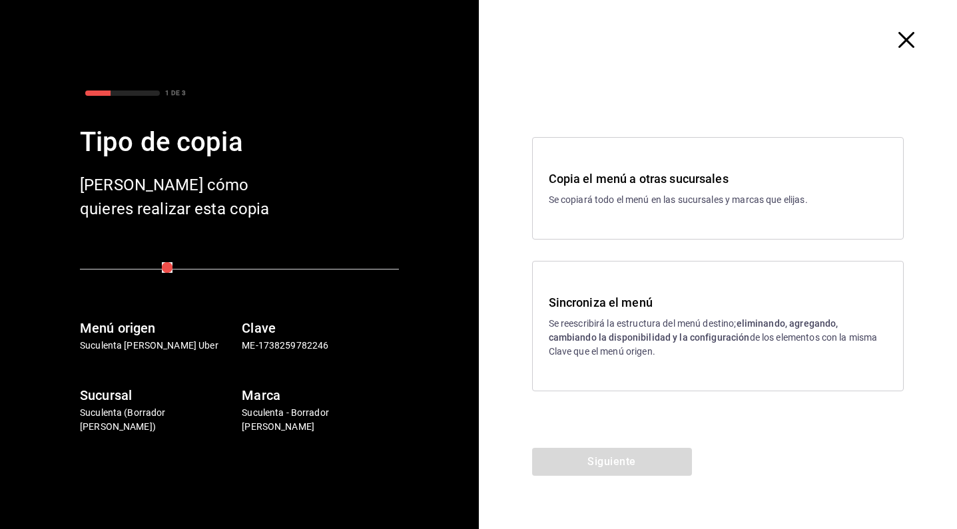
click at [577, 330] on p "Se reescribirá la estructura del menú destino; eliminando, agregando, cambiando…" at bounding box center [718, 338] width 339 height 42
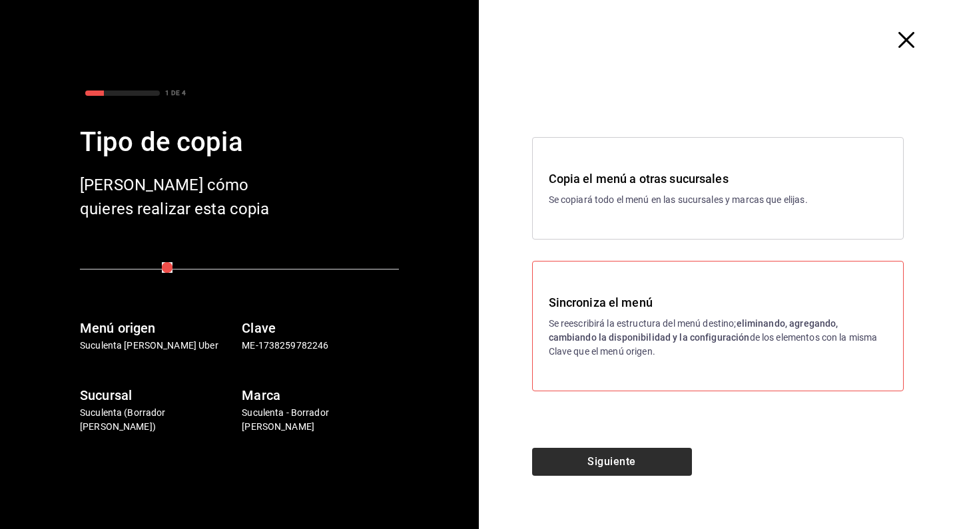
click at [622, 454] on button "Siguiente" at bounding box center [612, 462] width 160 height 28
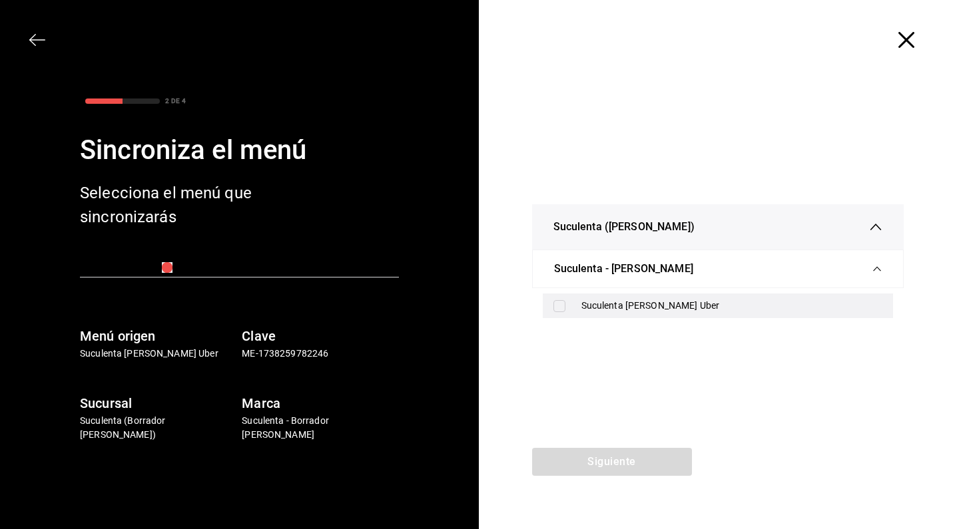
click at [599, 295] on div "Suculenta [PERSON_NAME] Uber" at bounding box center [718, 306] width 351 height 25
checkbox input "true"
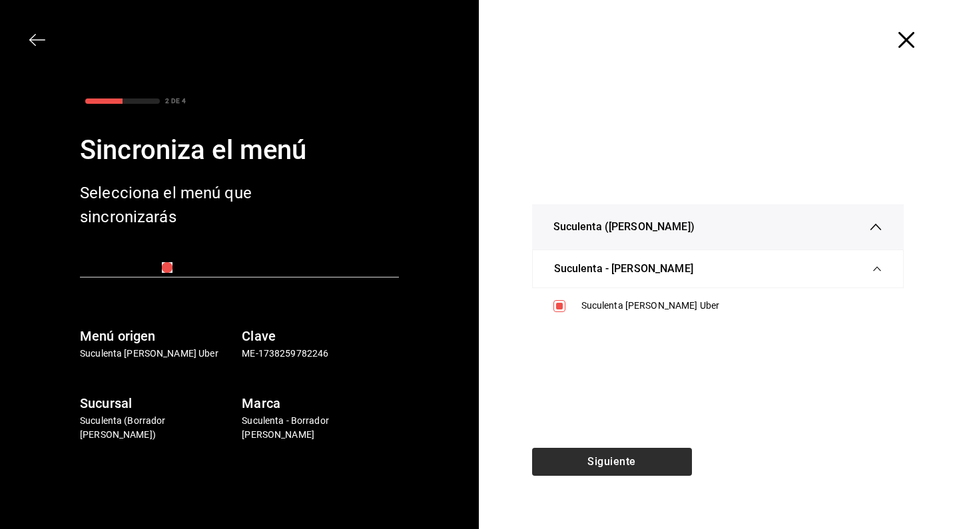
click at [600, 463] on button "Siguiente" at bounding box center [612, 462] width 160 height 28
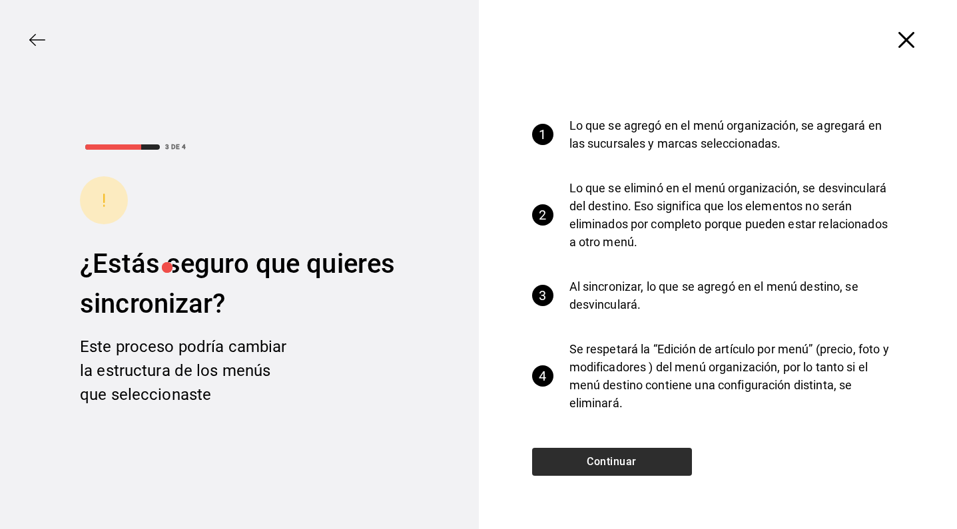
click at [600, 463] on button "Continuar" at bounding box center [612, 462] width 160 height 28
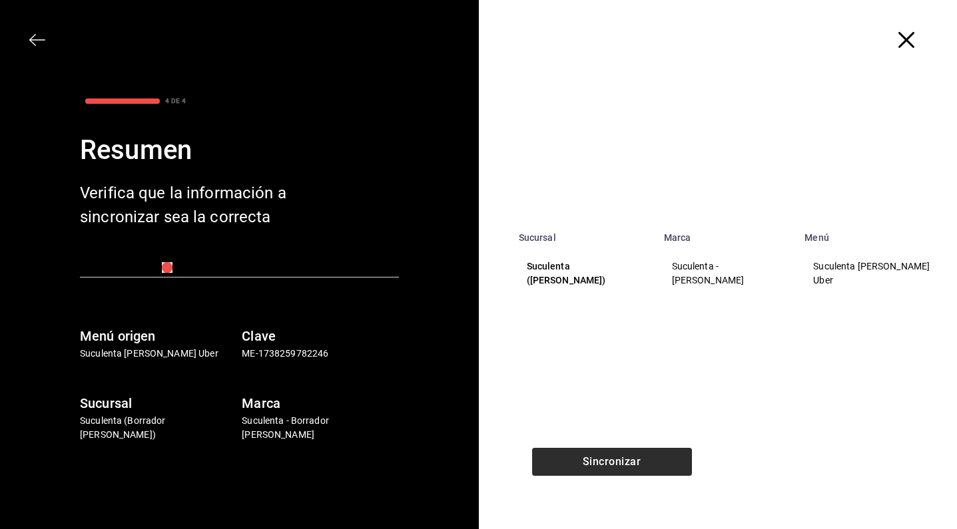
click at [600, 463] on button "Sincronizar" at bounding box center [612, 462] width 160 height 28
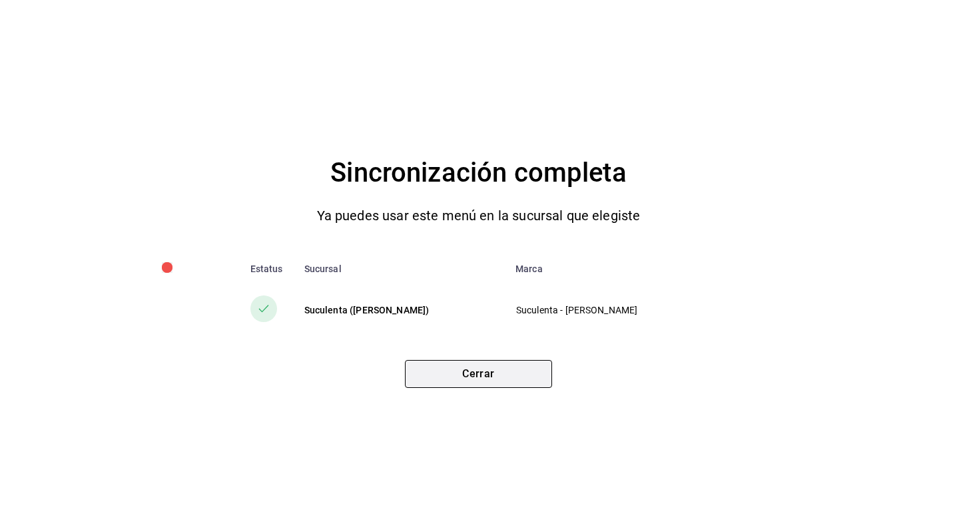
click at [515, 372] on button "Cerrar" at bounding box center [478, 374] width 147 height 28
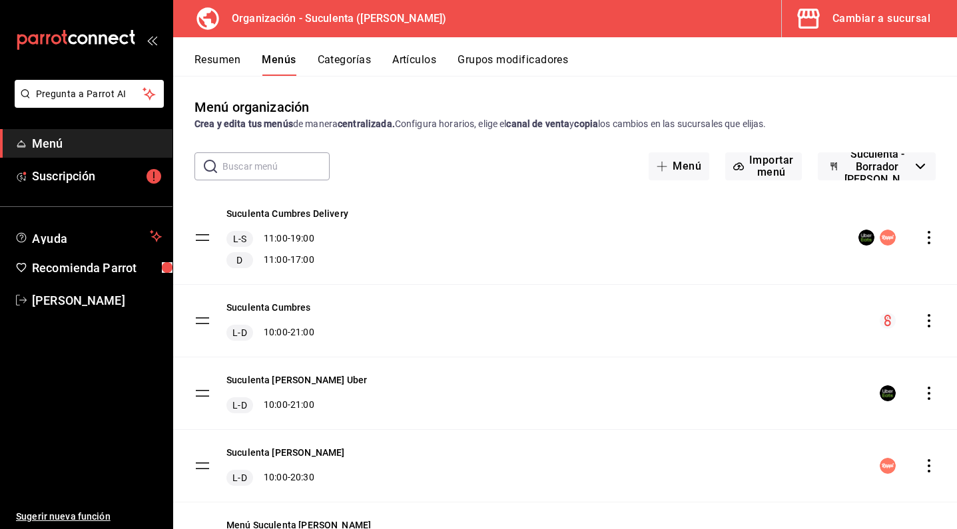
scroll to position [0, 0]
click at [927, 237] on icon "actions" at bounding box center [928, 237] width 3 height 13
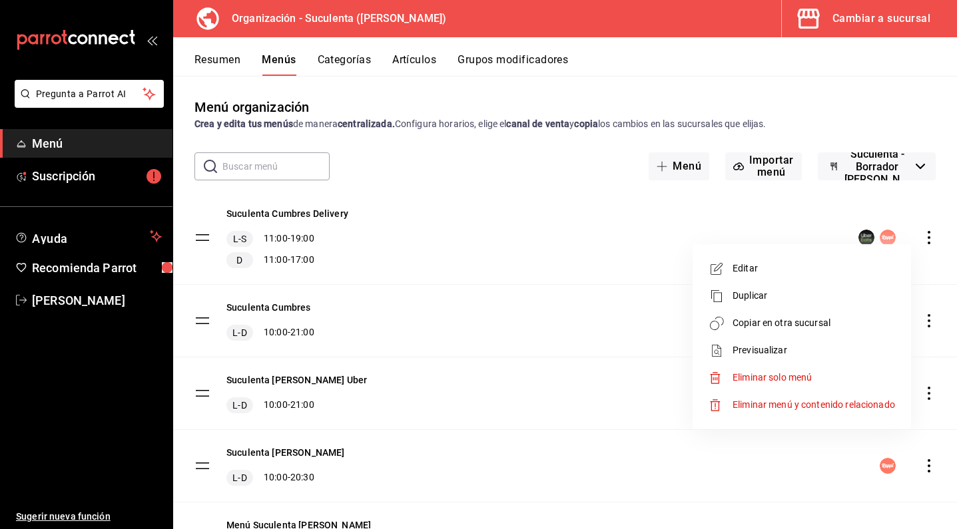
click at [750, 266] on span "Editar" at bounding box center [813, 269] width 162 height 14
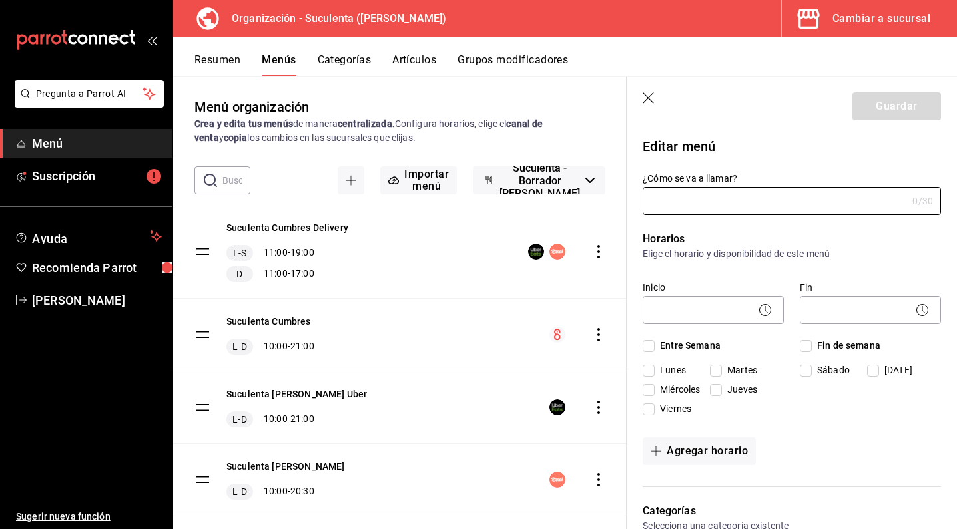
type input "Suculenta Cumbres Delivery"
checkbox input "true"
type input "1757385172580"
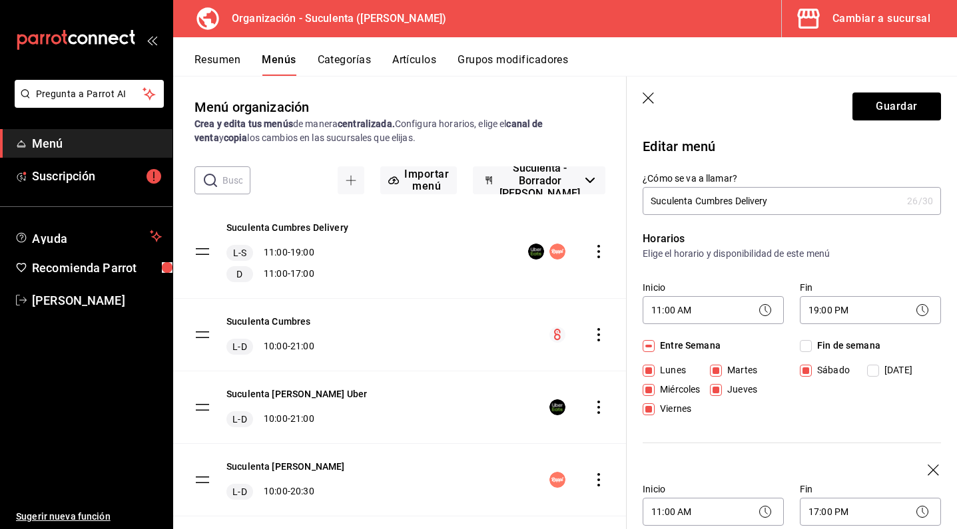
click at [867, 370] on input "[PERSON_NAME]" at bounding box center [873, 371] width 12 height 12
checkbox input "true"
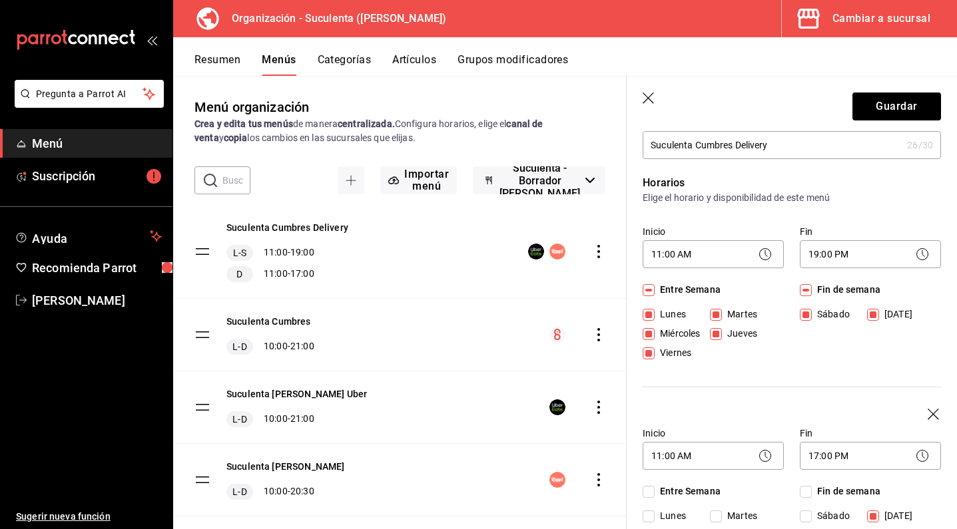
scroll to position [100, 0]
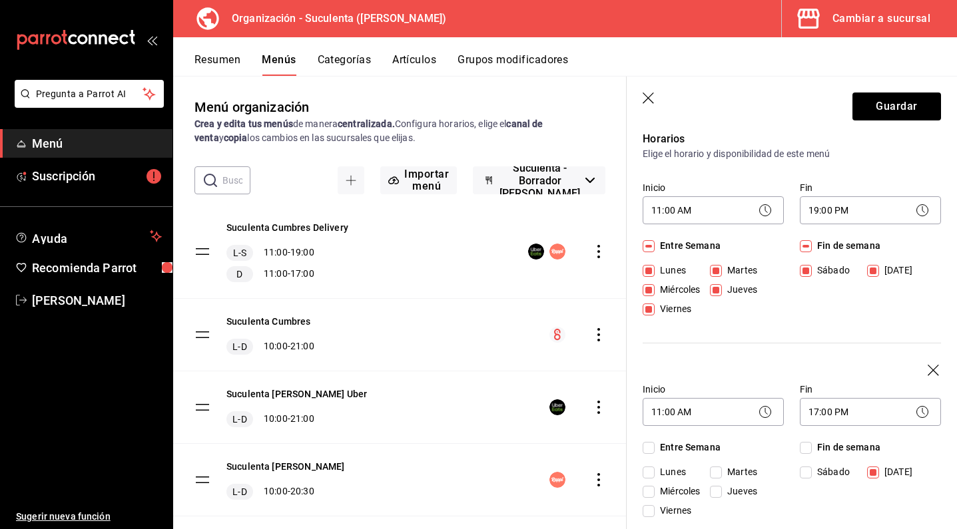
click at [927, 370] on icon "button" at bounding box center [933, 371] width 13 height 13
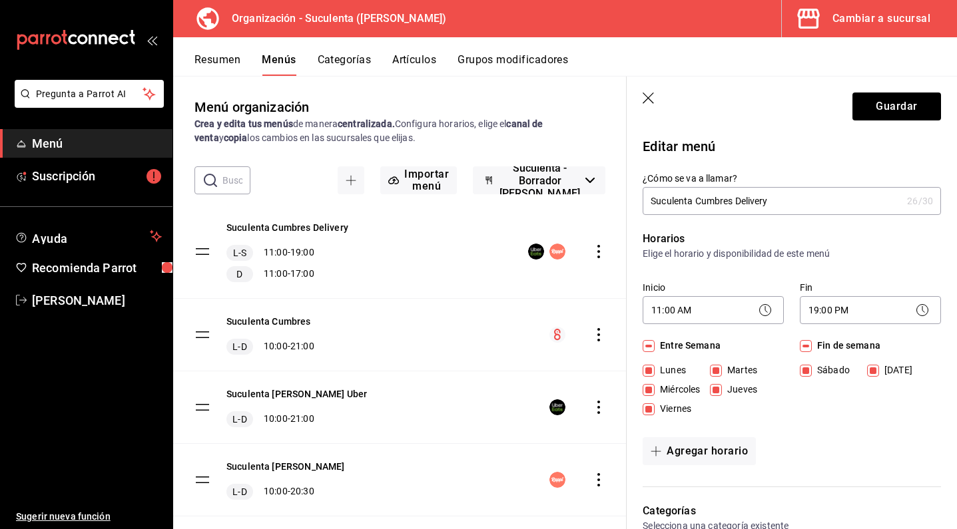
scroll to position [0, 0]
click at [883, 101] on button "Guardar" at bounding box center [896, 107] width 89 height 28
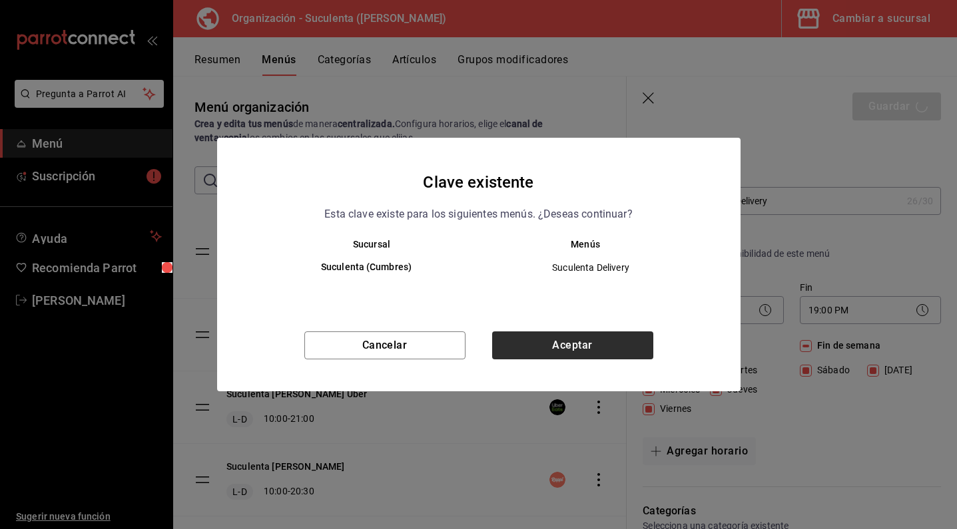
click at [621, 348] on button "Aceptar" at bounding box center [572, 346] width 161 height 28
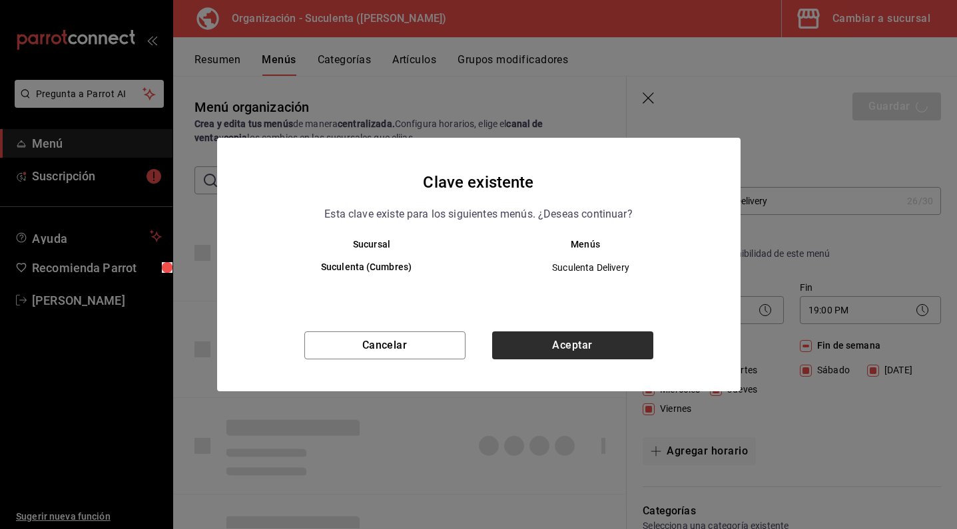
checkbox input "false"
type input "1758757620146"
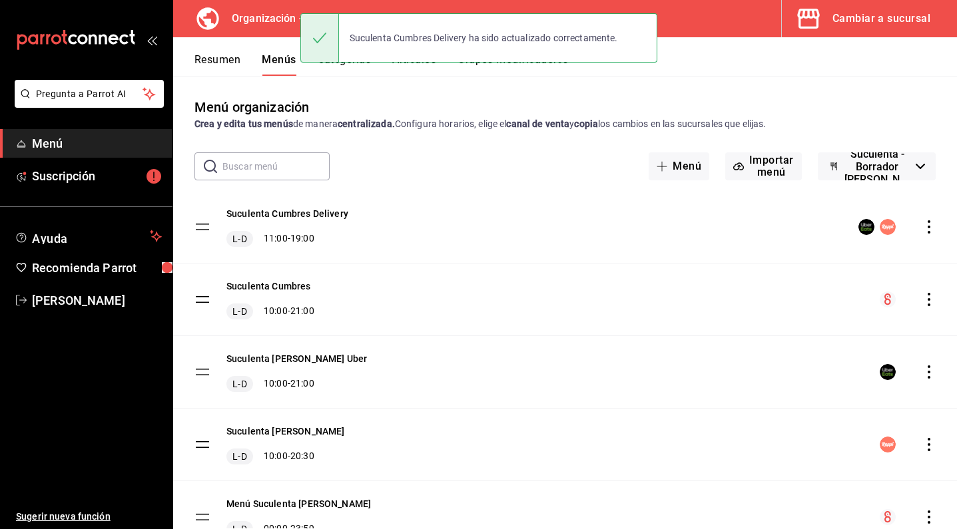
click at [922, 228] on icon "actions" at bounding box center [928, 226] width 13 height 13
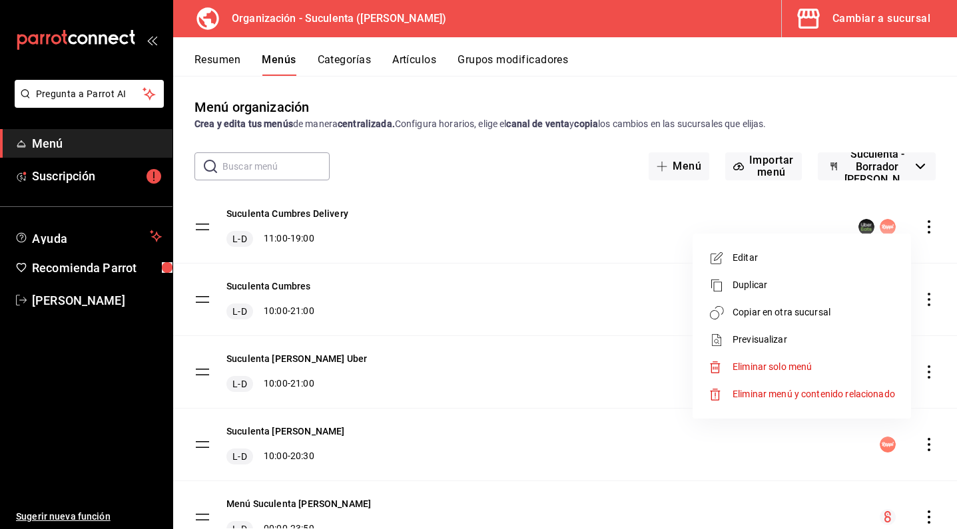
click at [843, 308] on span "Copiar en otra sucursal" at bounding box center [813, 313] width 162 height 14
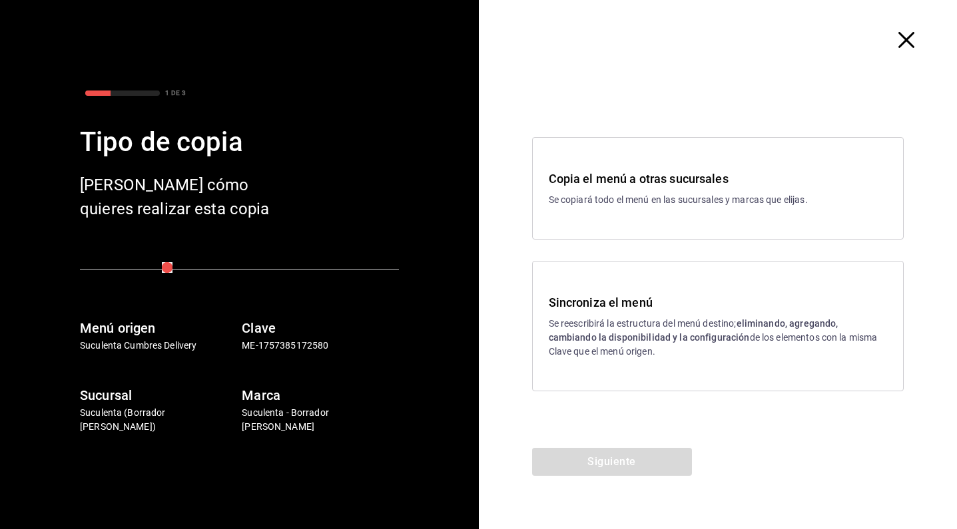
click at [644, 379] on div "Sincroniza el menú Se reescribirá la estructura del menú destino; eliminando, a…" at bounding box center [718, 326] width 372 height 130
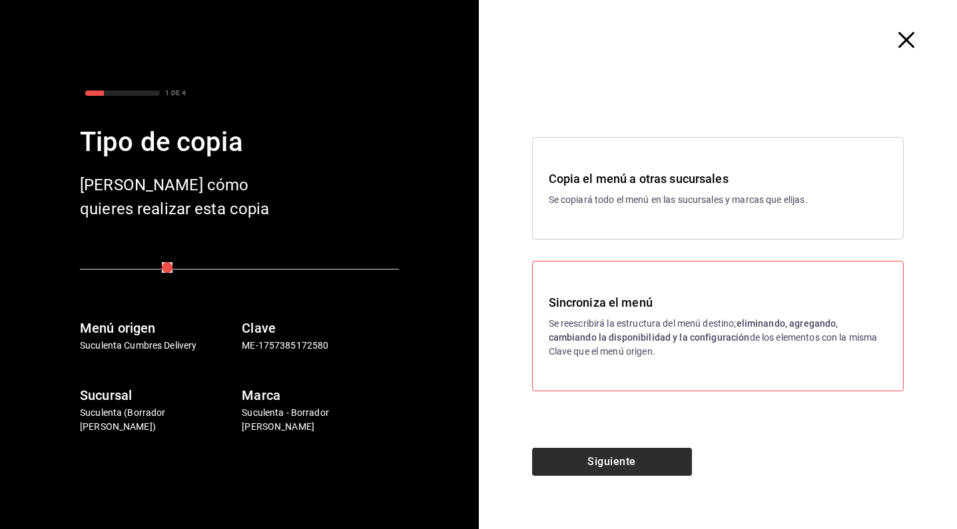
click at [646, 463] on button "Siguiente" at bounding box center [612, 462] width 160 height 28
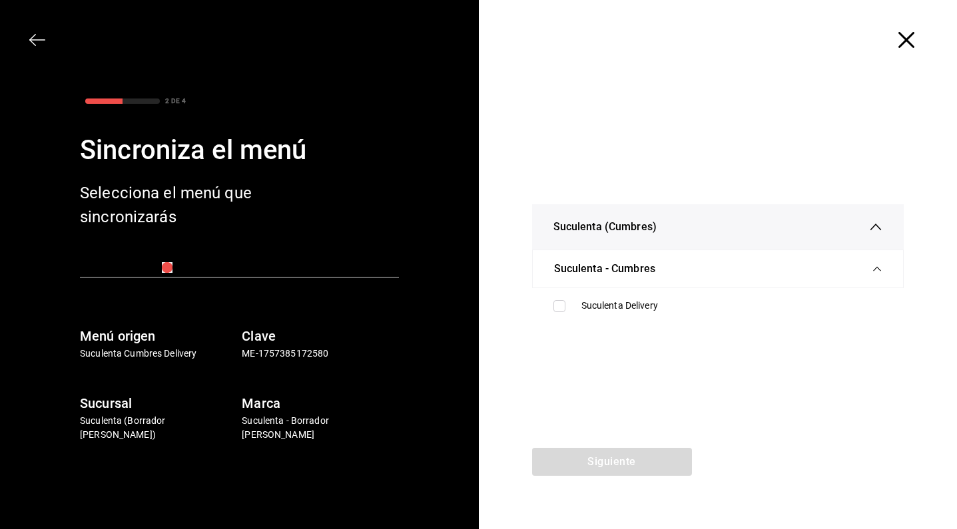
click at [590, 319] on ul "Suculenta Delivery" at bounding box center [718, 305] width 372 height 35
click at [590, 318] on div "Suculenta Delivery" at bounding box center [718, 306] width 351 height 25
checkbox input "true"
click at [601, 476] on div "Siguiente" at bounding box center [612, 488] width 266 height 81
click at [602, 459] on button "Siguiente" at bounding box center [612, 462] width 160 height 28
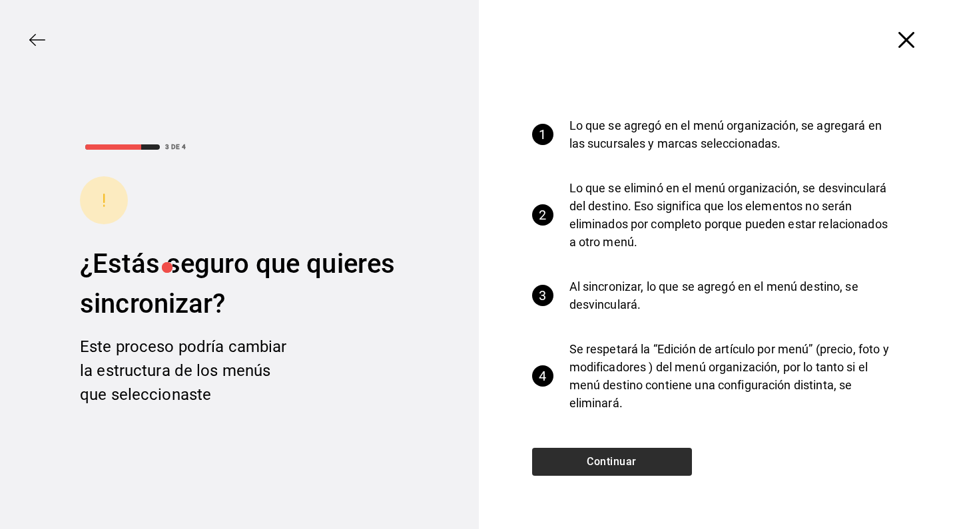
click at [602, 459] on button "Continuar" at bounding box center [612, 462] width 160 height 28
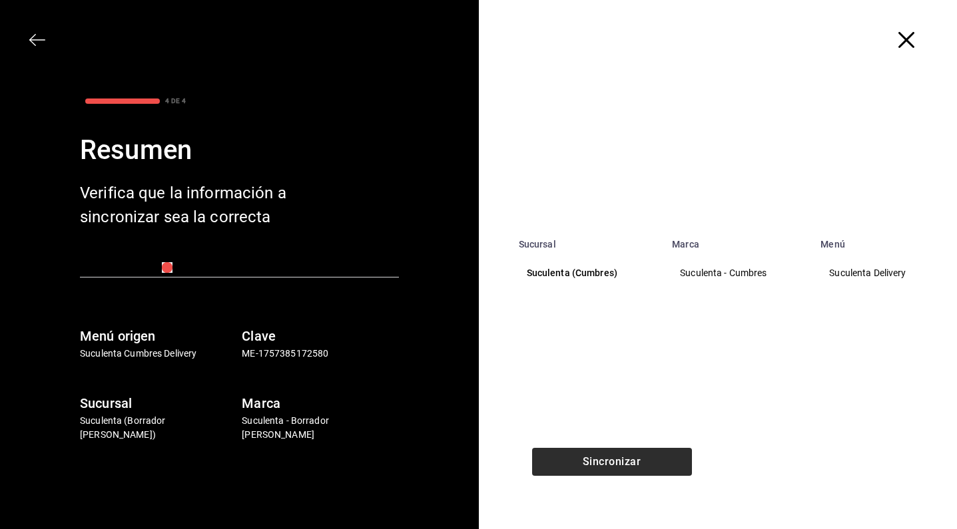
click at [602, 459] on button "Sincronizar" at bounding box center [612, 462] width 160 height 28
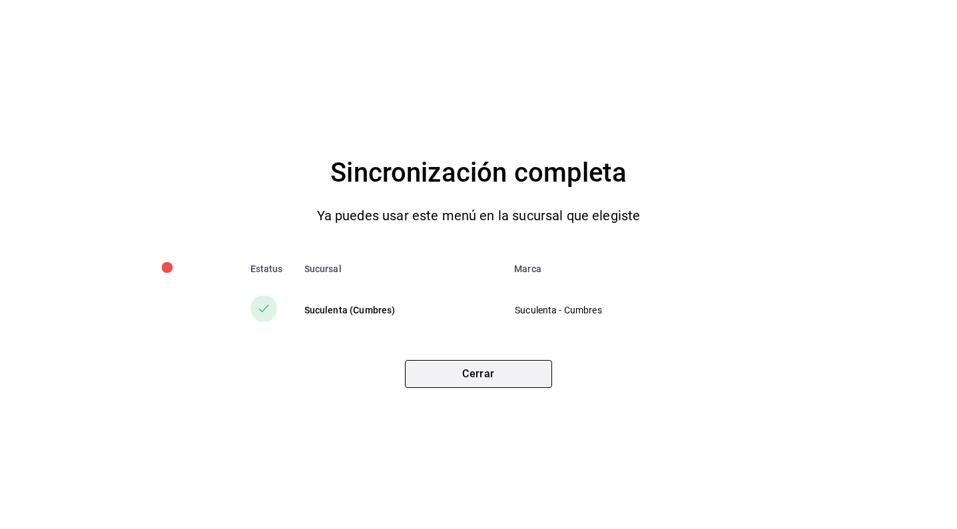
click at [512, 372] on button "Cerrar" at bounding box center [478, 374] width 147 height 28
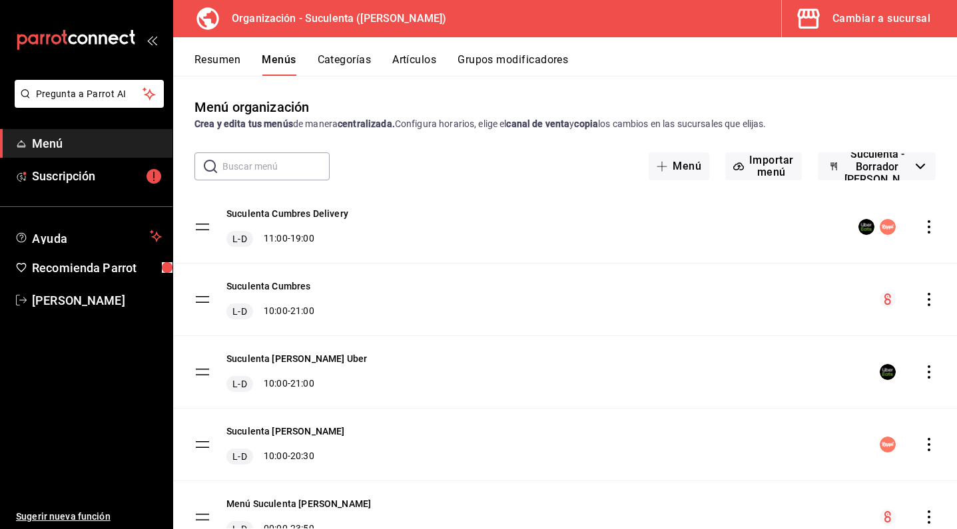
click at [841, 16] on div "Cambiar a sucursal" at bounding box center [881, 18] width 98 height 19
